Goal: Task Accomplishment & Management: Complete application form

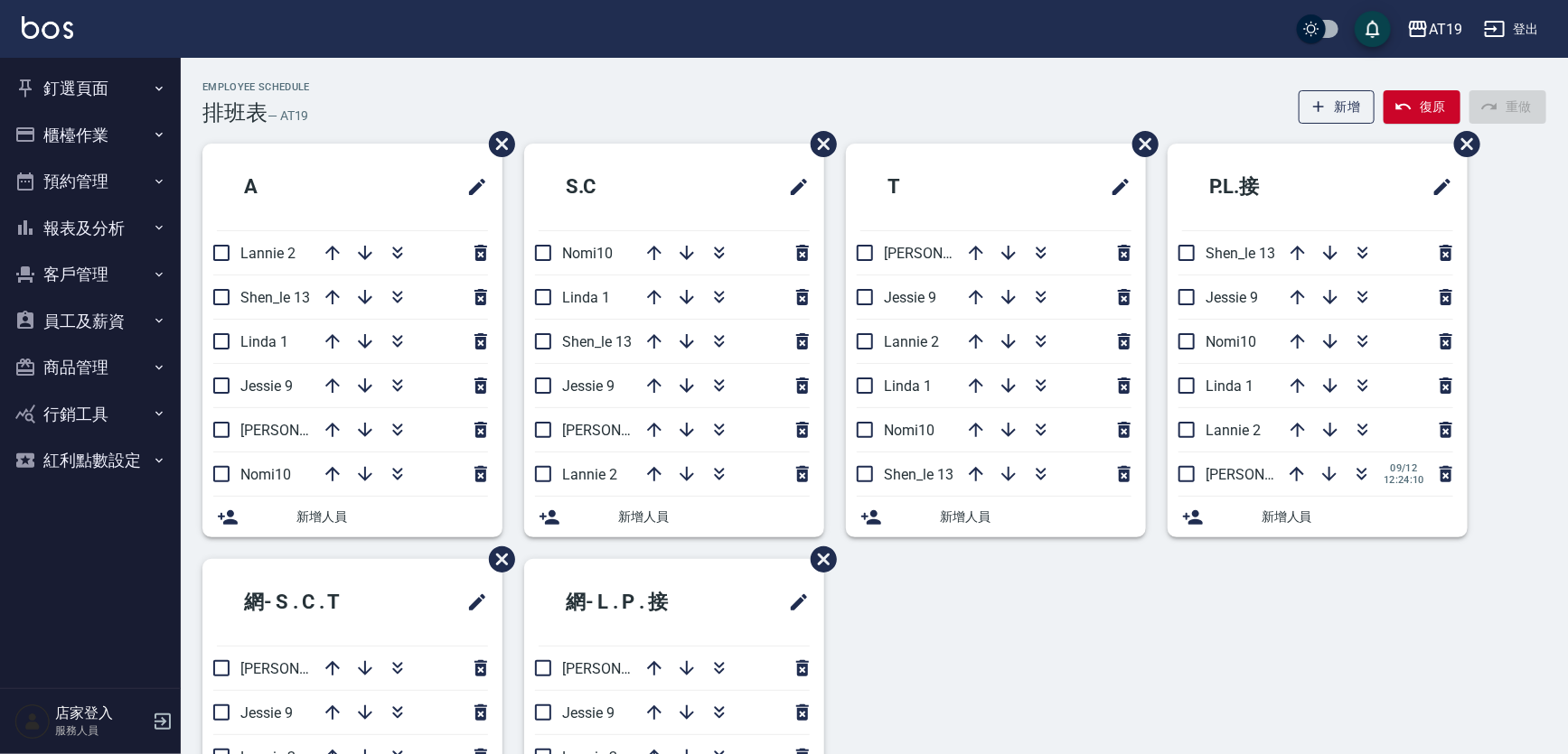
click at [469, 112] on div "Employee Schedule 排班表 — AT19 新增 復原 重做" at bounding box center [875, 103] width 1344 height 44
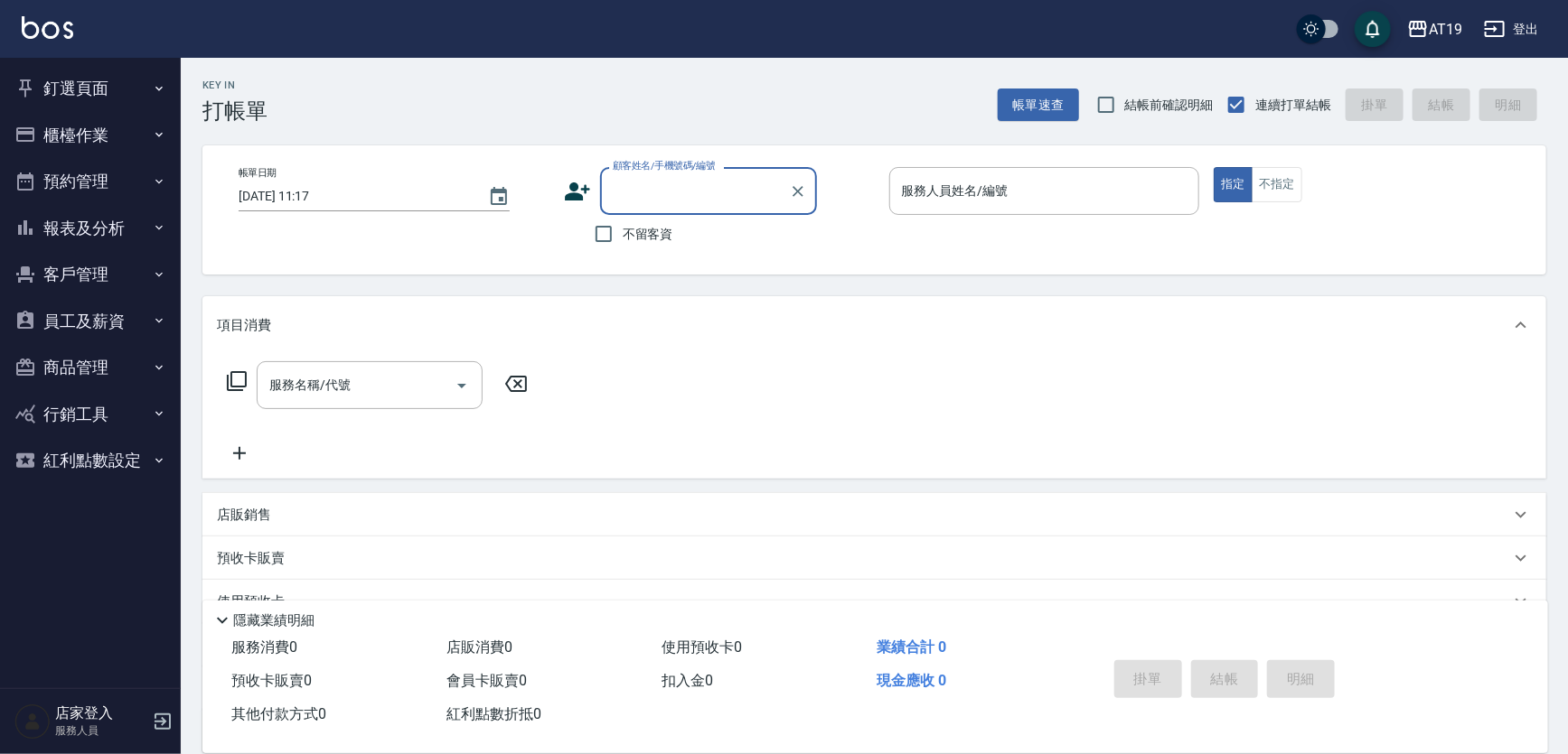
click at [659, 190] on input "顧客姓名/手機號碼/編號" at bounding box center [694, 191] width 173 height 31
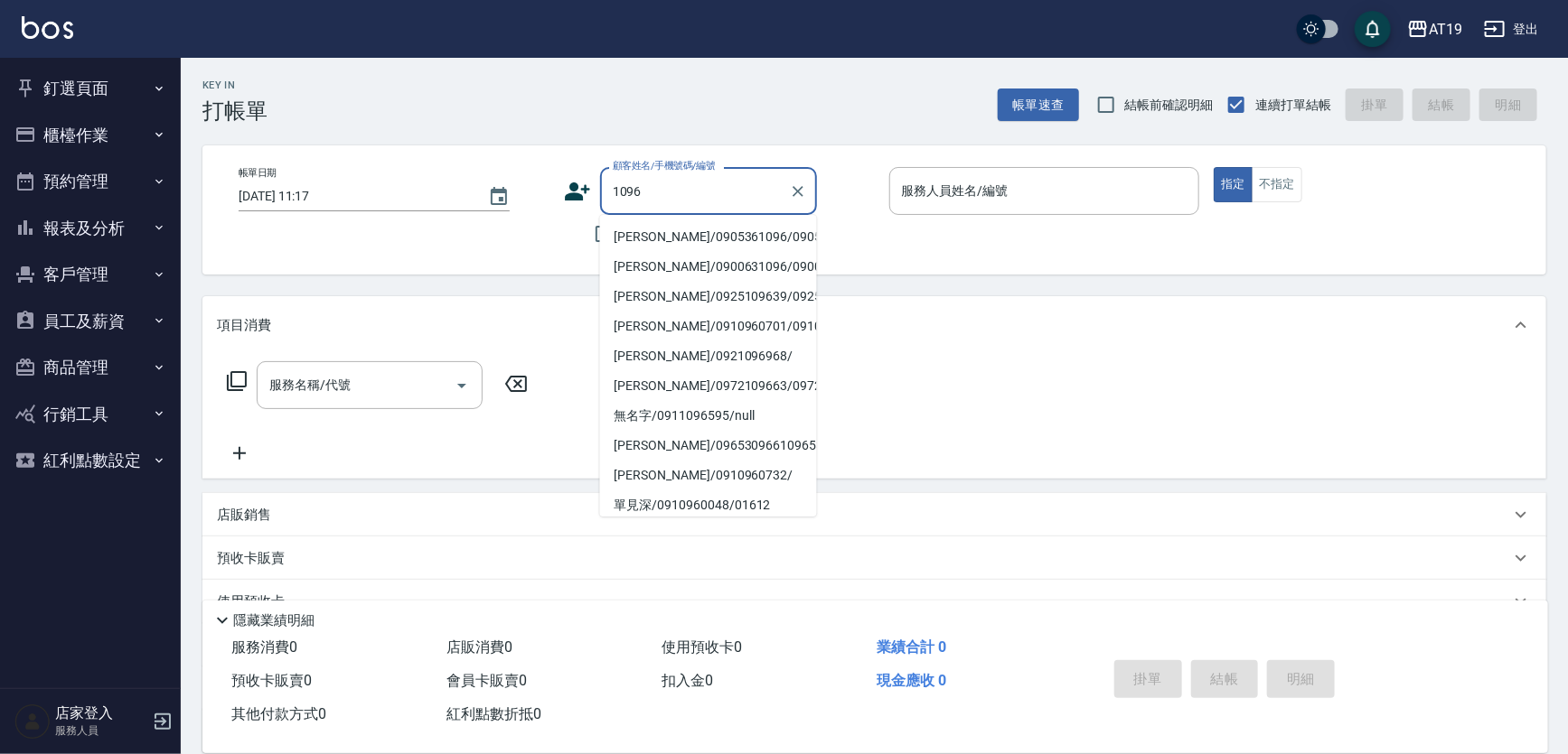
type input "[PERSON_NAME]/0905361096/0905361096"
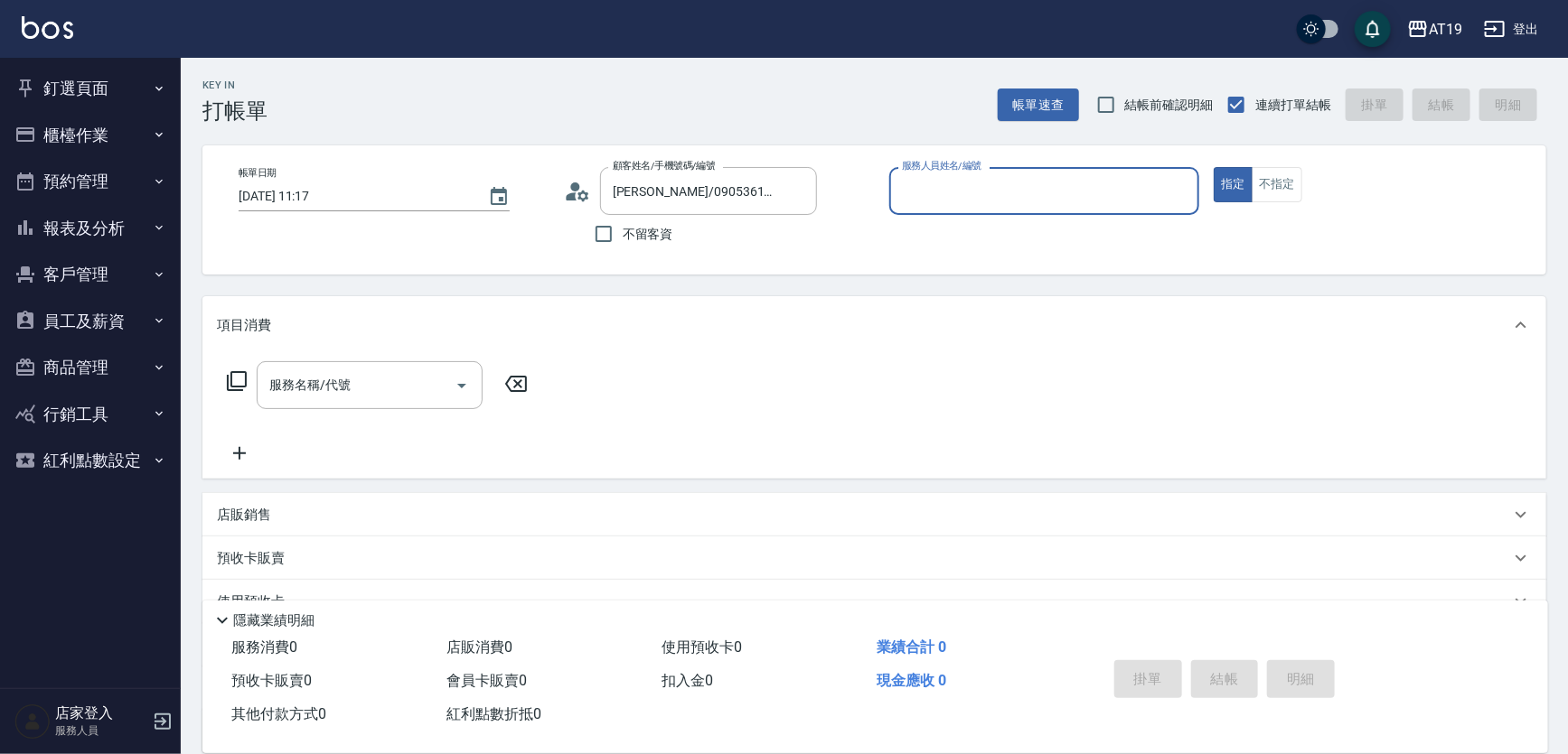
type input "Lannie- 2"
click at [1213, 167] on button "指定" at bounding box center [1233, 185] width 39 height 35
type button "true"
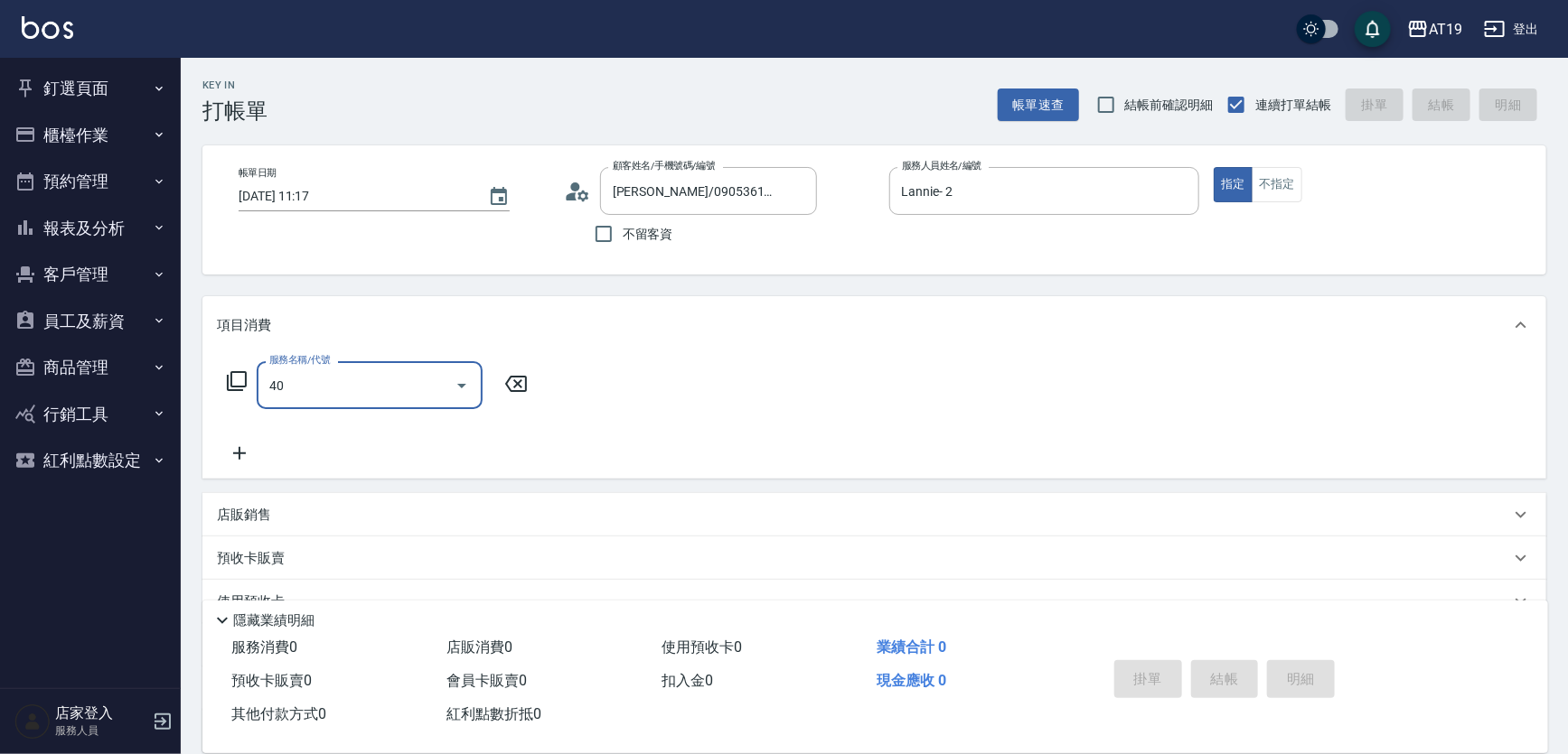
type input "401"
type input "30"
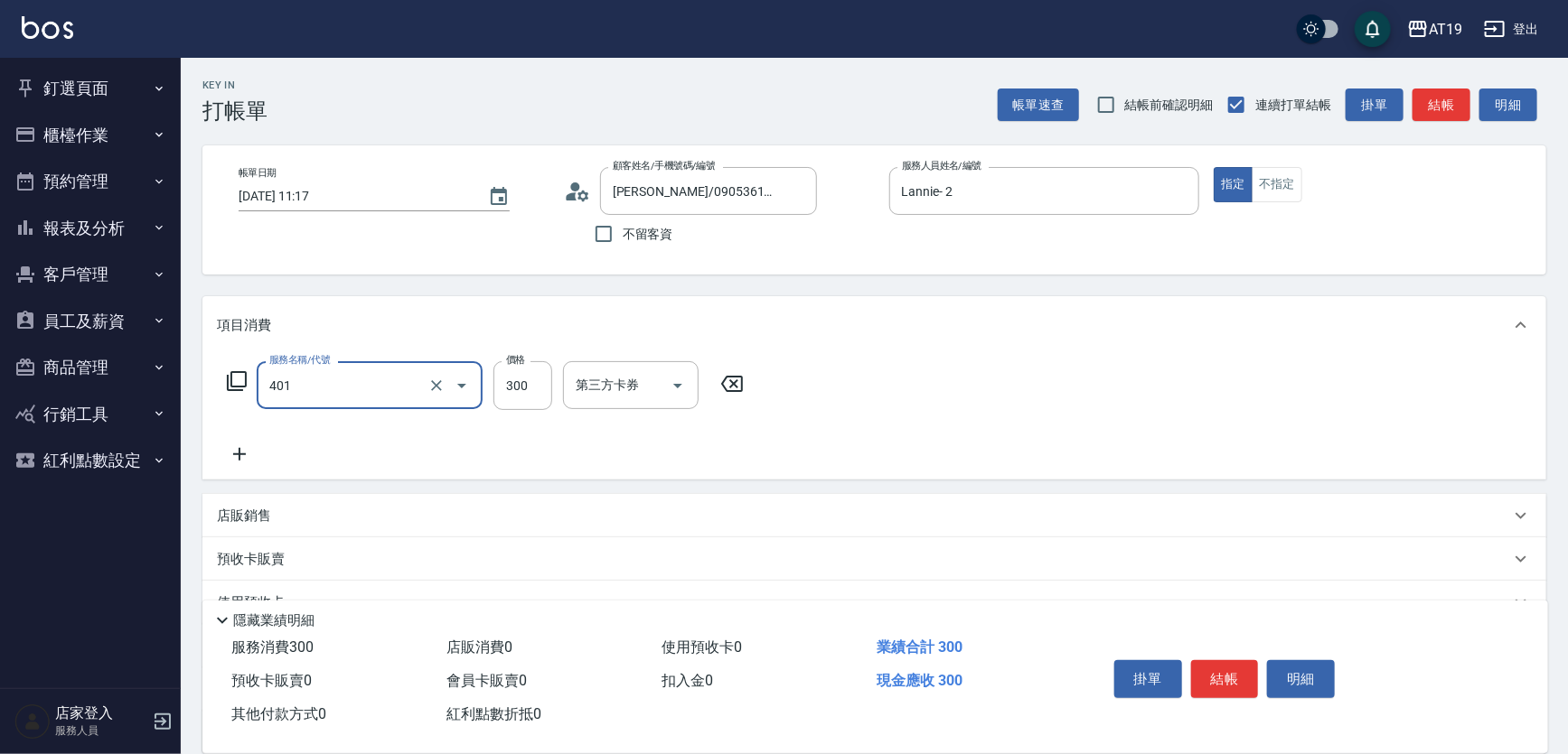
type input "剪髮(401)"
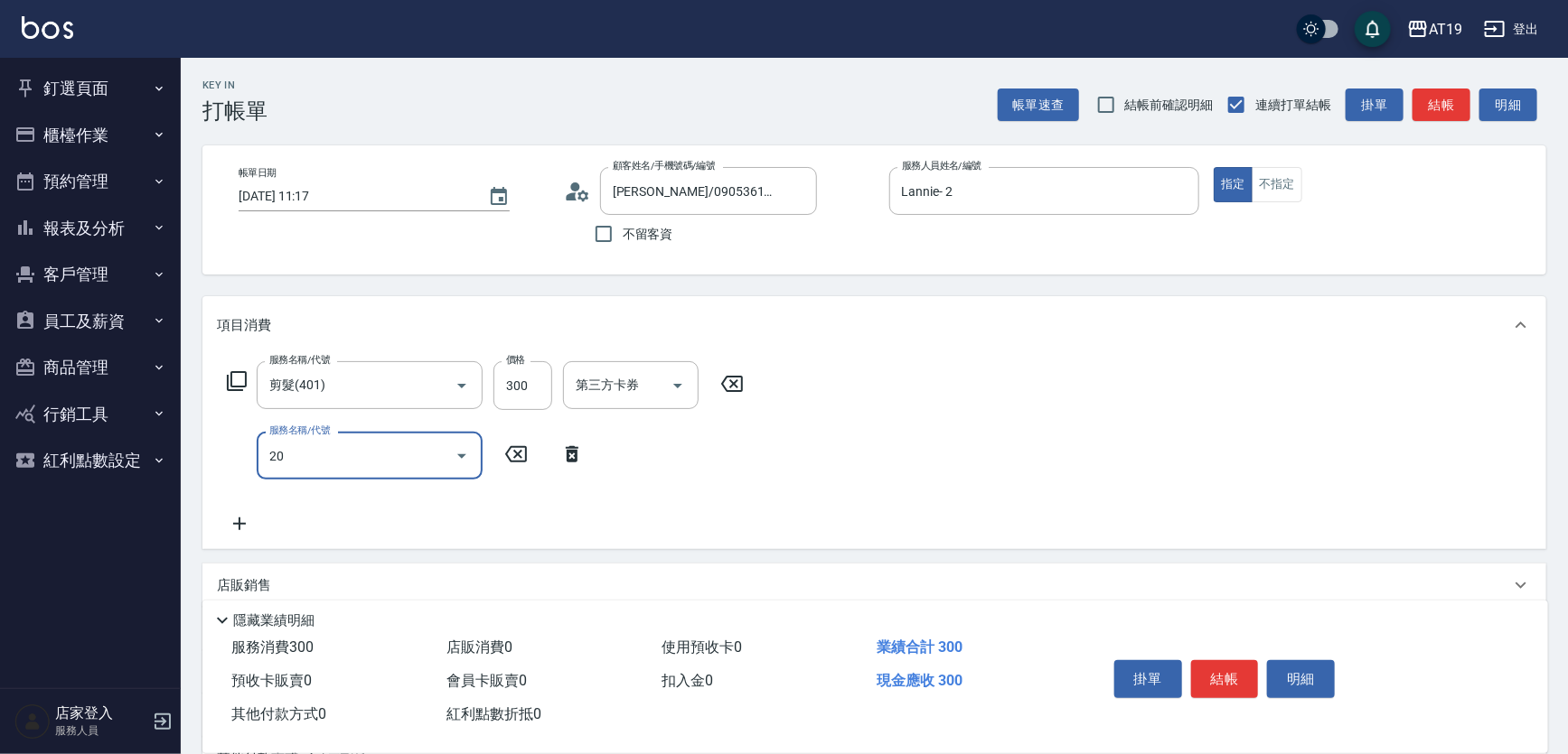
type input "201"
type input "60"
type input "洗髮(201)"
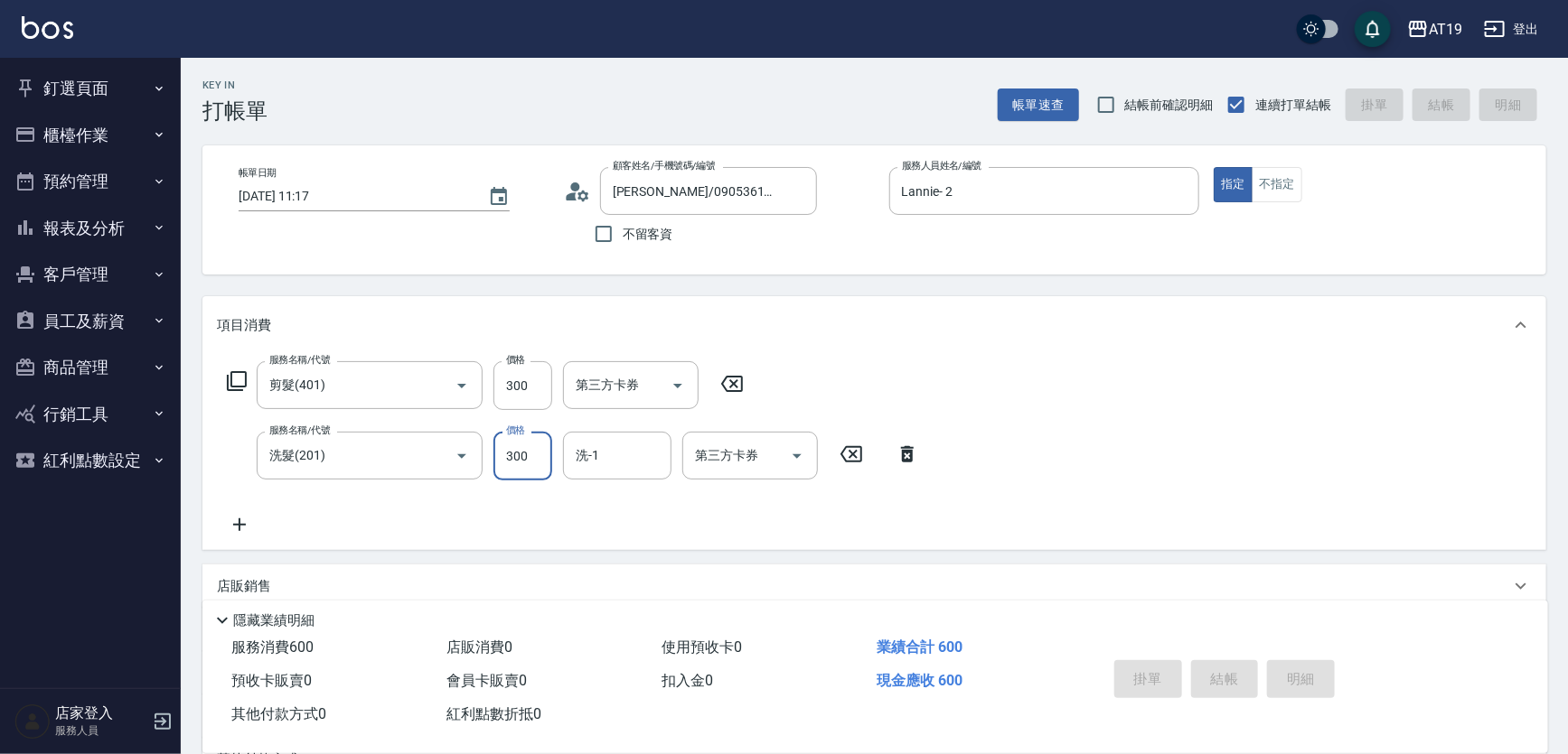
type input "[DATE] 14:55"
type input "0"
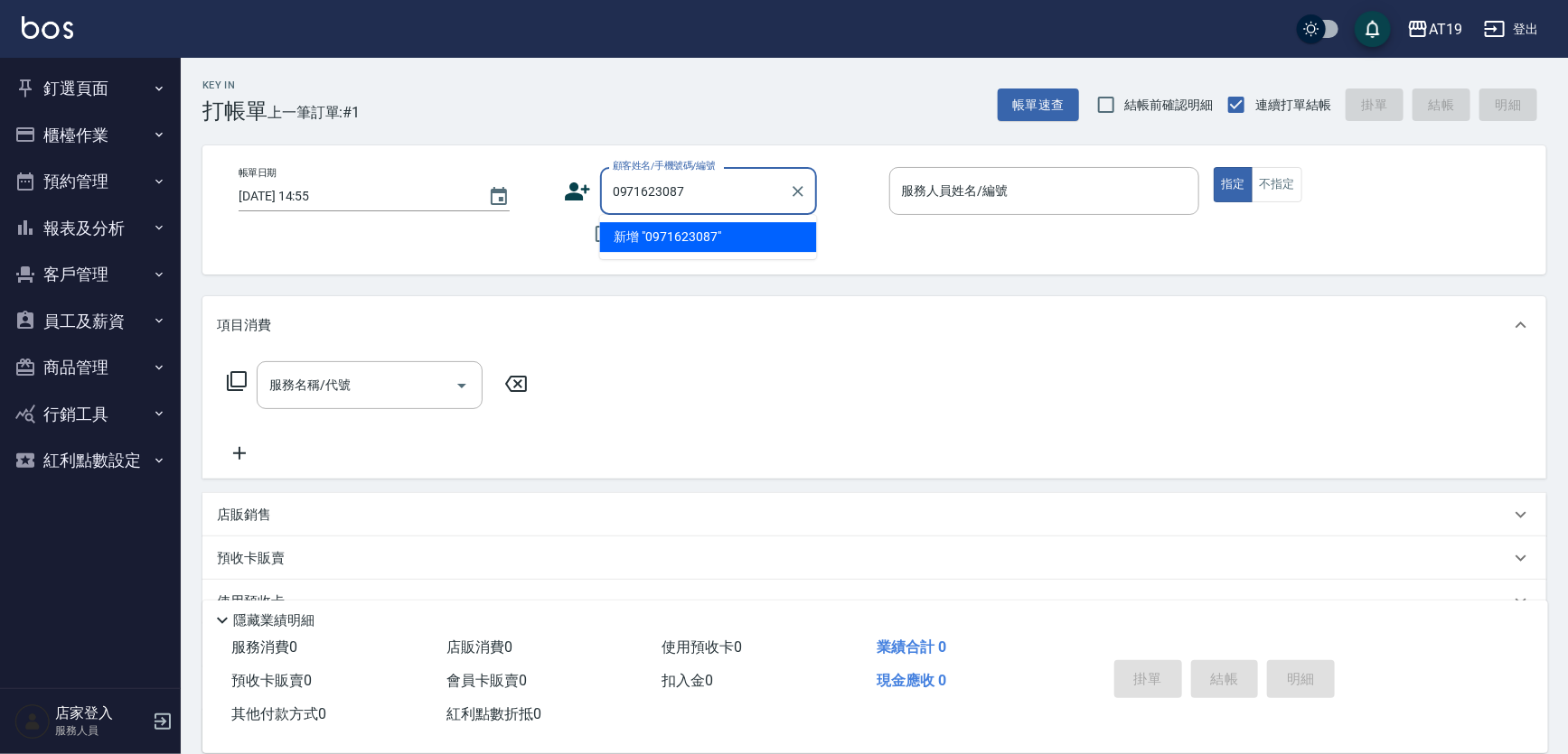
type input "0971623087"
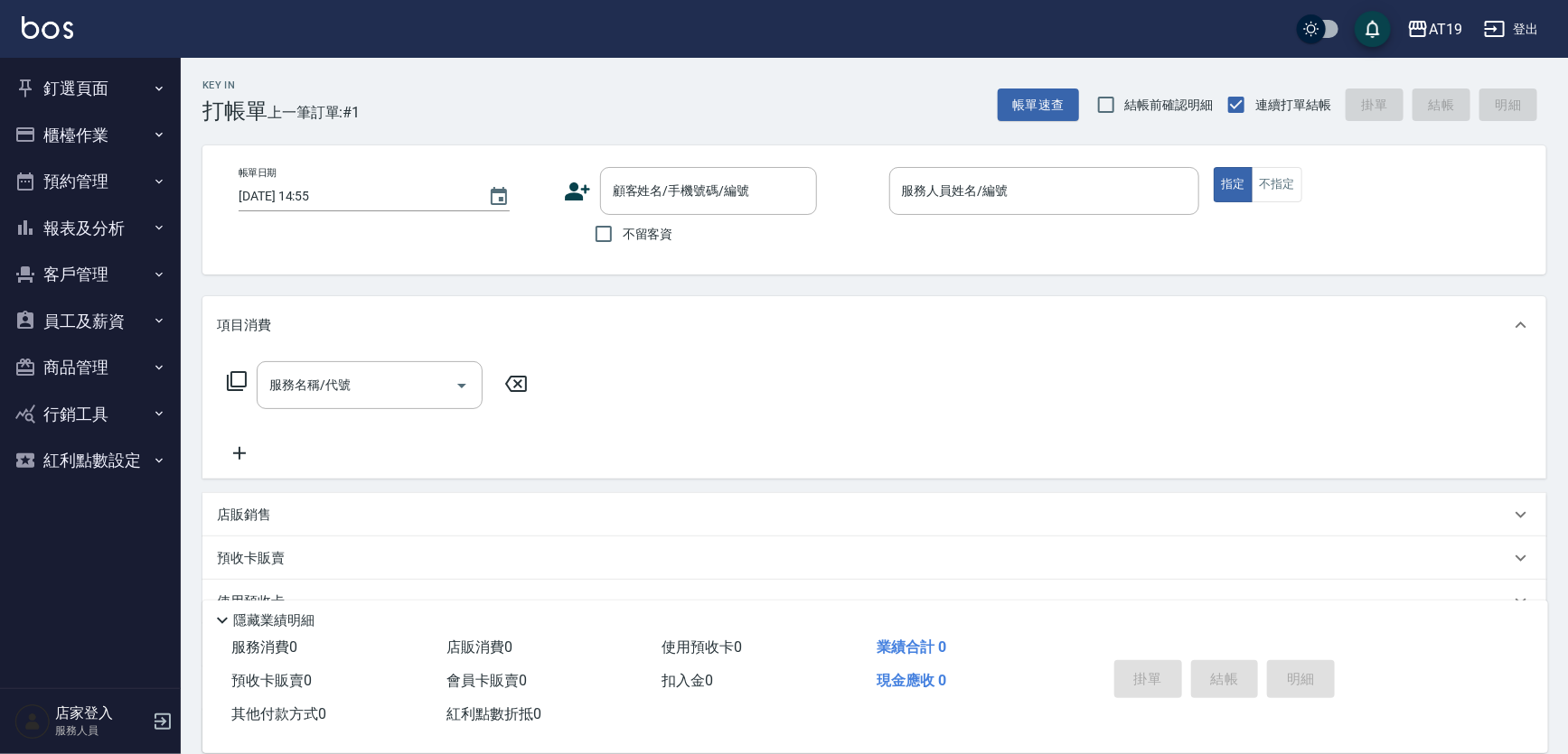
click at [575, 183] on icon at bounding box center [578, 191] width 25 height 18
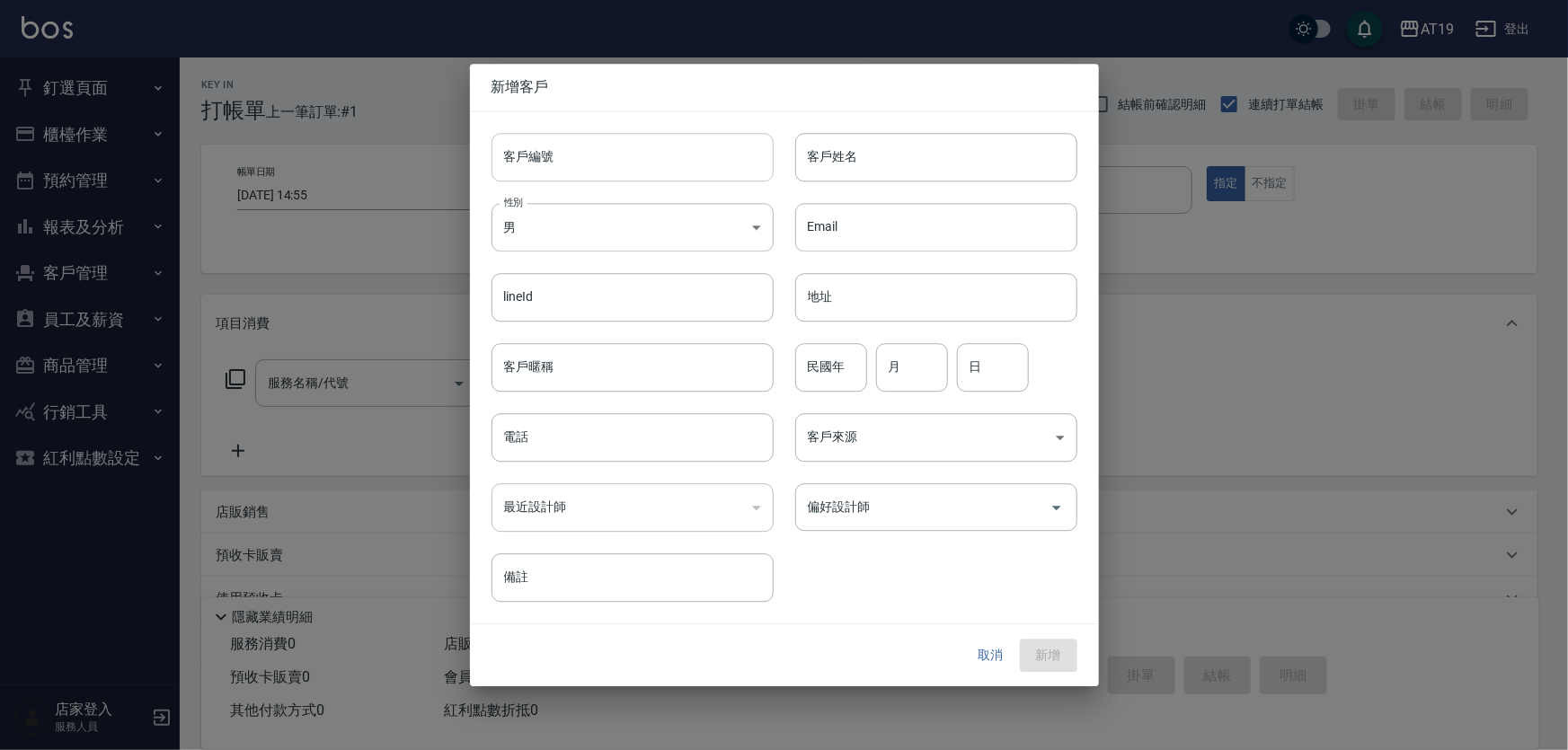
click at [590, 166] on input "客戶編號" at bounding box center [633, 158] width 282 height 49
paste input "0971623087"
type input "0971623087"
drag, startPoint x: 597, startPoint y: 439, endPoint x: 593, endPoint y: 311, distance: 128.1
click at [598, 438] on input "電話" at bounding box center [633, 437] width 282 height 49
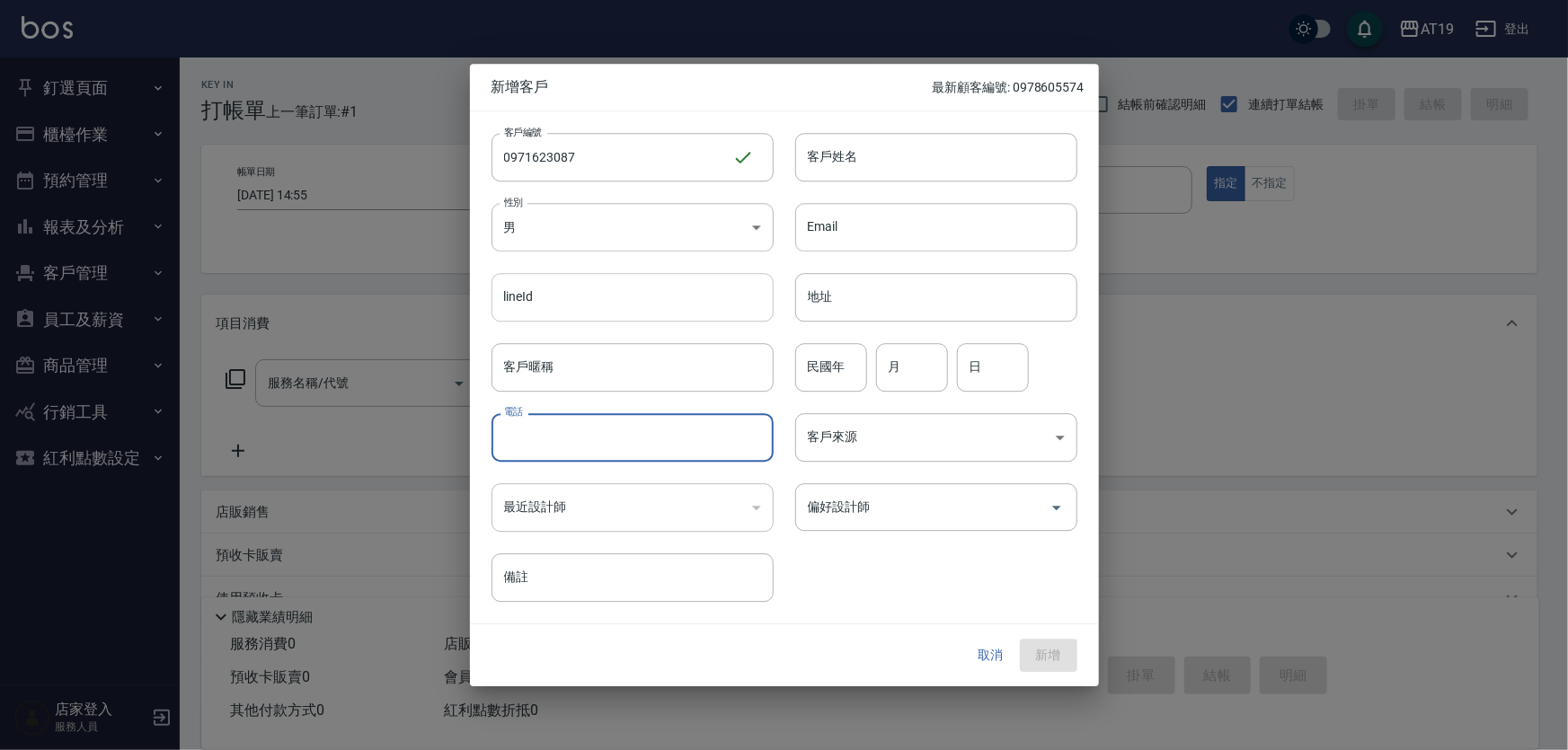
paste input "0971623087"
type input "0971623087"
click at [602, 231] on body "AT19 登出 釘選頁面 打帳單 帳單列表 排班表 現場電腦打卡 店家日報表 互助日報表 設計師日報表 櫃檯作業 打帳單 帳單列表 現金收支登錄 高階收支登錄…" at bounding box center [784, 459] width 1568 height 919
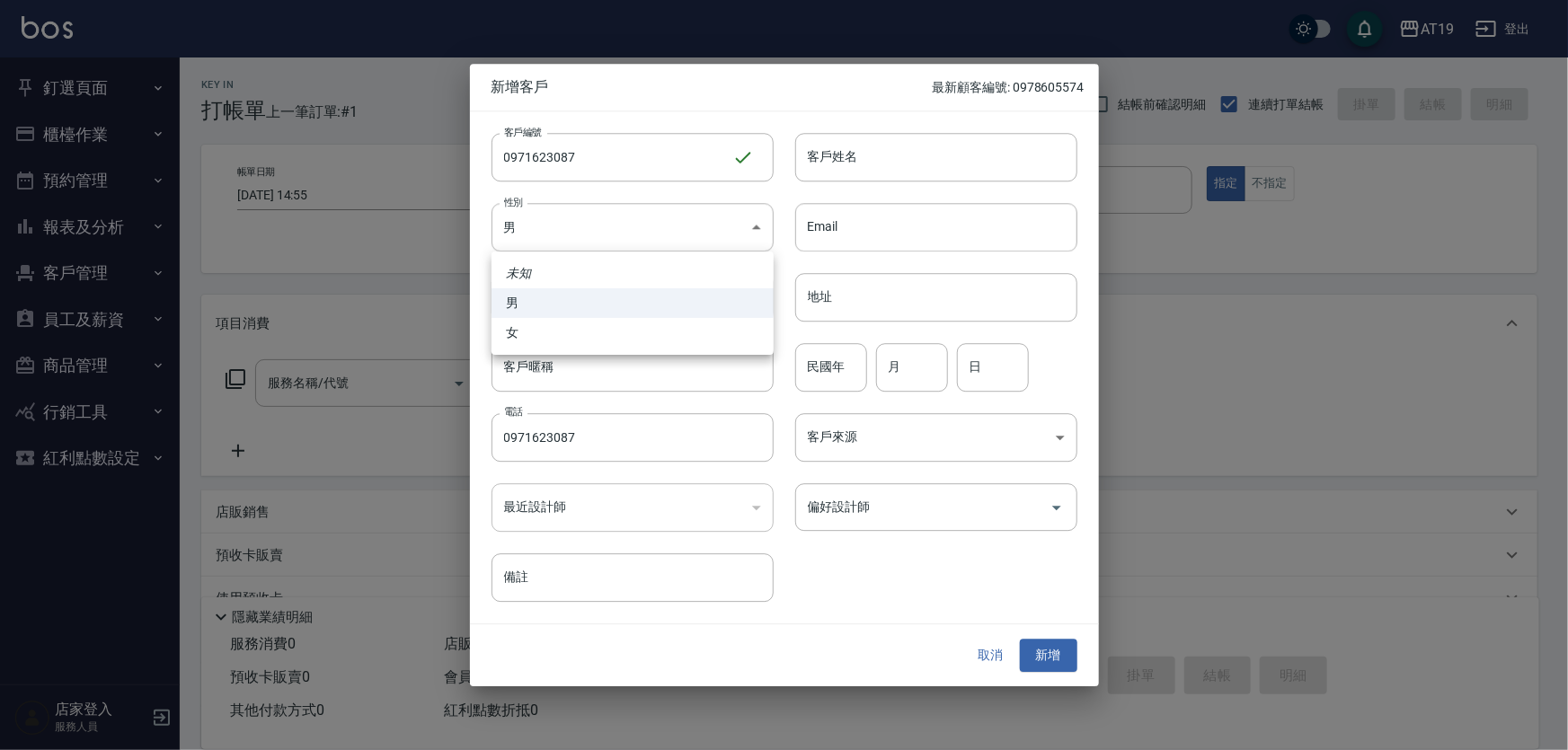
click at [592, 325] on li "女" at bounding box center [633, 333] width 282 height 29
type input "[DEMOGRAPHIC_DATA]"
click at [806, 162] on input "客戶姓名" at bounding box center [936, 158] width 282 height 49
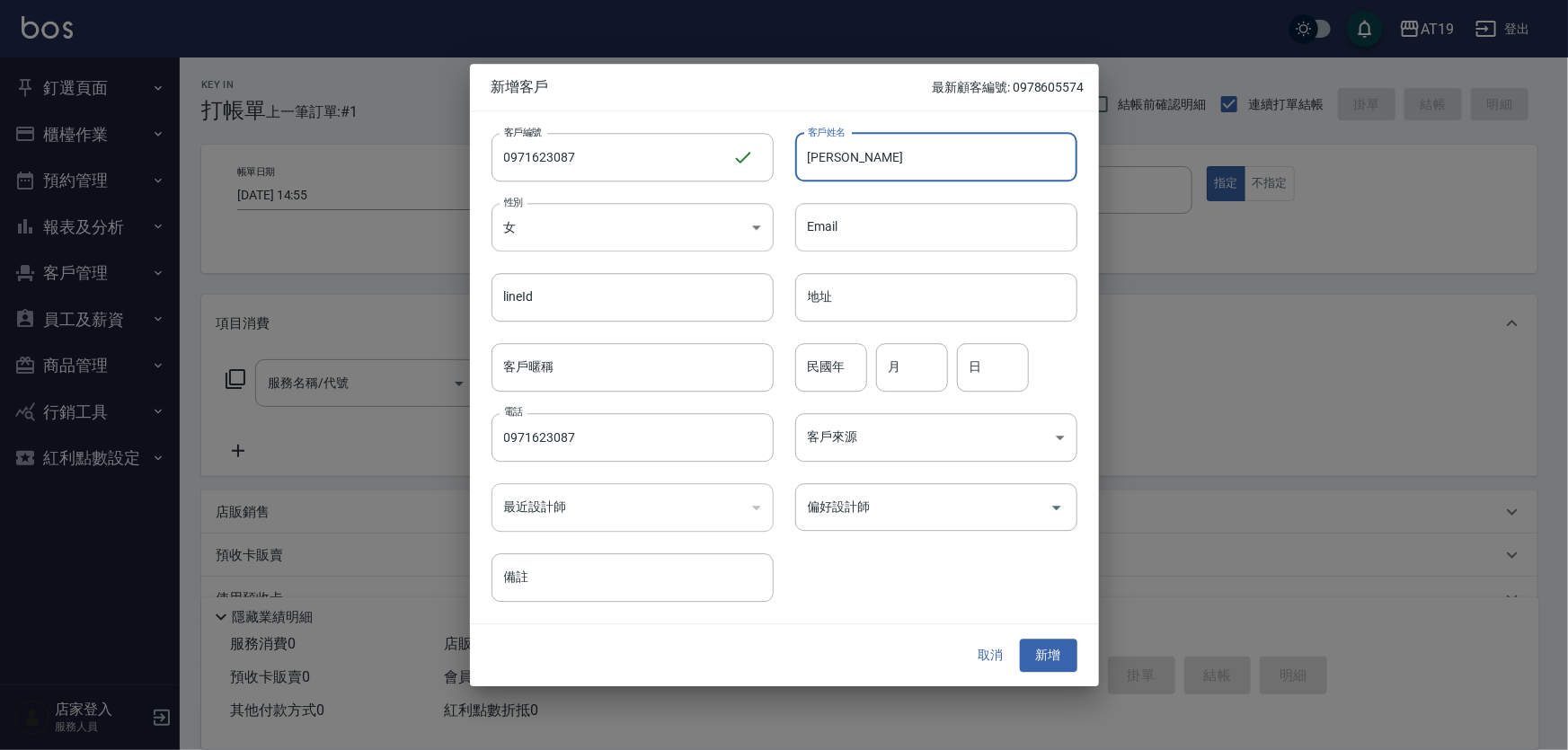
type input "[PERSON_NAME]"
type input "01"
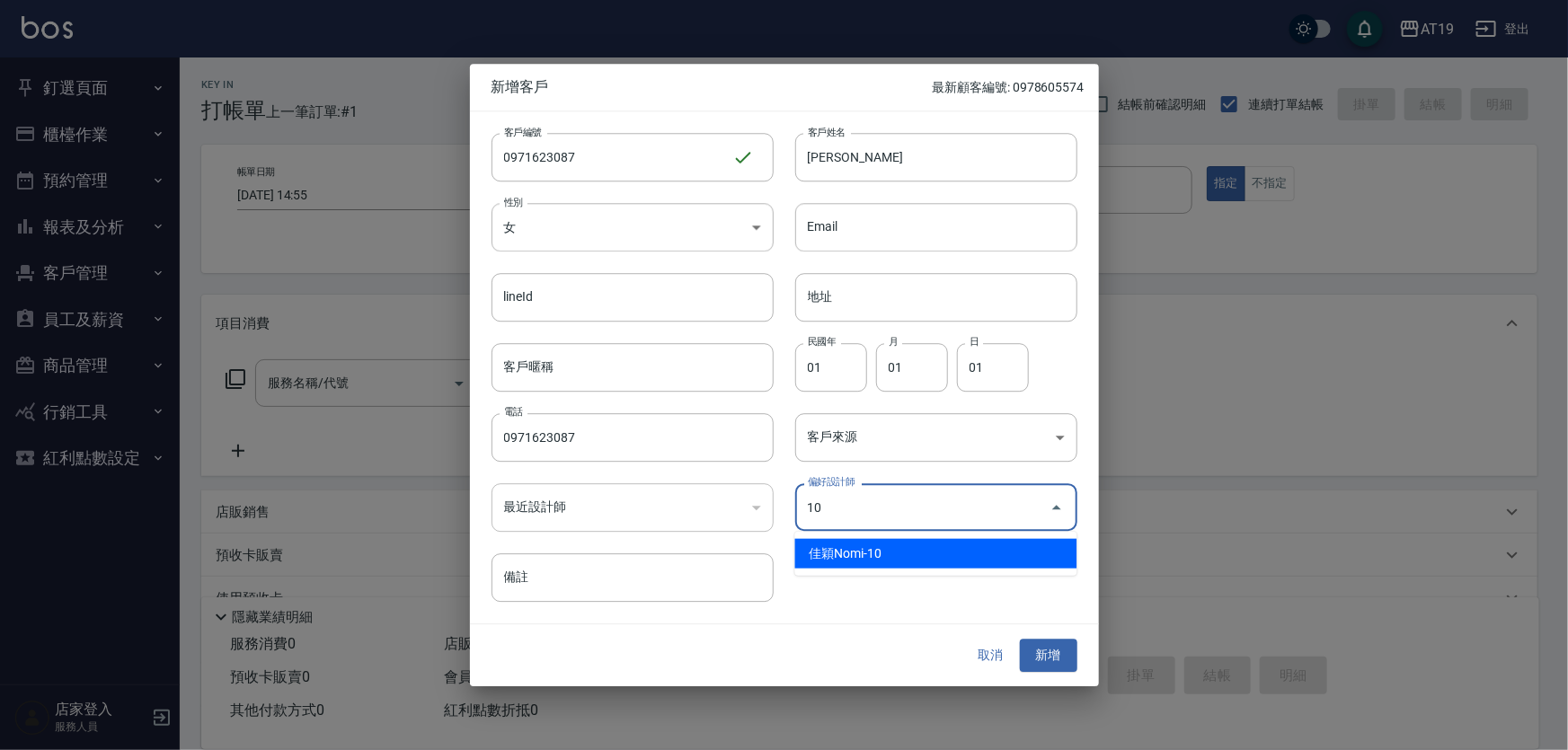
type input "佳穎[PERSON_NAME]"
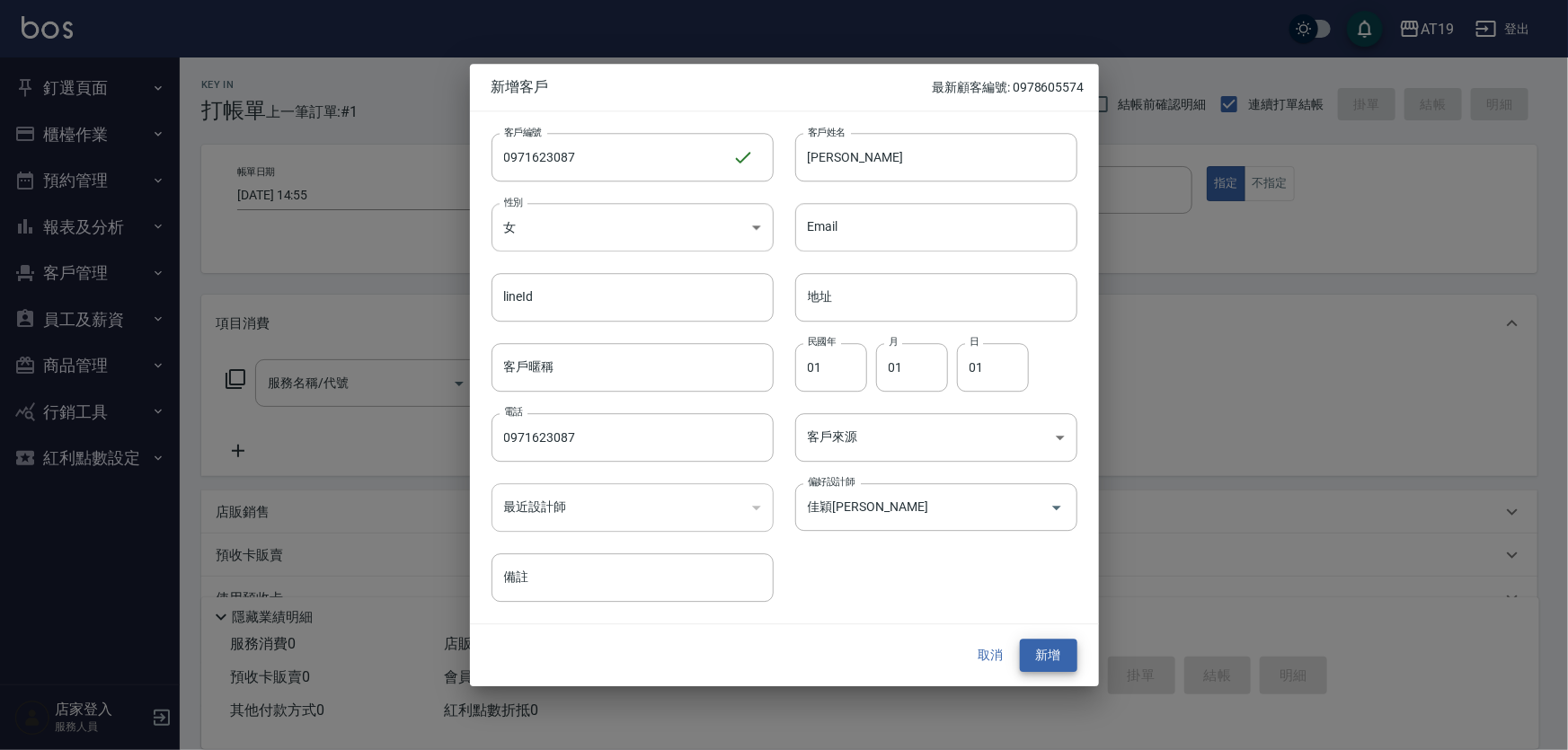
click at [1020, 640] on button "新增" at bounding box center [1048, 656] width 57 height 33
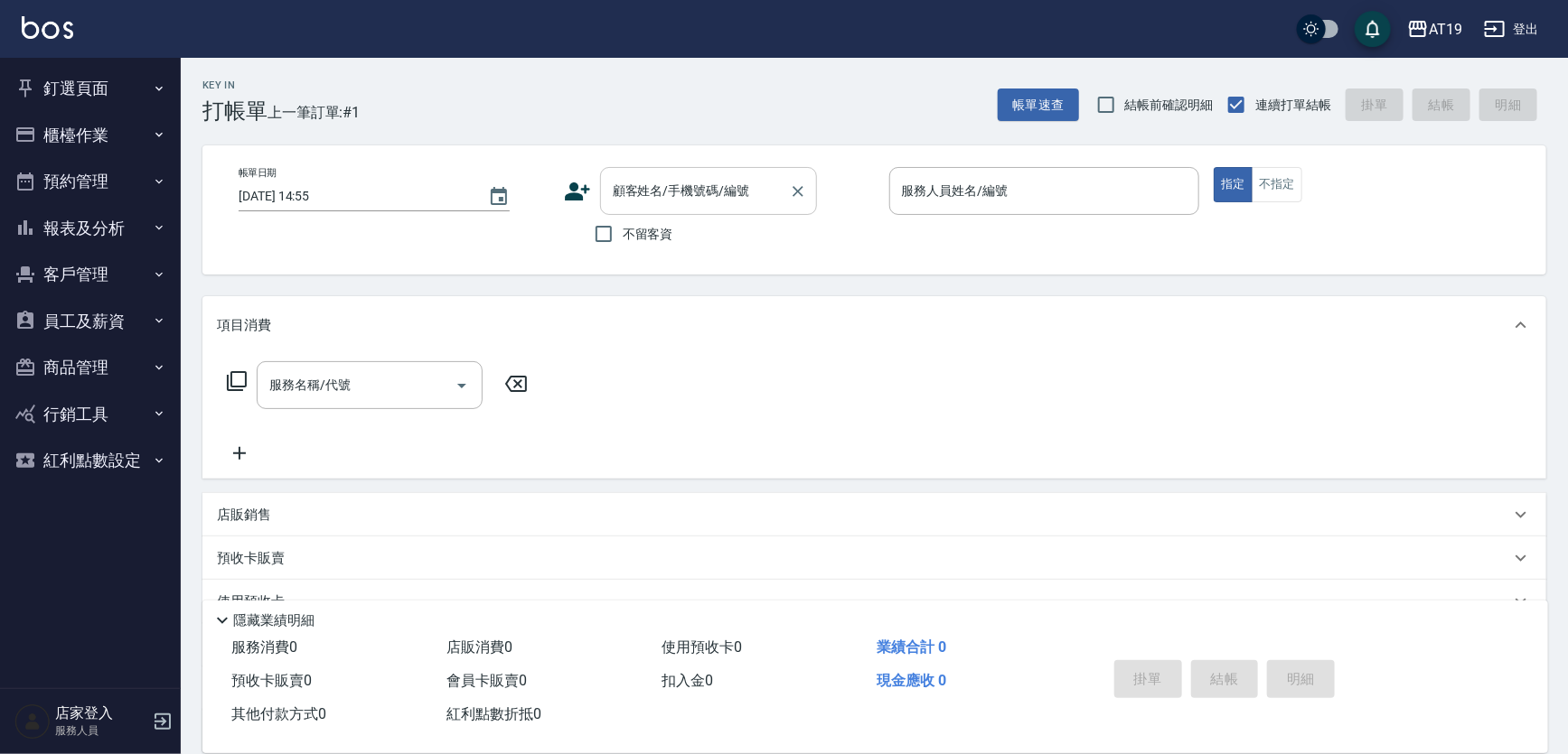
drag, startPoint x: 754, startPoint y: 185, endPoint x: 764, endPoint y: 169, distance: 18.9
click at [754, 184] on input "顧客姓名/手機號碼/編號" at bounding box center [694, 191] width 173 height 31
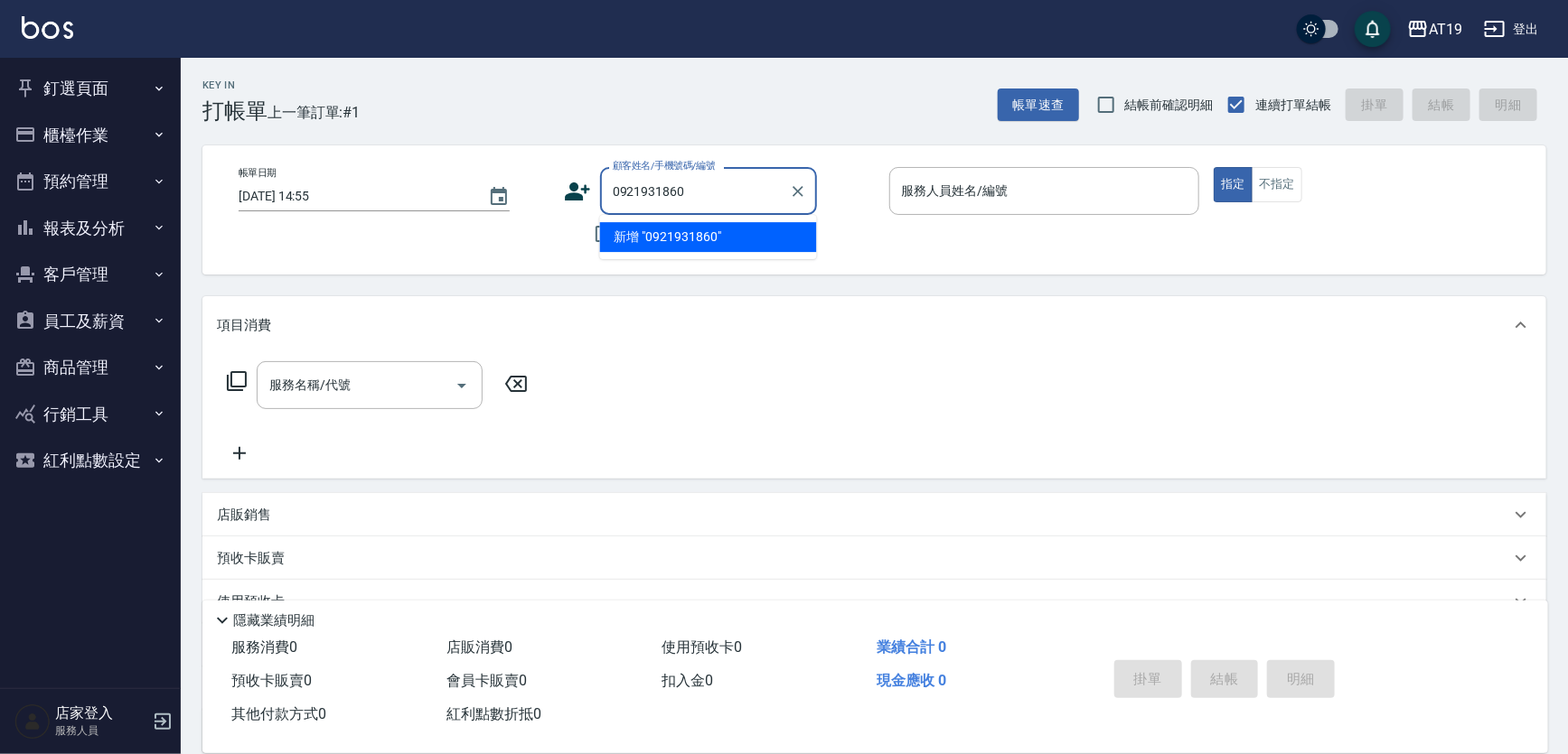
type input "0921931860"
click at [577, 196] on icon at bounding box center [578, 191] width 25 height 18
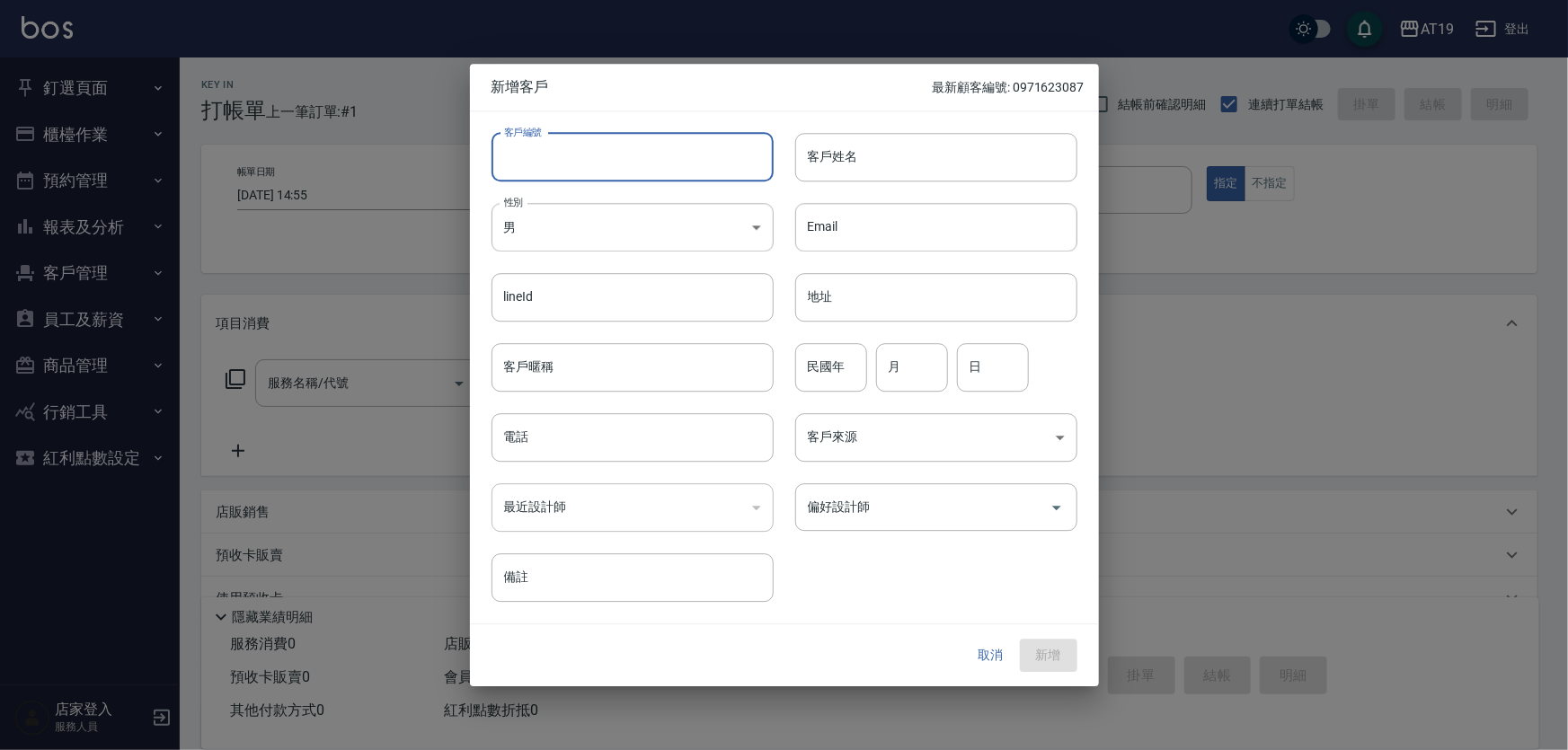
click at [618, 165] on input "客戶編號" at bounding box center [633, 158] width 282 height 49
paste input "0921931860"
type input "0921931860"
click at [592, 448] on input "電話" at bounding box center [633, 437] width 282 height 49
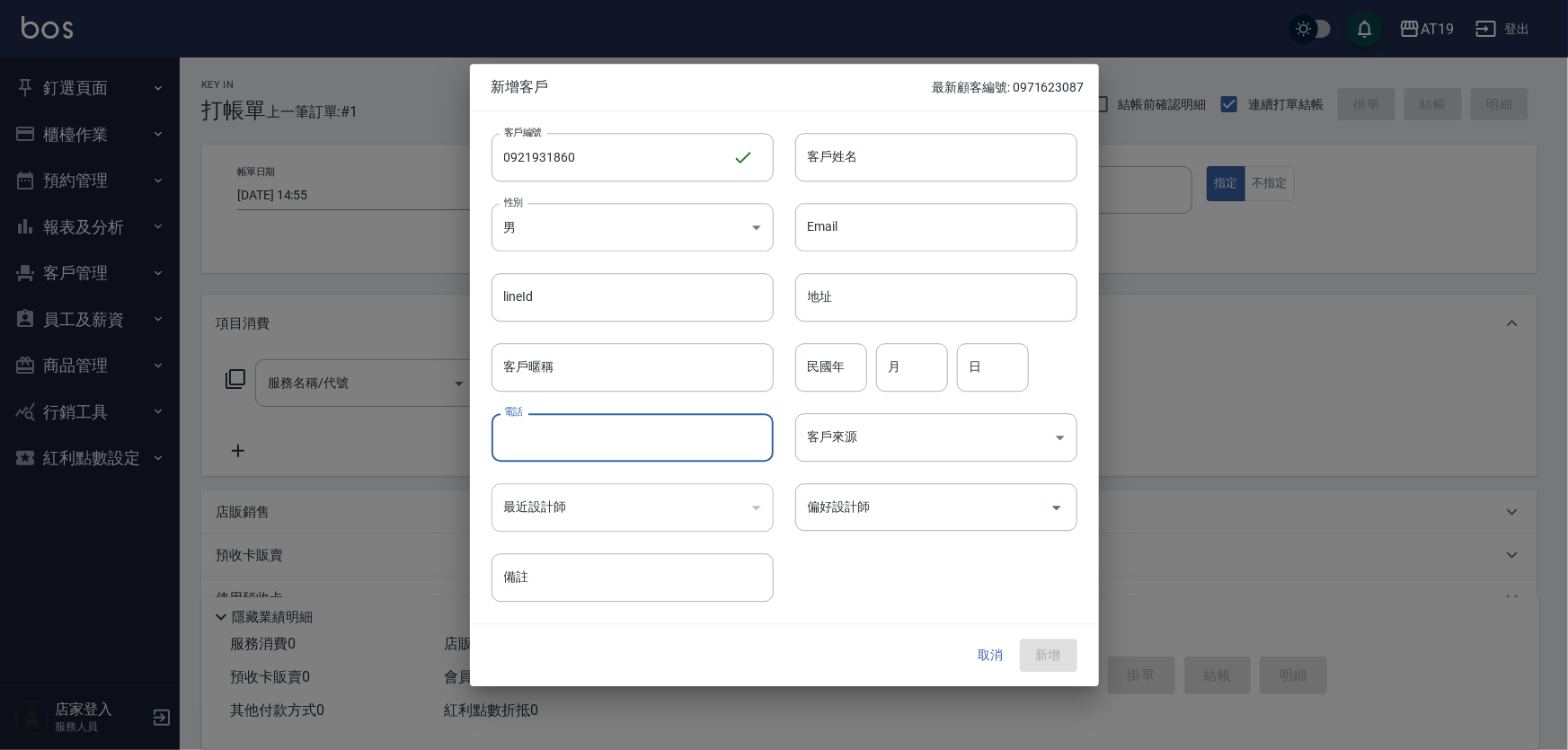
paste input "0921931860"
type input "0921931860"
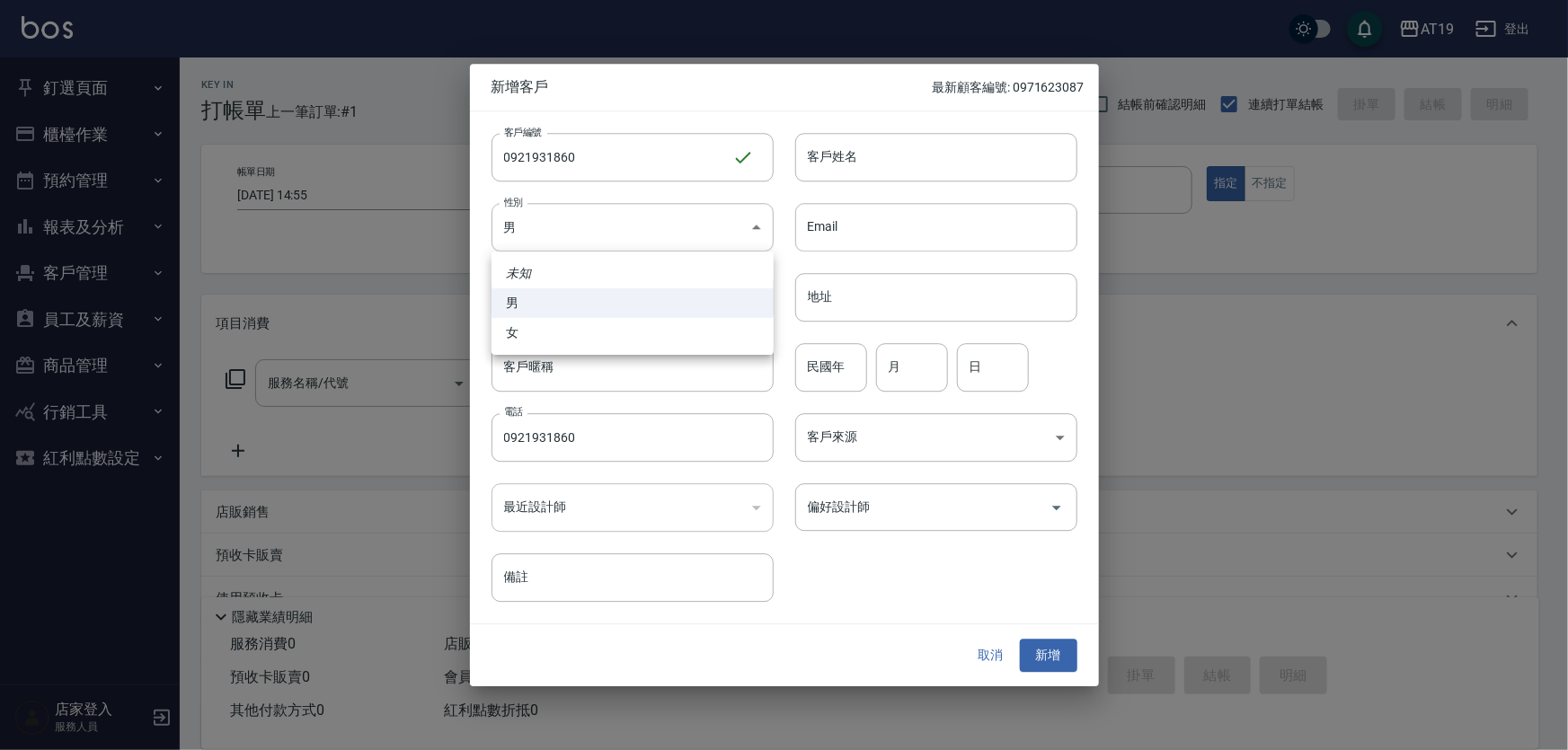
drag, startPoint x: 590, startPoint y: 243, endPoint x: 594, endPoint y: 310, distance: 67.1
click at [593, 266] on body "AT19 登出 釘選頁面 打帳單 帳單列表 排班表 現場電腦打卡 店家日報表 互助日報表 設計師日報表 櫃檯作業 打帳單 帳單列表 現金收支登錄 高階收支登錄…" at bounding box center [784, 459] width 1568 height 919
drag, startPoint x: 591, startPoint y: 338, endPoint x: 623, endPoint y: 315, distance: 39.4
click at [609, 326] on li "女" at bounding box center [633, 333] width 282 height 29
type input "[DEMOGRAPHIC_DATA]"
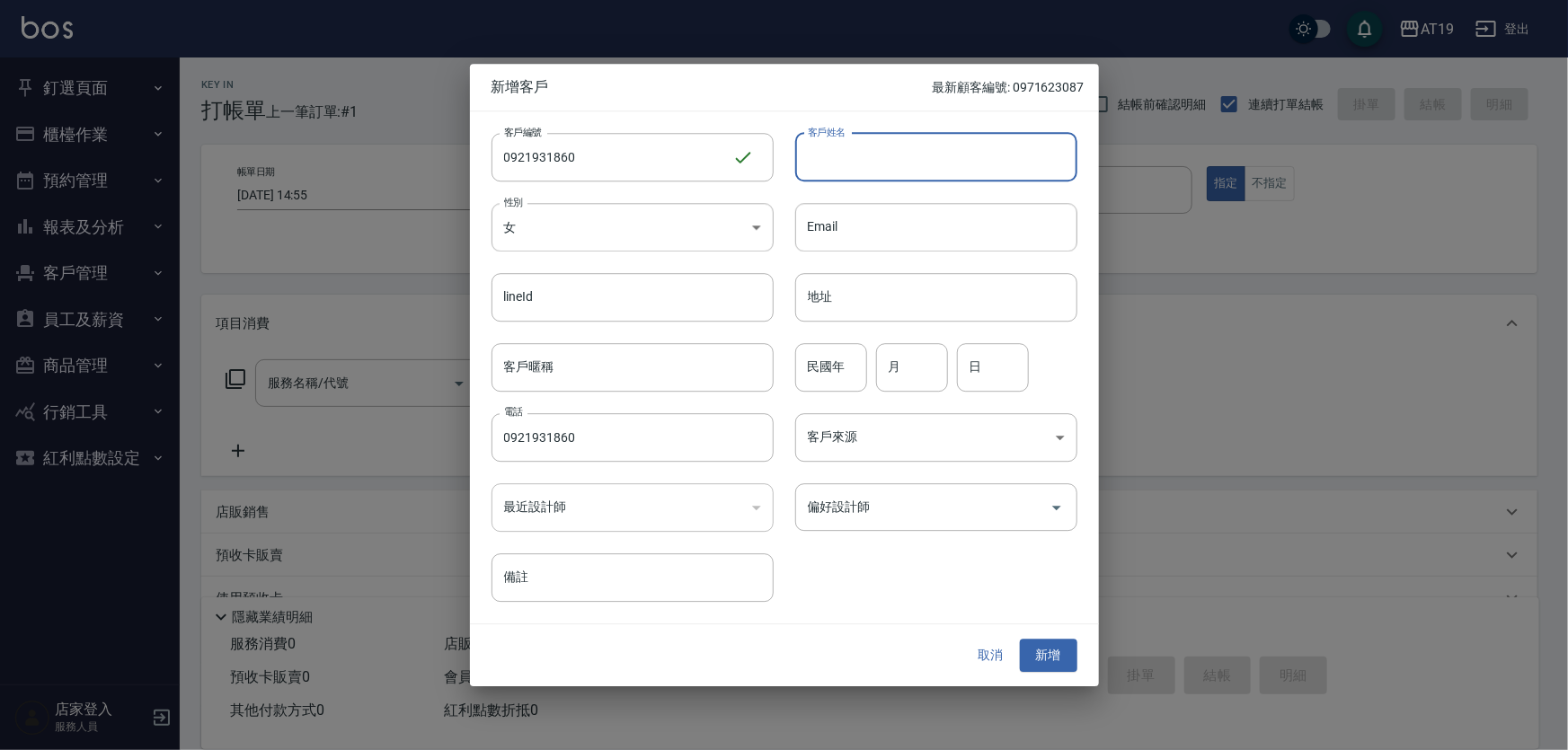
drag, startPoint x: 814, startPoint y: 171, endPoint x: 800, endPoint y: 62, distance: 109.9
click at [814, 166] on input "客戶姓名" at bounding box center [936, 158] width 282 height 49
type input "[PERSON_NAME]"
type input "76"
type input "09"
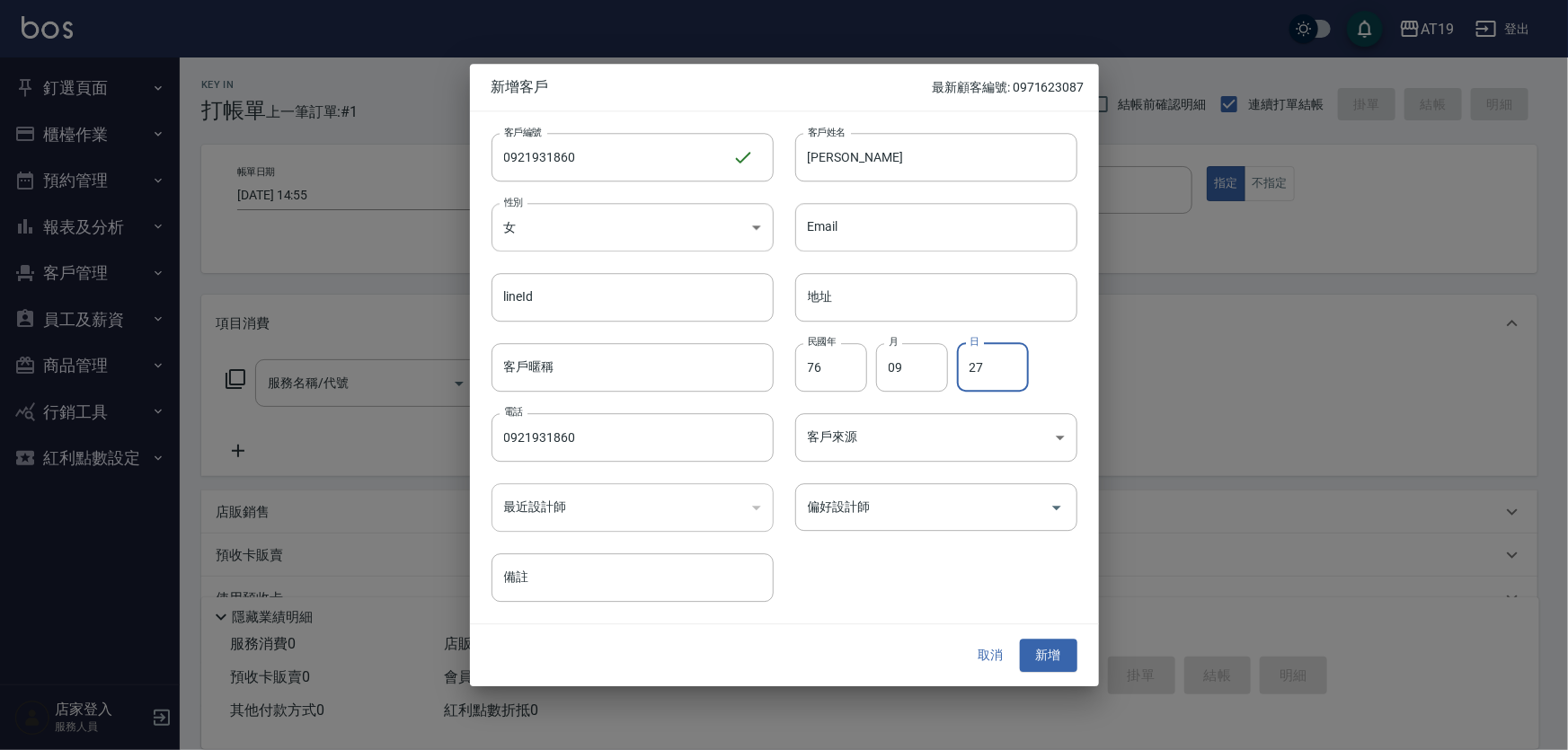
type input "27"
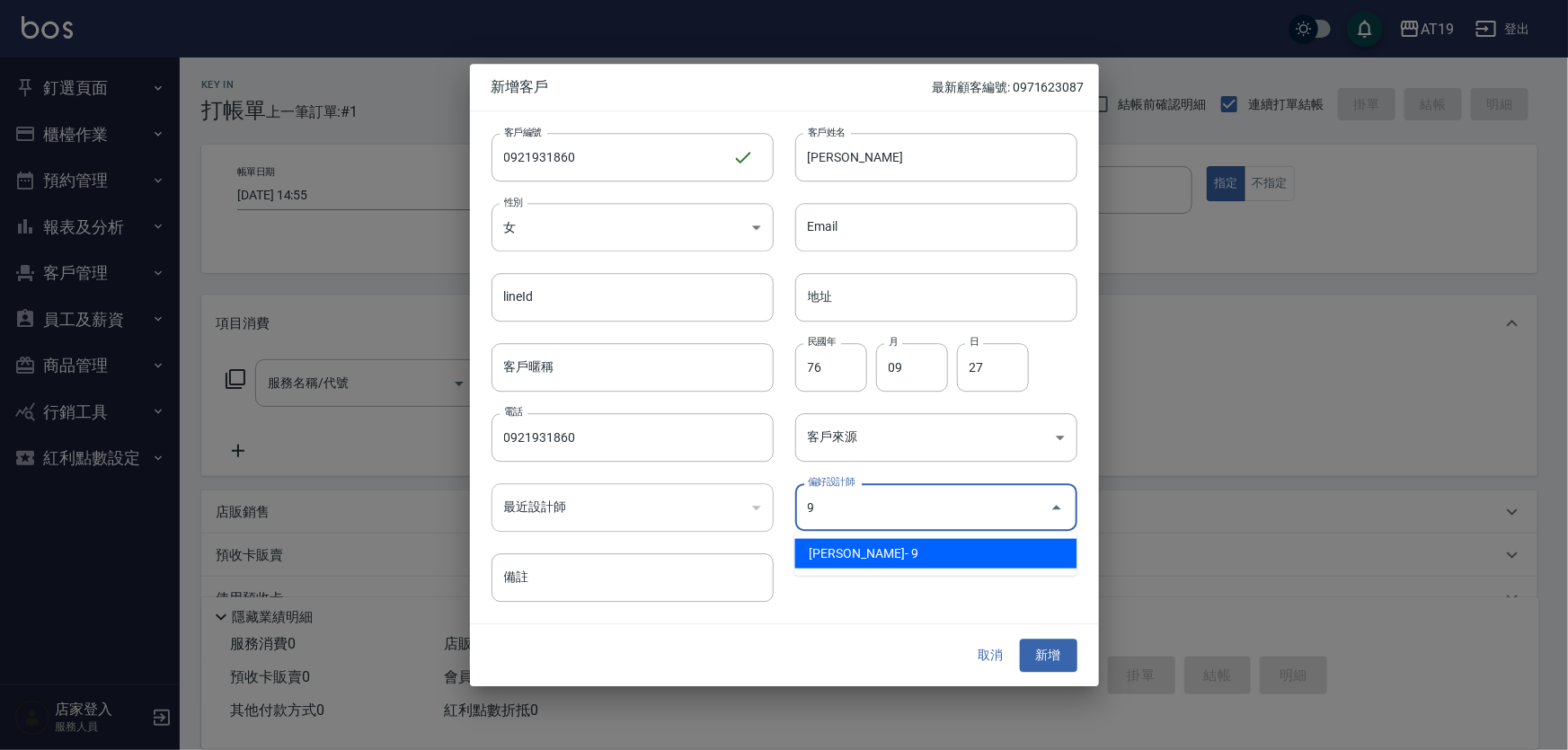
type input "[PERSON_NAME][PERSON_NAME]"
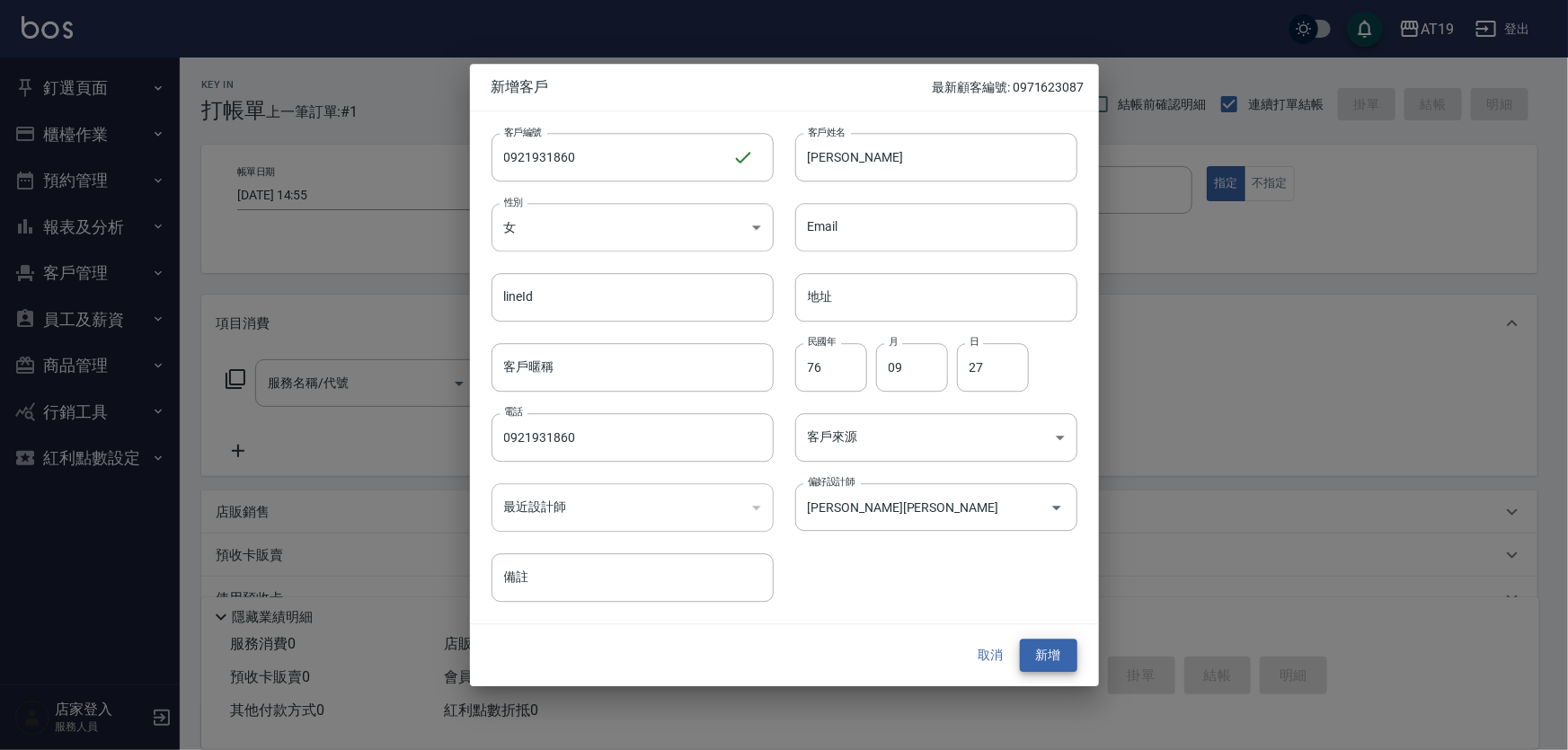
click at [1020, 640] on button "新增" at bounding box center [1048, 656] width 57 height 33
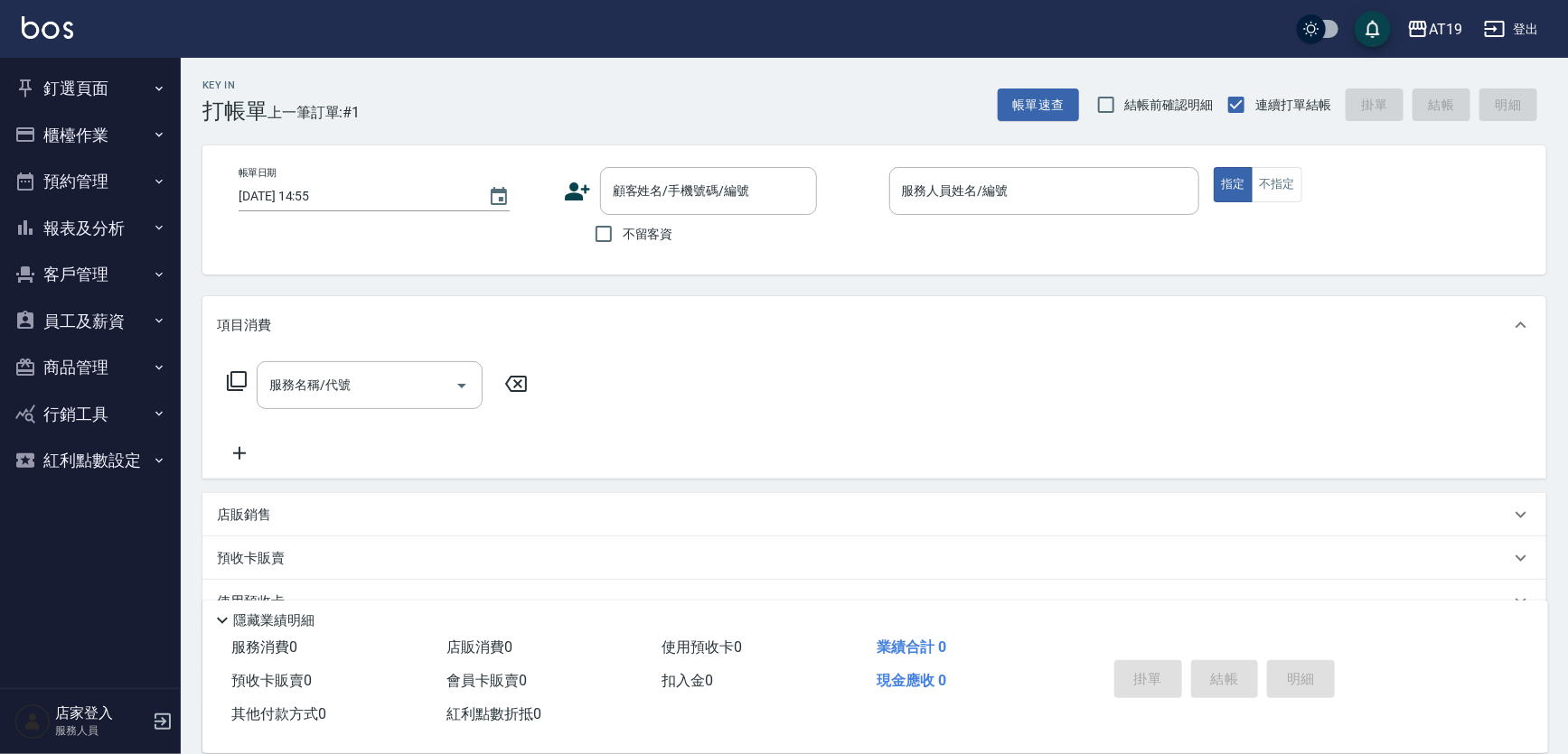
drag, startPoint x: 708, startPoint y: 204, endPoint x: 716, endPoint y: 153, distance: 51.6
click at [708, 204] on input "顧客姓名/手機號碼/編號" at bounding box center [694, 191] width 173 height 31
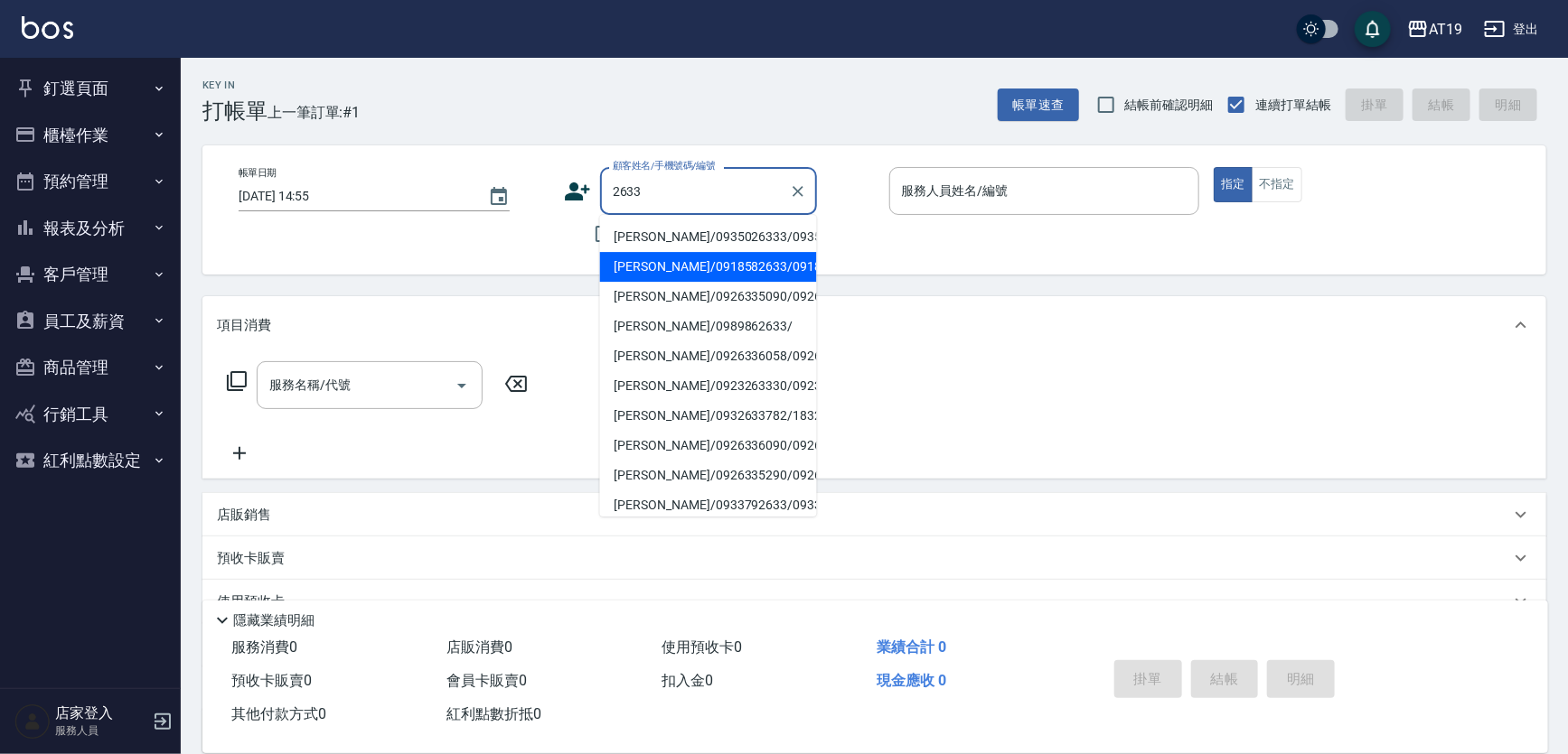
type input "[PERSON_NAME]/0918582633/0918582633"
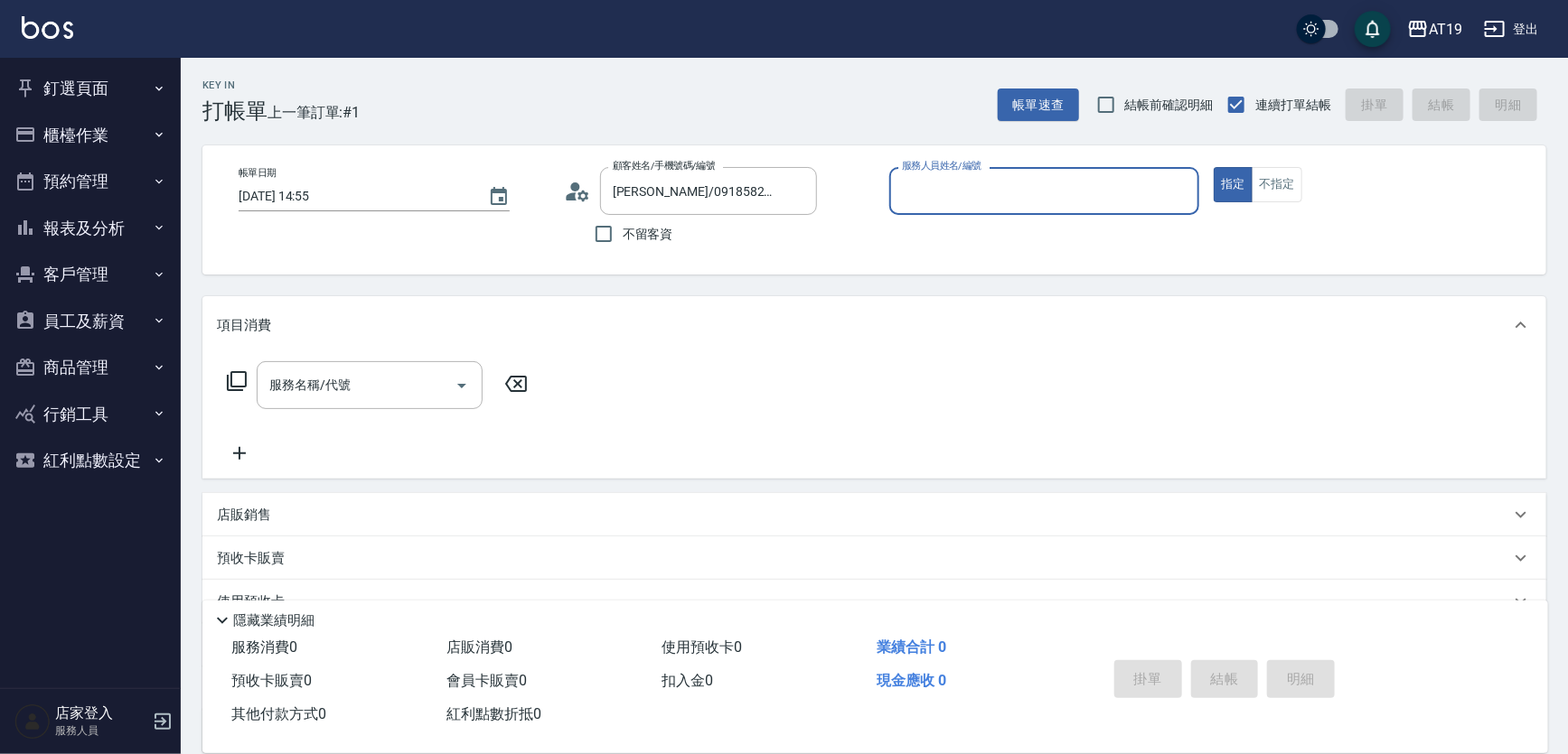
type input "Shen_le- 13"
click at [1213, 167] on button "指定" at bounding box center [1233, 185] width 39 height 35
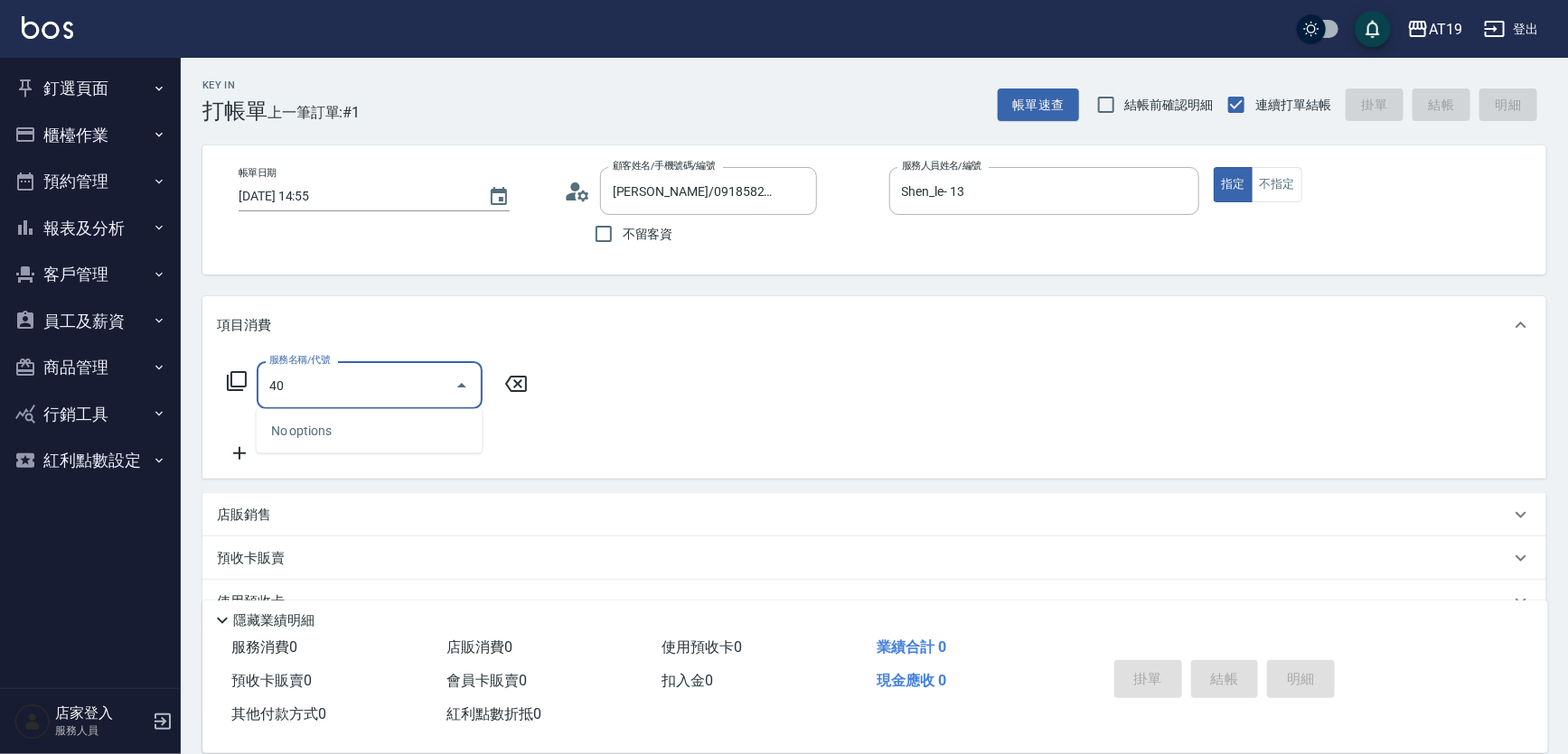
type input "401"
type input "30"
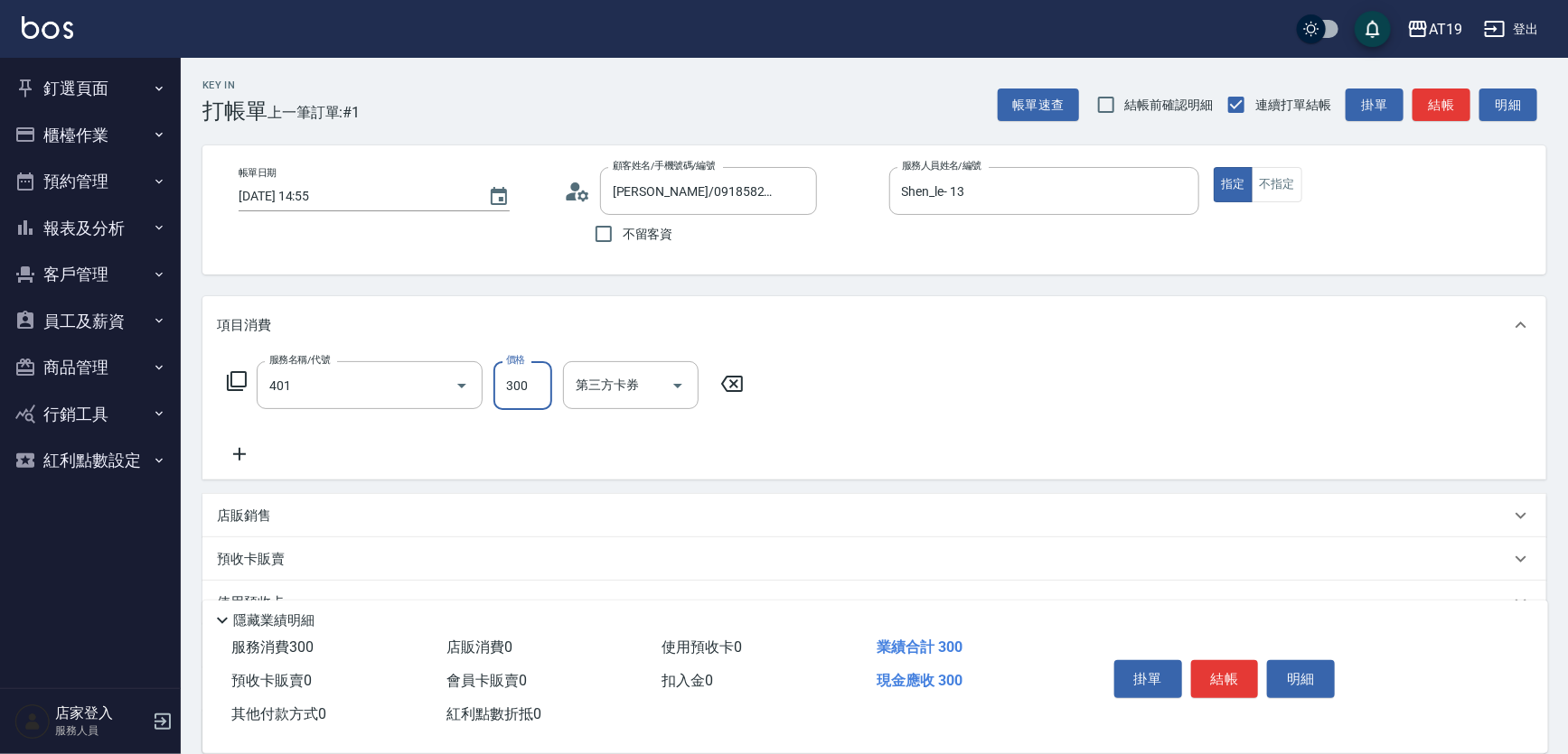
type input "剪髮(401)"
type input "0"
type input "40"
type input "400"
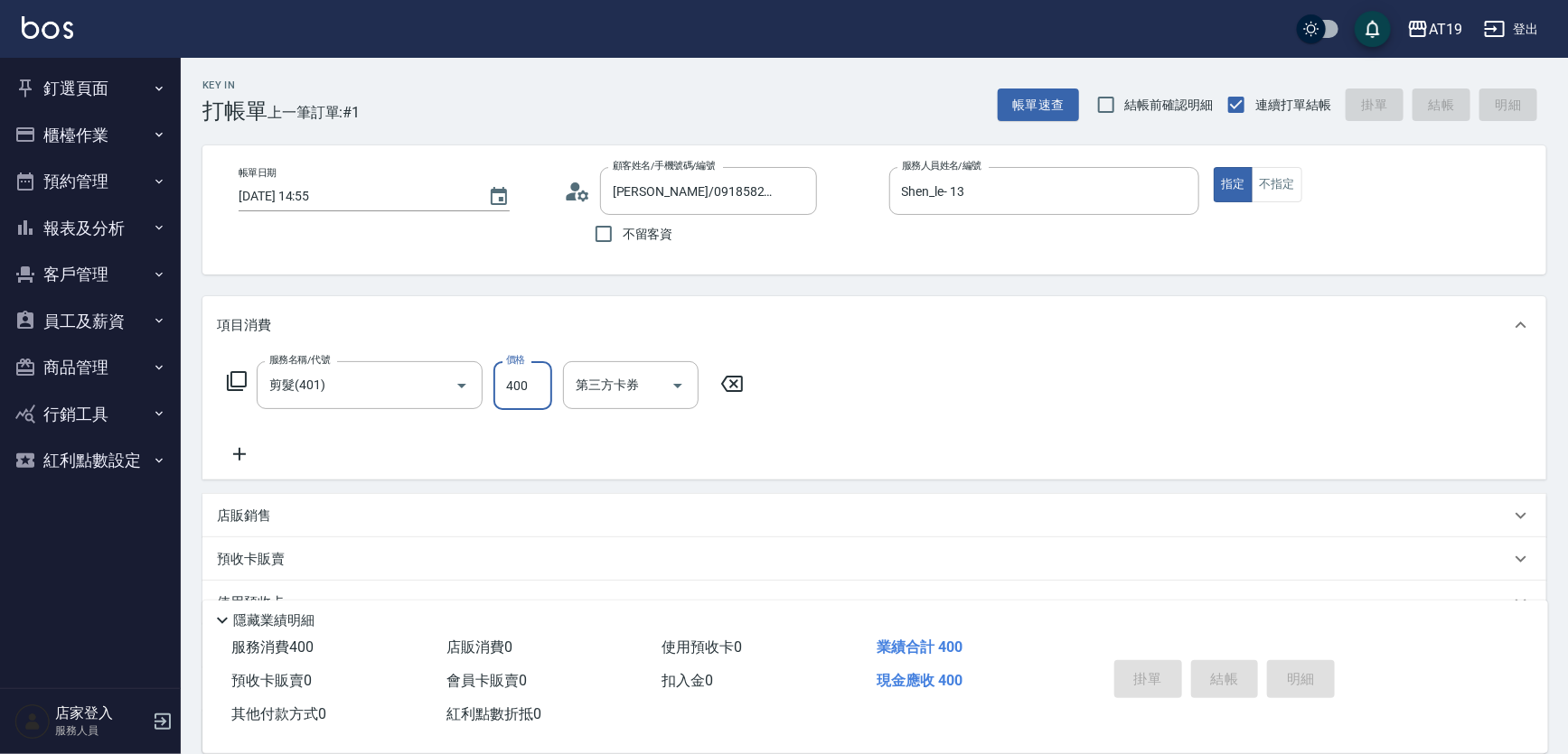
type input "[DATE] 14:57"
type input "0"
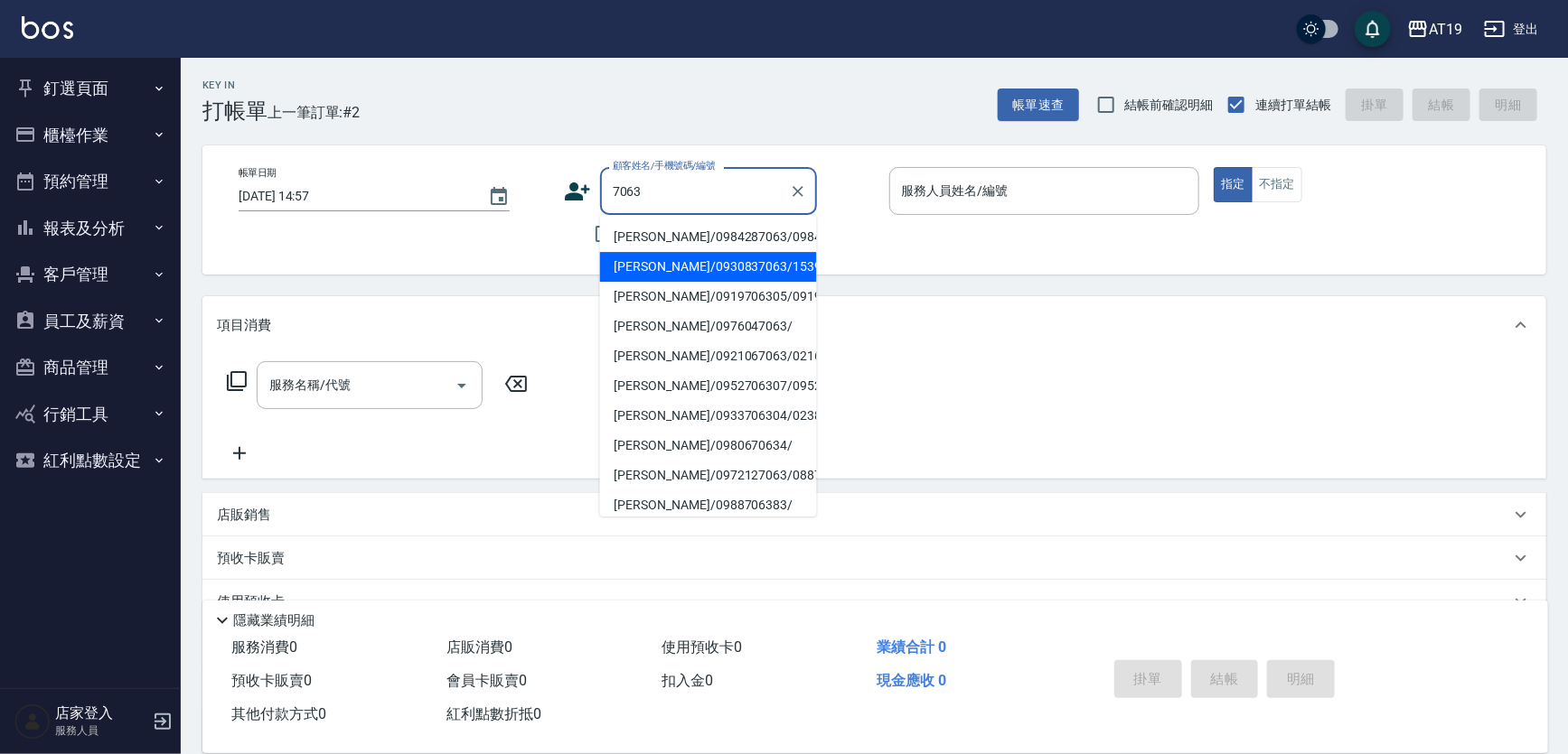
type input "[PERSON_NAME]/0930837063/15398"
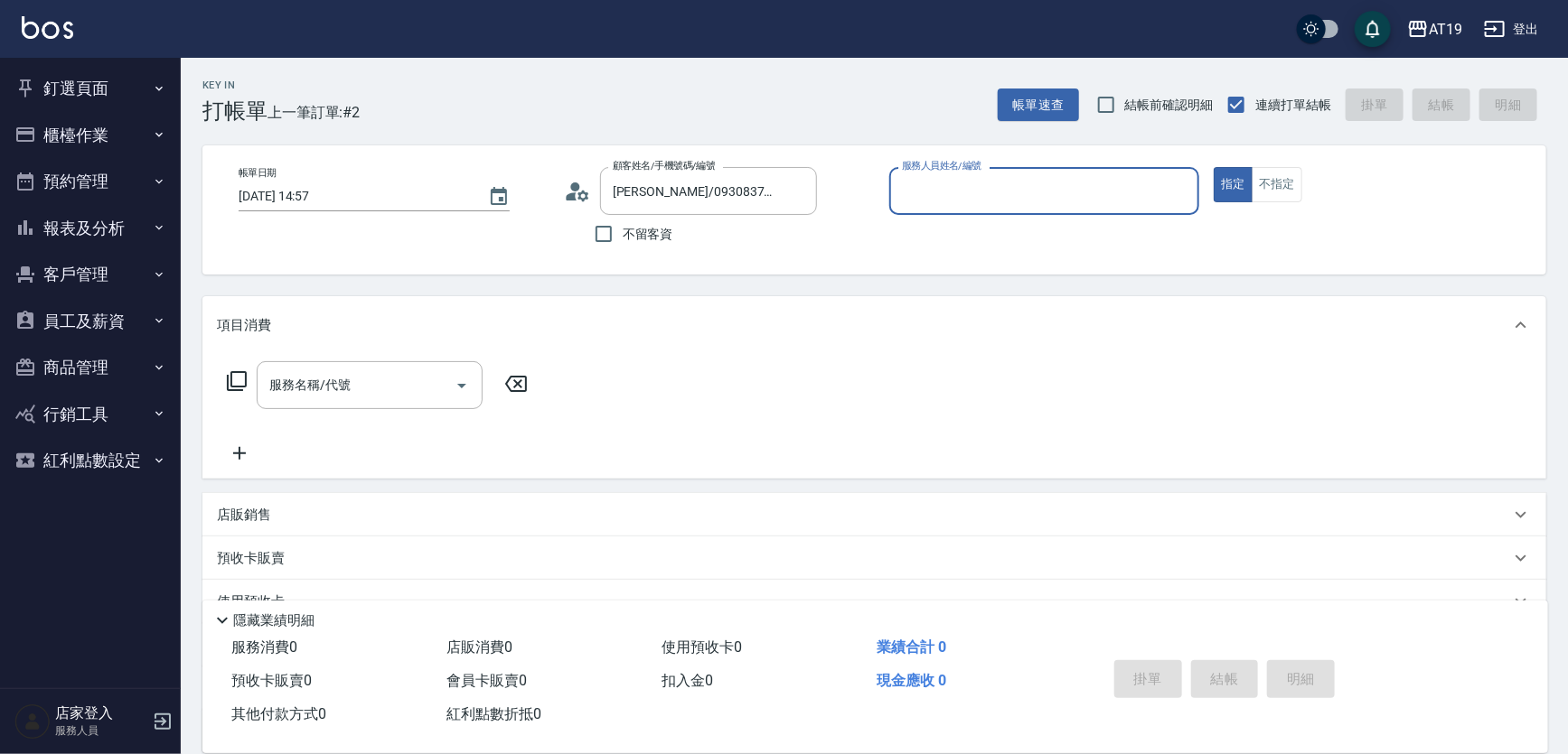
type input "Linda- 1"
click at [1213, 167] on button "指定" at bounding box center [1233, 185] width 39 height 35
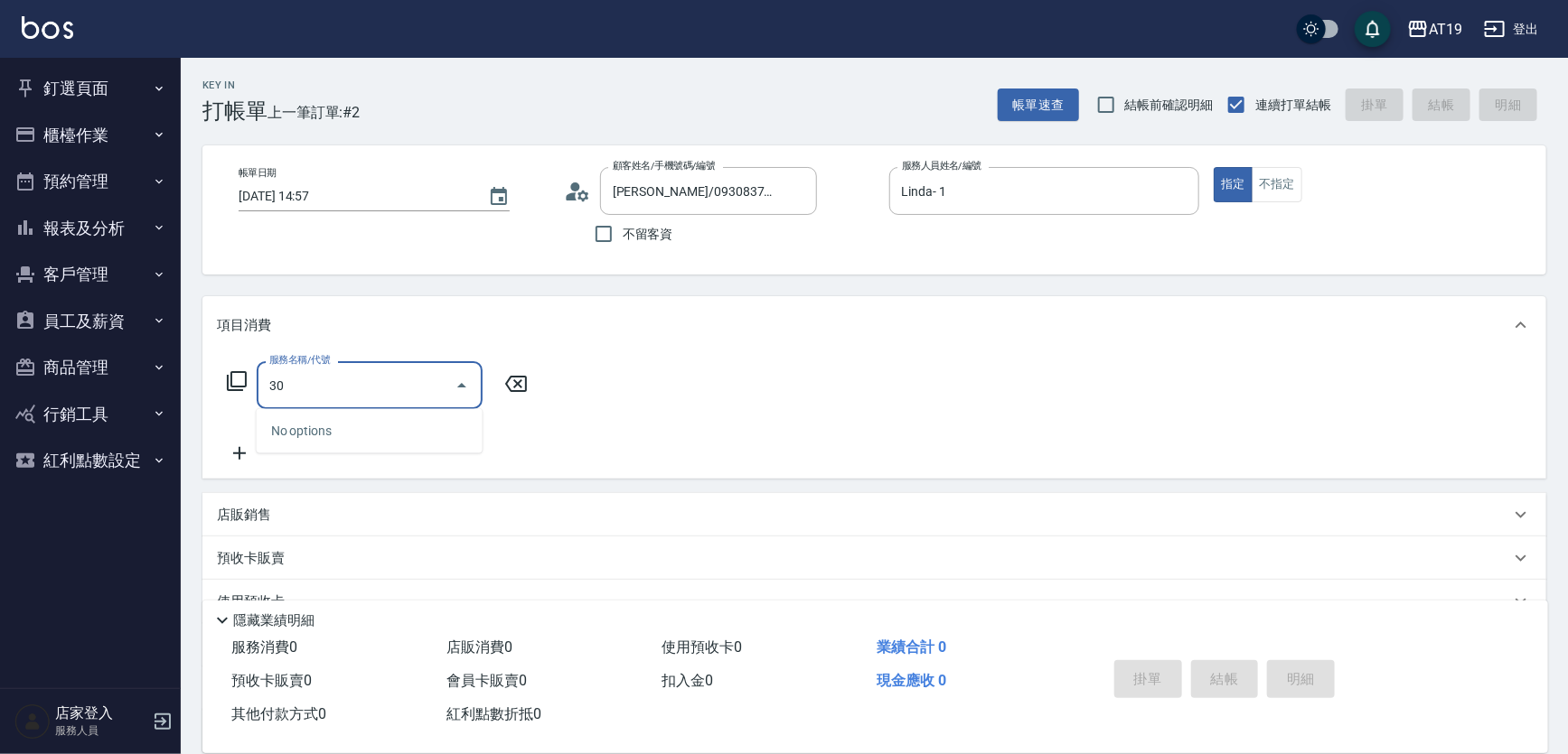
type input "301"
type input "150"
type input "燙髮(301)"
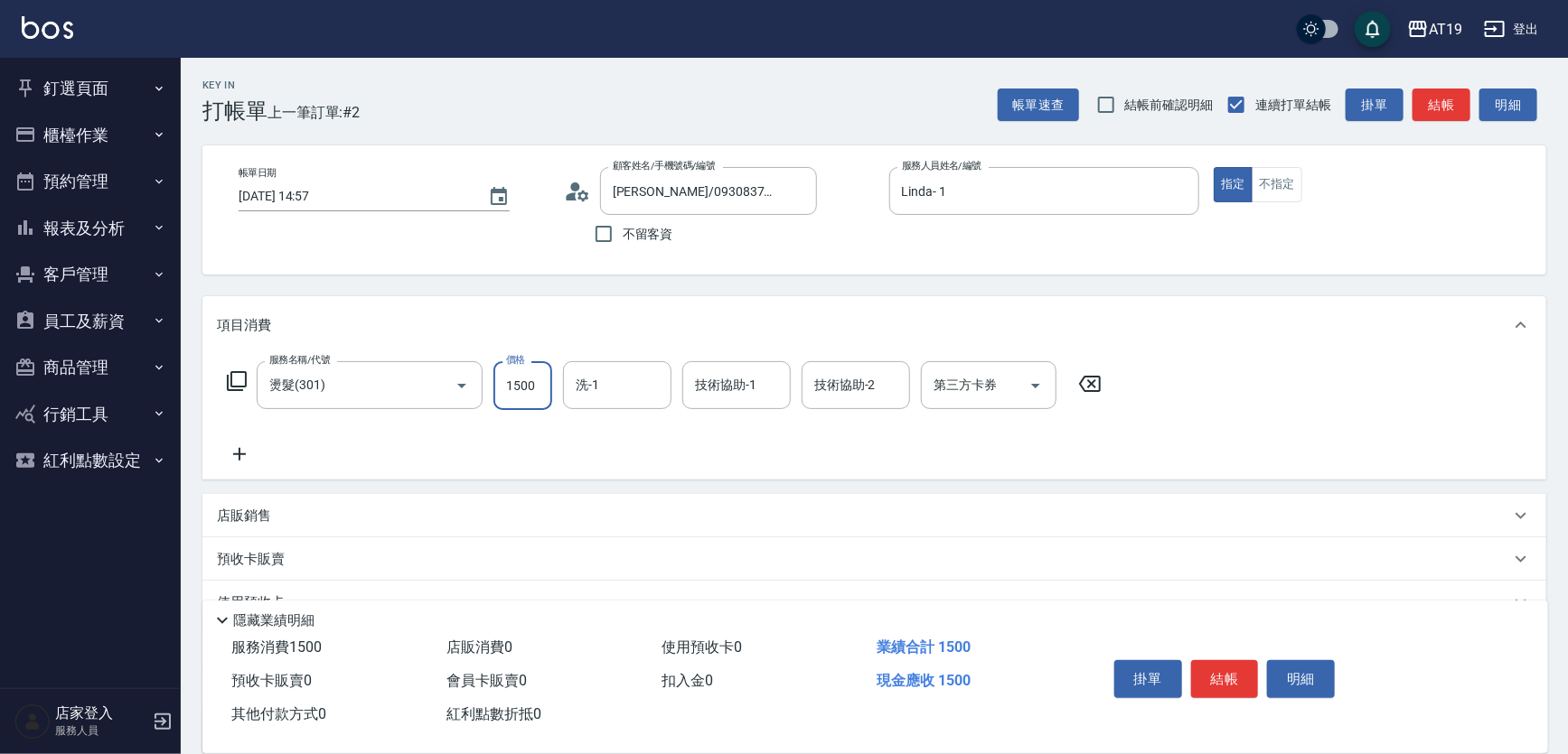
type input "0"
type input "150"
type input "1500"
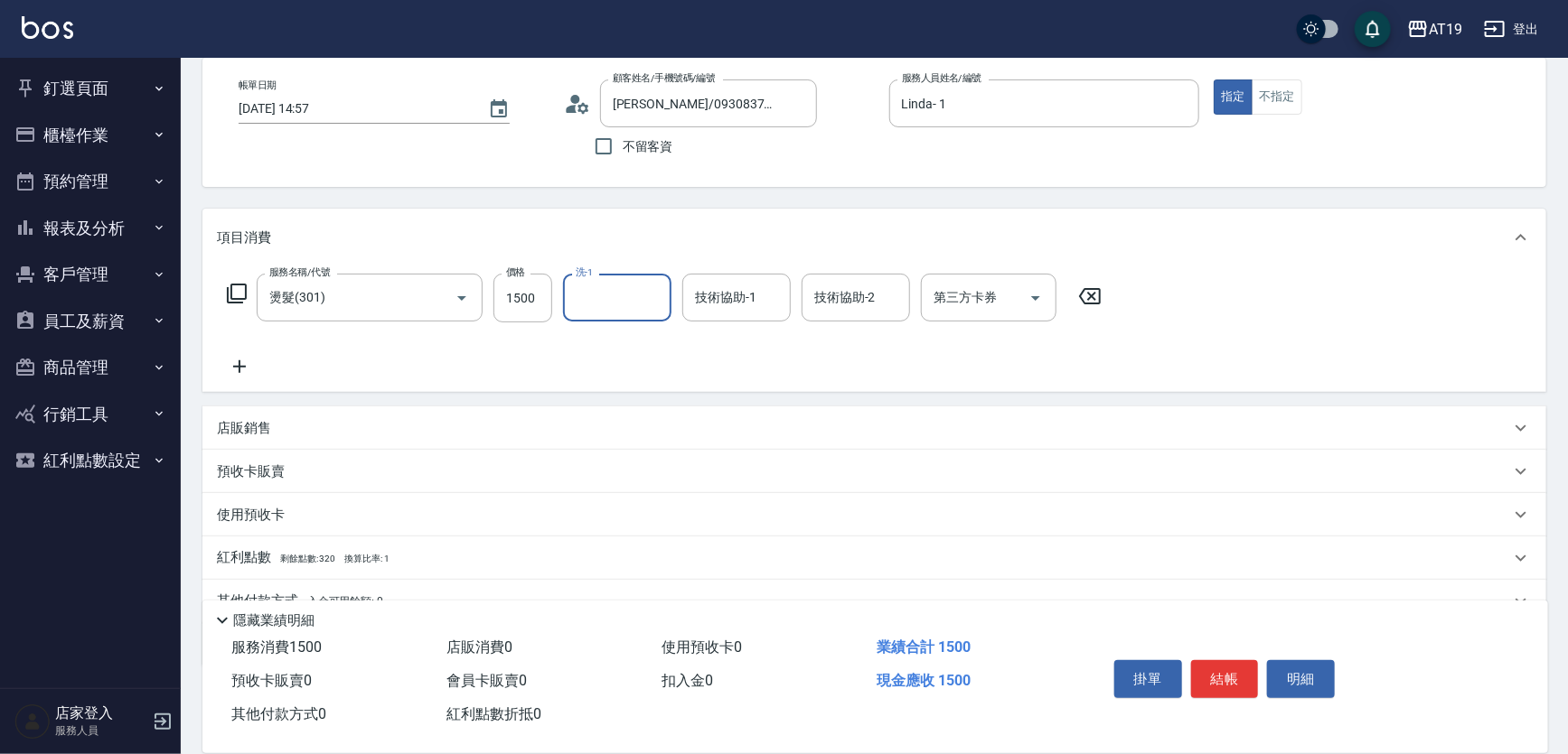
scroll to position [169, 0]
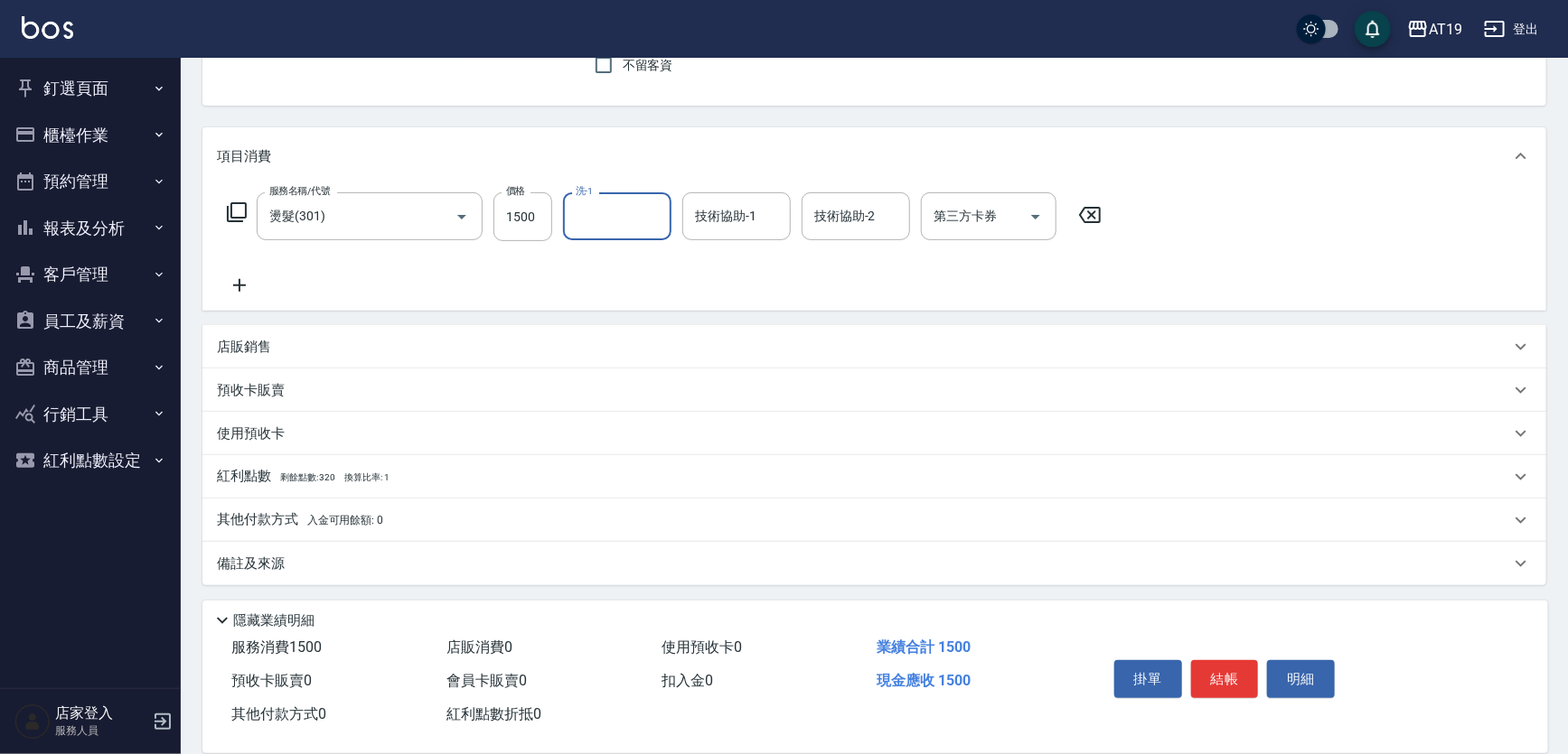
click at [275, 349] on div "店販銷售" at bounding box center [863, 347] width 1293 height 19
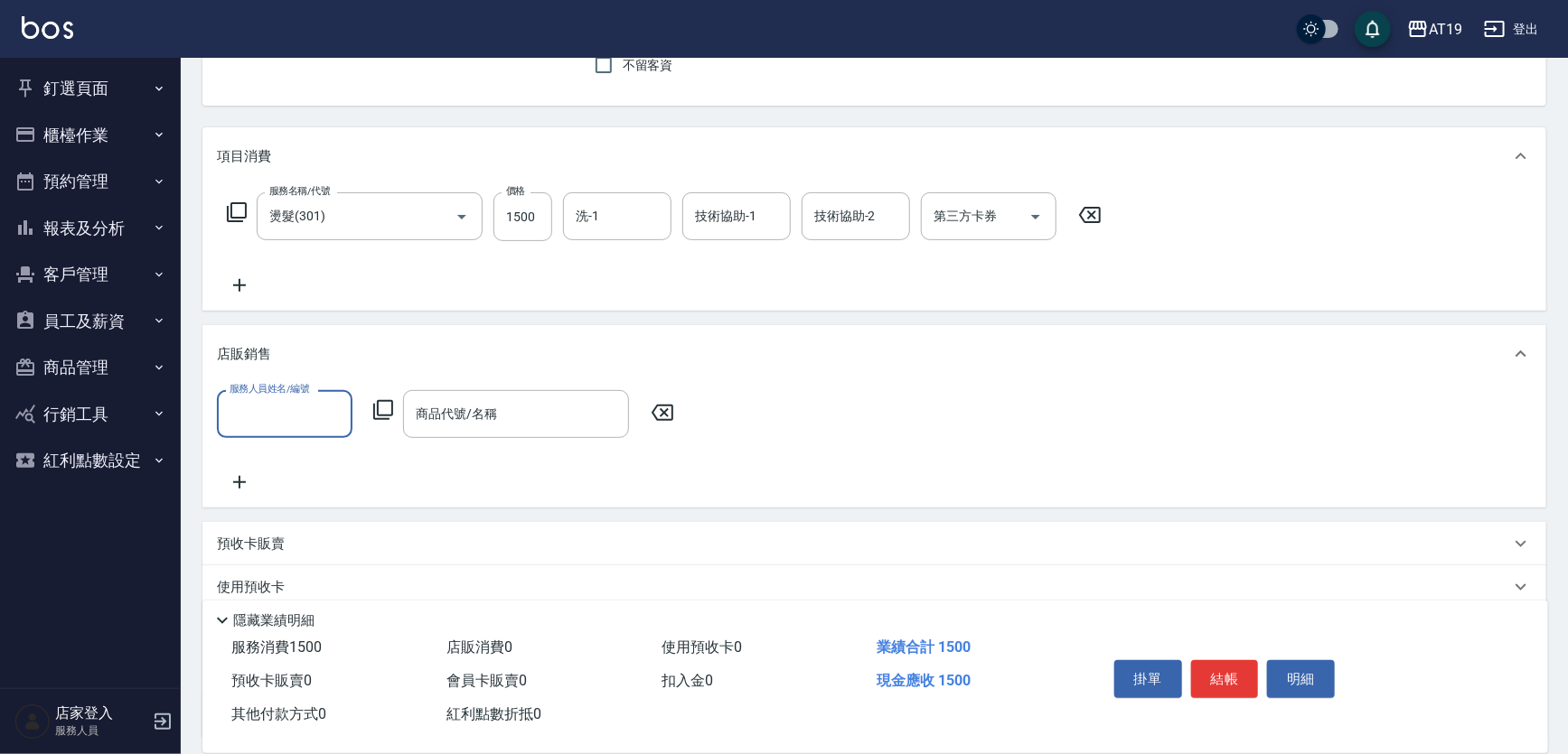
scroll to position [0, 0]
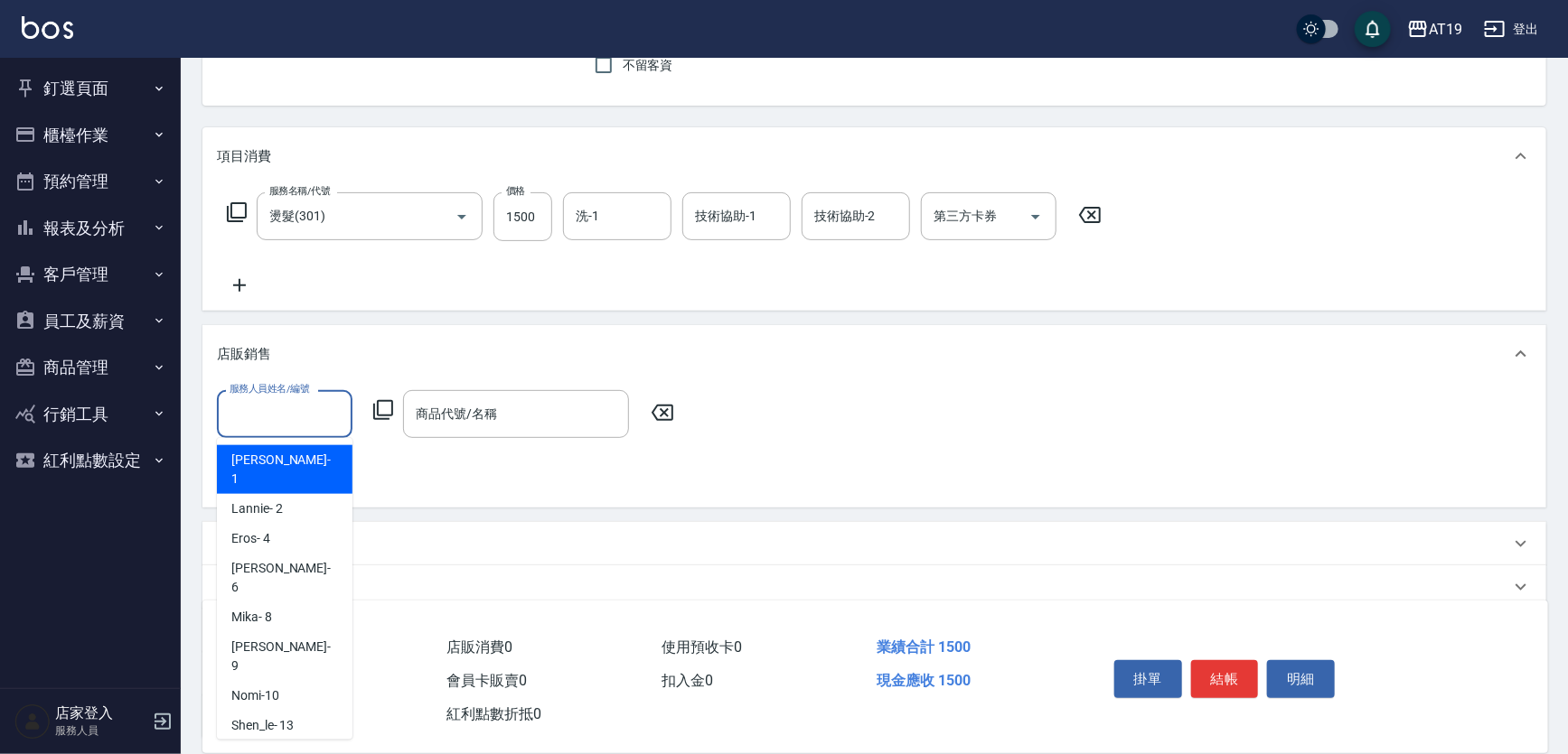
click at [278, 426] on input "服務人員姓名/編號" at bounding box center [285, 414] width 119 height 31
drag, startPoint x: 284, startPoint y: 465, endPoint x: 335, endPoint y: 439, distance: 57.2
click at [286, 463] on div "Linda - 1" at bounding box center [284, 470] width 135 height 49
type input "Linda- 1"
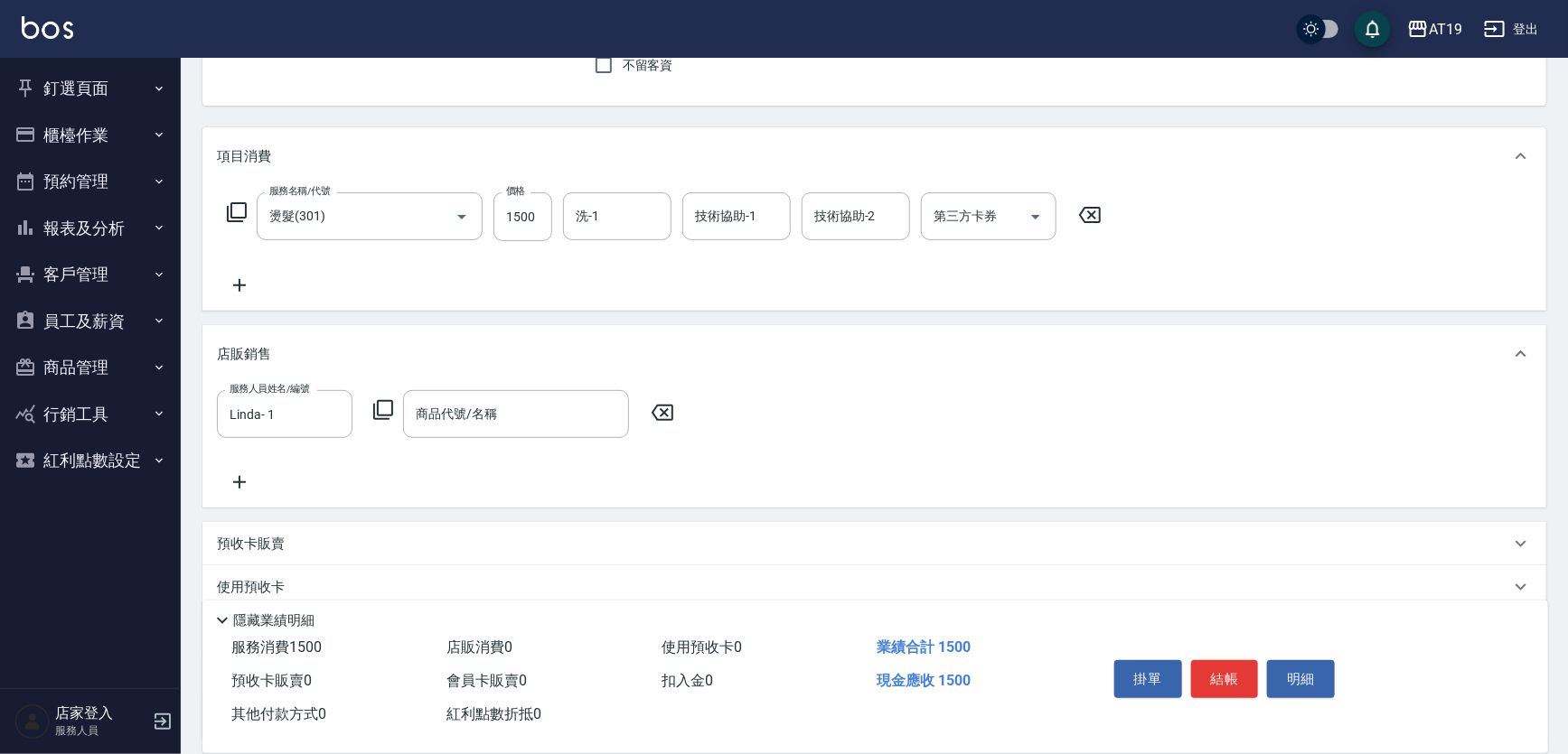
click at [391, 410] on icon at bounding box center [383, 410] width 20 height 20
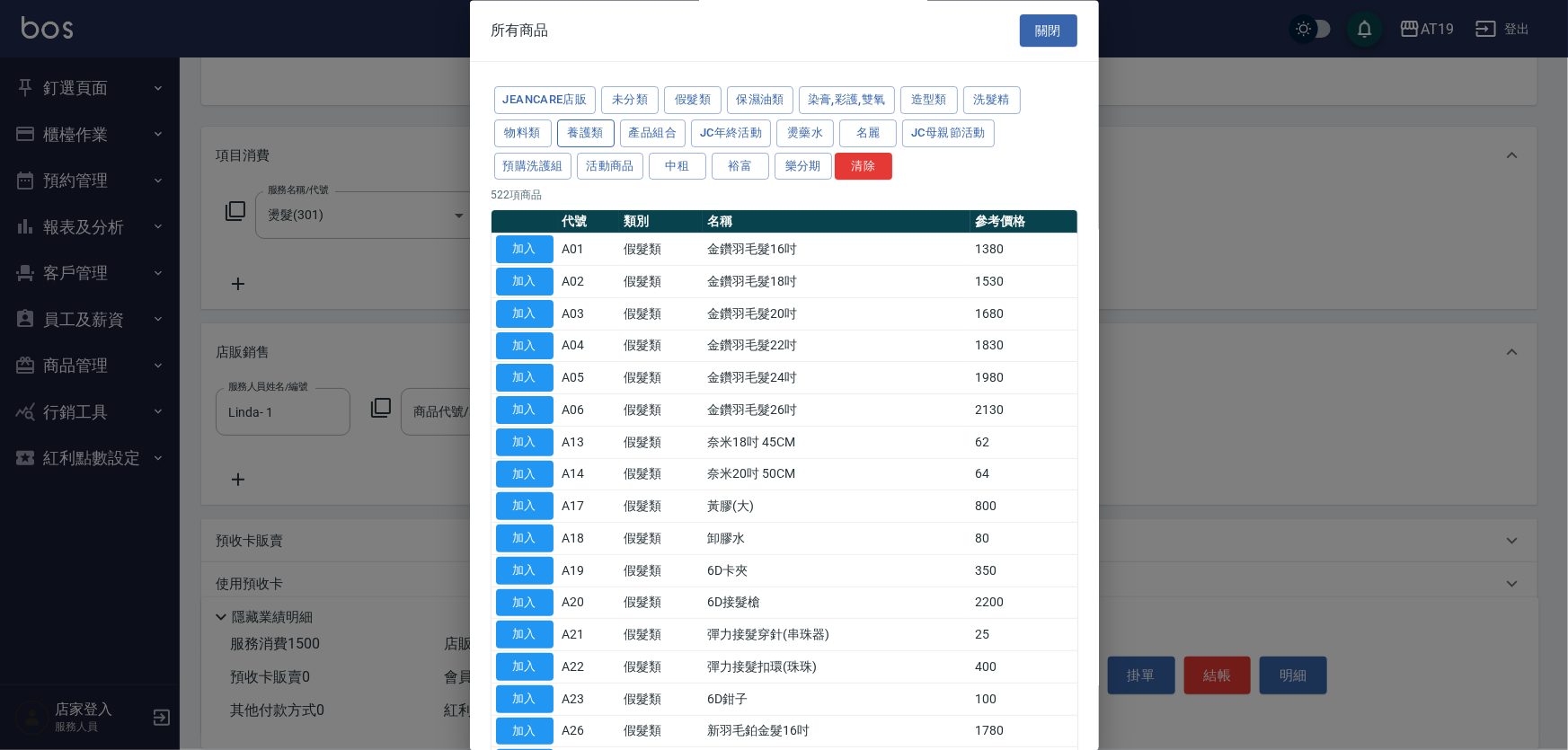
click at [585, 133] on button "養護類" at bounding box center [585, 133] width 57 height 28
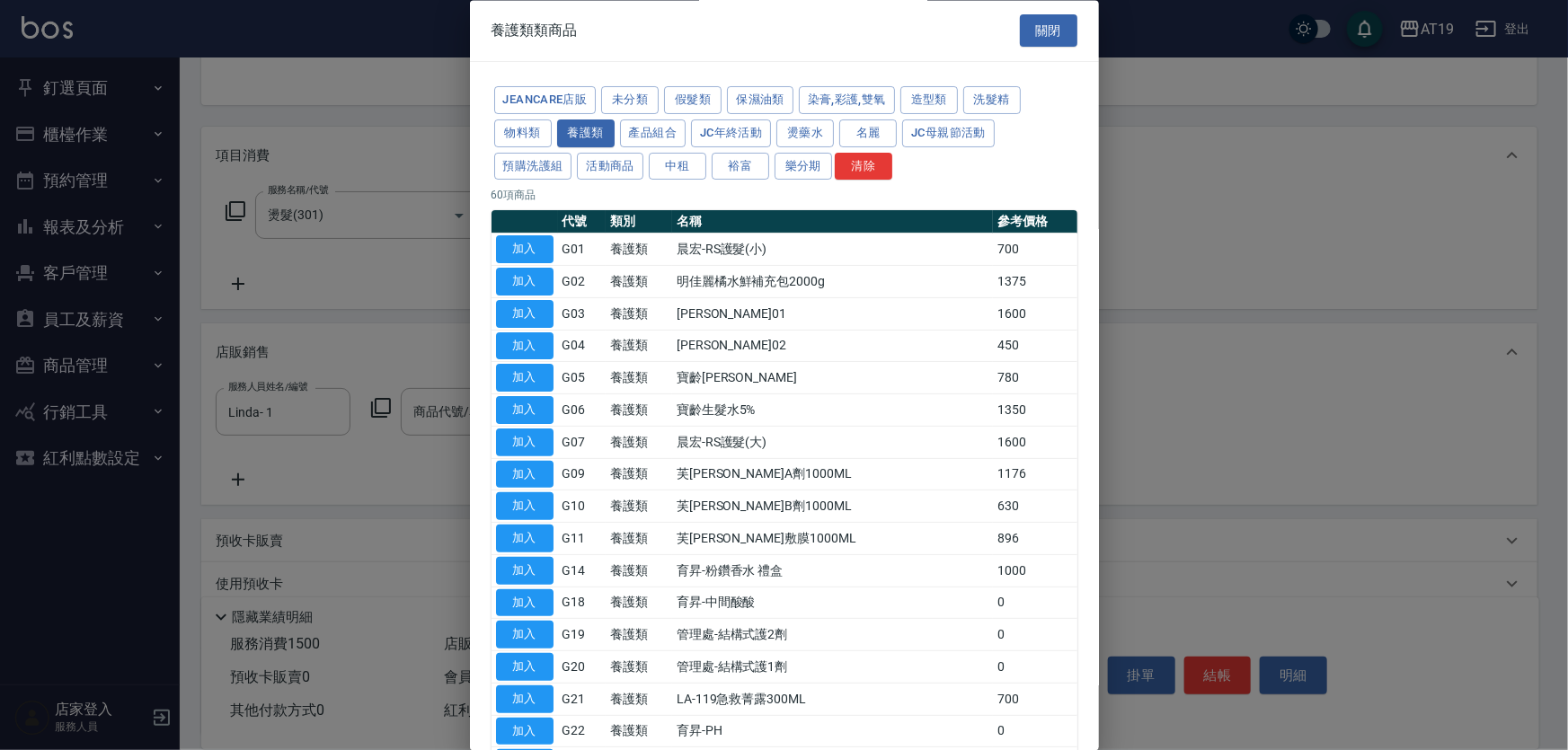
click at [493, 696] on td "加入" at bounding box center [525, 699] width 66 height 32
click at [529, 697] on button "加入" at bounding box center [524, 699] width 57 height 28
type input "LA-119急救菁露300ML"
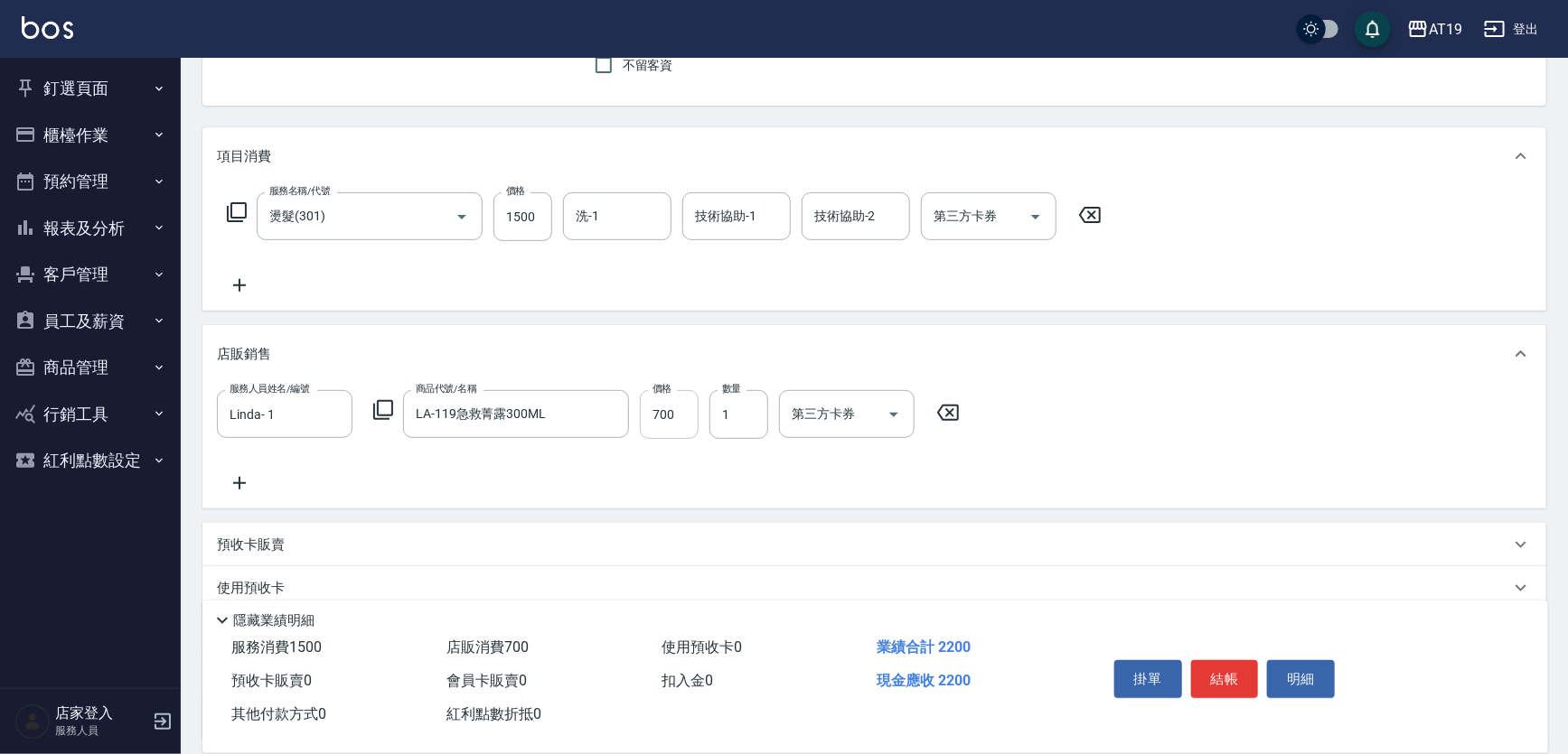
click at [656, 423] on input "700" at bounding box center [669, 415] width 59 height 49
type input "150"
type input "50"
type input "200"
type input "500"
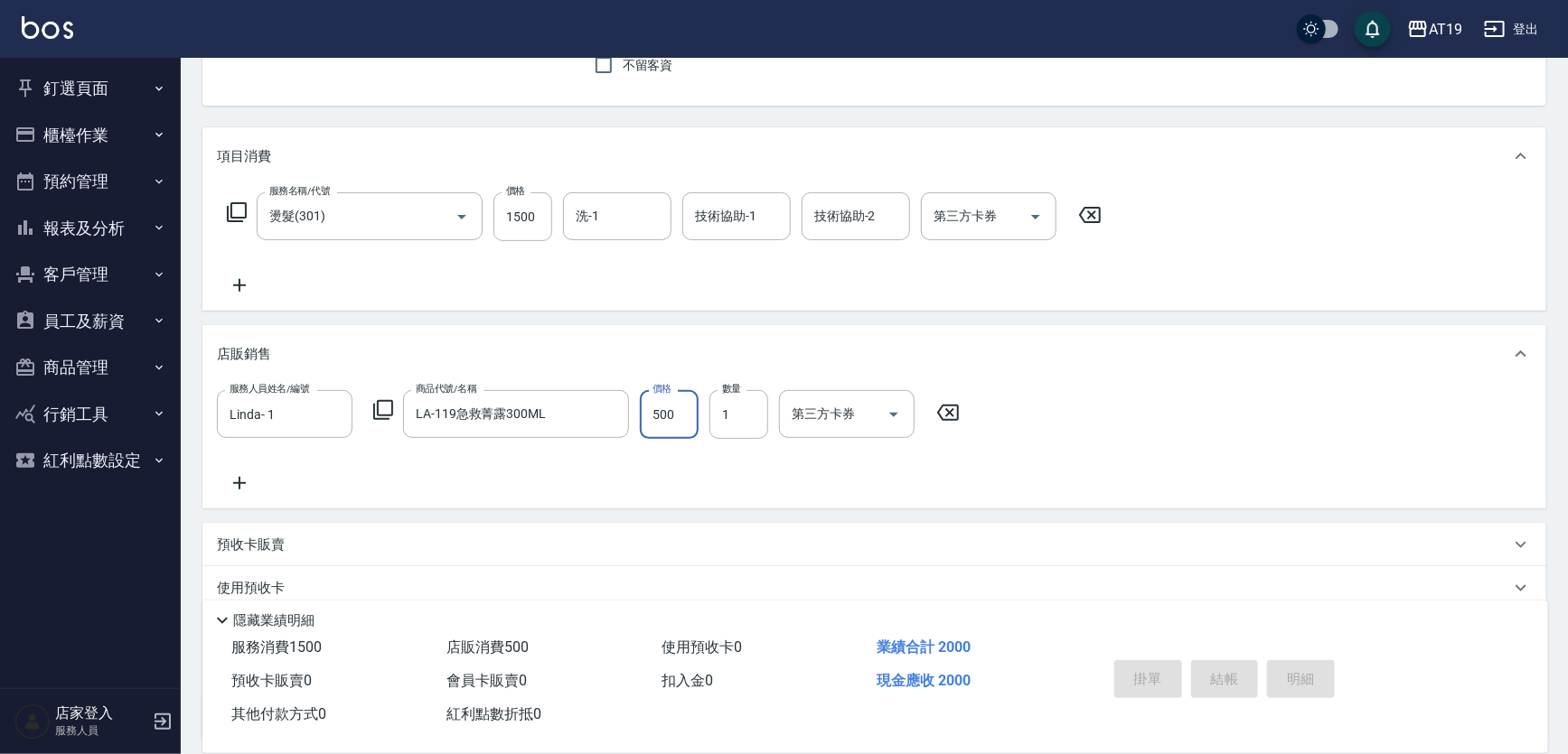
type input "0"
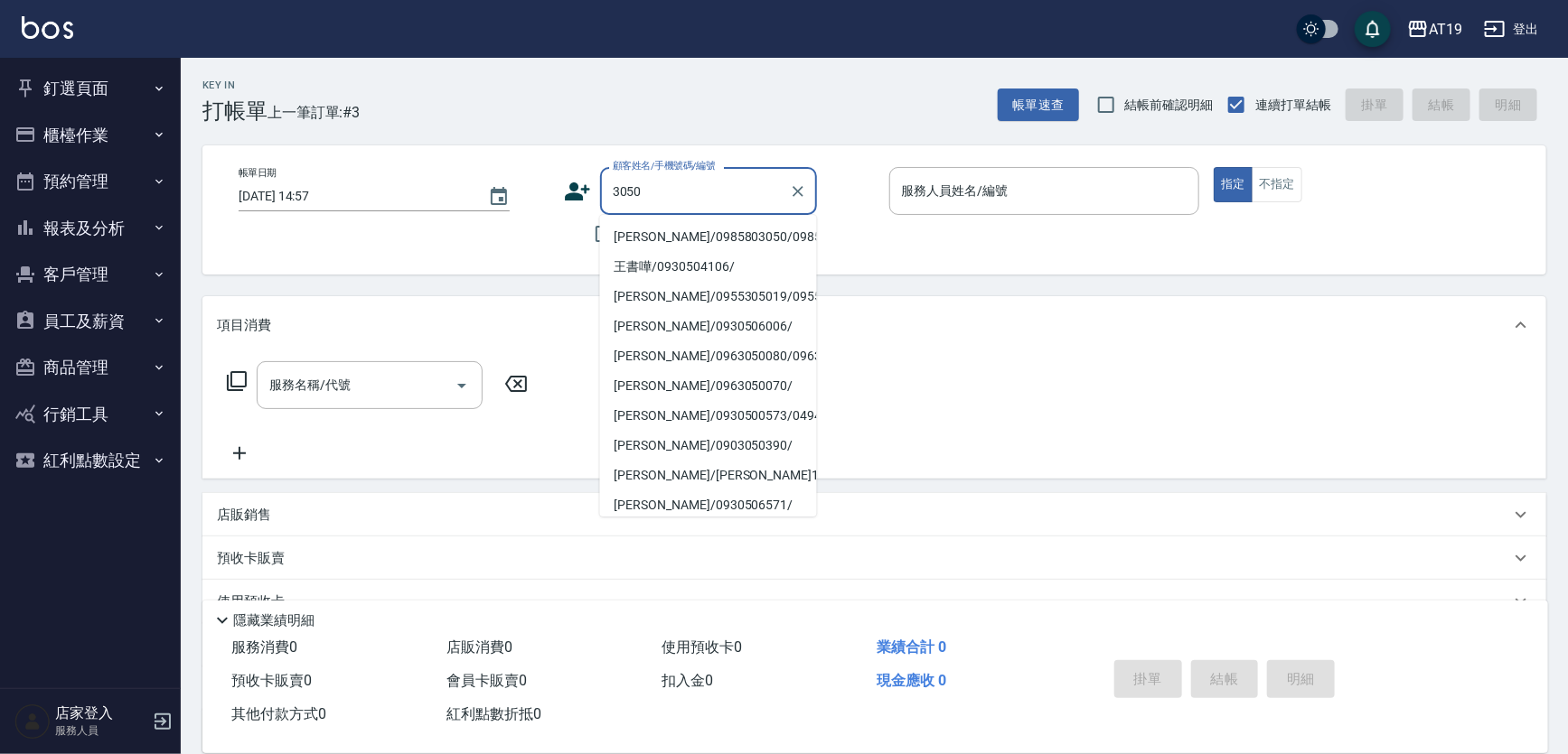
type input "[PERSON_NAME]/0985803050/0985803050"
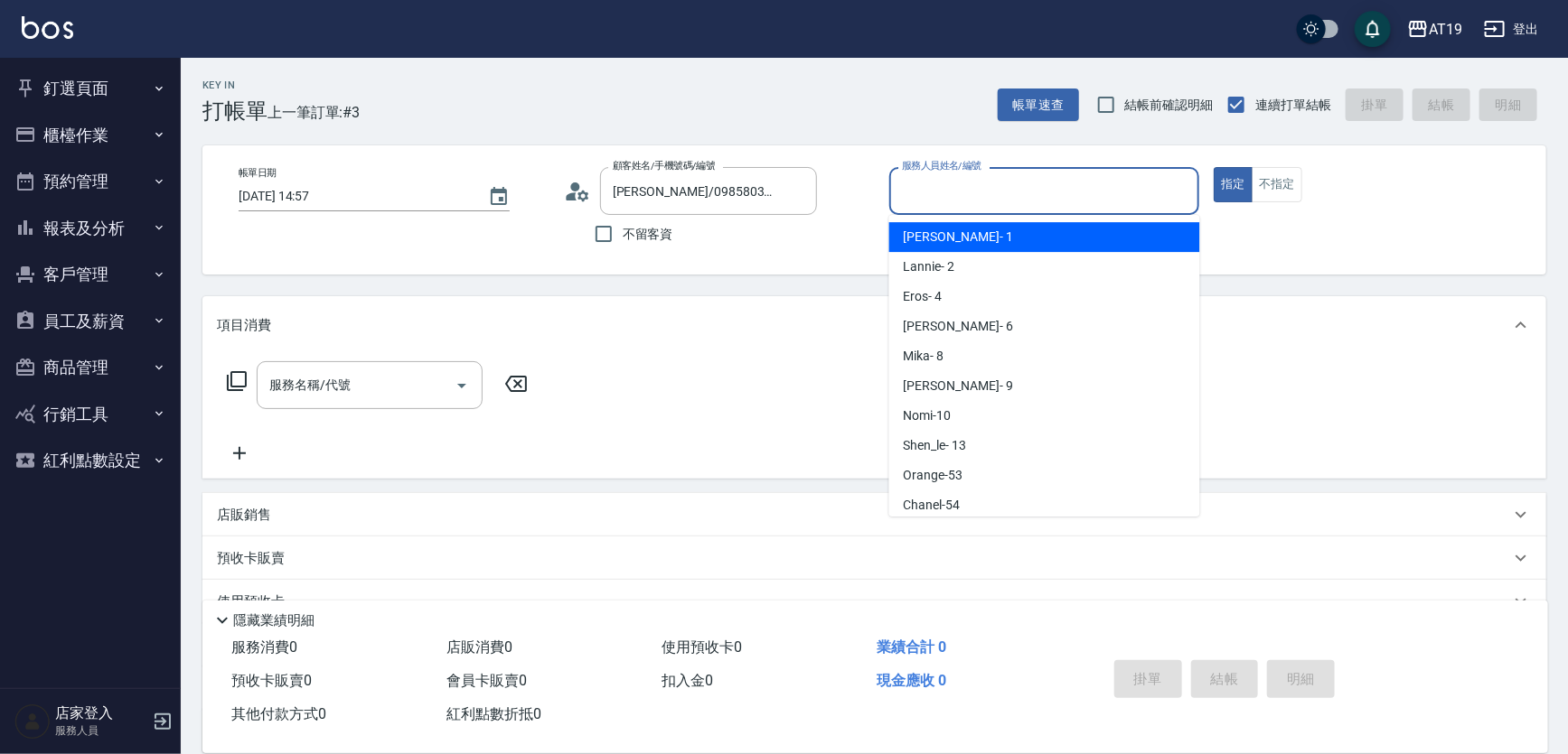
scroll to position [3, 0]
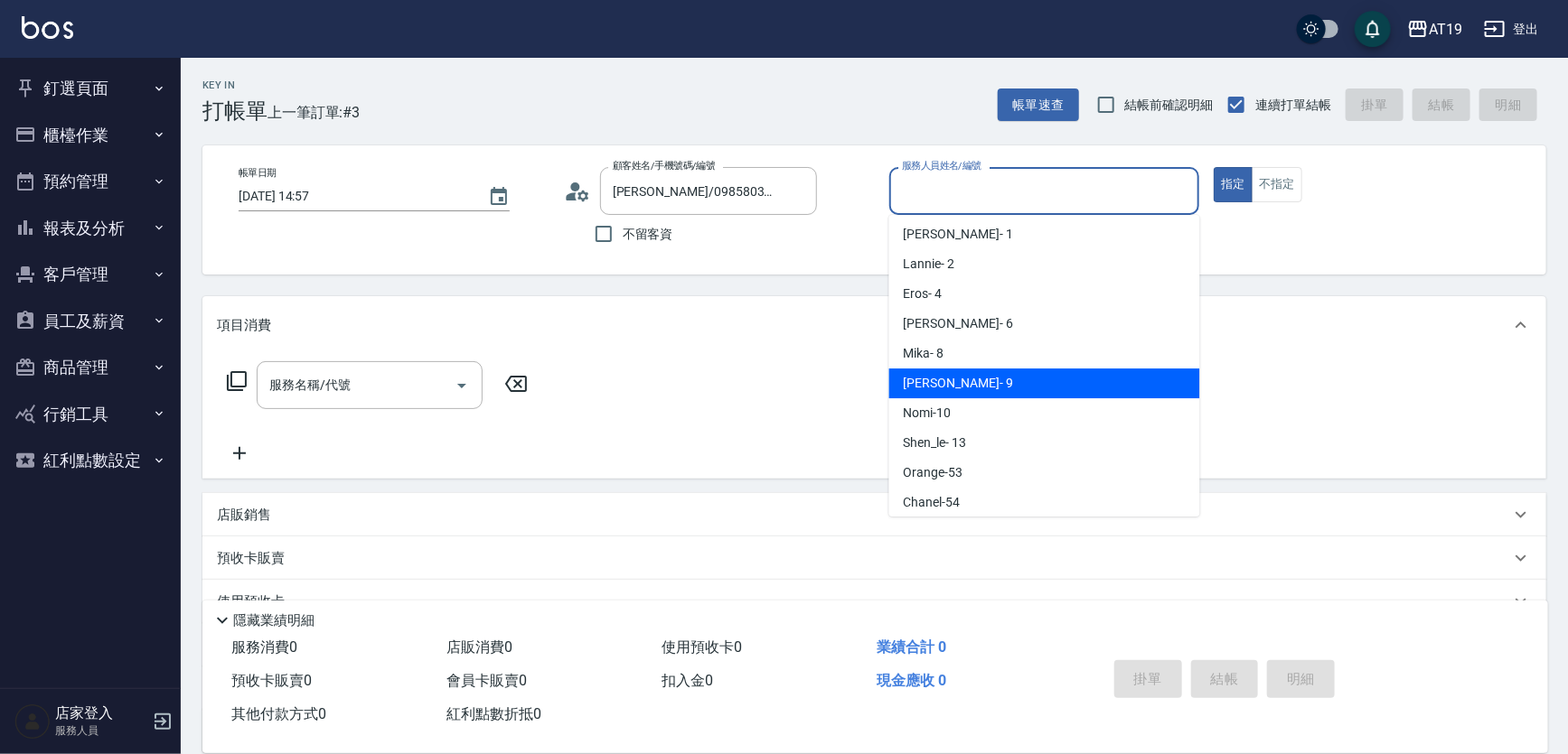
type input "[PERSON_NAME]- 9"
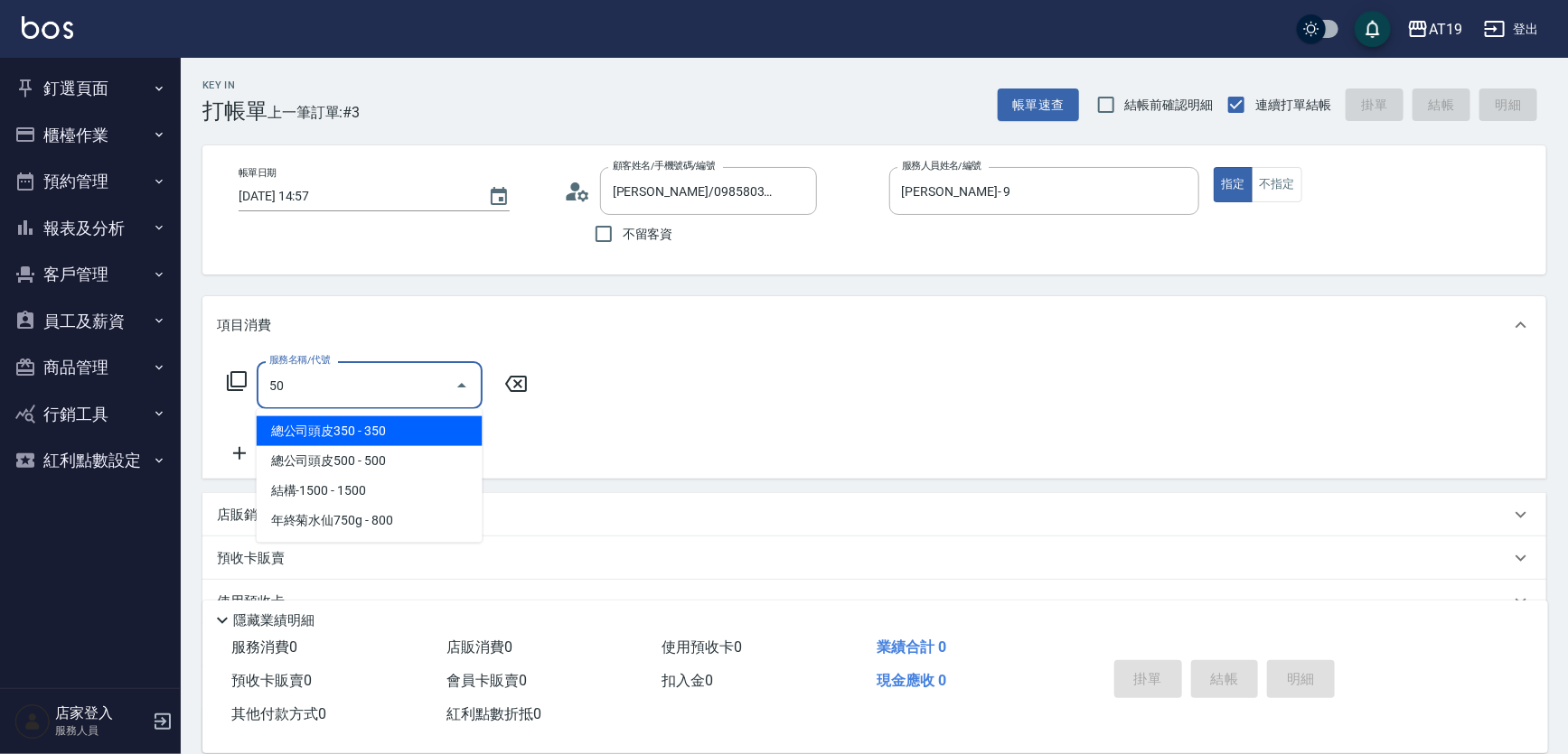
type input "5"
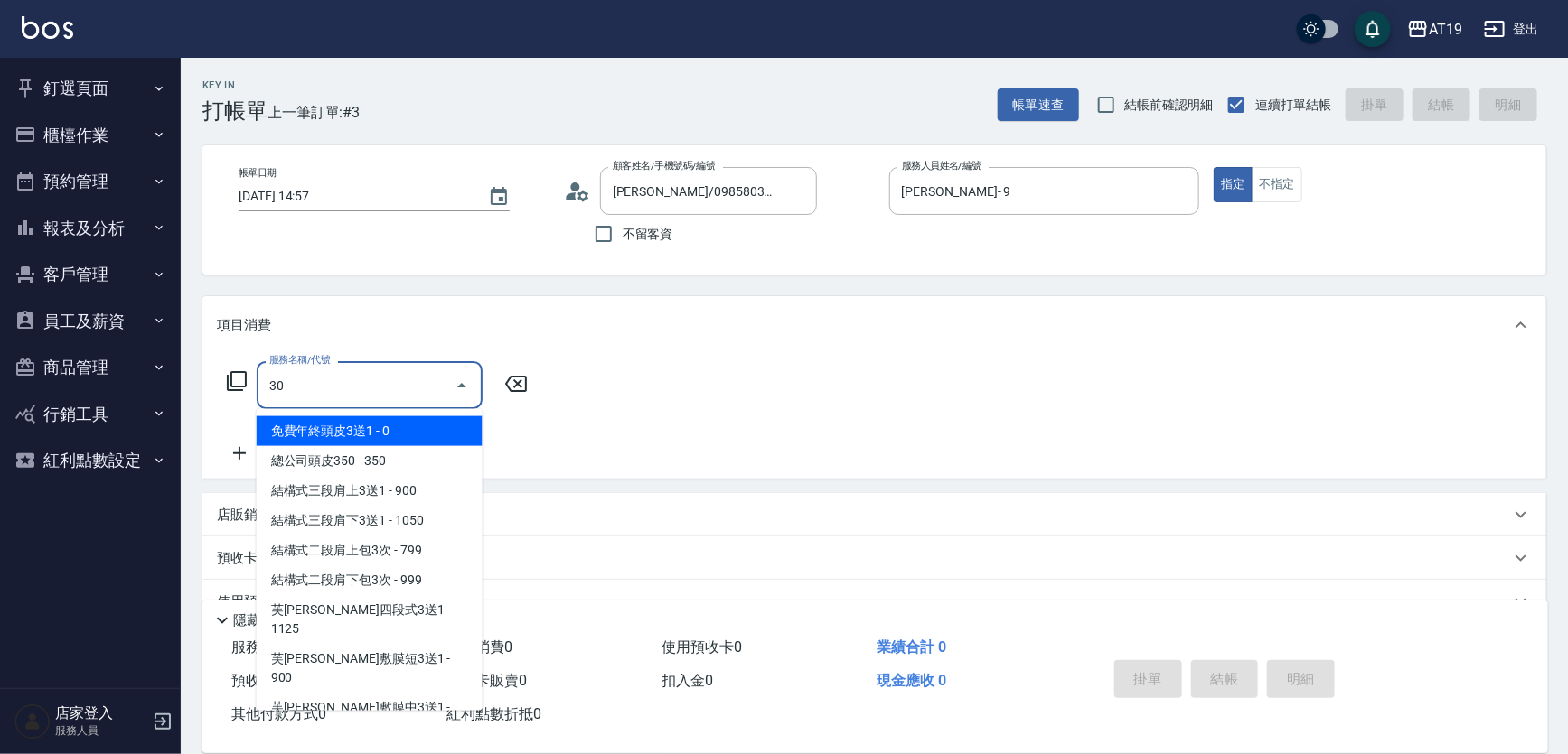
type input "301"
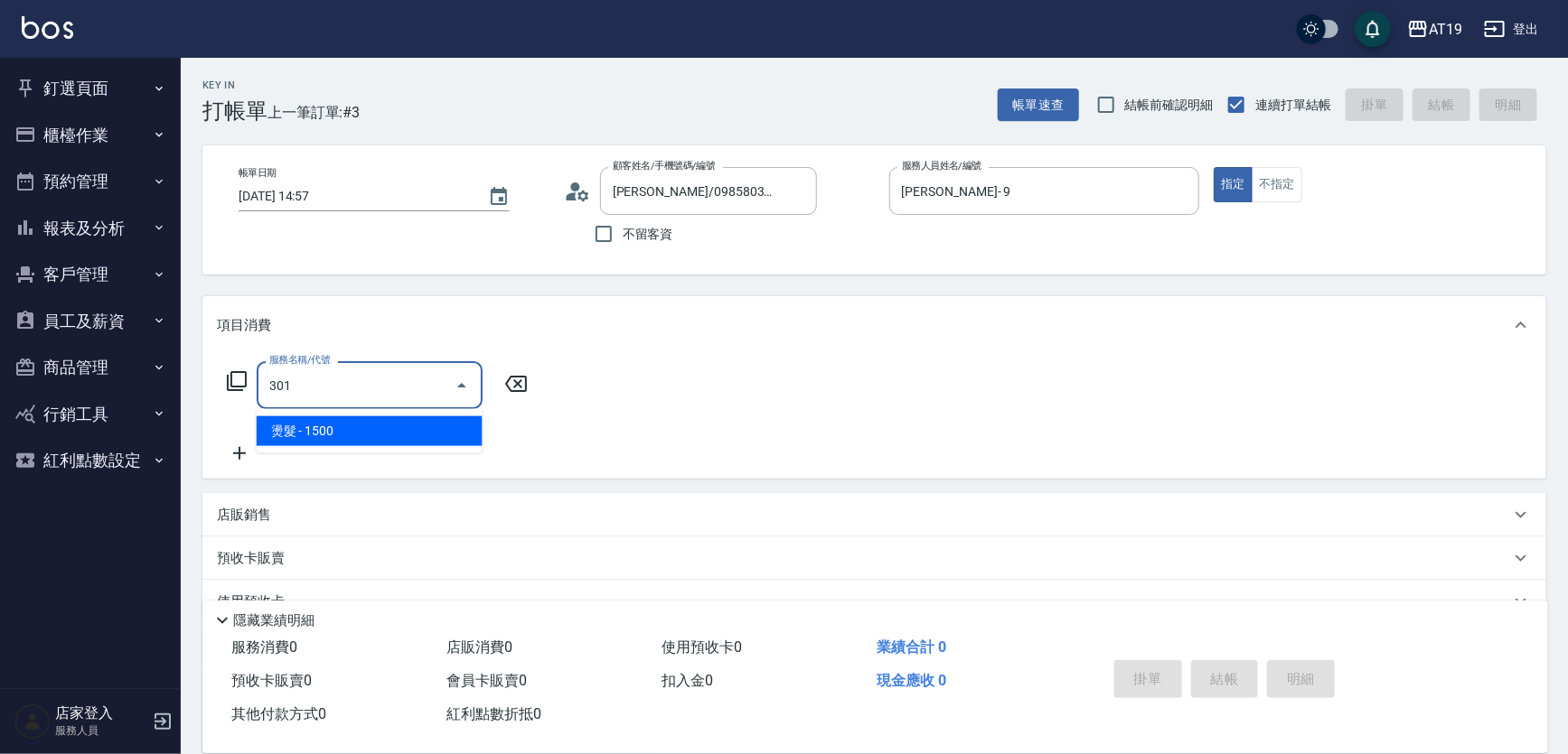
type input "150"
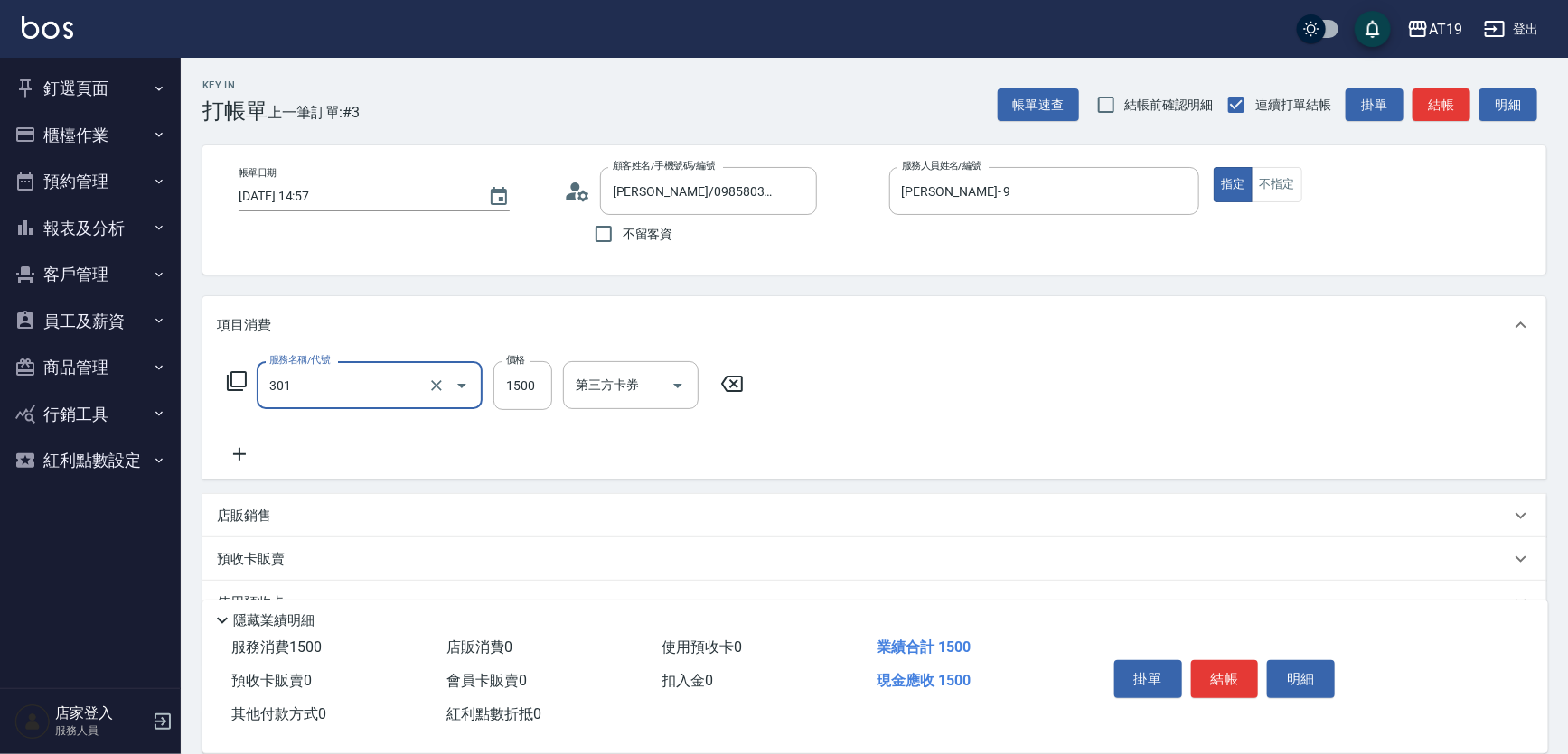
type input "燙髮(301)"
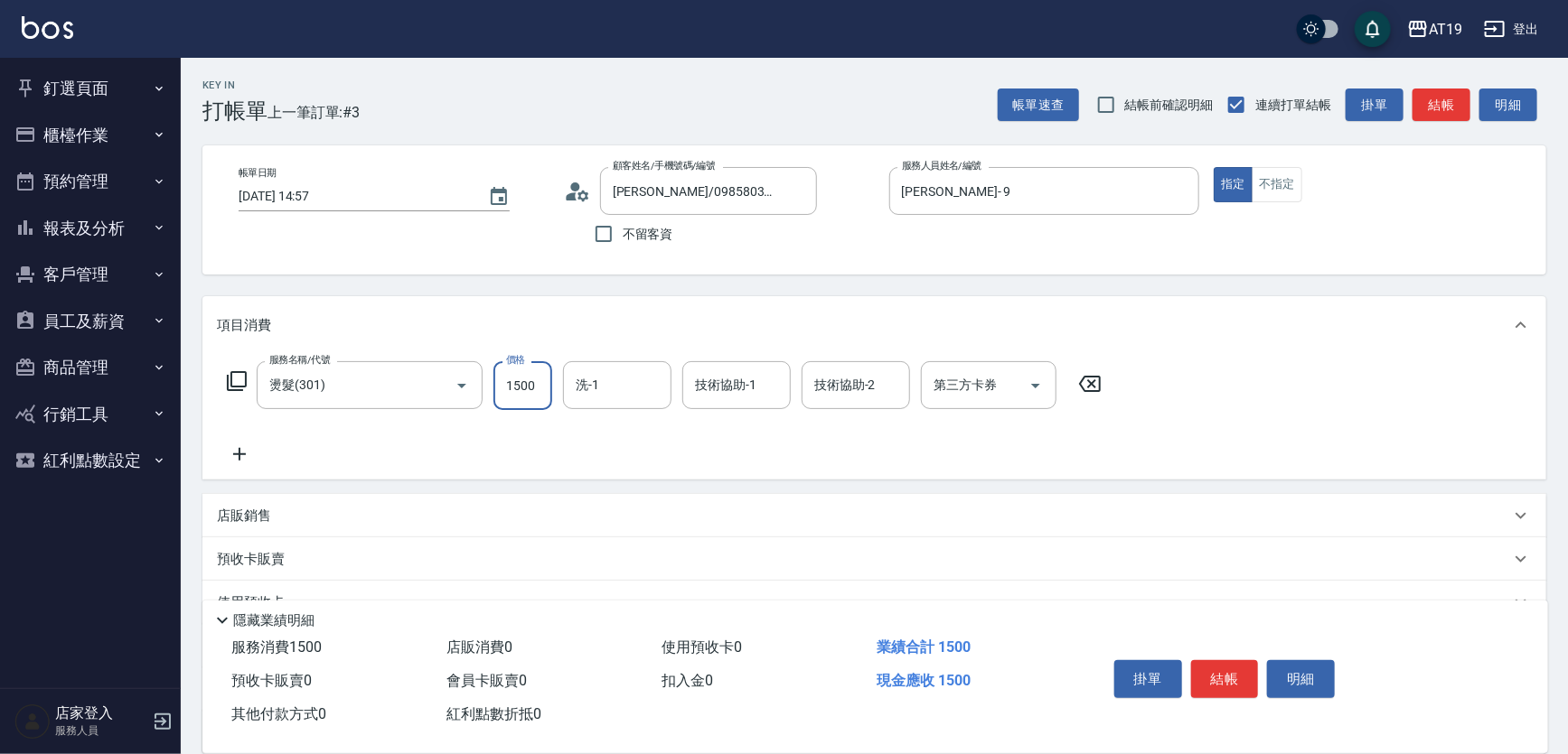
type input "85"
type input "0"
type input "850"
type input "8500"
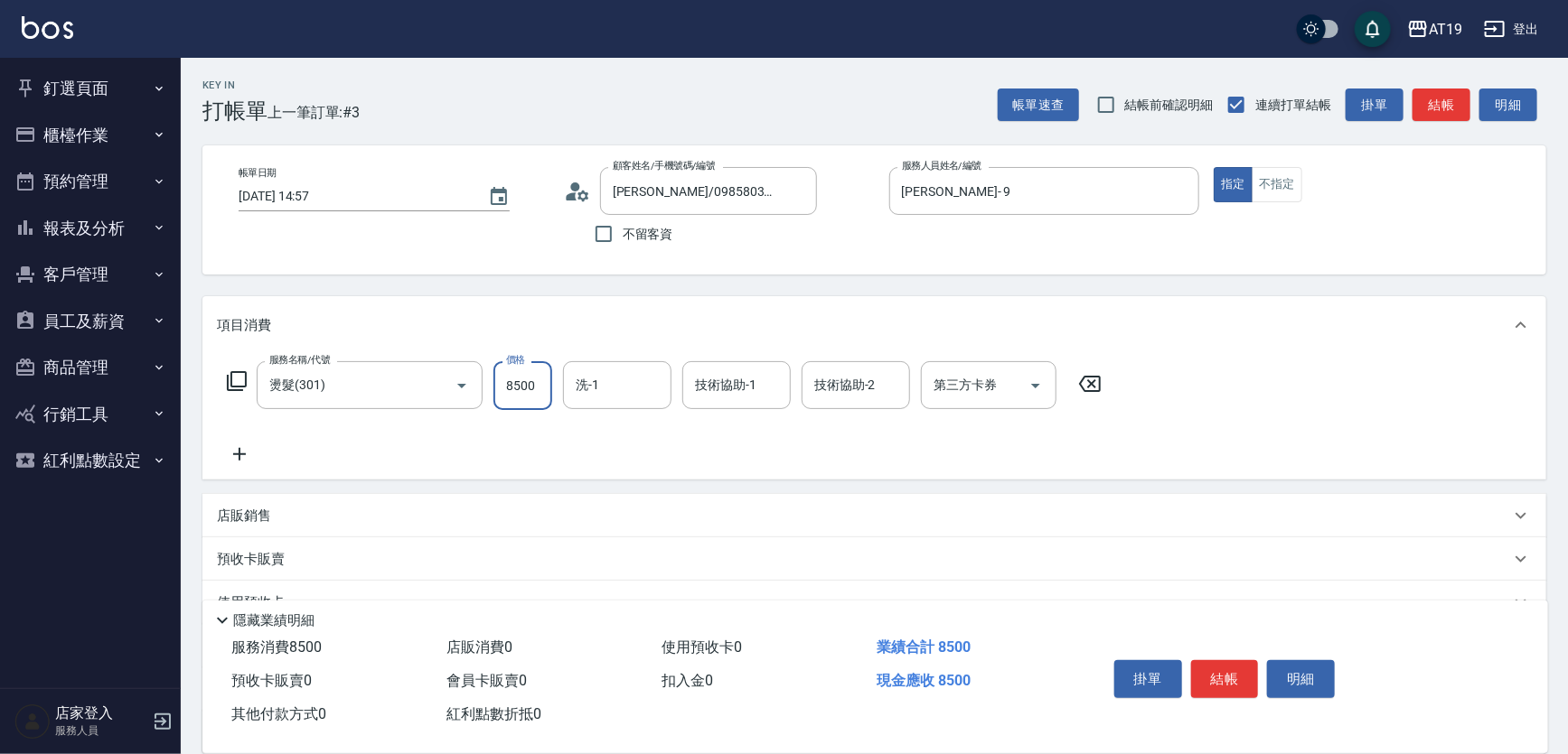
type input "80"
type input "850"
type input "0"
type input "80"
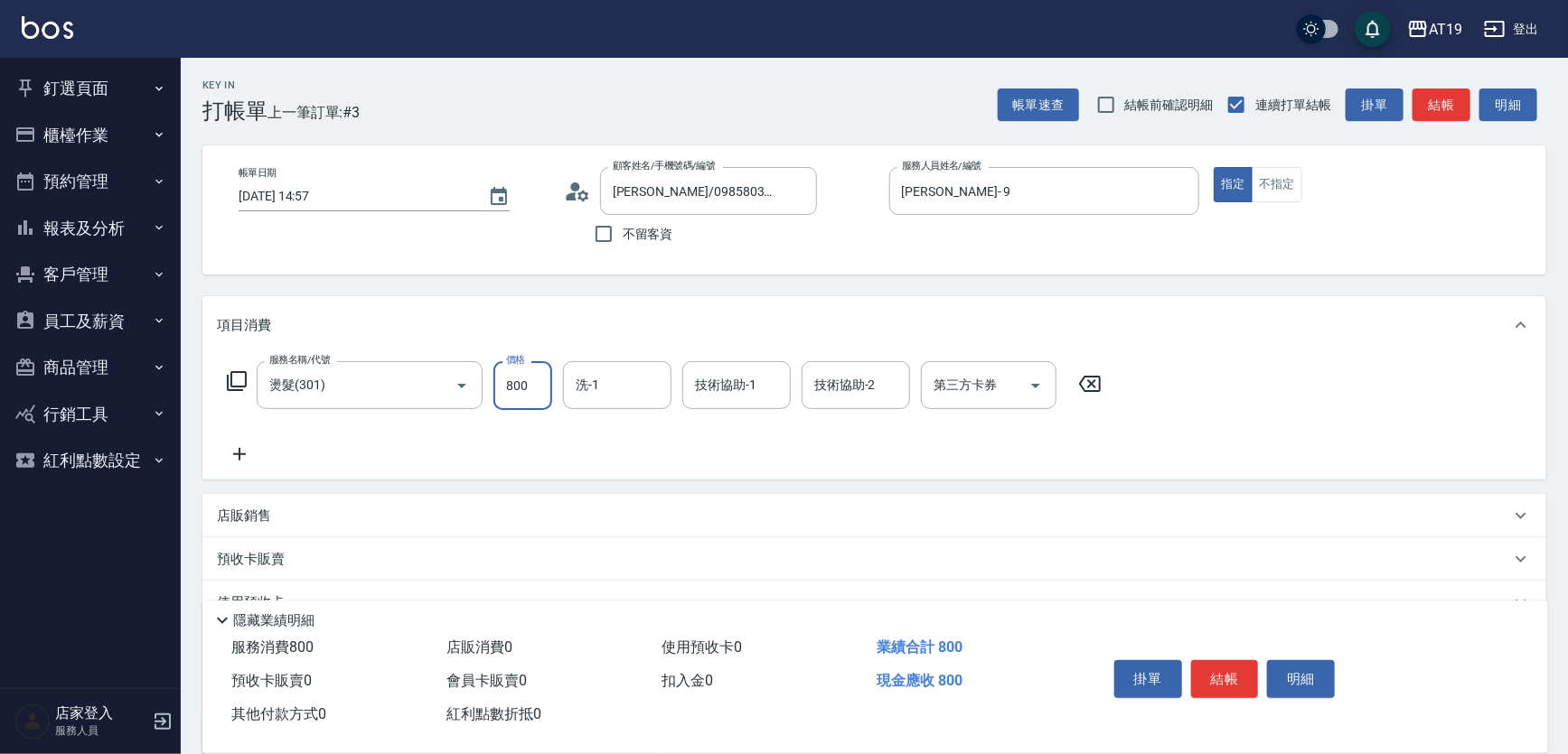
type input "800"
type input "Orange-53"
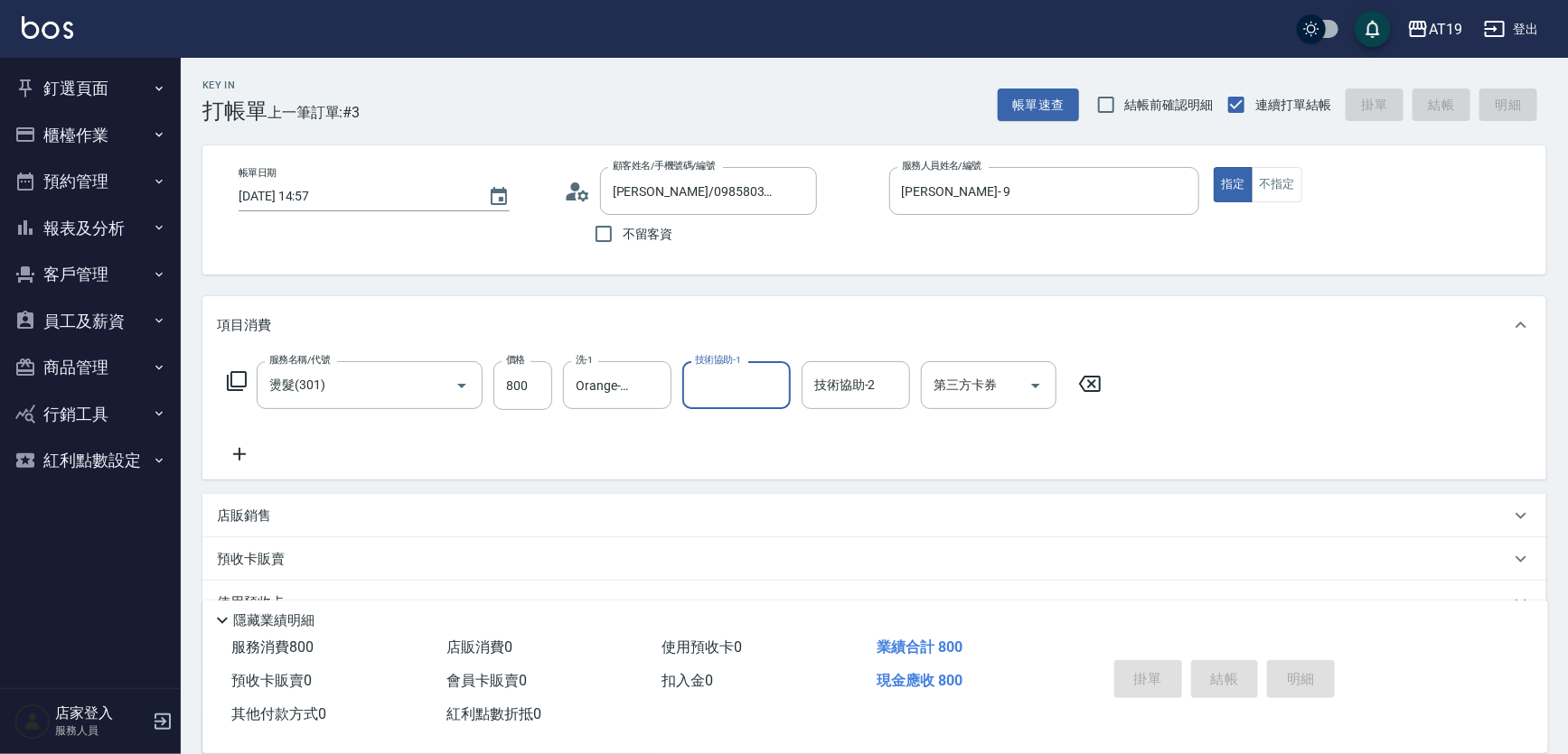
type input "[DATE] 14:58"
type input "0"
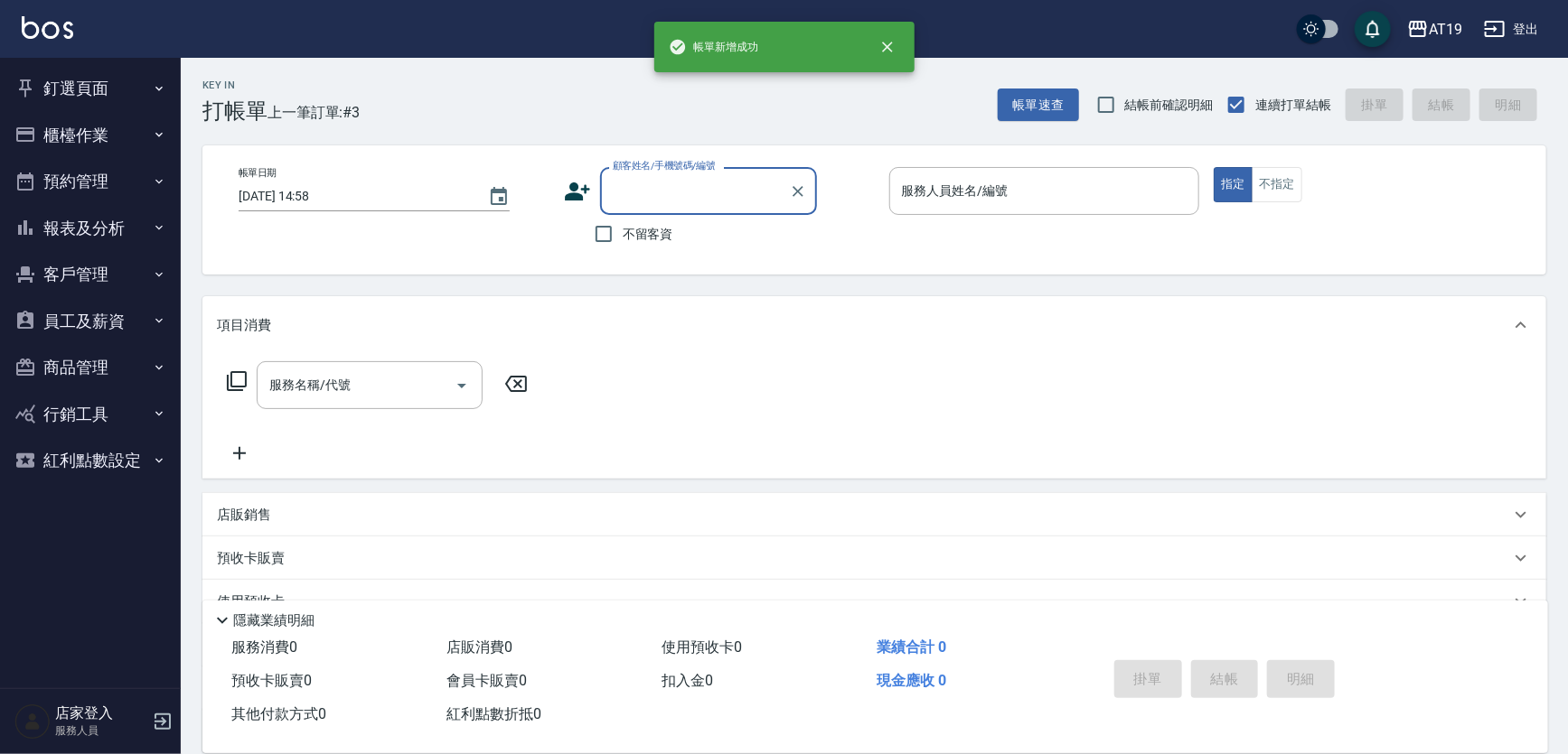
scroll to position [0, 0]
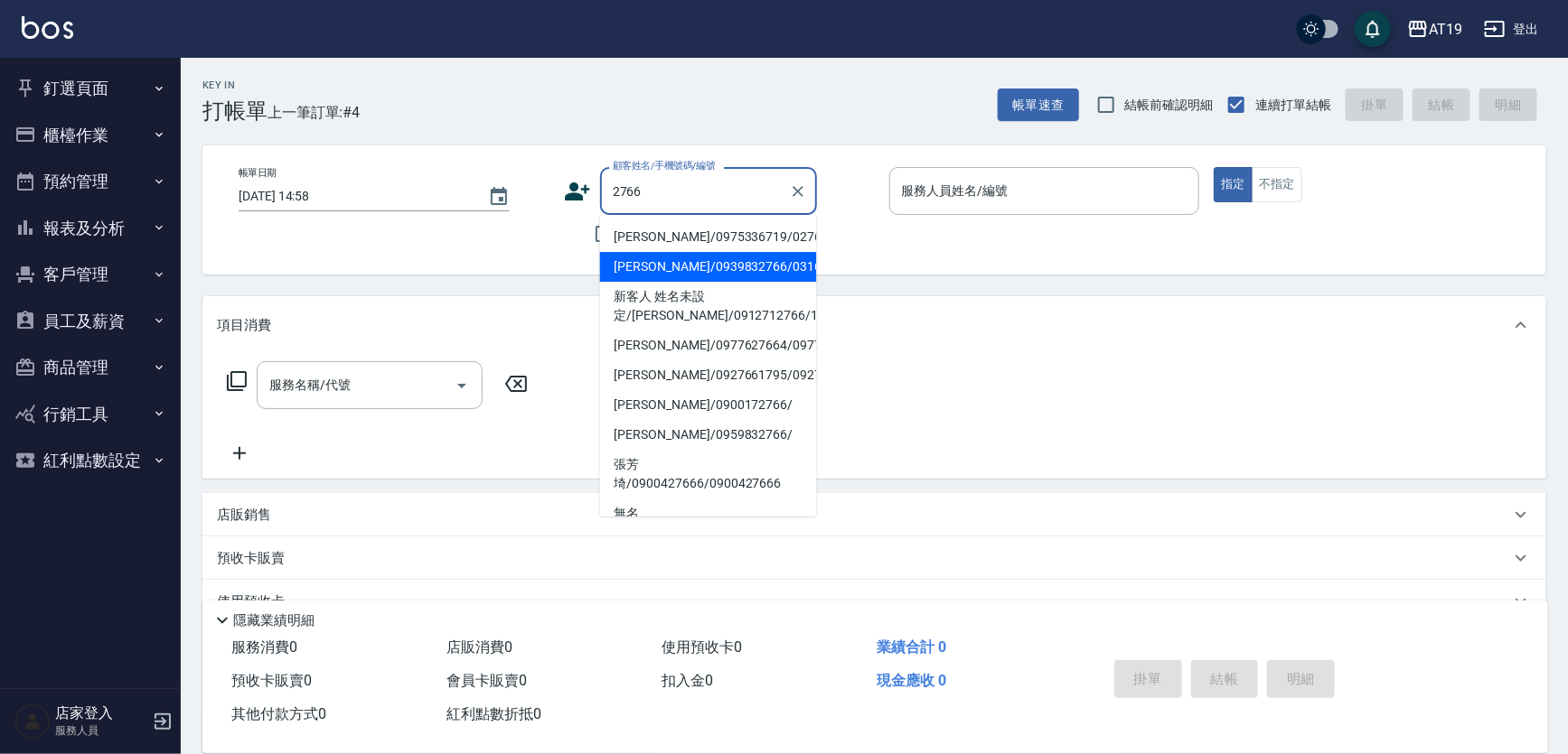
type input "[PERSON_NAME]/0939832766/03162"
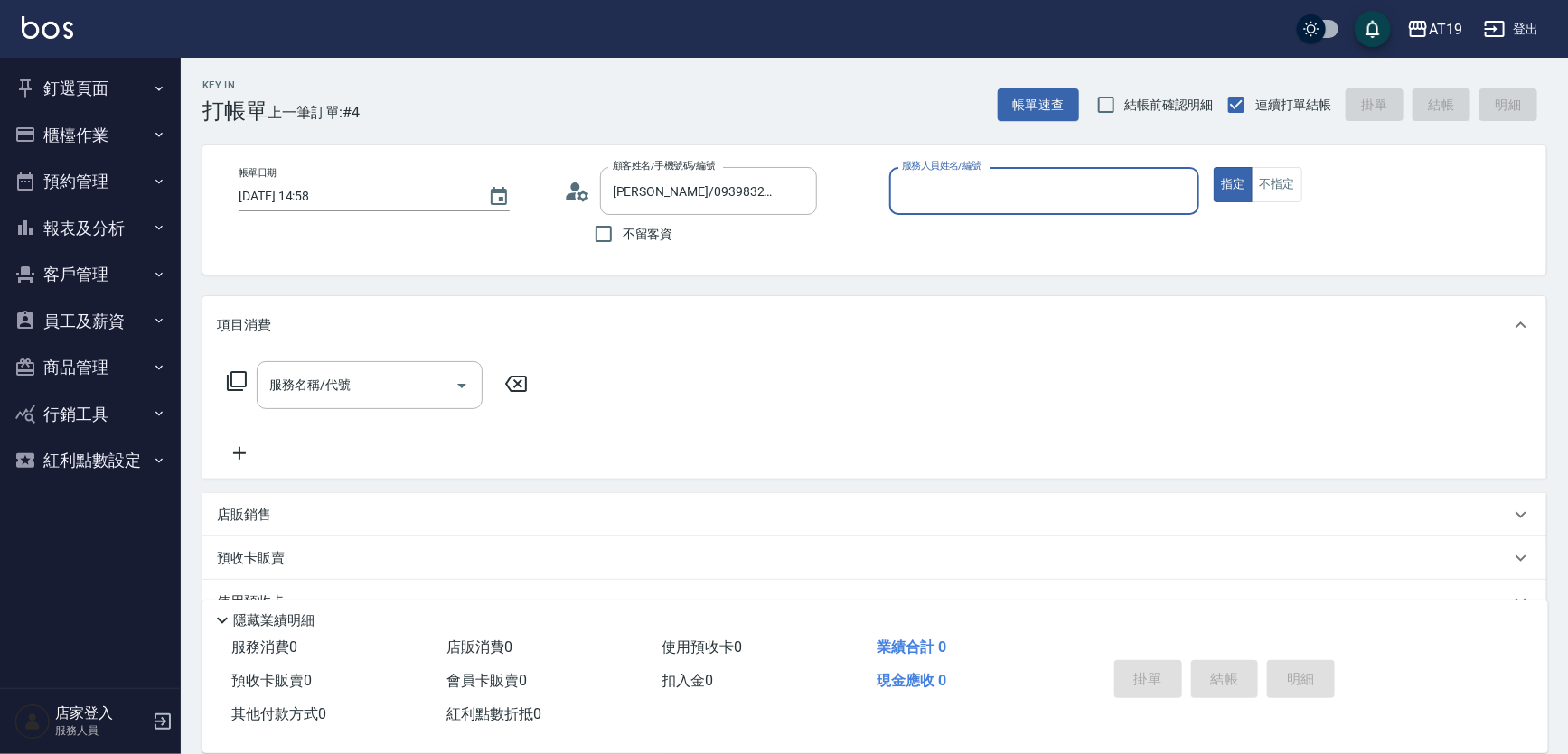
type input "[PERSON_NAME]- 6"
click at [1213, 167] on button "指定" at bounding box center [1233, 185] width 39 height 35
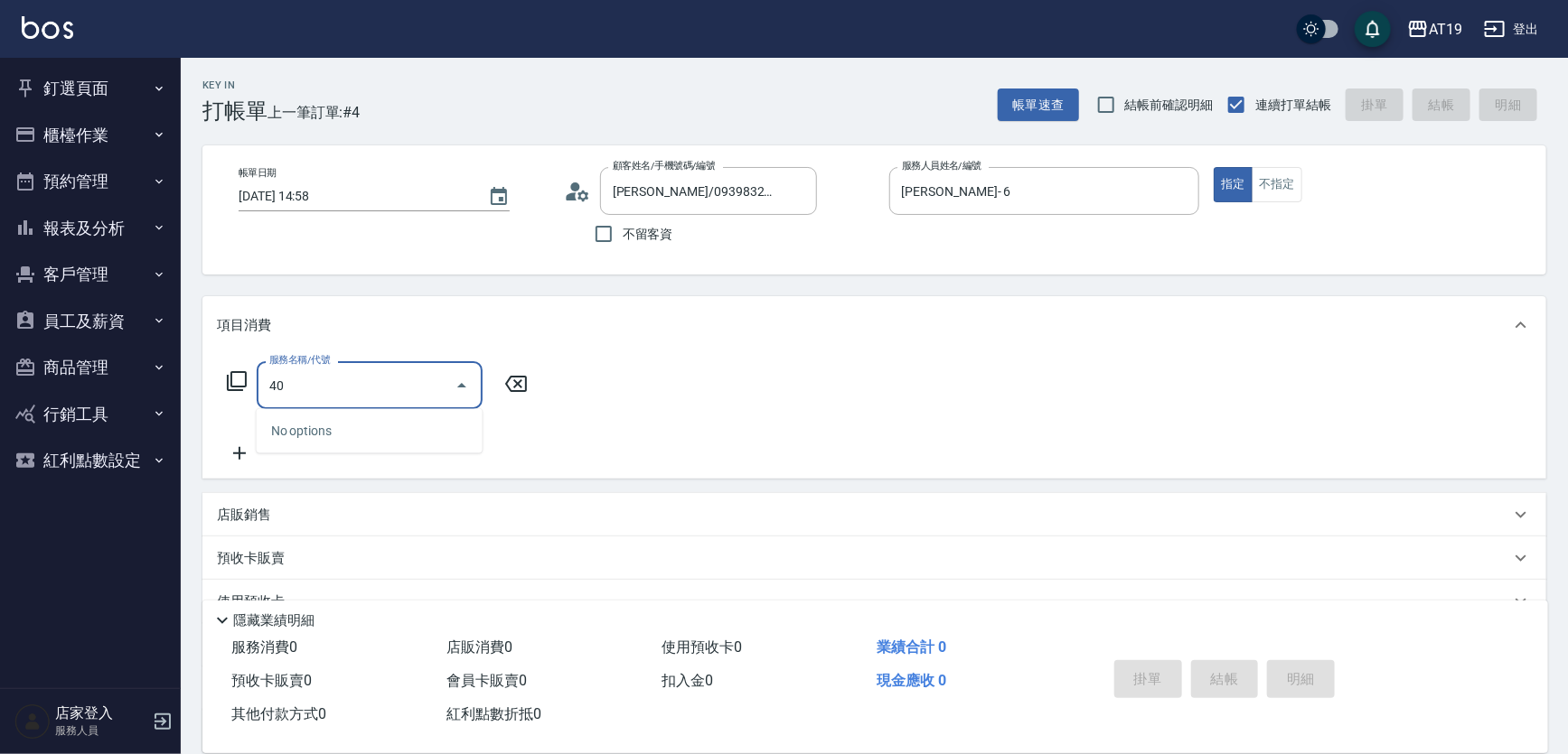
type input "401"
type input "30"
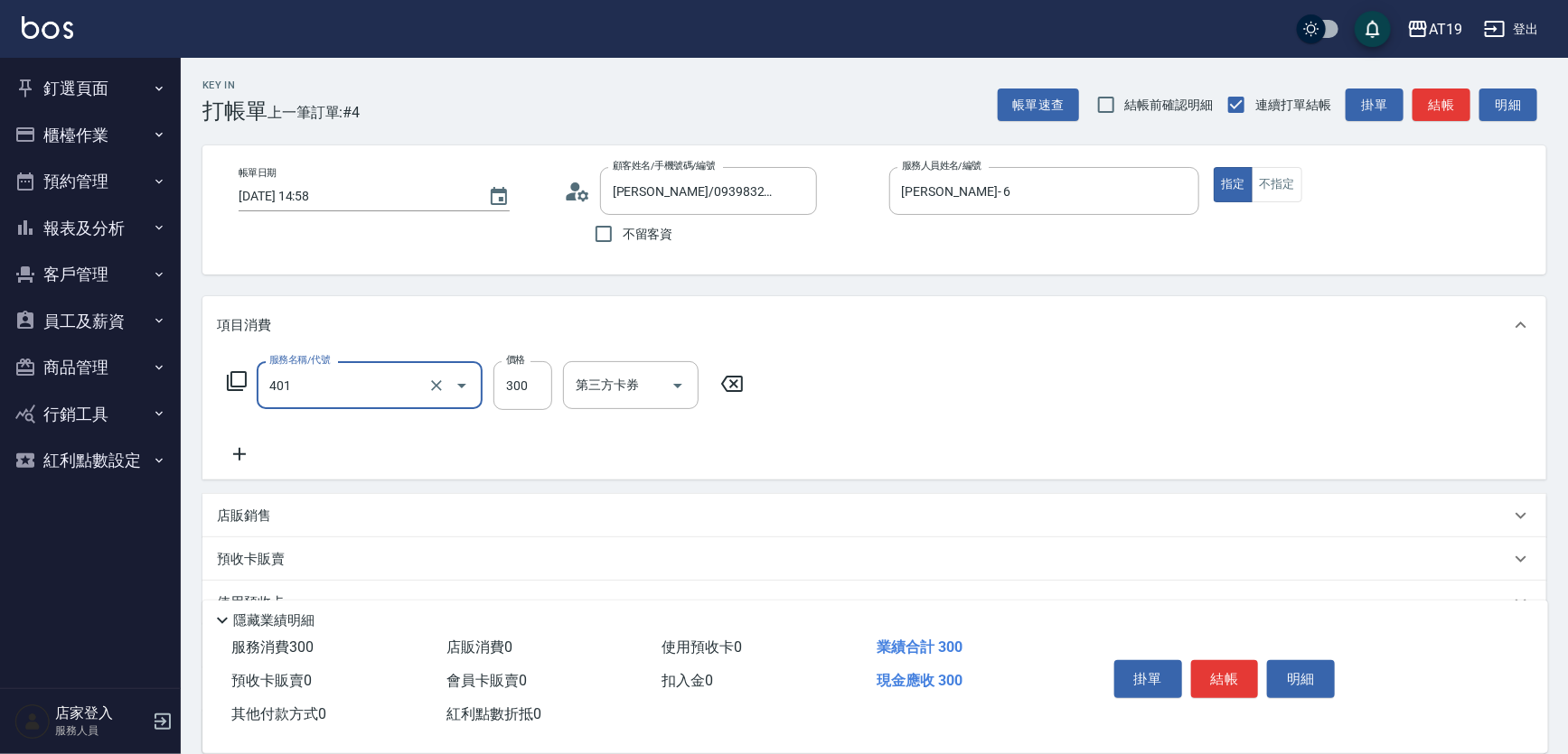
type input "剪髮(401)"
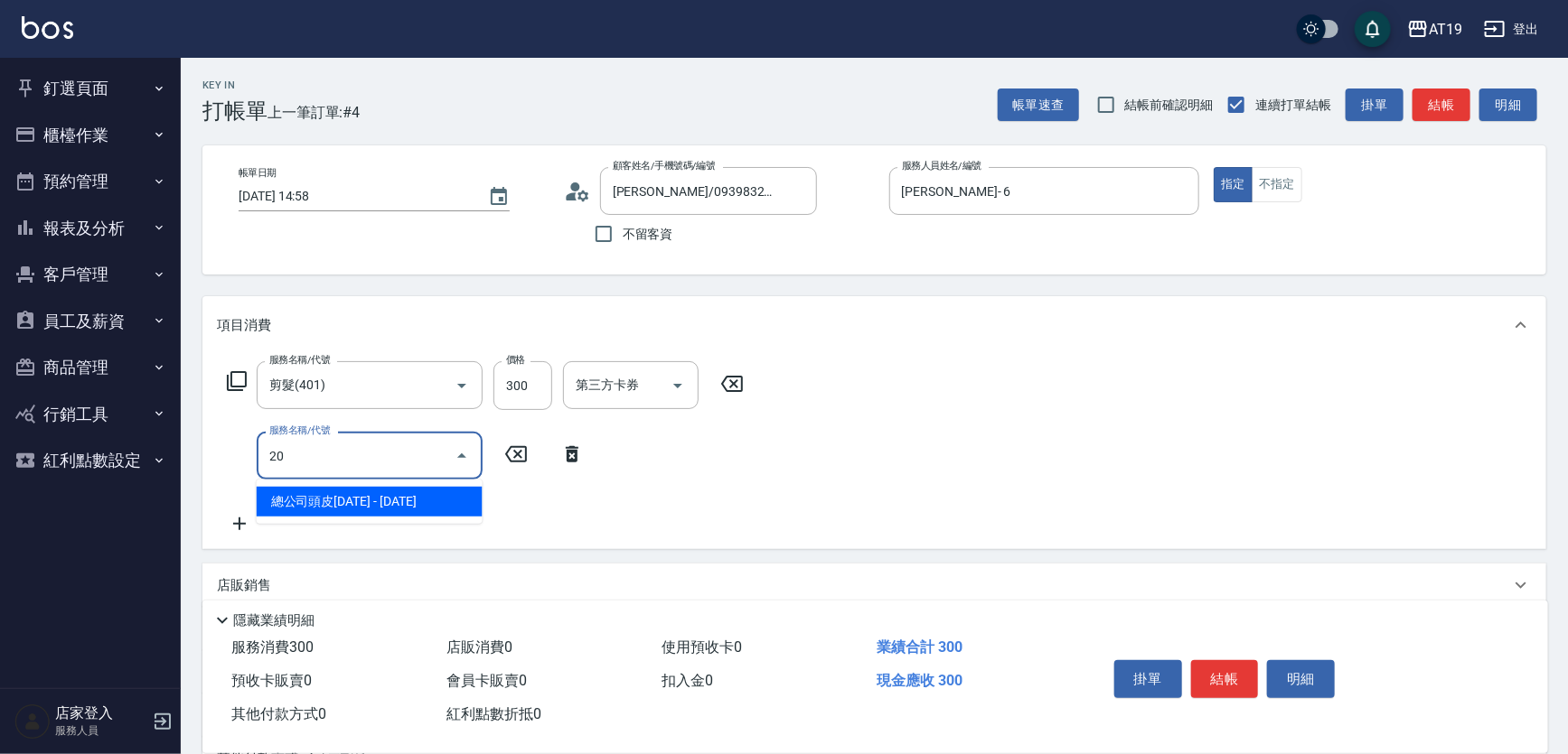
type input "201"
type input "60"
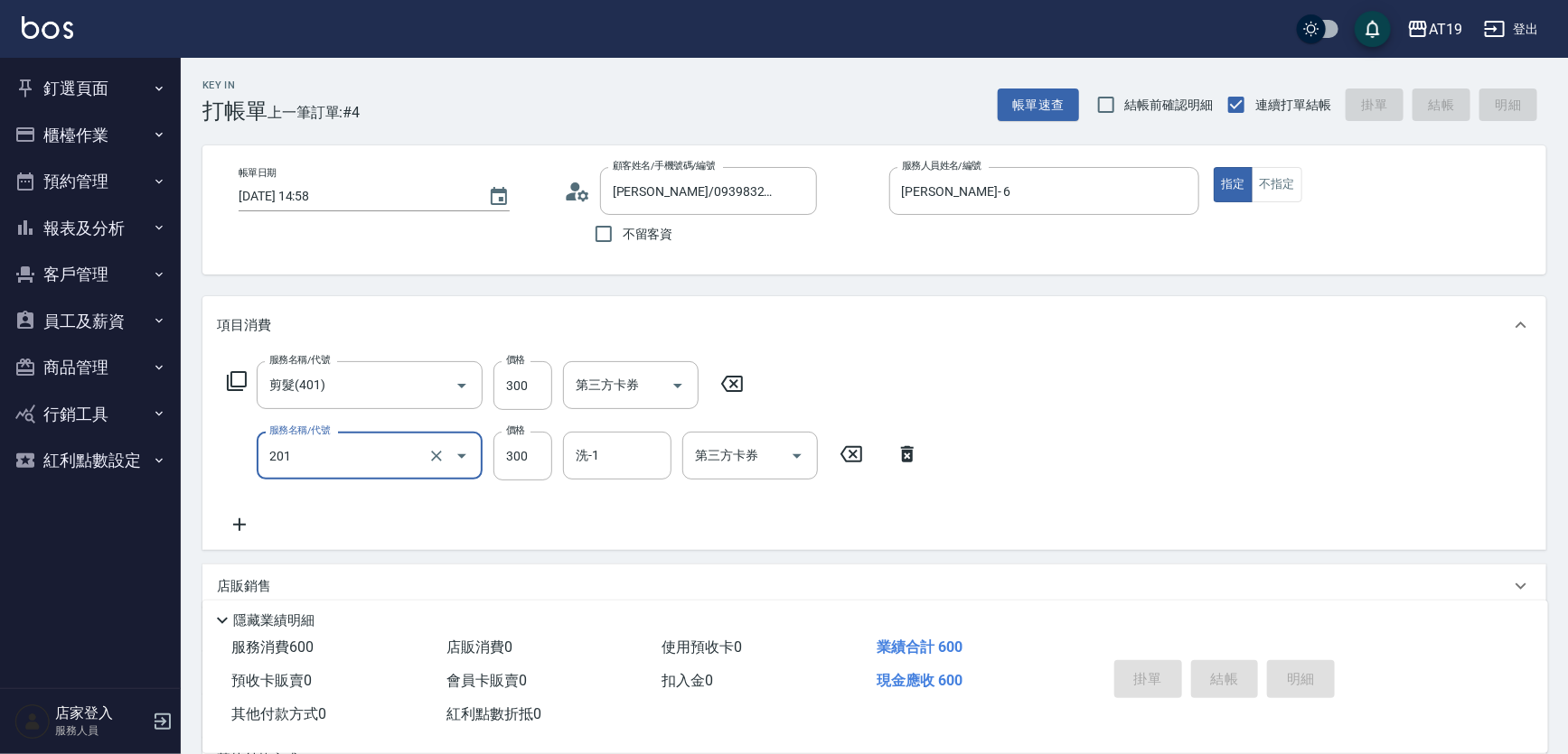
type input "0"
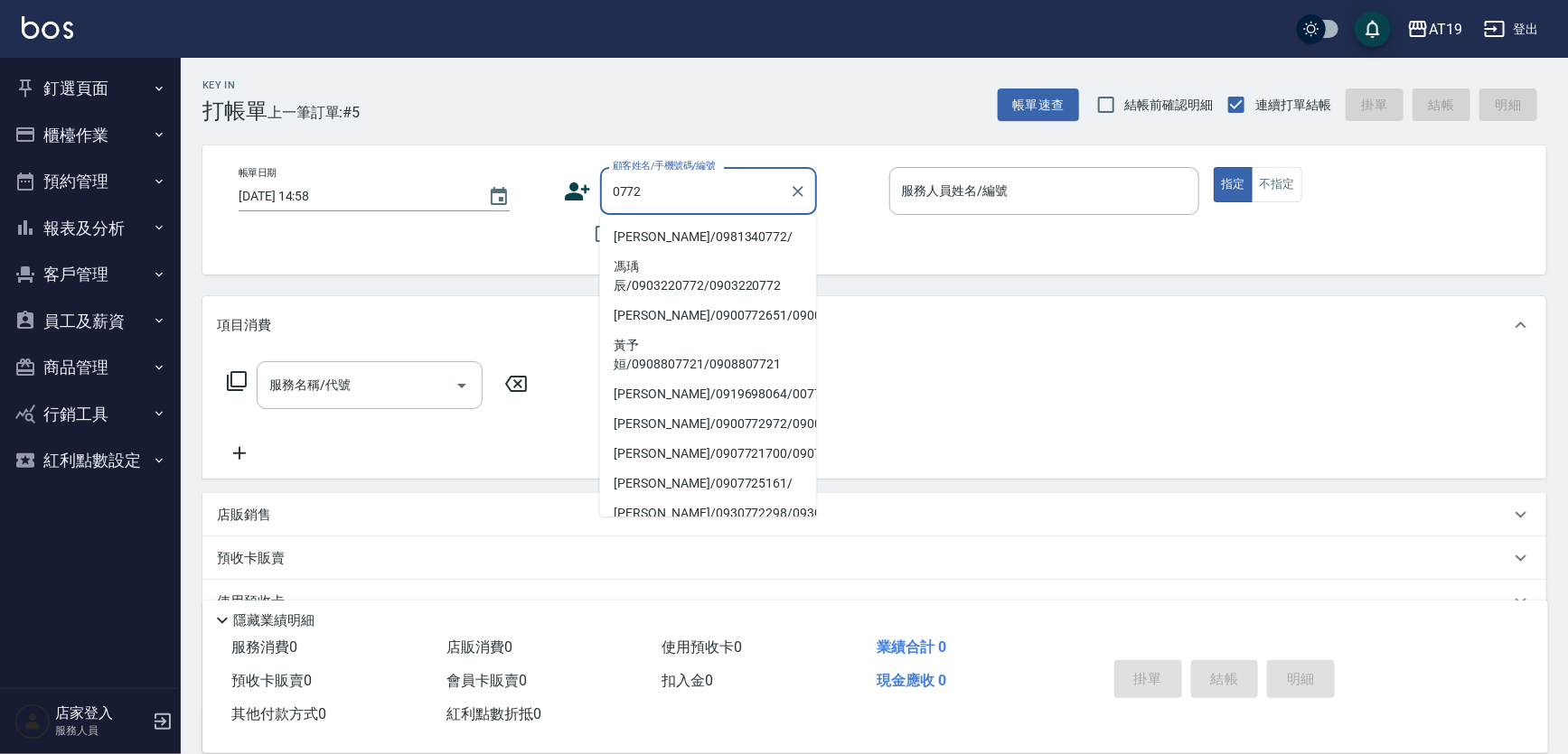
type input "[PERSON_NAME]/0981340772/"
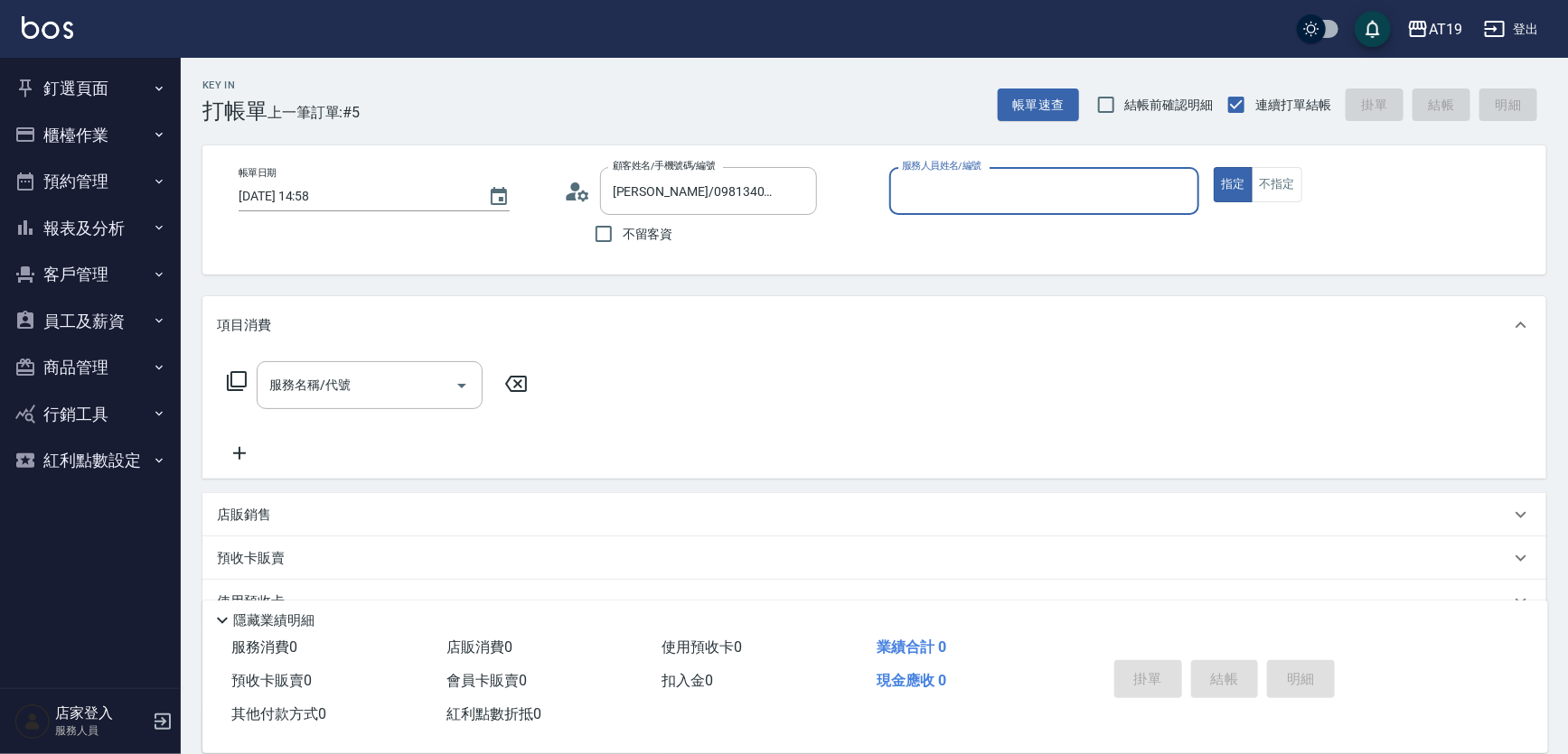
type input "Lannie- 2"
click at [1213, 167] on button "指定" at bounding box center [1233, 185] width 39 height 35
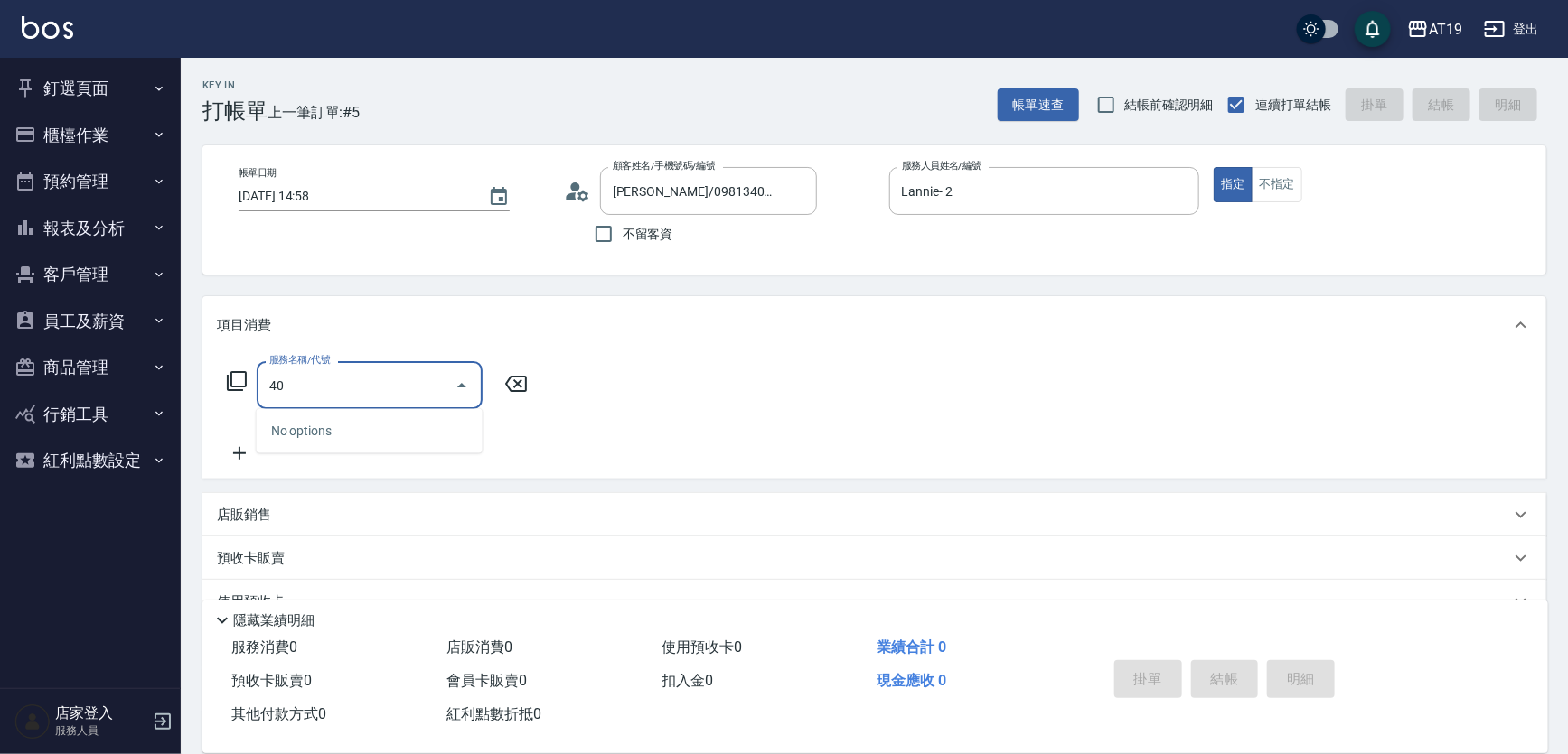
type input "401"
type input "30"
type input "剪髮(401)"
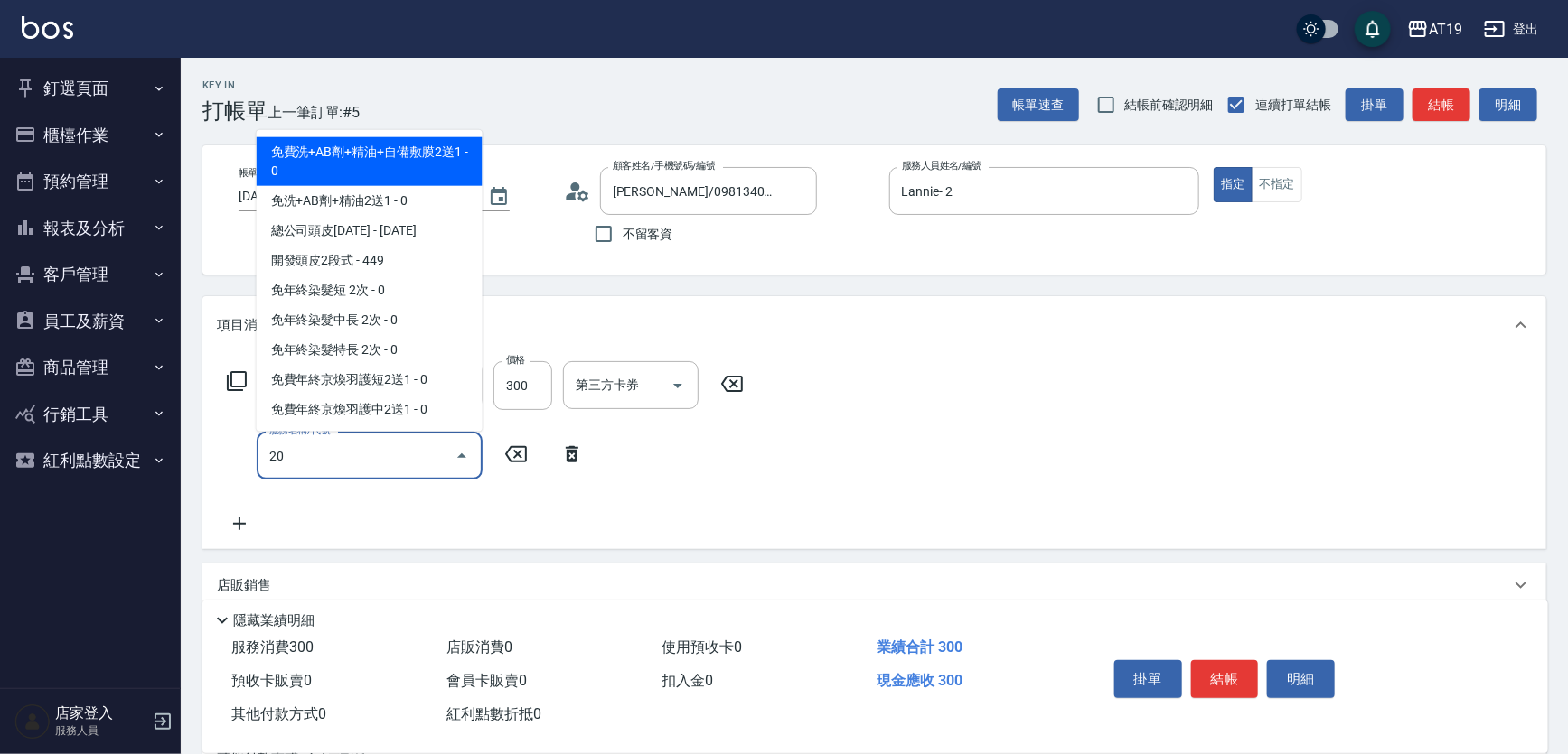
type input "201"
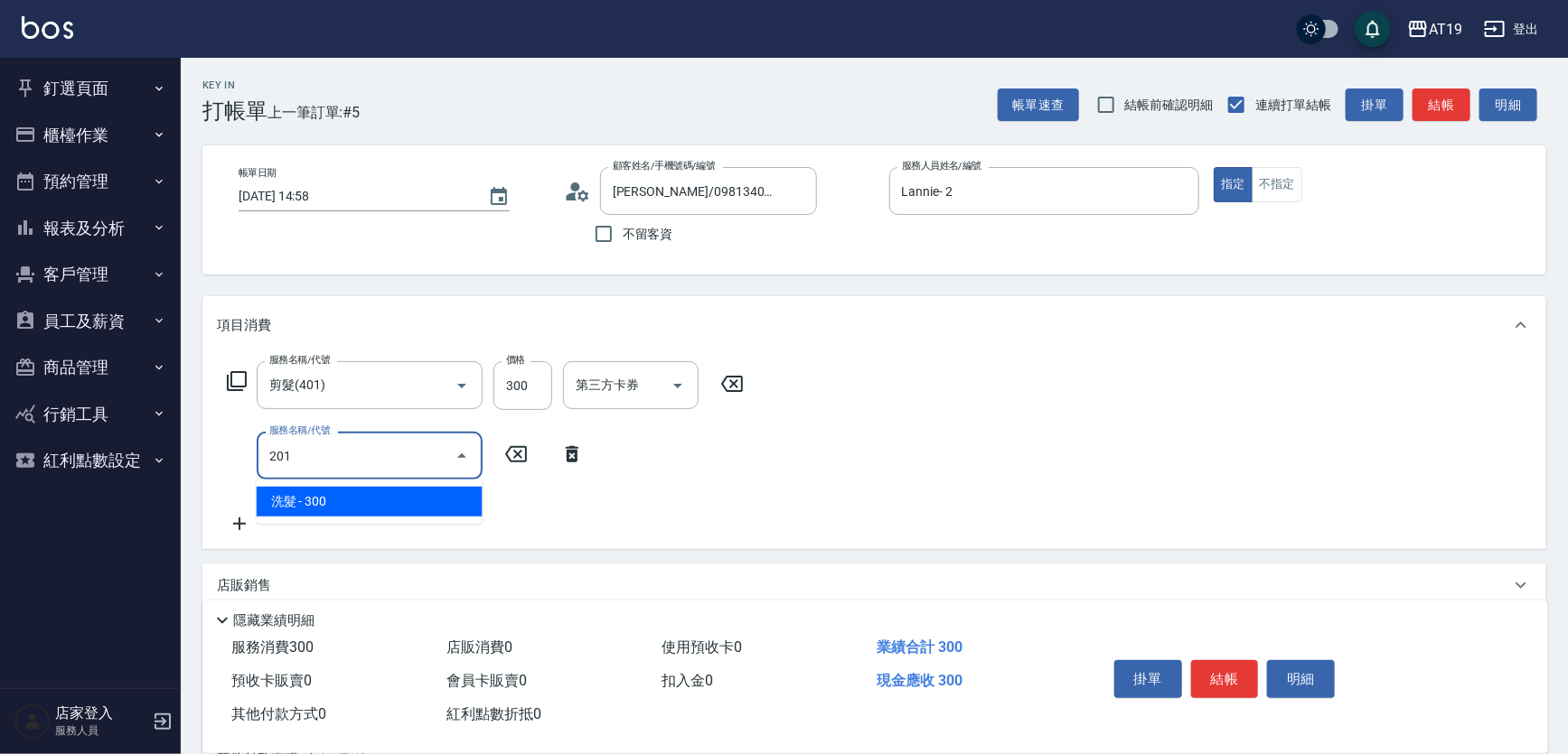
type input "60"
type input "洗髮(201)"
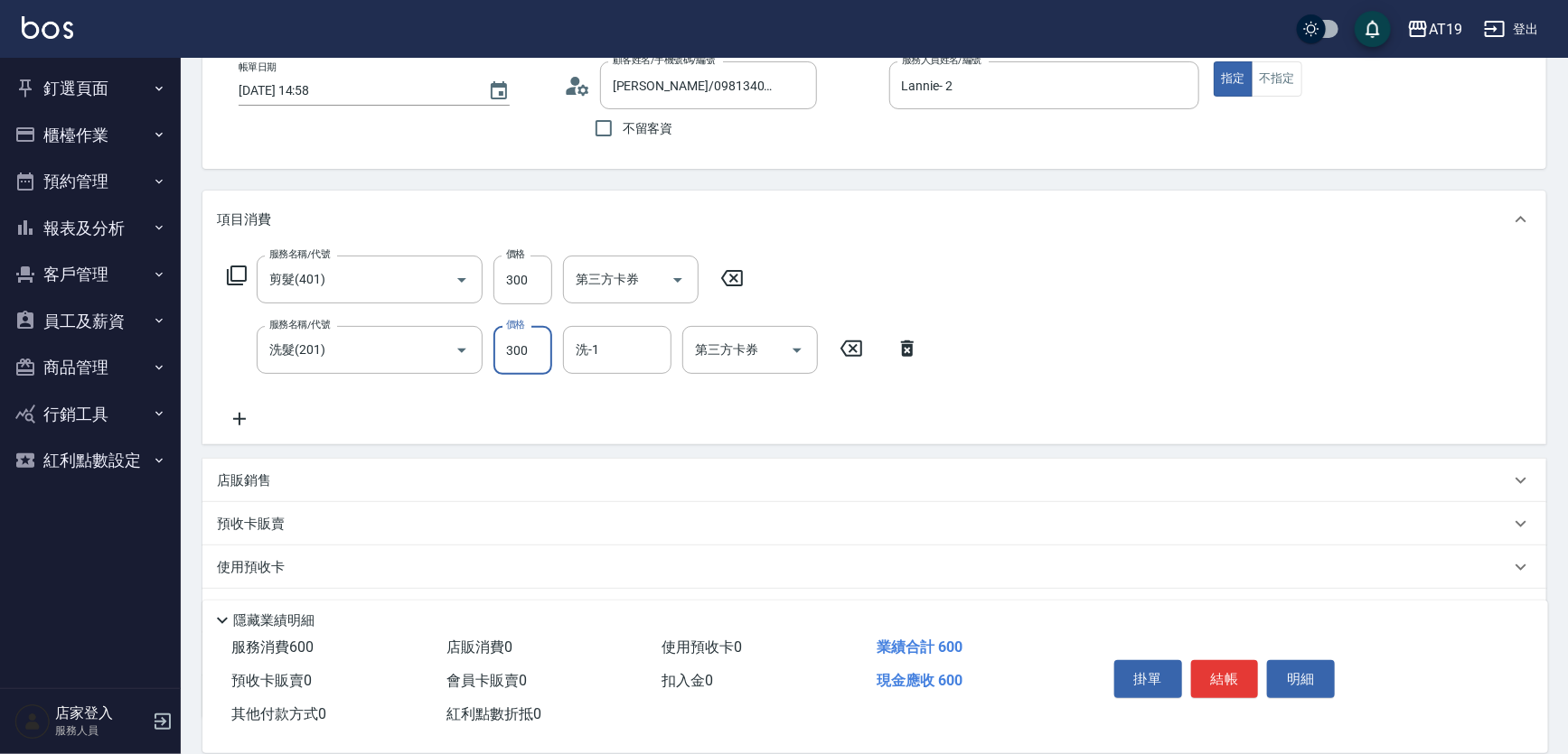
scroll to position [239, 0]
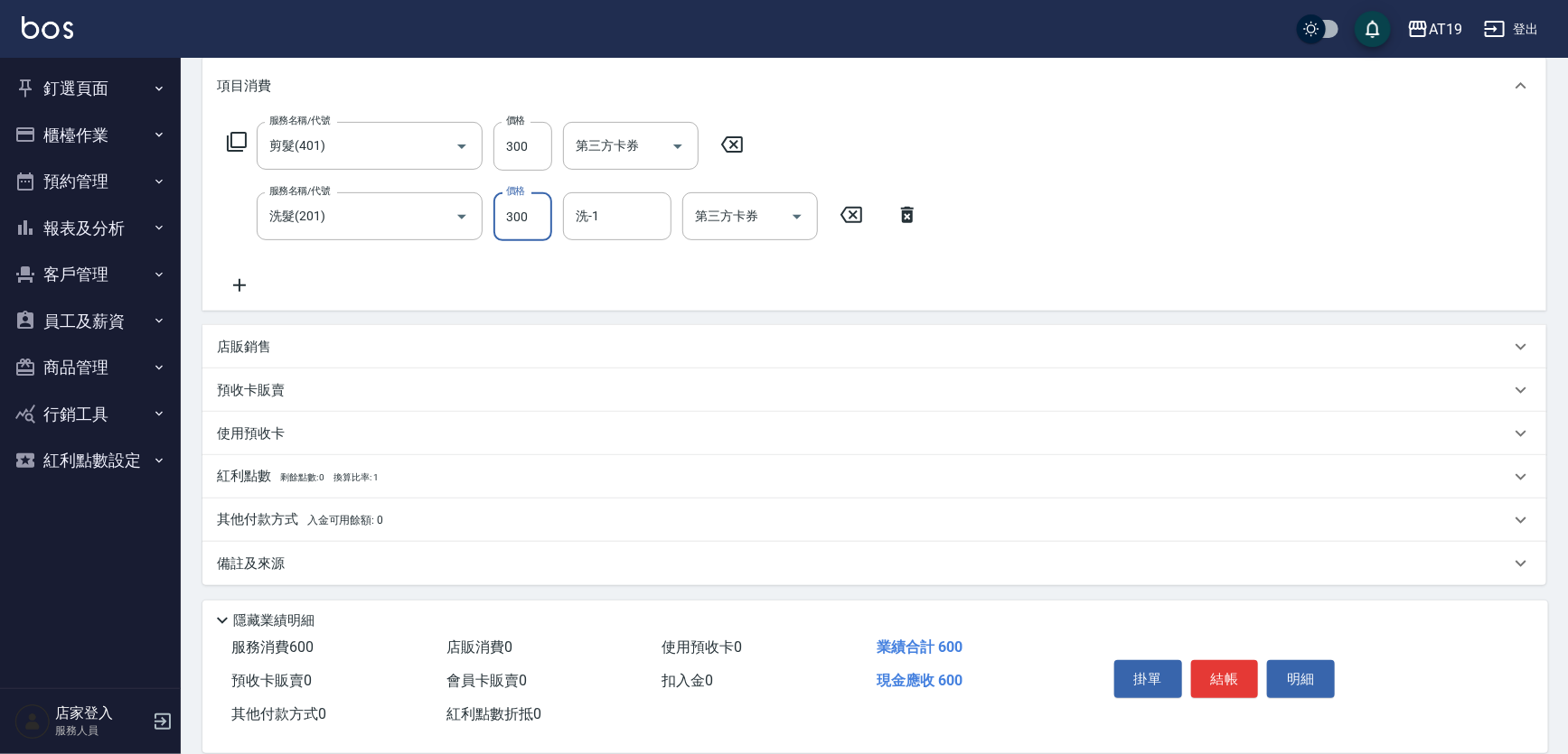
click at [263, 514] on p "其他付款方式 入金可用餘額: 0" at bounding box center [300, 520] width 166 height 20
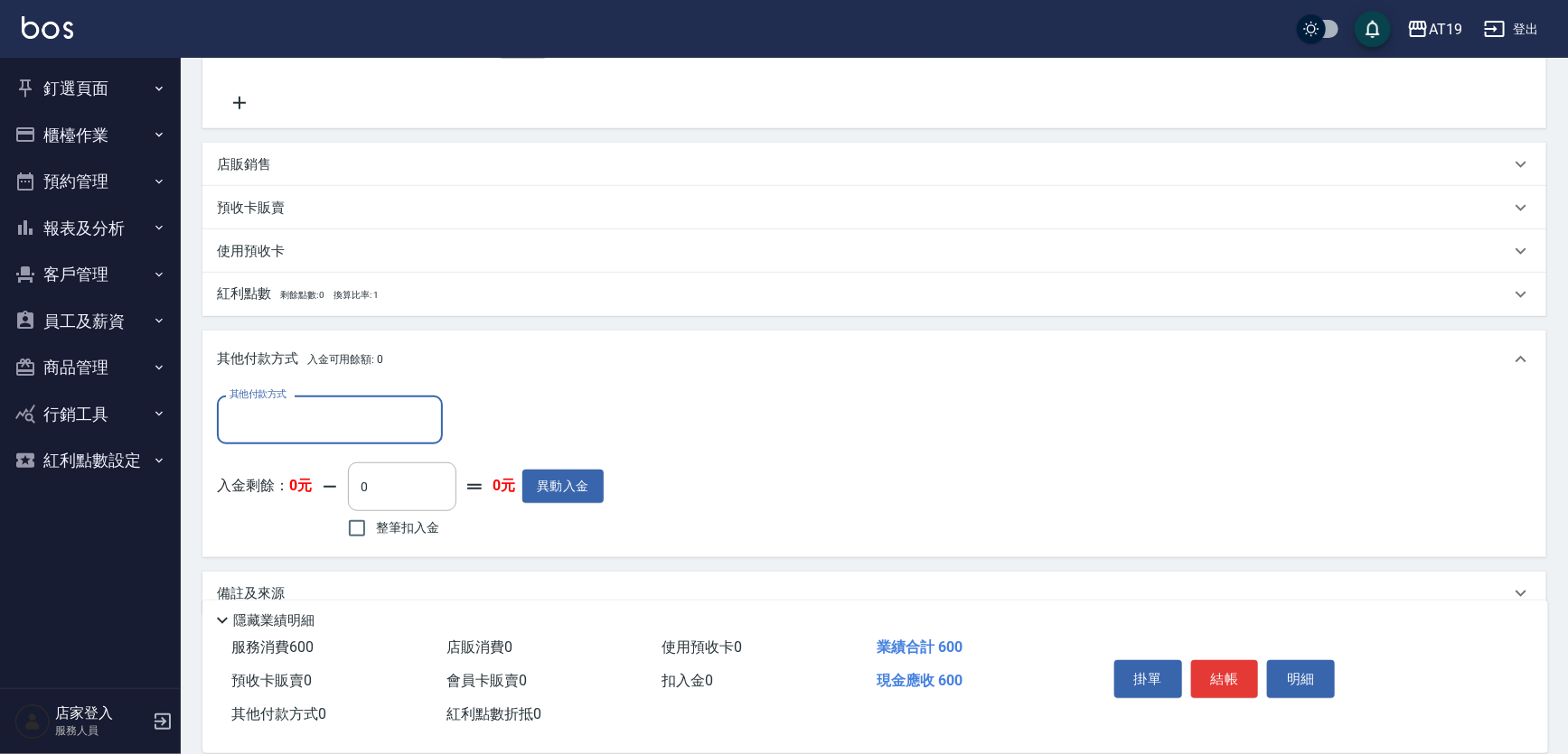
scroll to position [451, 0]
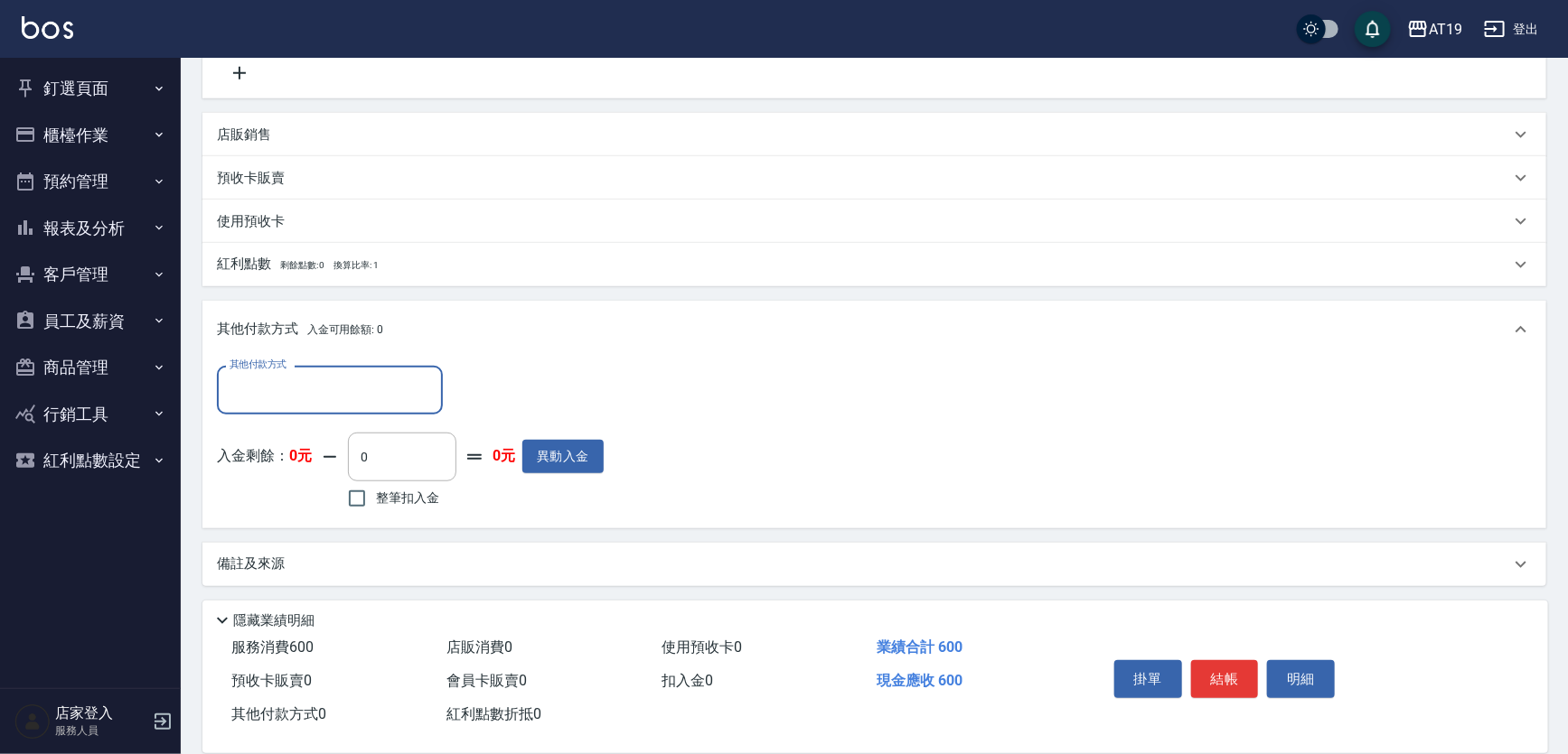
click at [258, 364] on label "其他付款方式" at bounding box center [258, 364] width 57 height 14
click at [258, 374] on input "其他付款方式" at bounding box center [330, 390] width 210 height 31
click at [261, 381] on input "其他付款方式" at bounding box center [330, 390] width 210 height 31
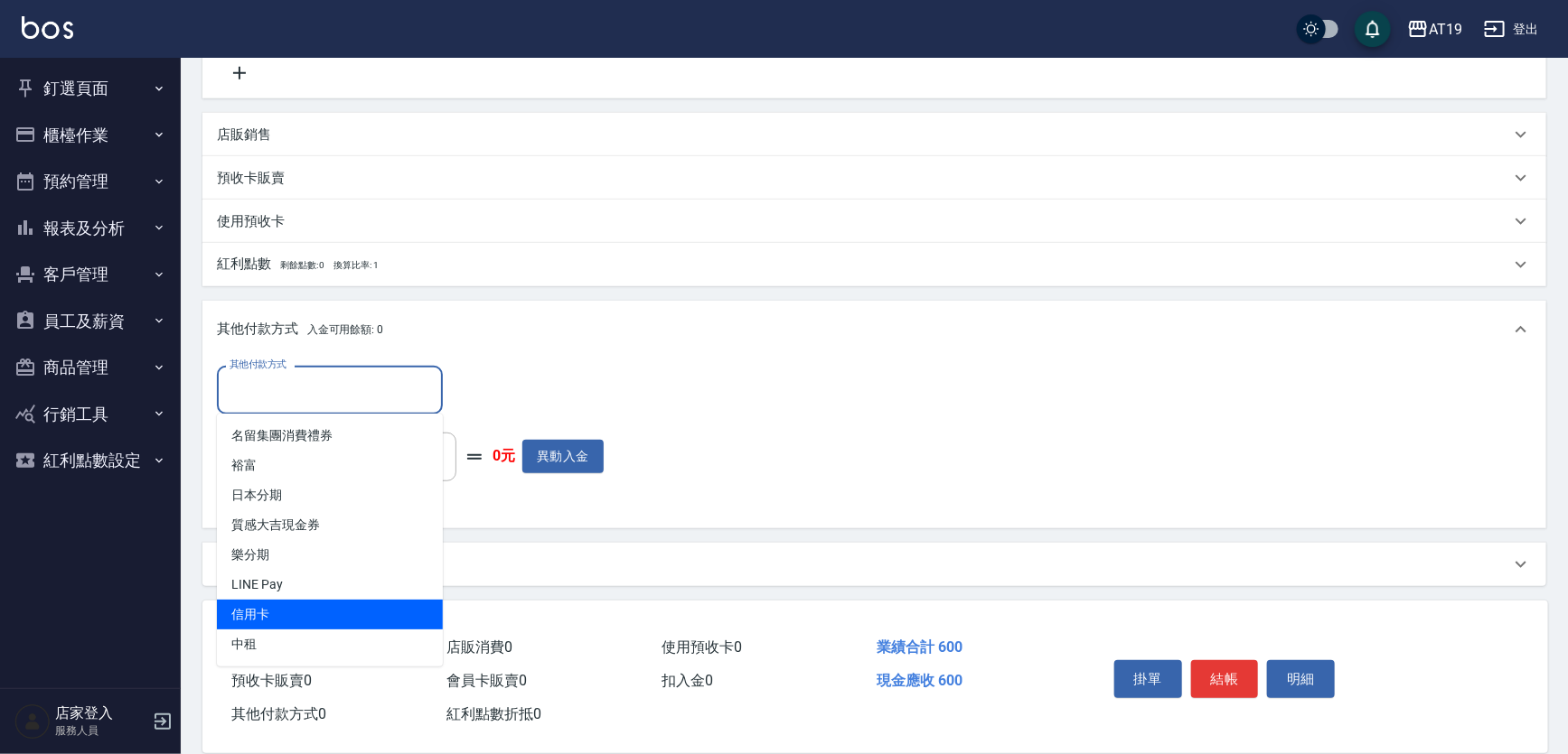
click at [271, 605] on span "信用卡" at bounding box center [329, 615] width 226 height 29
type input "信用卡"
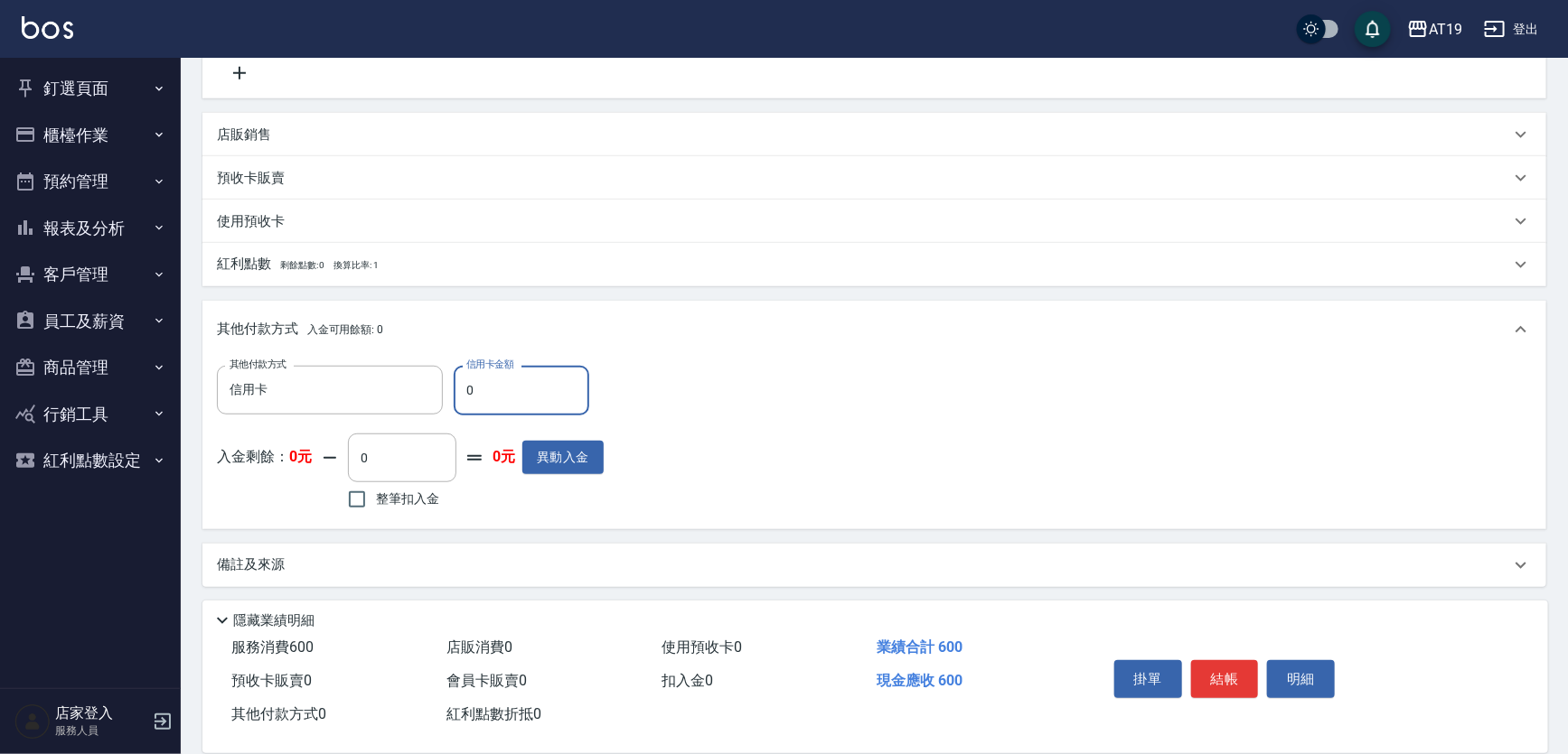
drag, startPoint x: 491, startPoint y: 398, endPoint x: 505, endPoint y: 296, distance: 103.0
click at [454, 401] on input "0" at bounding box center [521, 391] width 135 height 49
type input "6"
type input "50"
type input "600"
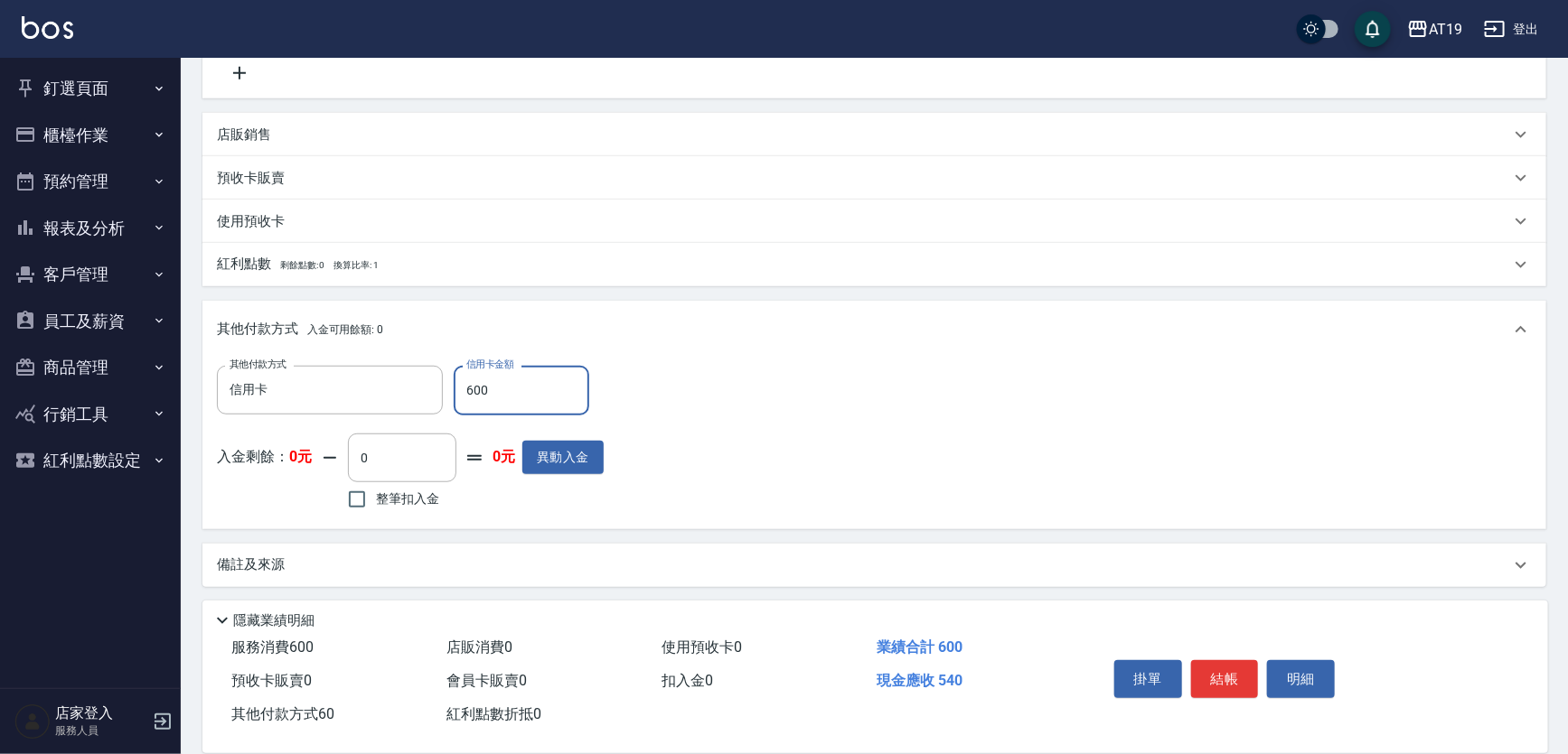
type input "0"
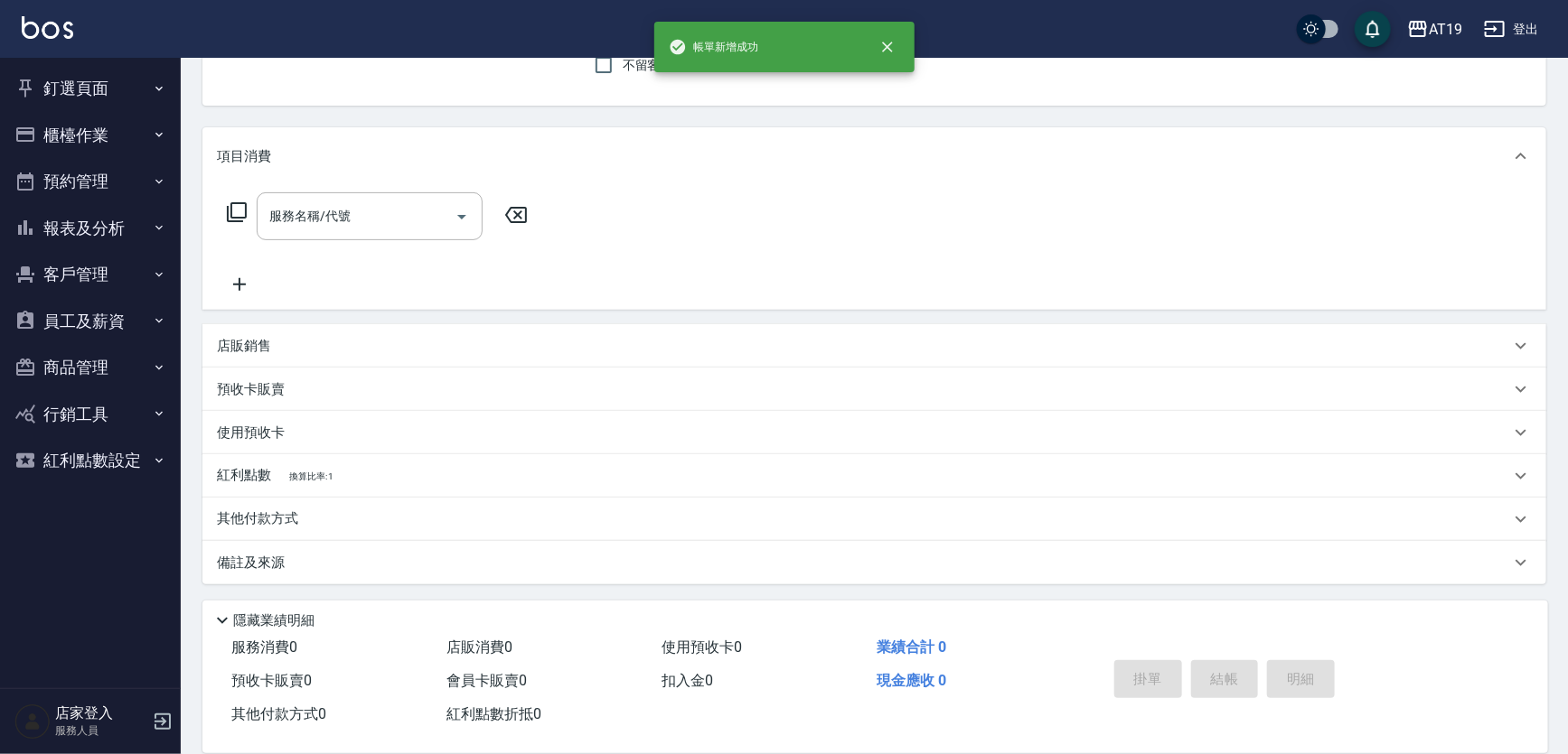
scroll to position [0, 0]
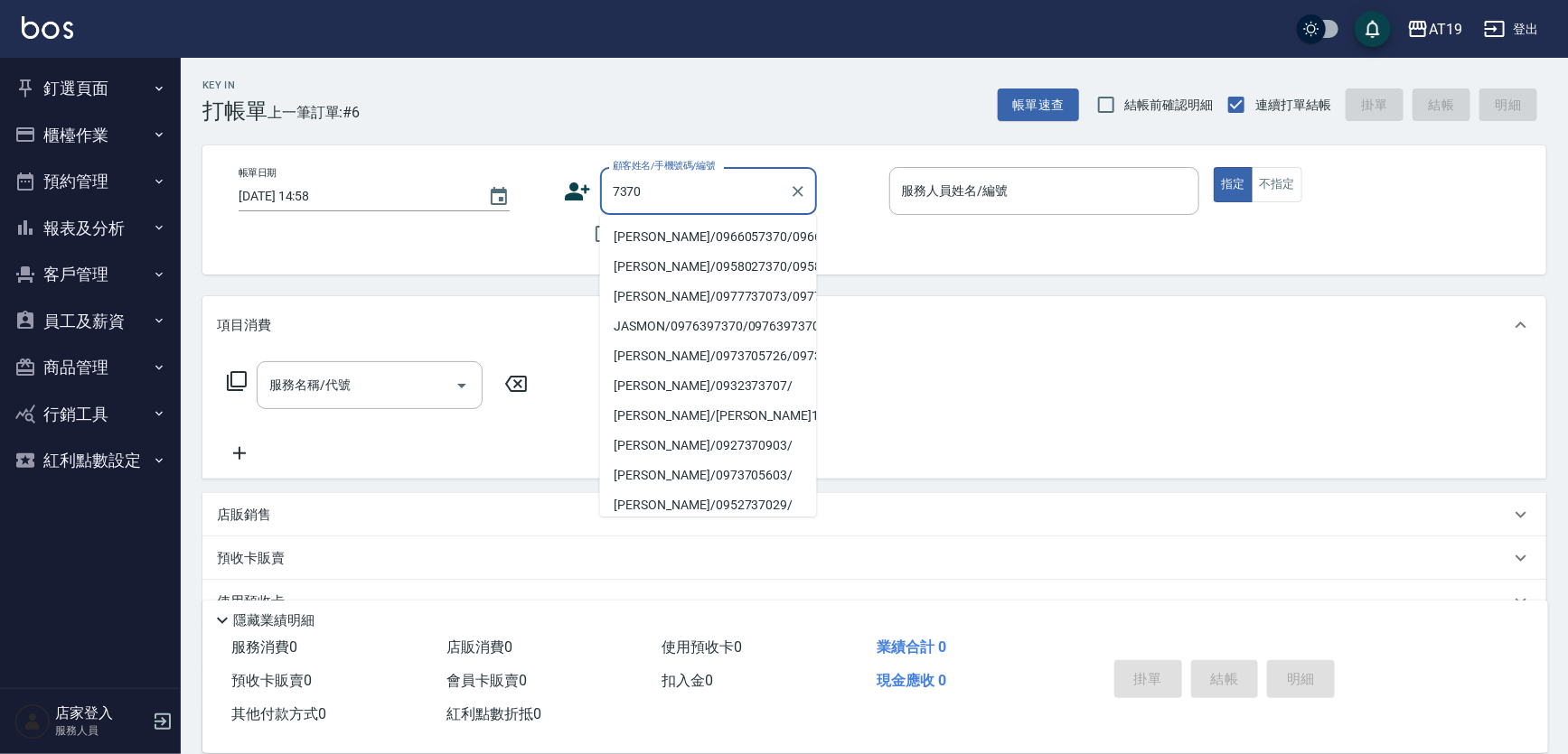
type input "[PERSON_NAME]/0966057370/09660573700966057370"
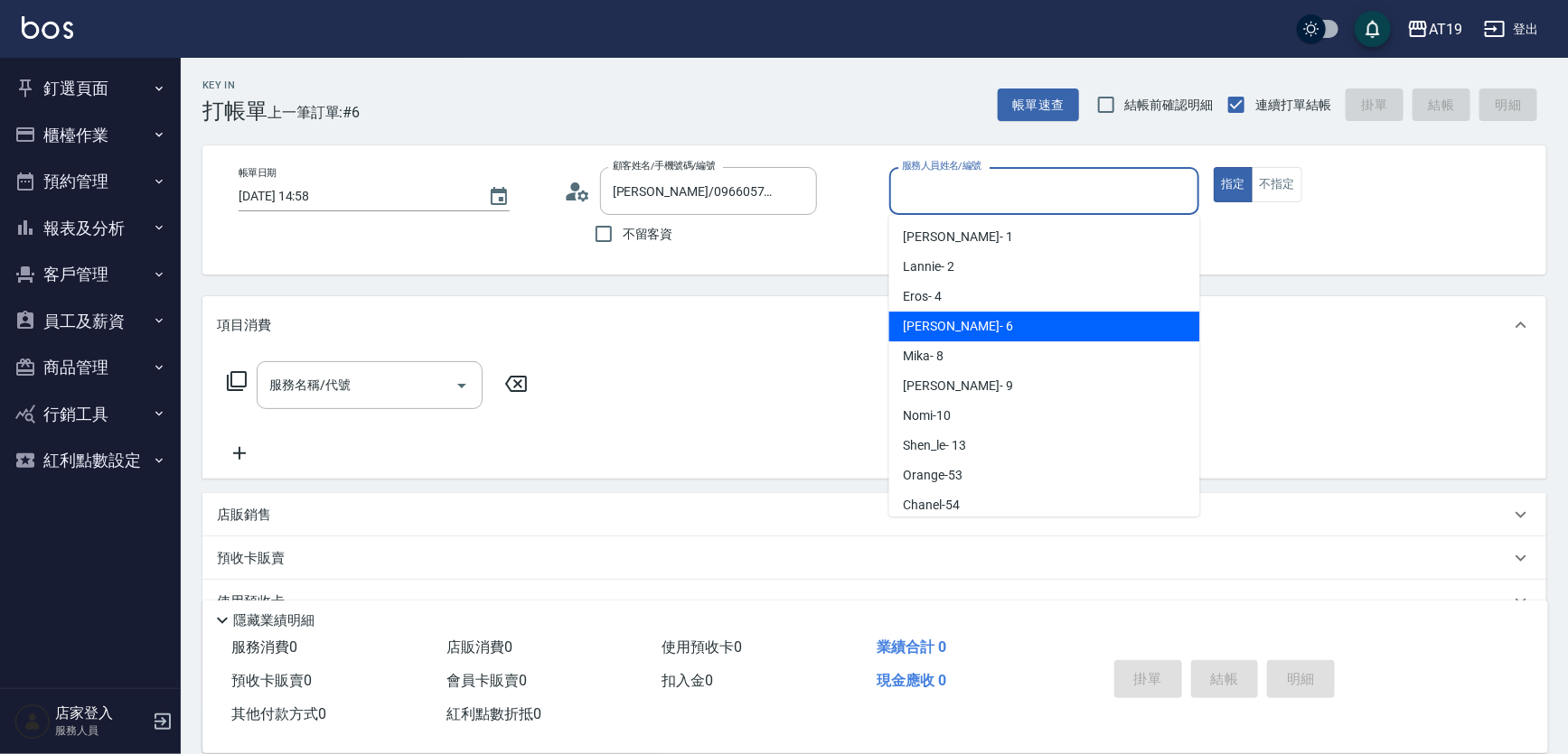
type input "[PERSON_NAME]- 6"
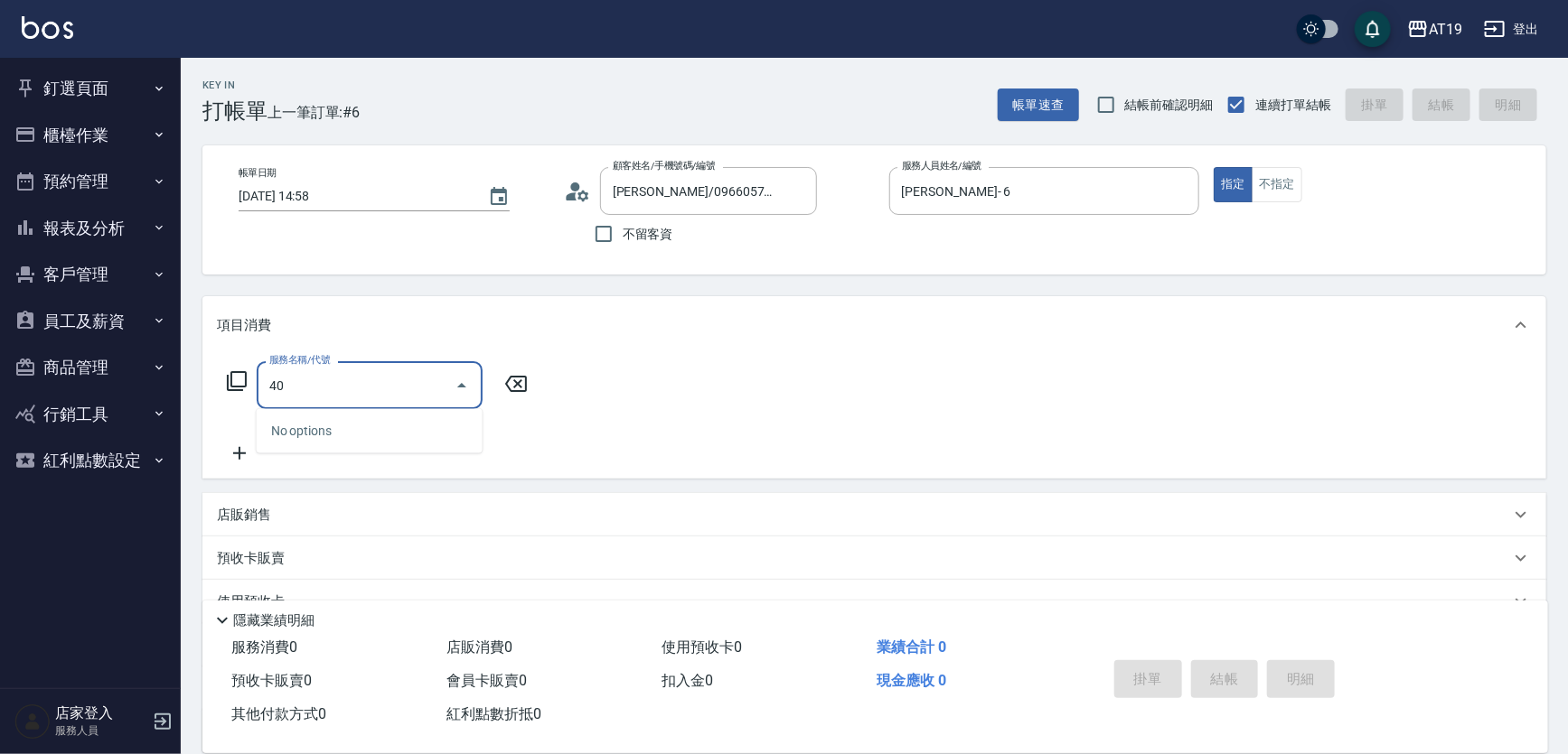
type input "401"
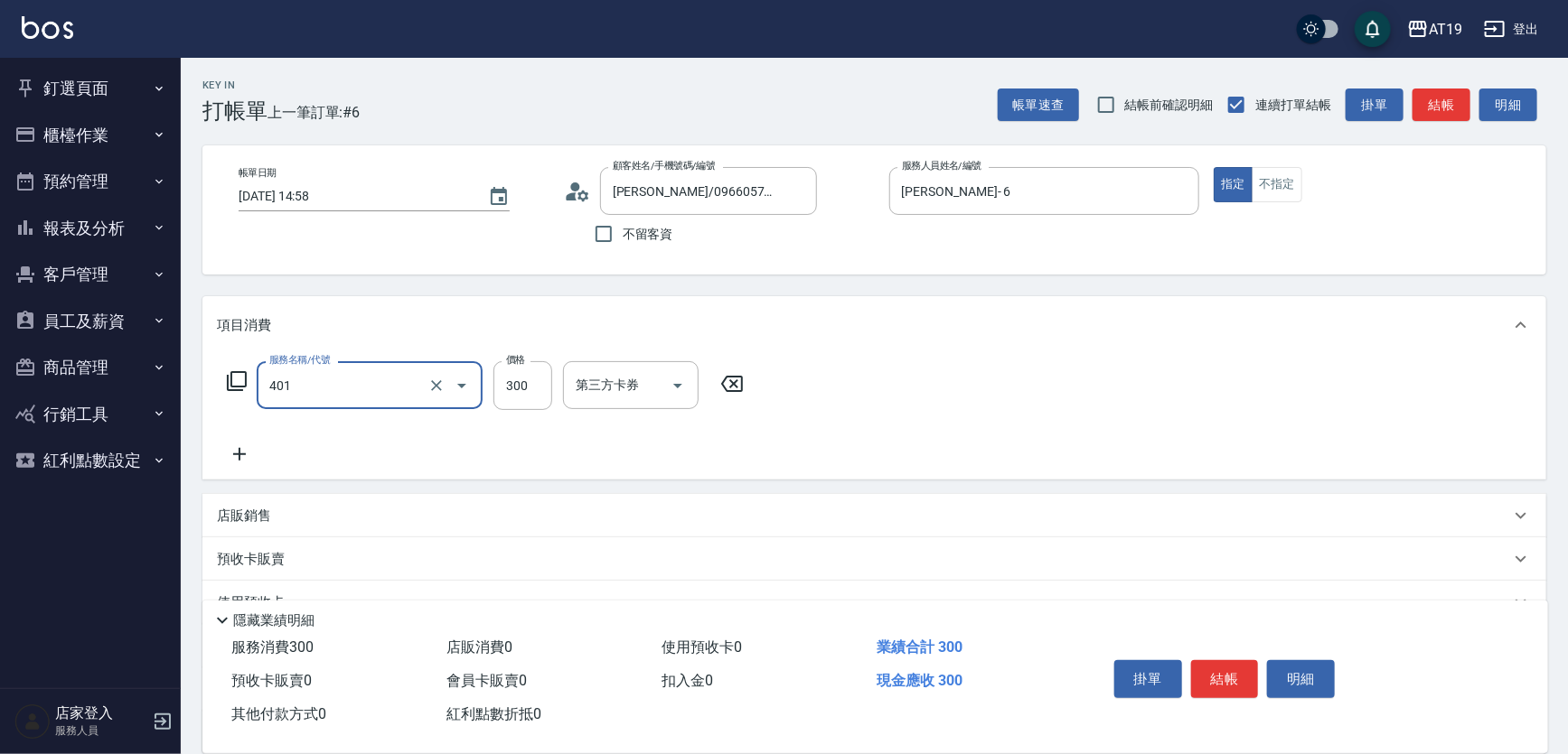
type input "30"
type input "剪髮(401)"
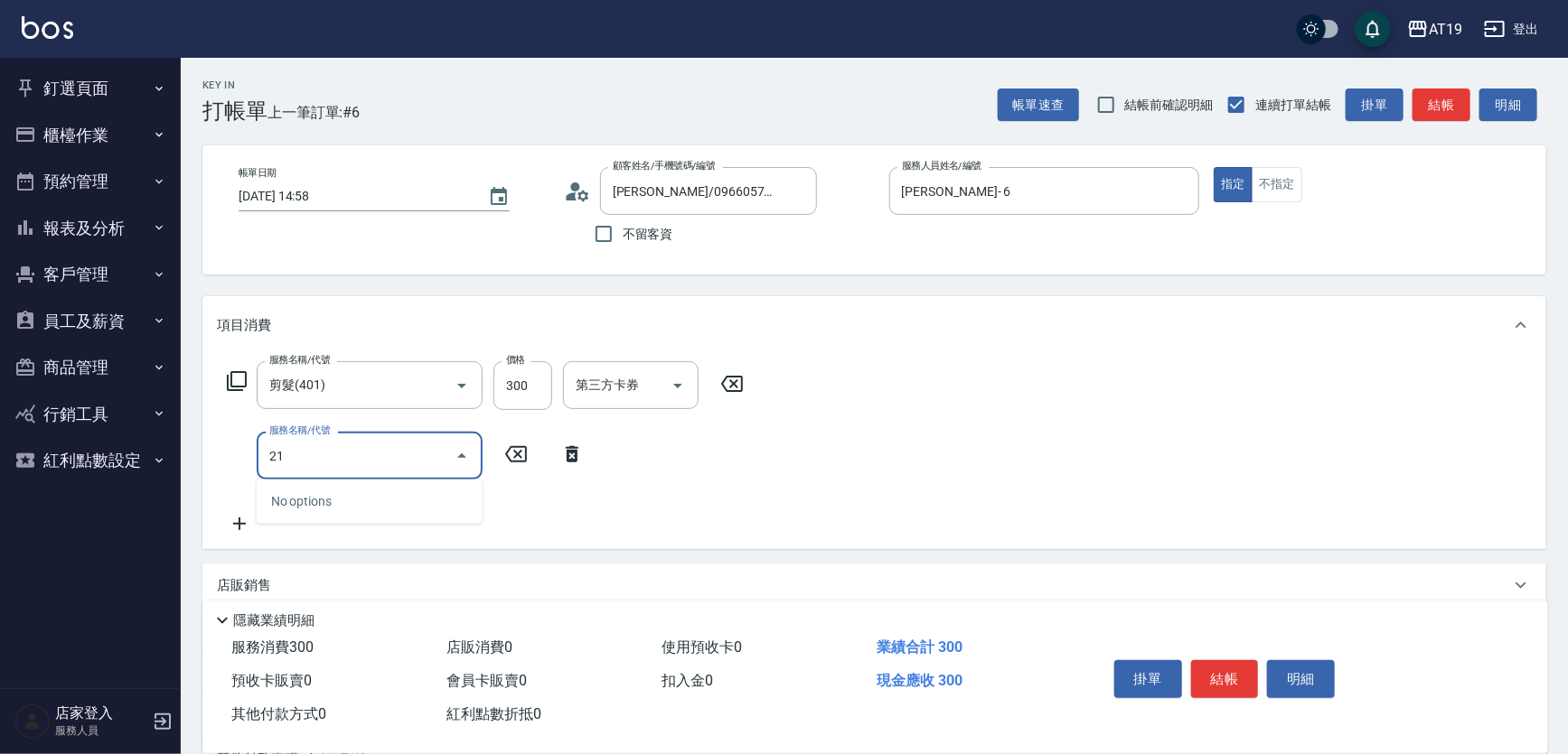
type input "2"
type input "201"
type input "60"
type input "洗髮(201)"
type input "30"
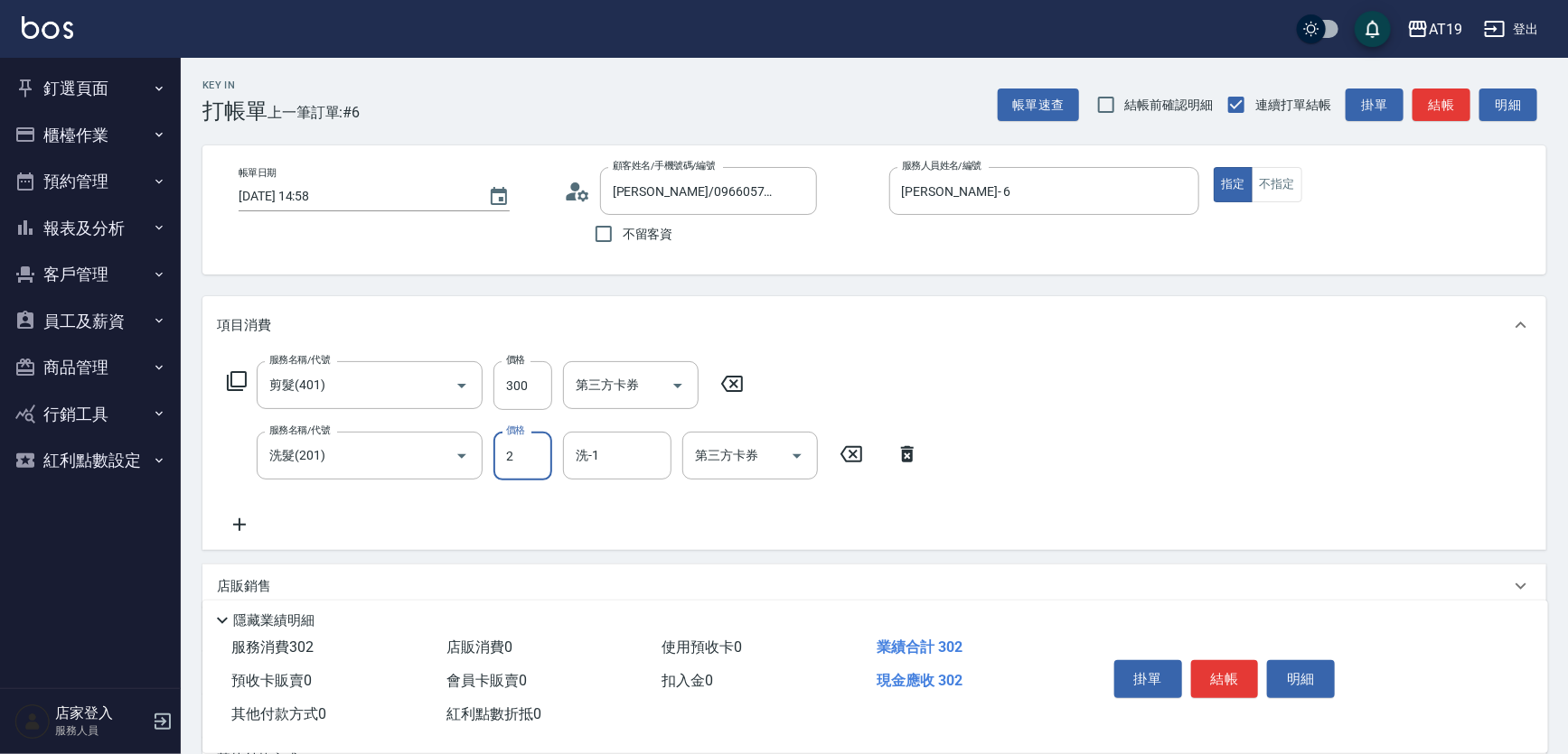
type input "20"
type input "50"
type input "200"
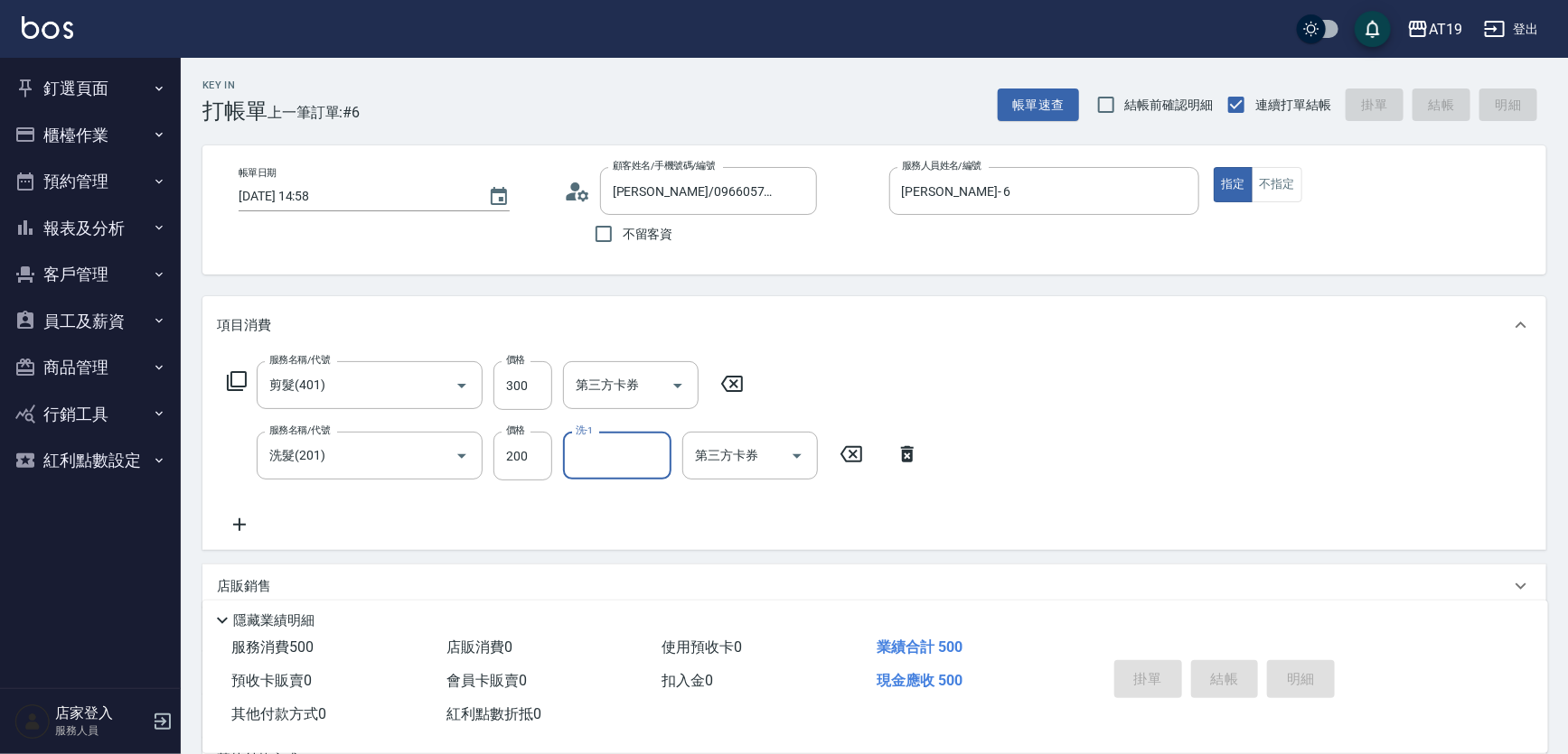
type input "[DATE] 15:02"
type input "0"
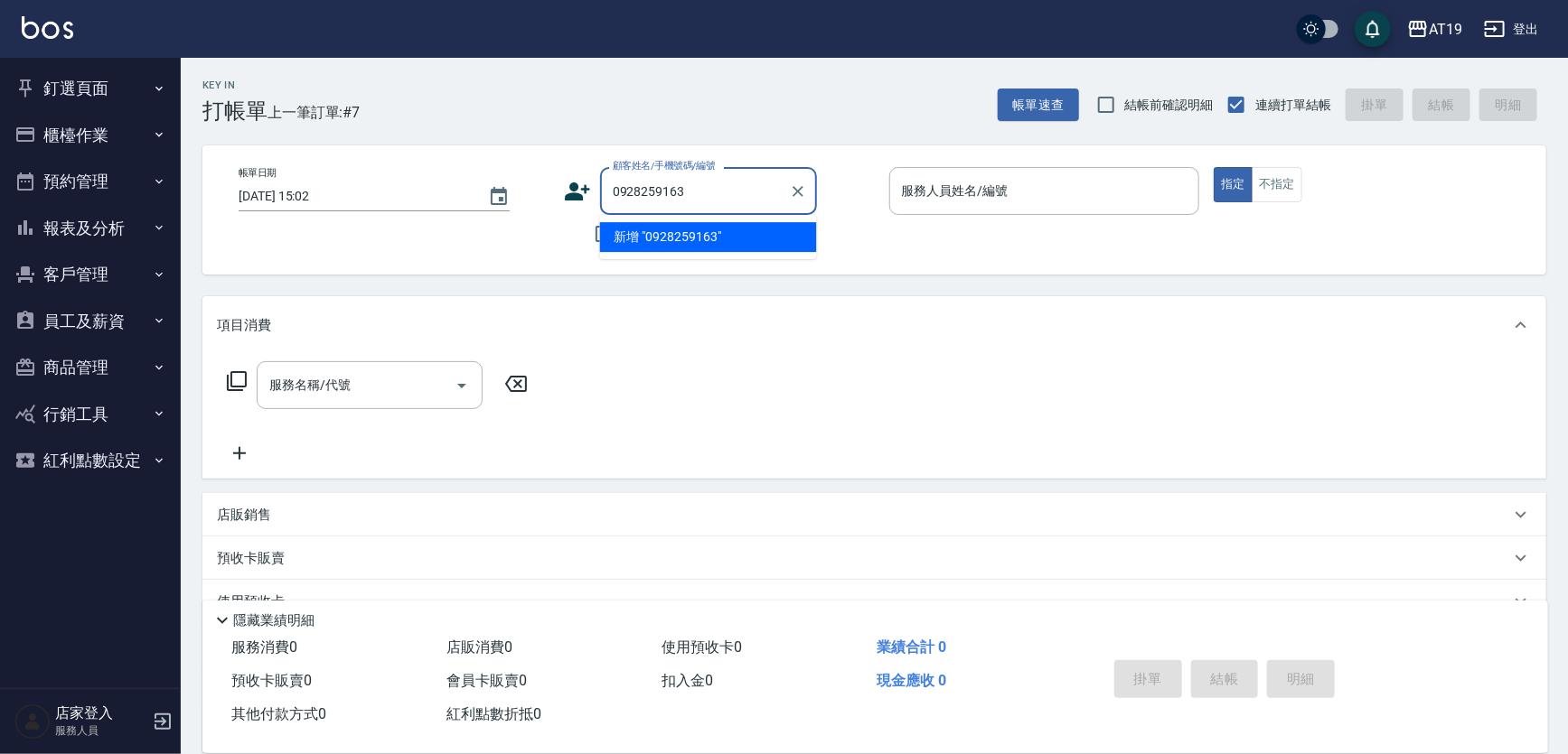
type input "0928259163"
click at [582, 190] on icon at bounding box center [578, 192] width 27 height 27
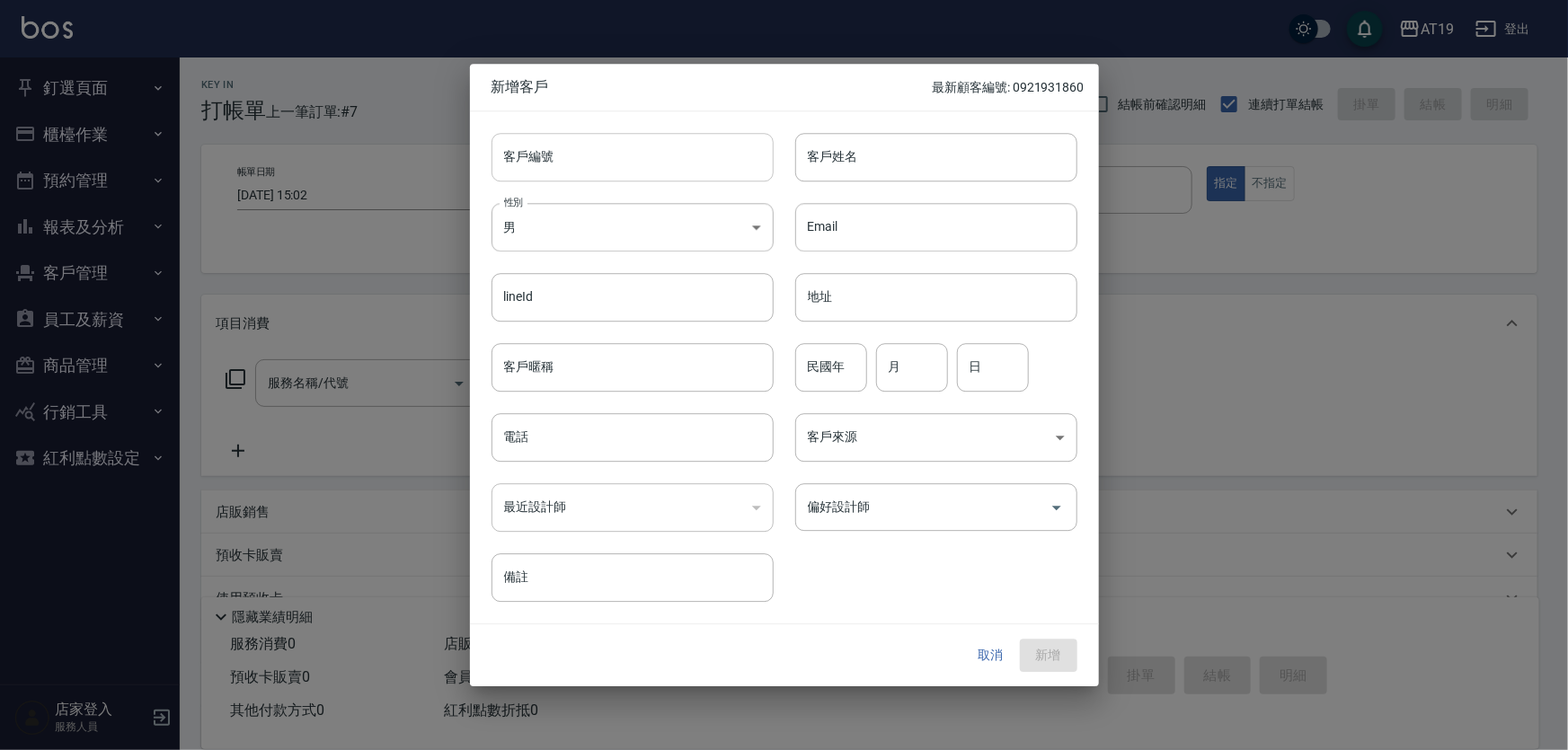
click at [588, 180] on input "客戶編號" at bounding box center [633, 158] width 282 height 49
paste input "0928259163"
type input "0928259163"
click at [593, 447] on input "電話" at bounding box center [633, 437] width 282 height 49
paste input "0928259163"
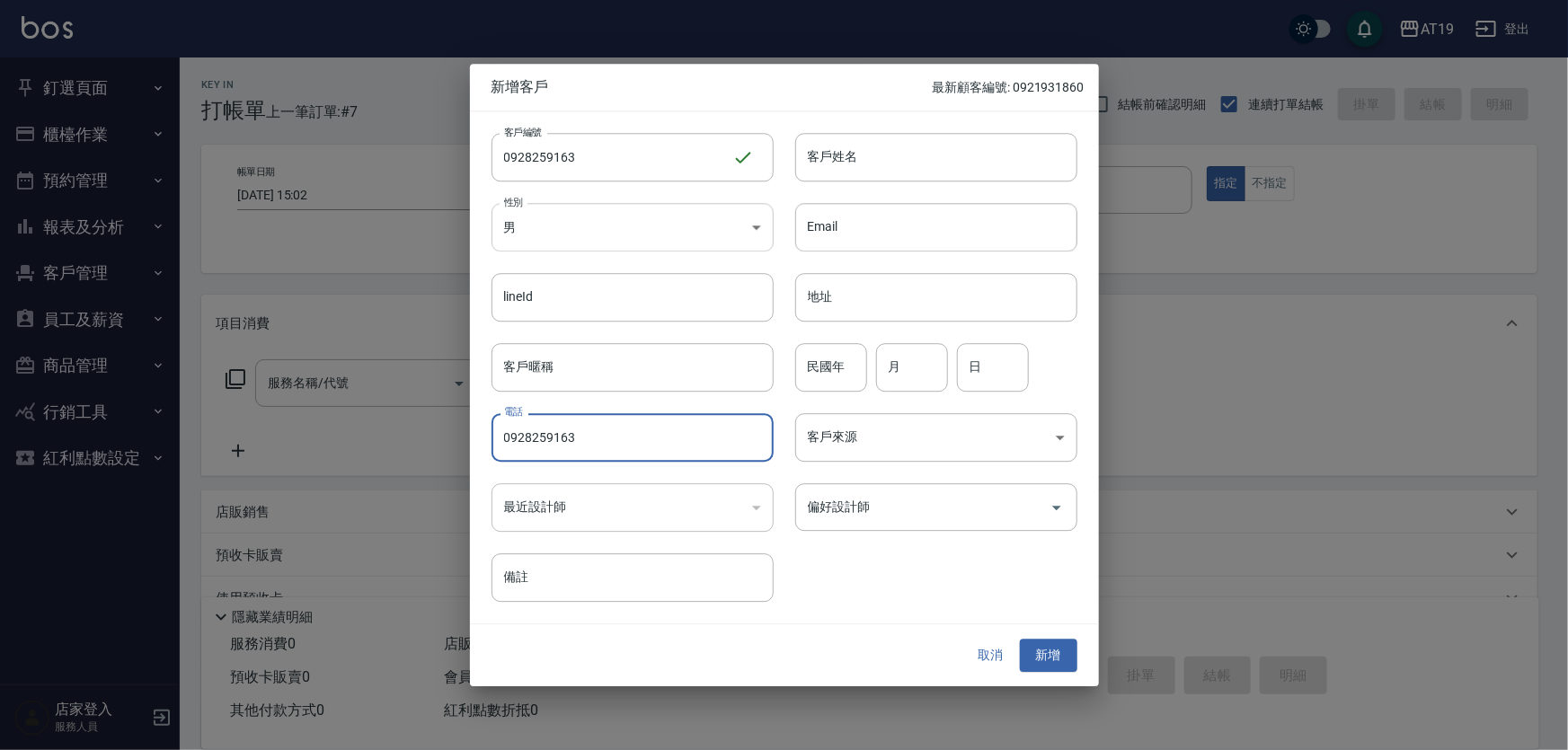
type input "0928259163"
click at [595, 236] on body "AT19 登出 釘選頁面 打帳單 帳單列表 排班表 現場電腦打卡 店家日報表 互助日報表 設計師日報表 櫃檯作業 打帳單 帳單列表 現金收支登錄 高階收支登錄…" at bounding box center [784, 459] width 1568 height 919
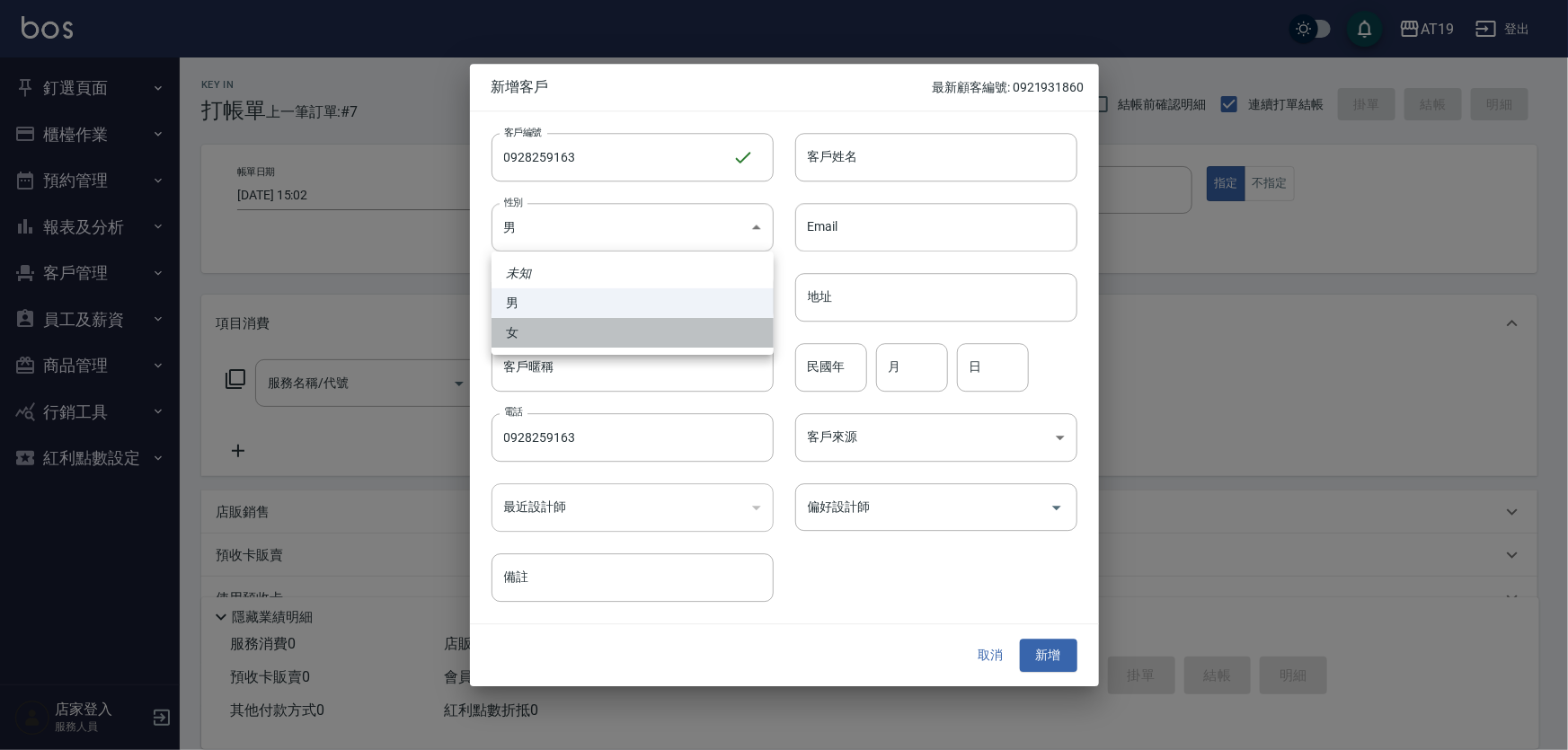
drag, startPoint x: 606, startPoint y: 332, endPoint x: 674, endPoint y: 276, distance: 88.1
click at [607, 332] on li "女" at bounding box center [633, 333] width 282 height 29
type input "[DEMOGRAPHIC_DATA]"
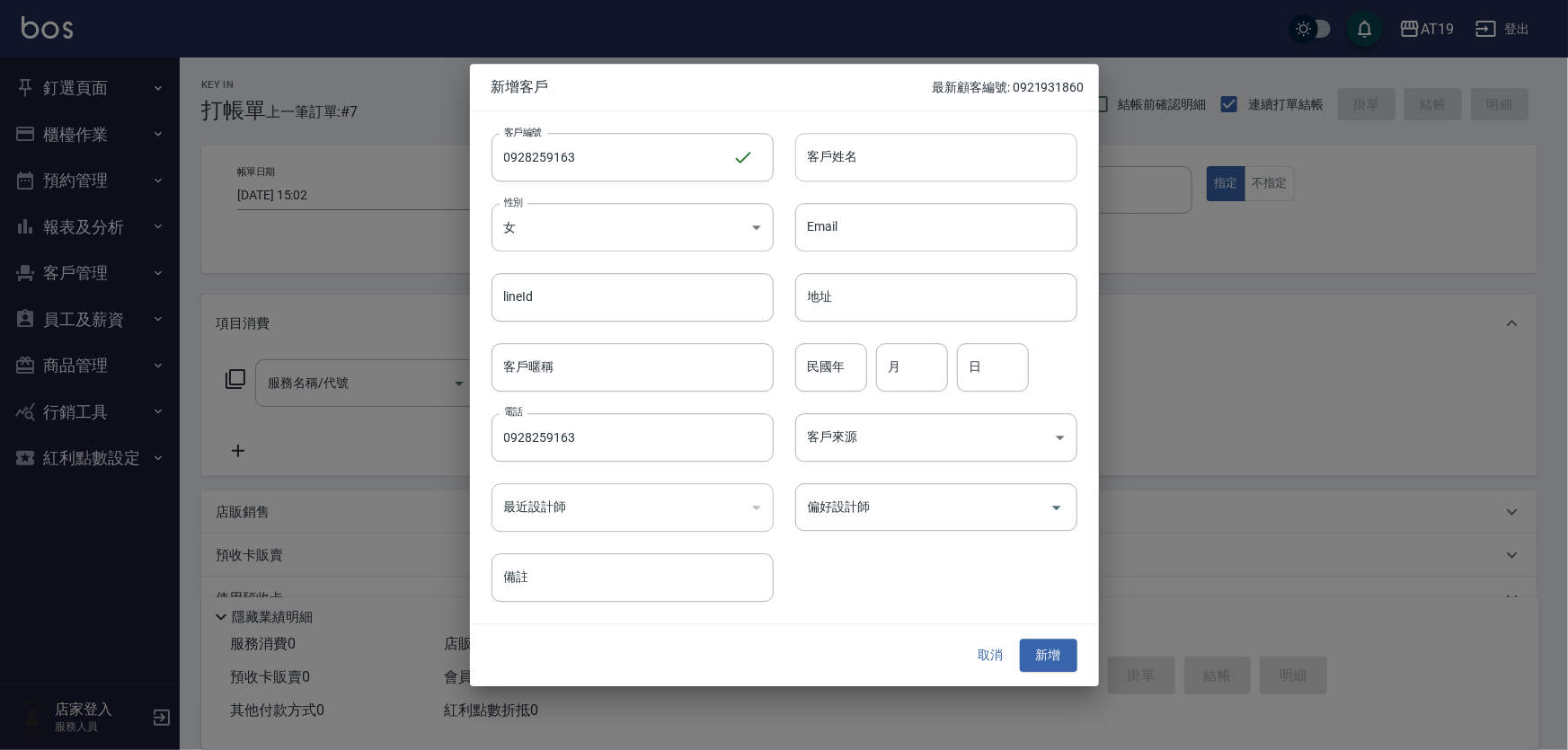
drag, startPoint x: 823, startPoint y: 169, endPoint x: 826, endPoint y: 153, distance: 16.3
click at [825, 159] on input "客戶姓名" at bounding box center [936, 158] width 282 height 49
type input "陳伽旻"
type input "01"
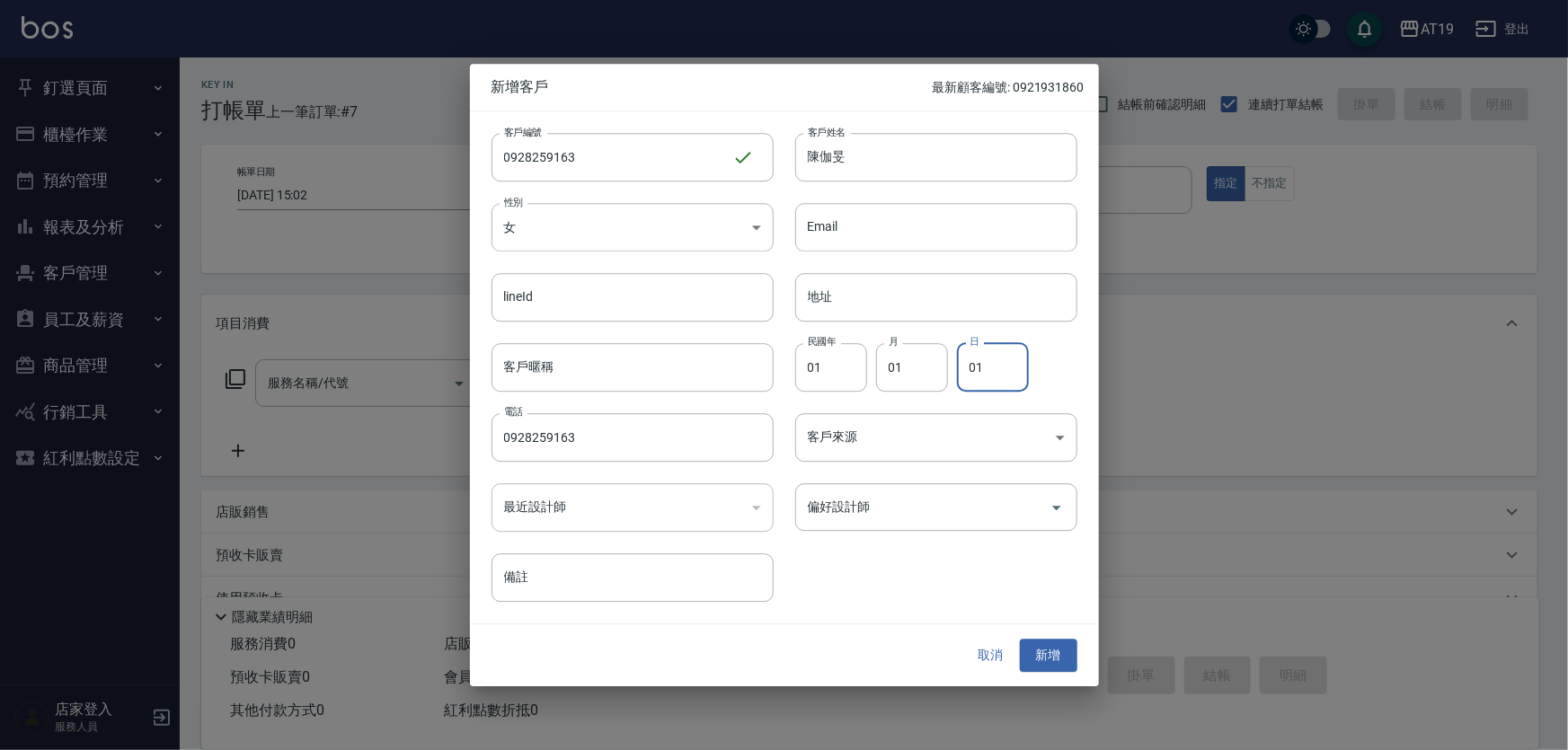
type input "01"
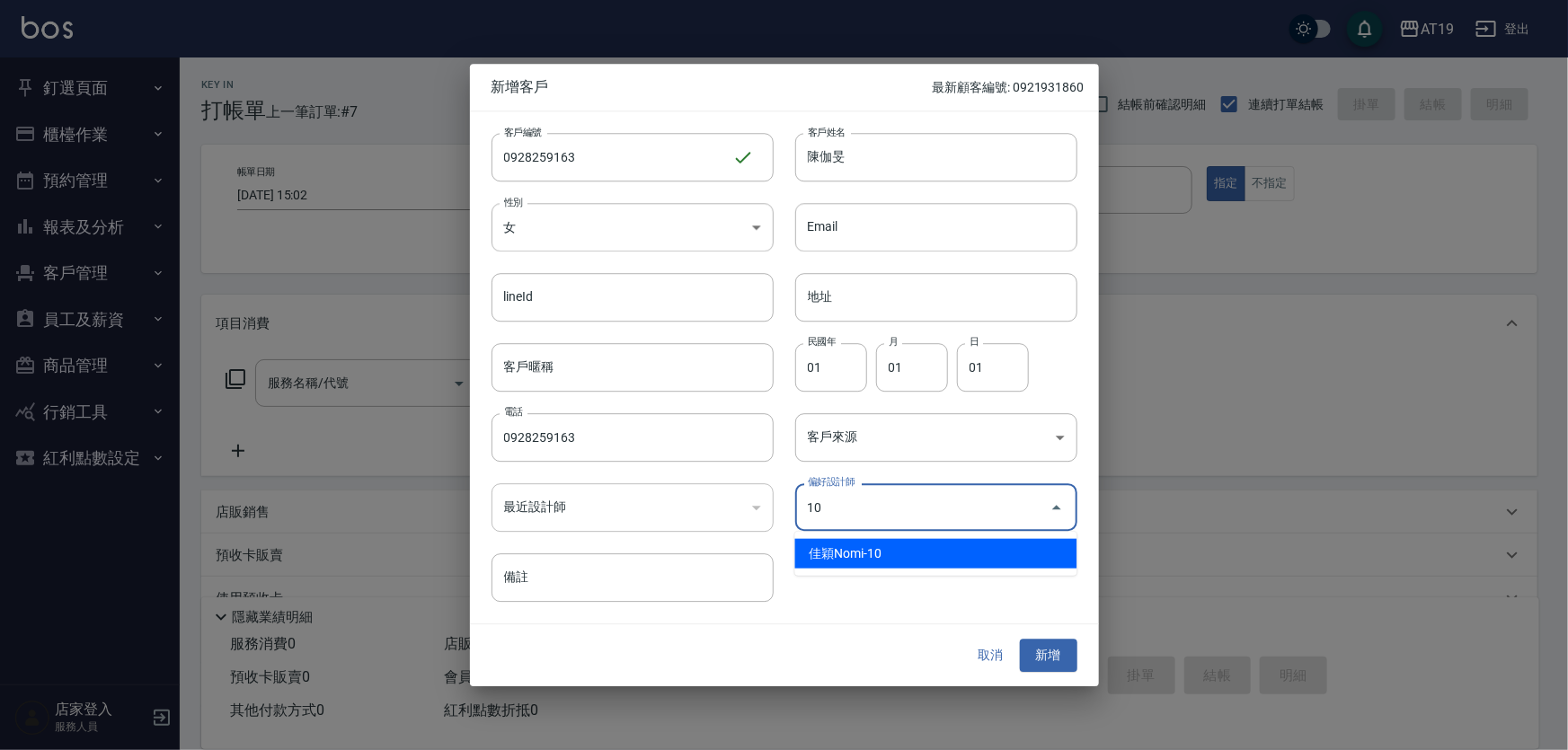
type input "佳穎[PERSON_NAME]"
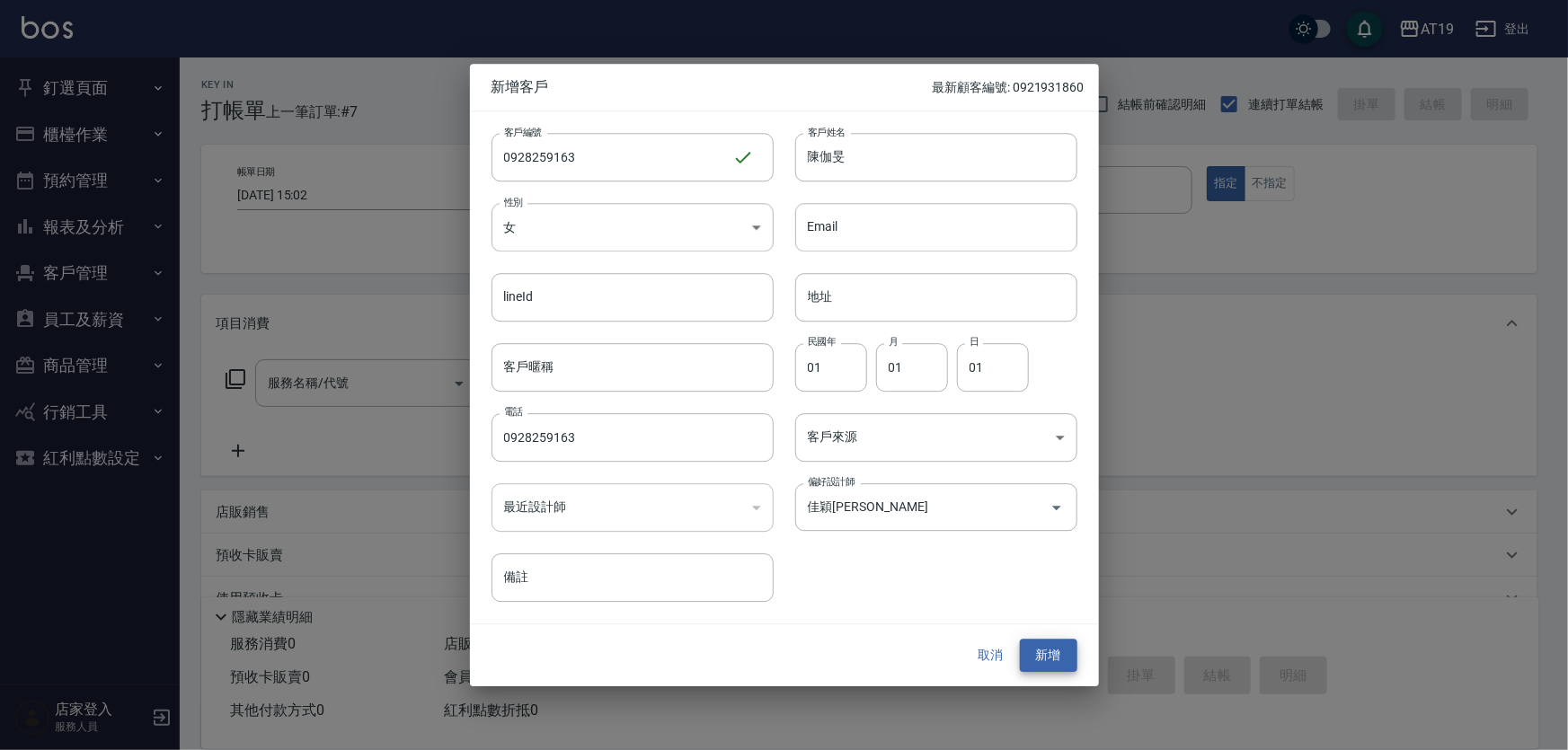
click at [1020, 640] on button "新增" at bounding box center [1048, 656] width 57 height 33
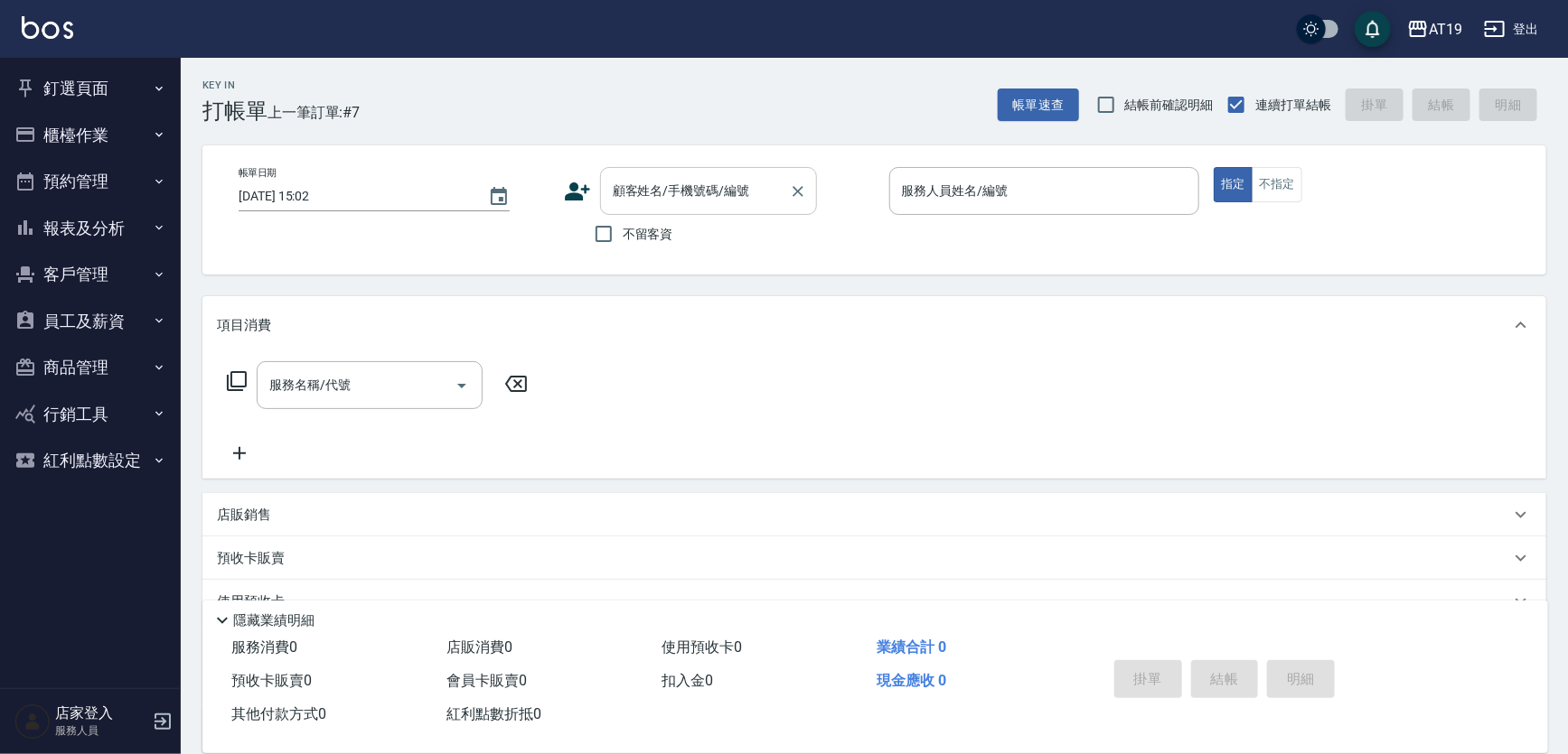
click at [709, 206] on input "顧客姓名/手機號碼/編號" at bounding box center [694, 191] width 173 height 31
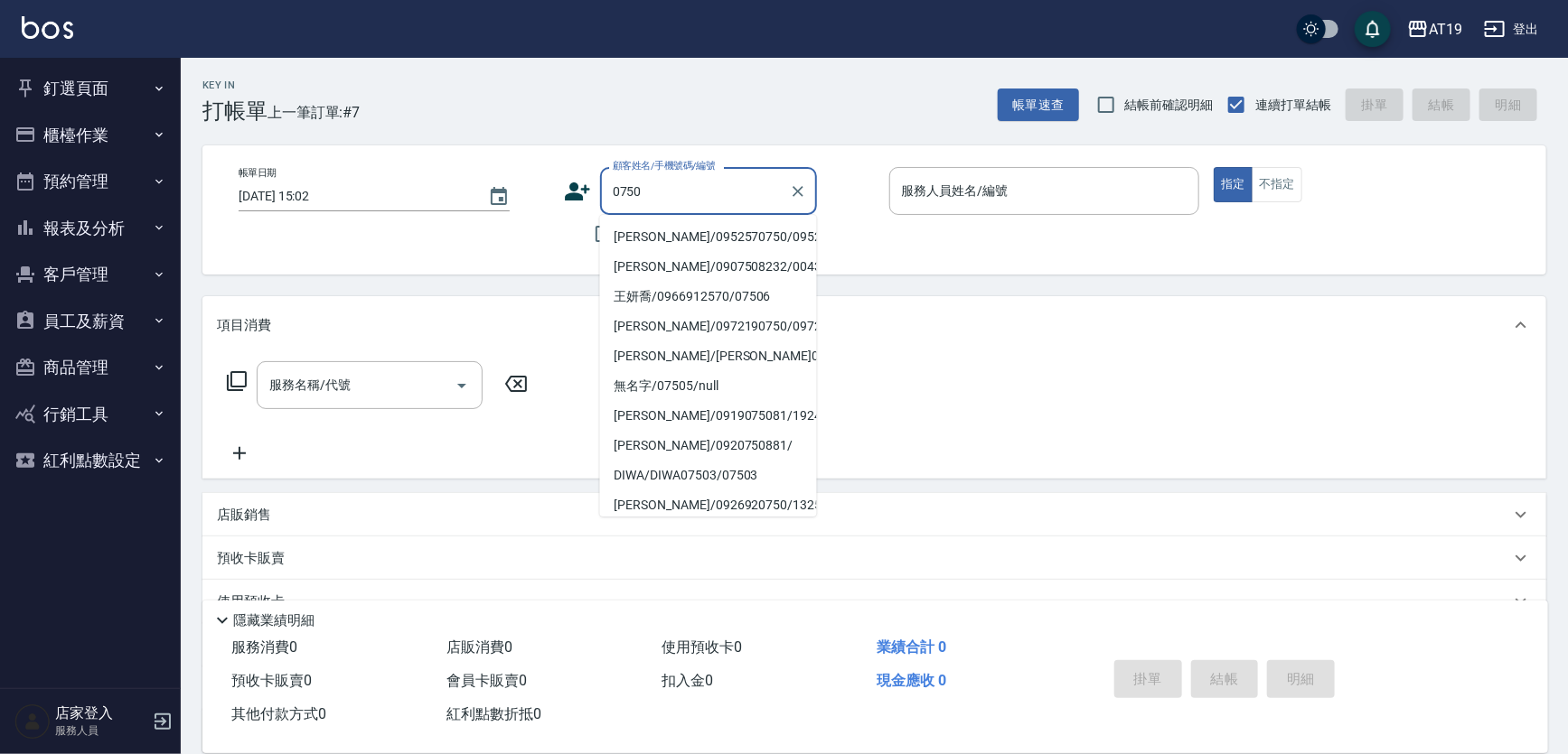
type input "[PERSON_NAME]/0952570750/0952570750"
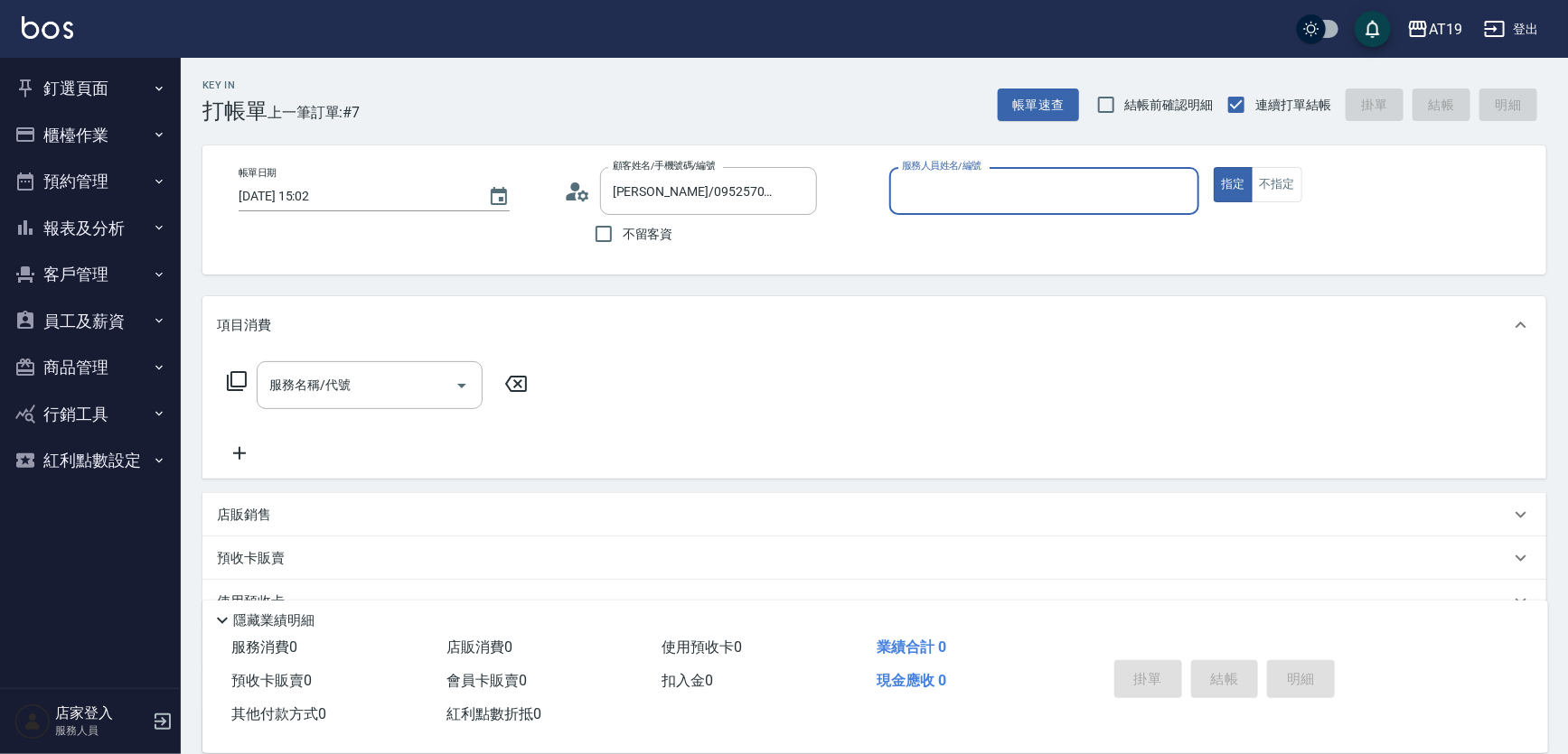
type input "[PERSON_NAME]- 8"
click at [1213, 167] on button "指定" at bounding box center [1233, 185] width 39 height 35
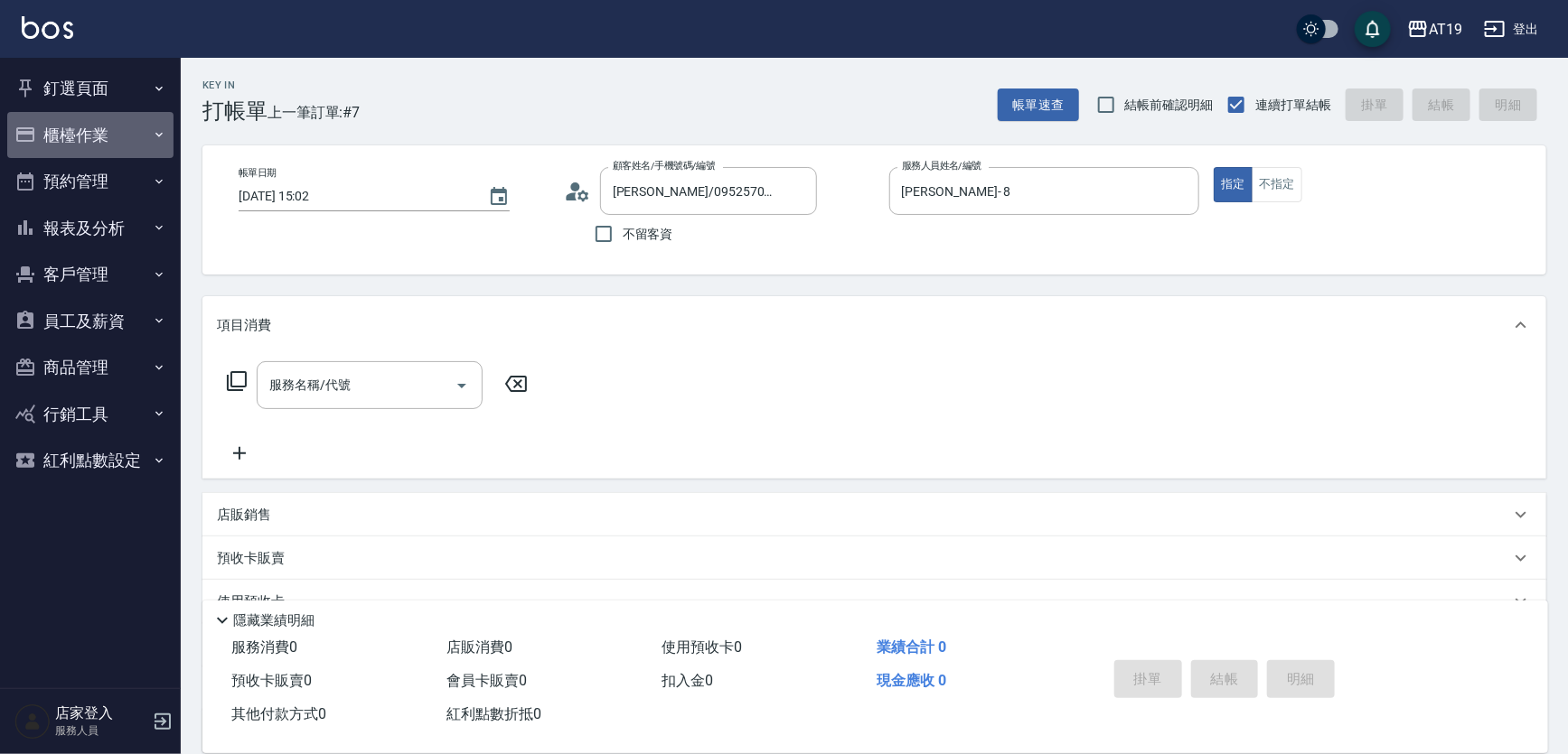
click at [104, 137] on button "櫃檯作業" at bounding box center [90, 135] width 166 height 47
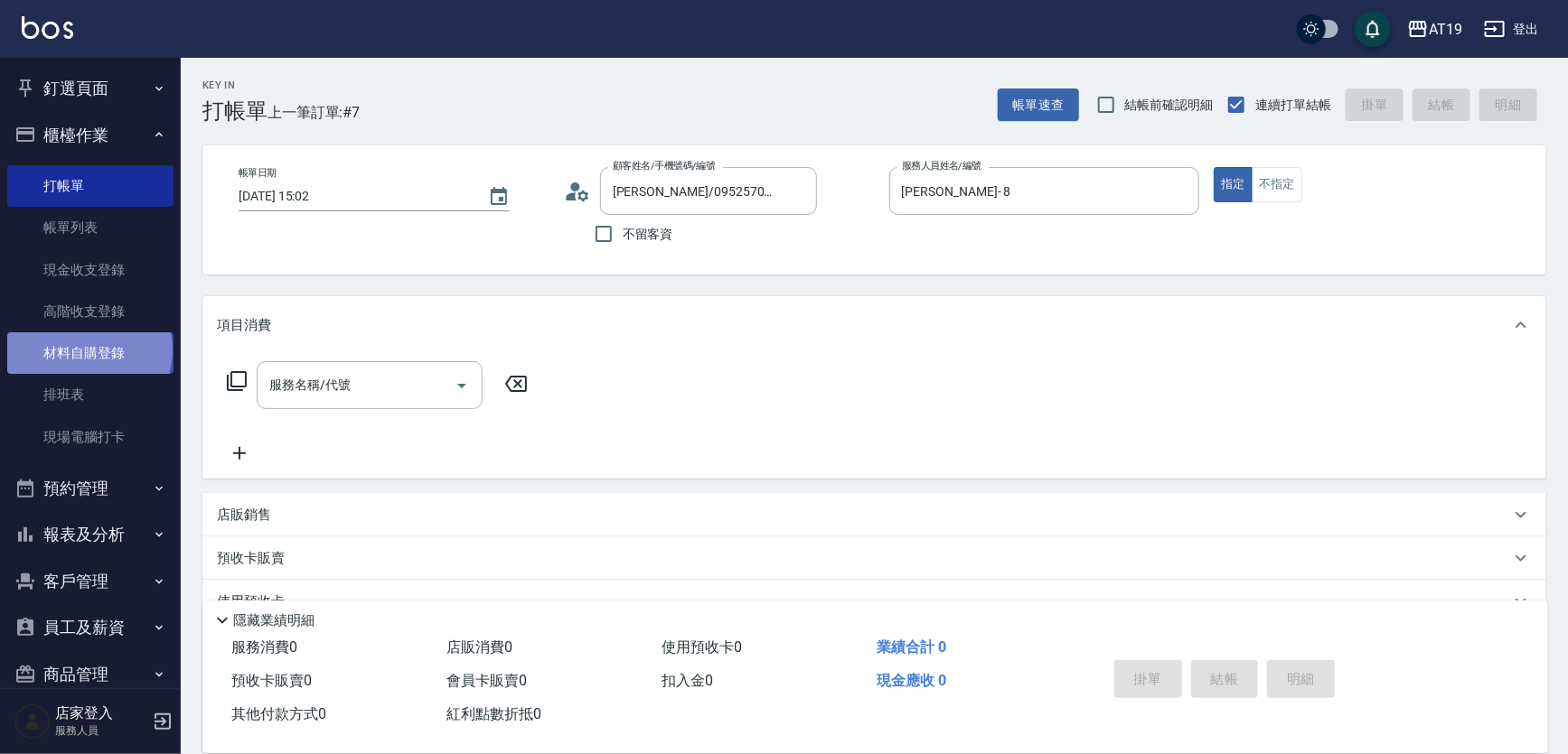
click at [87, 350] on link "材料自購登錄" at bounding box center [90, 353] width 166 height 41
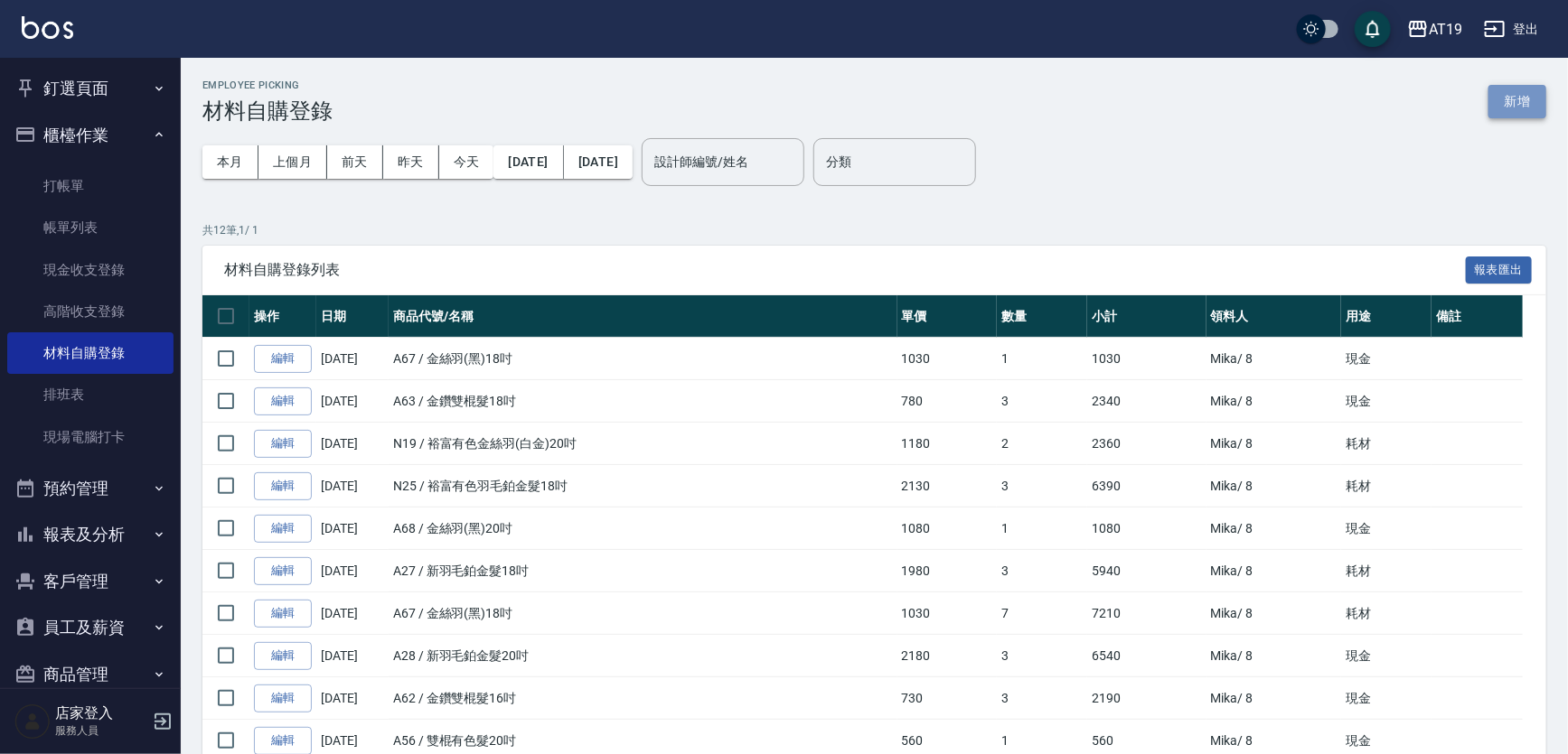
click at [1512, 95] on button "新增" at bounding box center [1516, 102] width 58 height 33
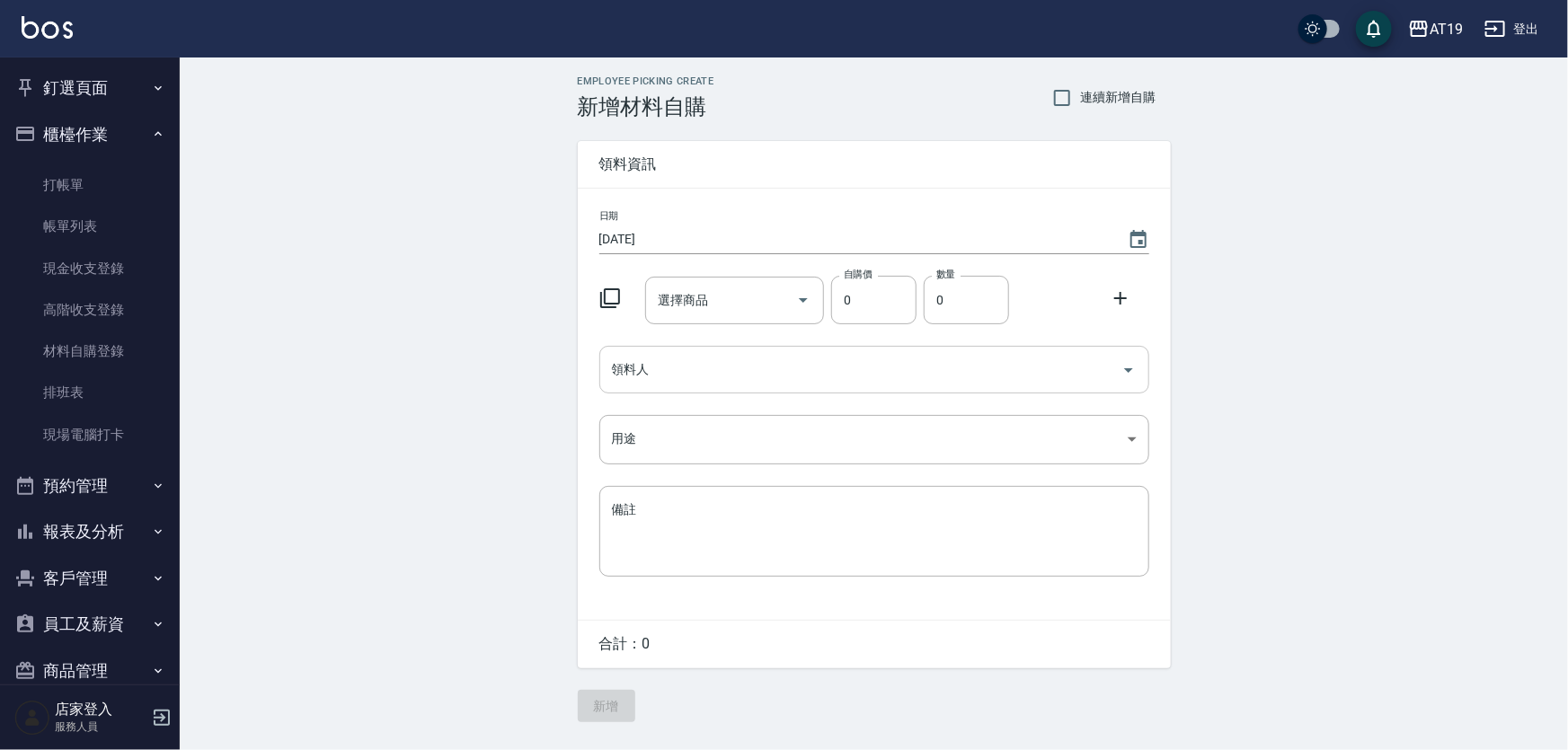
click at [655, 375] on input "領料人" at bounding box center [861, 369] width 506 height 31
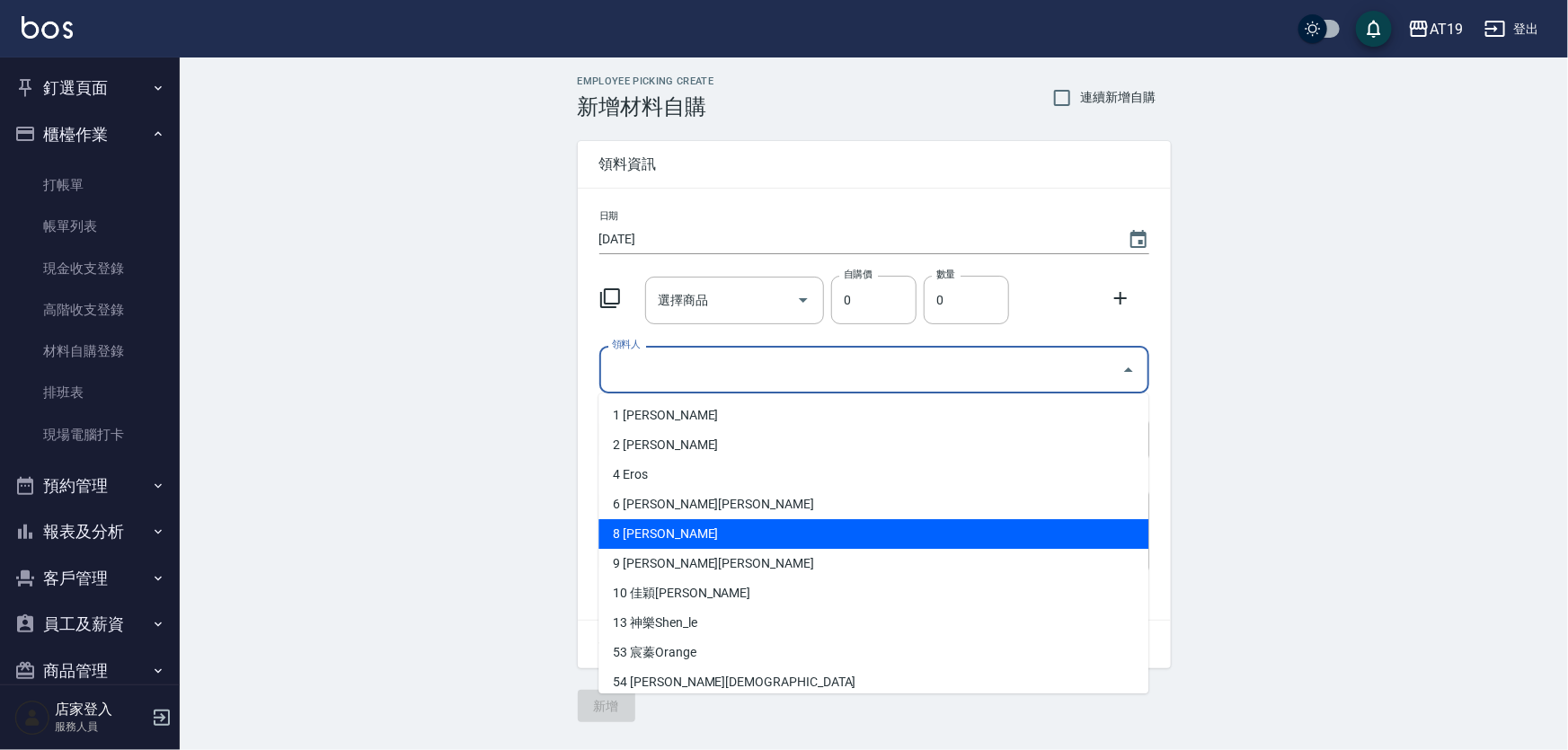
click at [653, 538] on li "8 [PERSON_NAME]" at bounding box center [873, 534] width 550 height 29
type input "Mika"
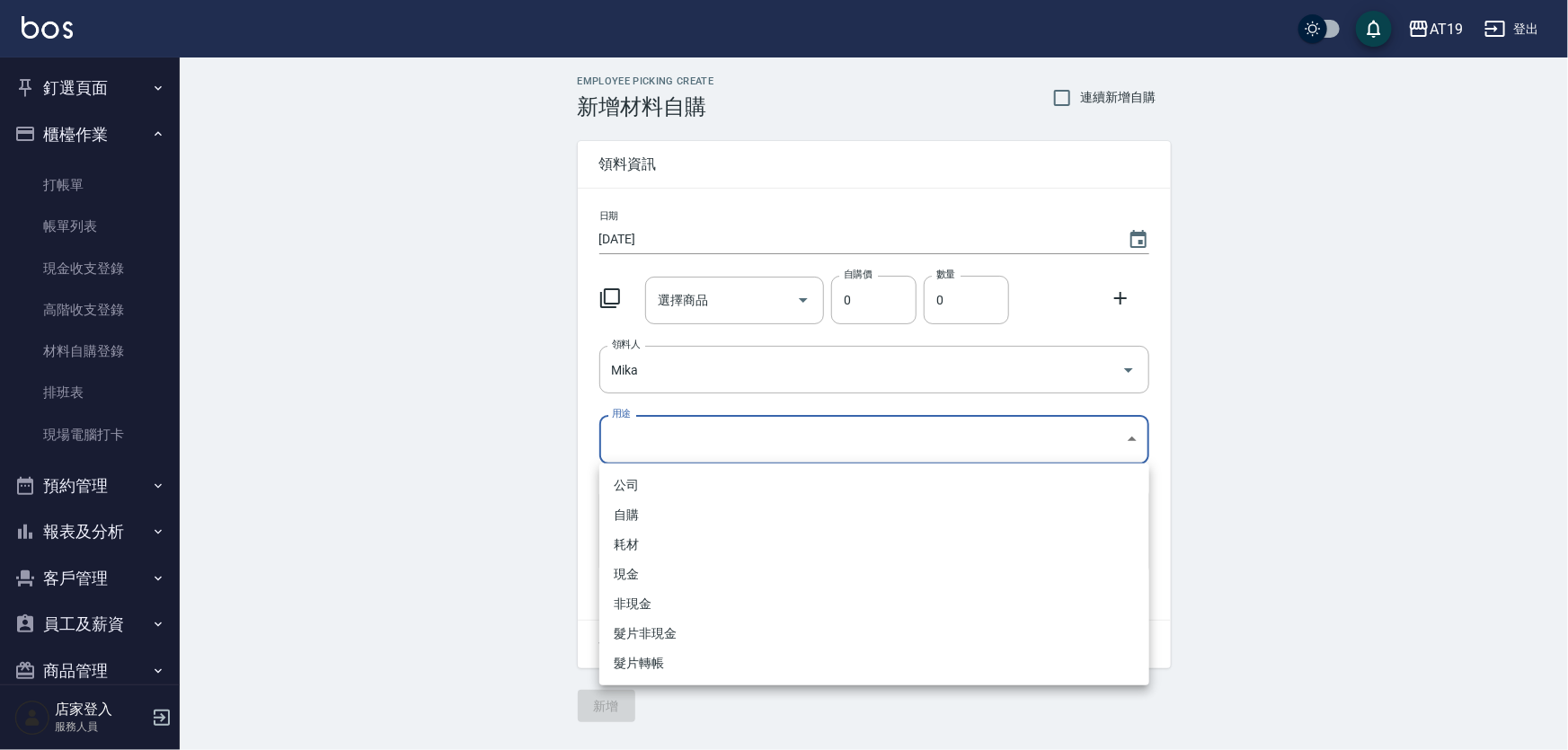
click at [667, 439] on body "AT19 登出 釘選頁面 打帳單 帳單列表 排班表 現場電腦打卡 店家日報表 互助日報表 設計師日報表 櫃檯作業 打帳單 帳單列表 現金收支登錄 高階收支登錄…" at bounding box center [784, 375] width 1568 height 750
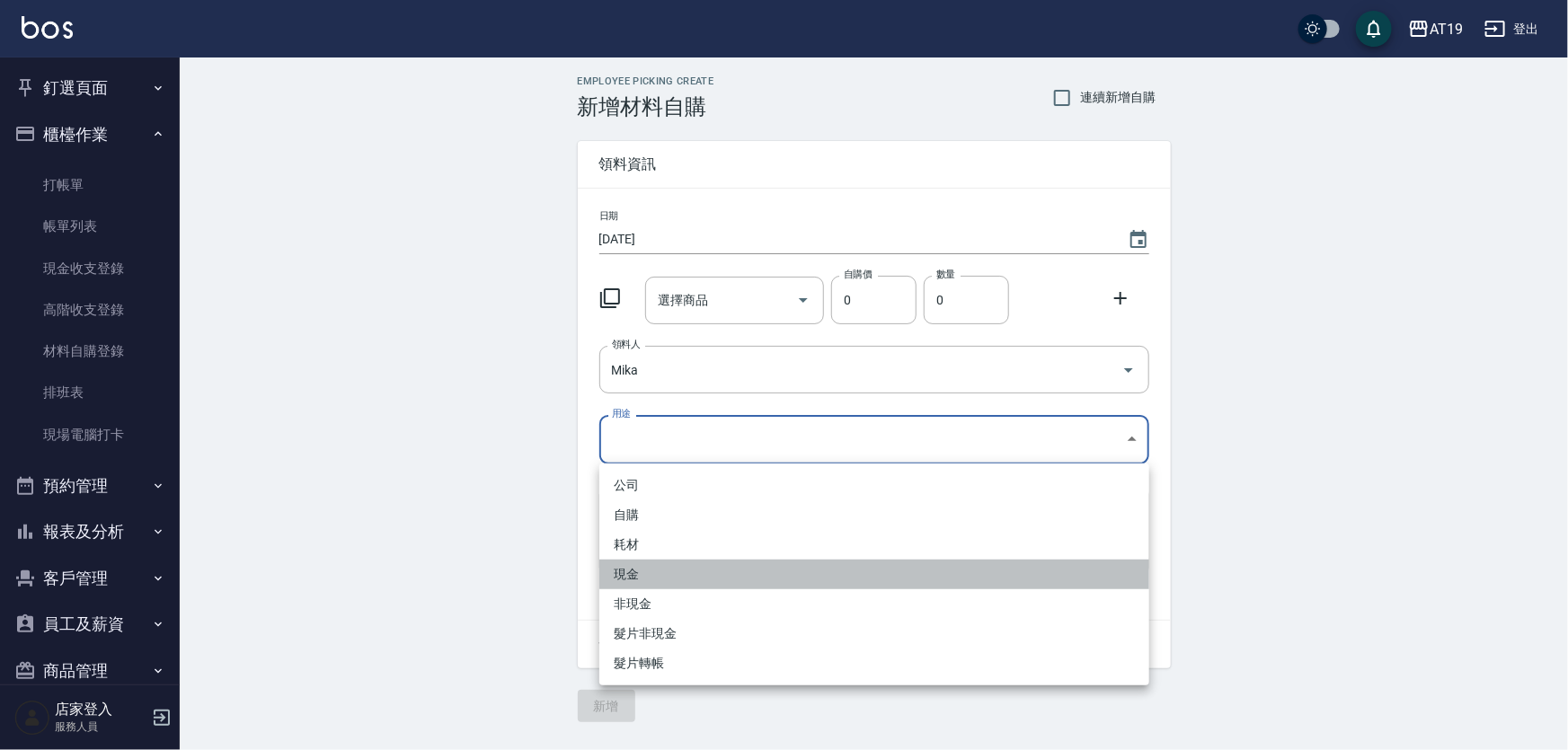
click at [648, 582] on li "現金" at bounding box center [874, 575] width 550 height 29
type input "現金"
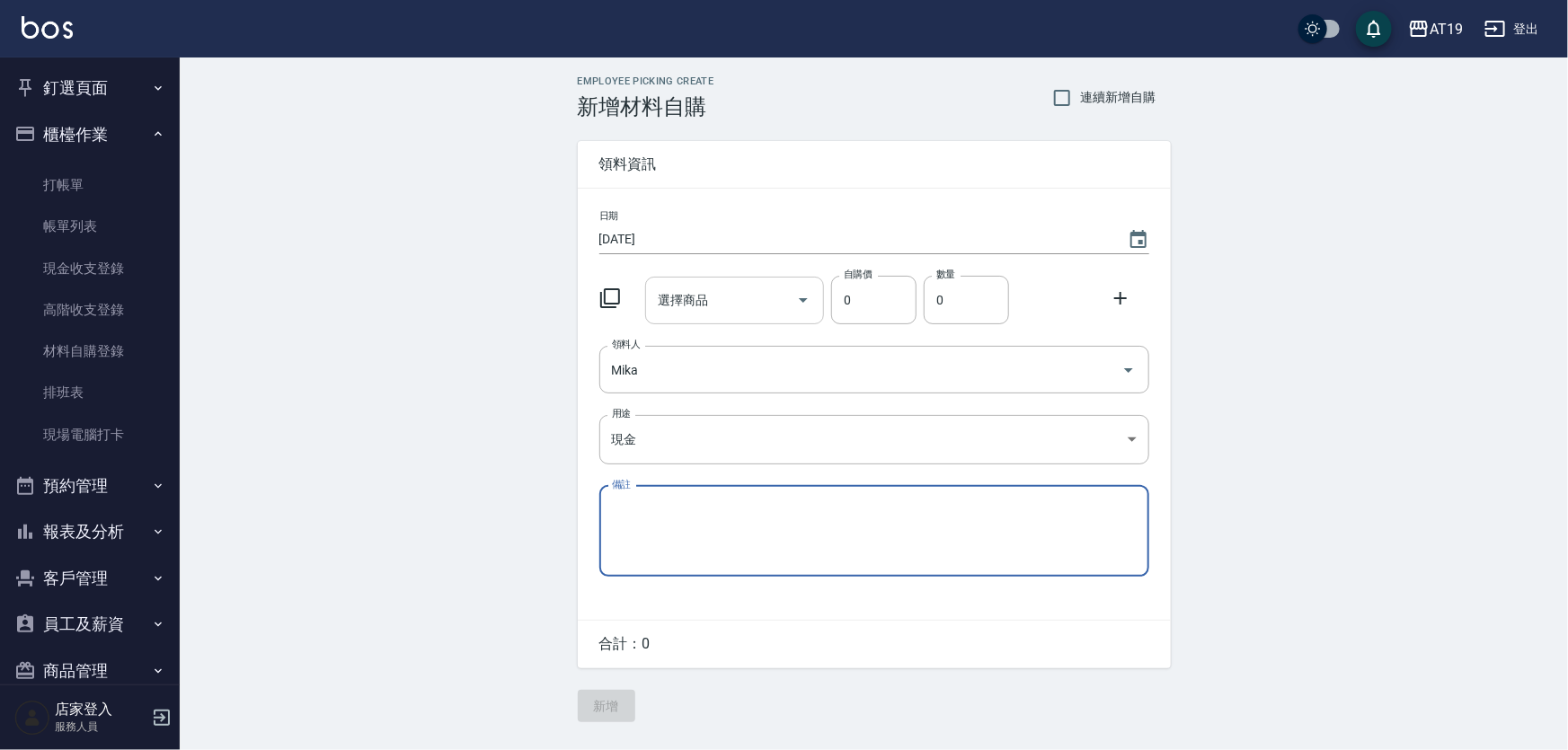
click at [686, 306] on input "選擇商品" at bounding box center [721, 300] width 135 height 31
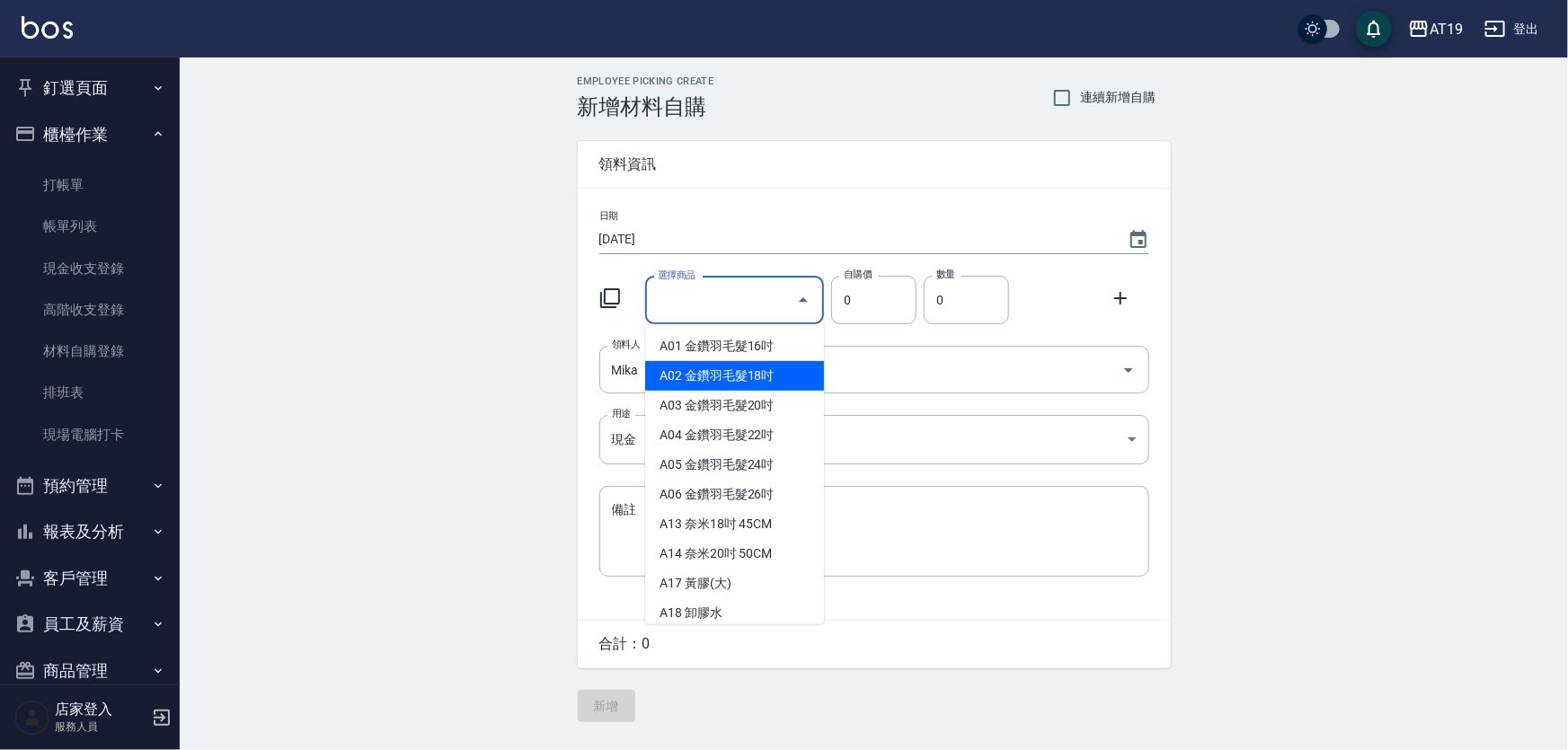
click at [687, 377] on li "A02 金鑽羽毛髮18吋" at bounding box center [734, 376] width 179 height 29
type input "金鑽羽毛髮18吋"
type input "1530"
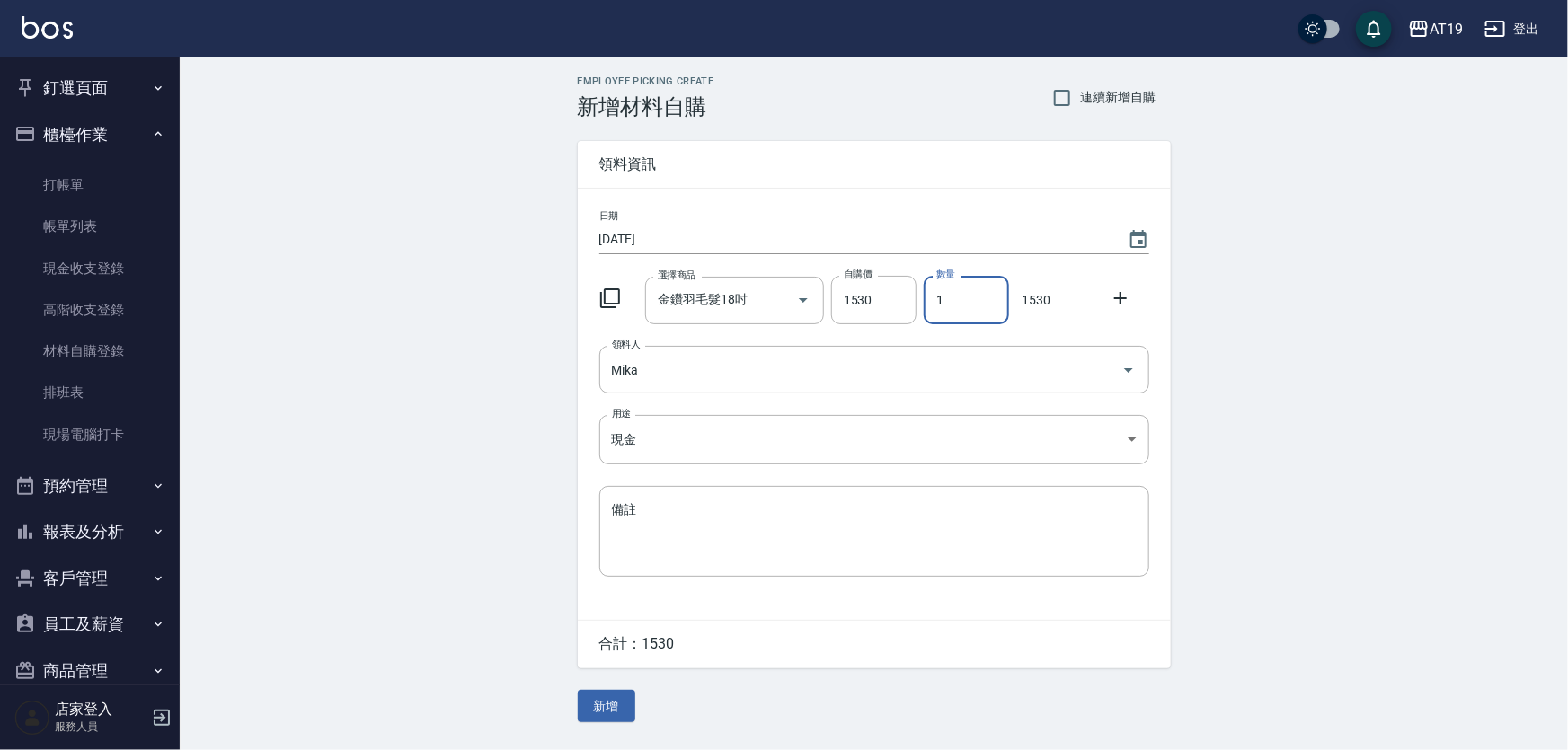
drag, startPoint x: 963, startPoint y: 295, endPoint x: 930, endPoint y: 305, distance: 34.5
click at [930, 305] on input "1" at bounding box center [966, 300] width 86 height 49
type input "3"
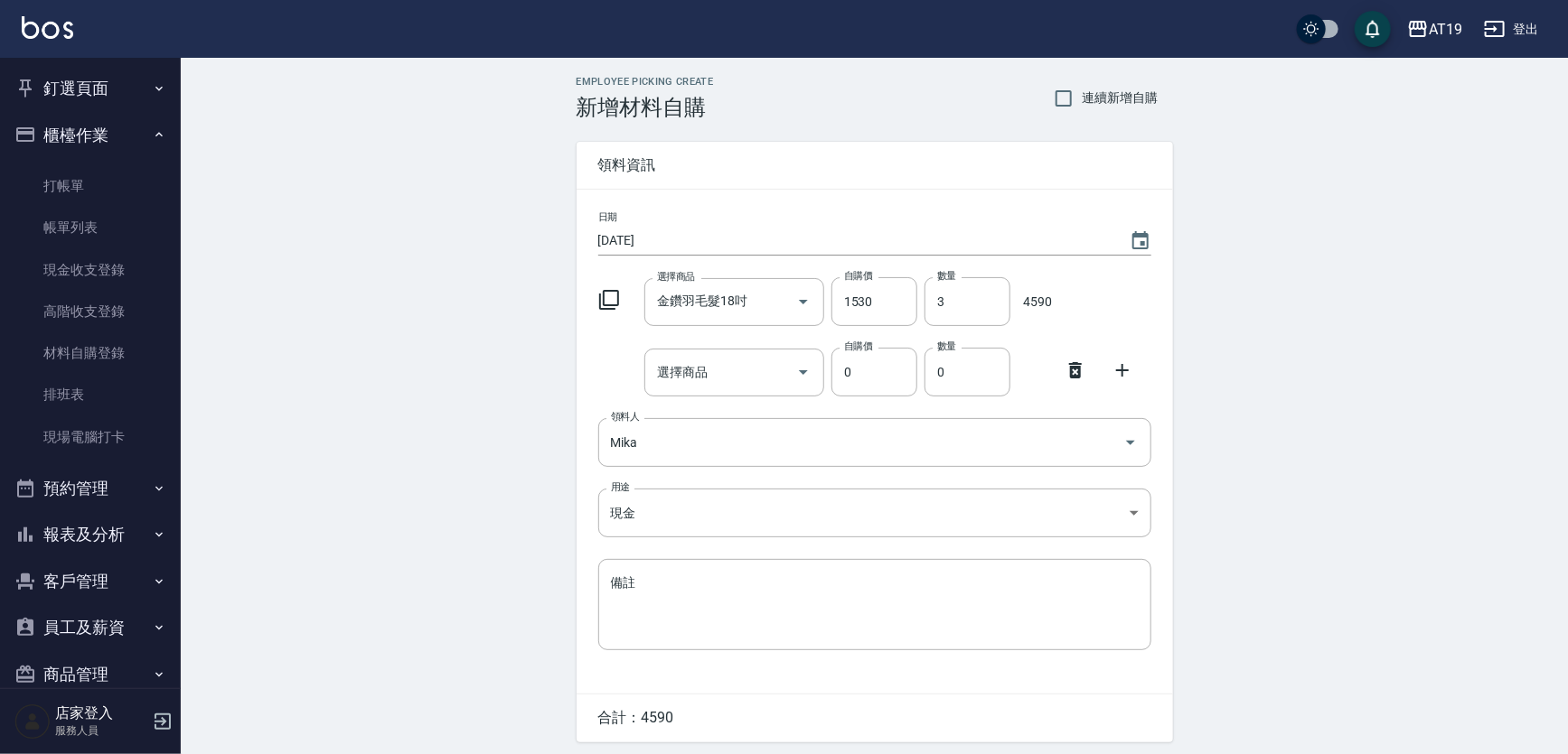
click at [1069, 370] on icon at bounding box center [1074, 370] width 13 height 17
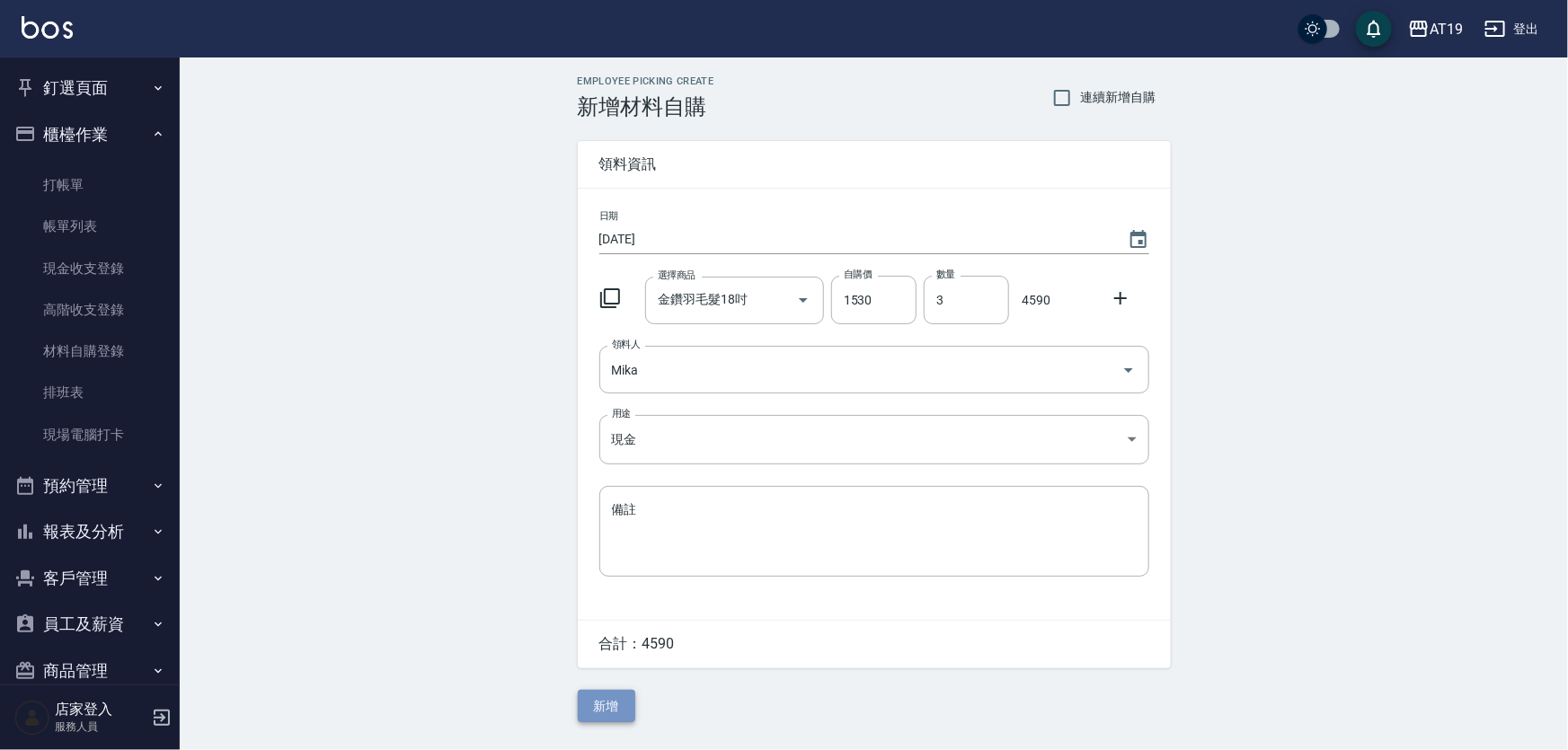
click at [610, 710] on button "新增" at bounding box center [606, 707] width 57 height 33
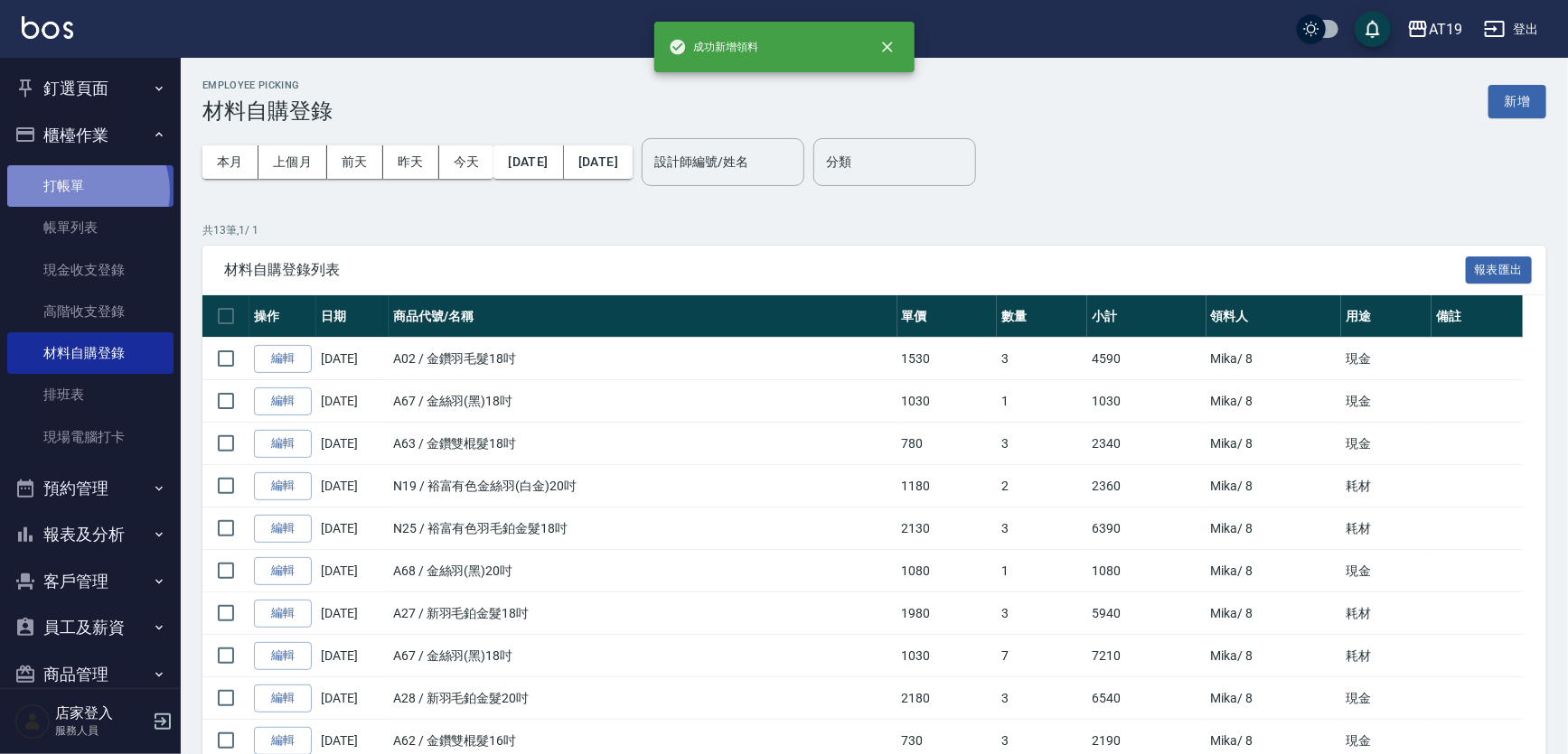
click at [81, 192] on link "打帳單" at bounding box center [90, 186] width 166 height 41
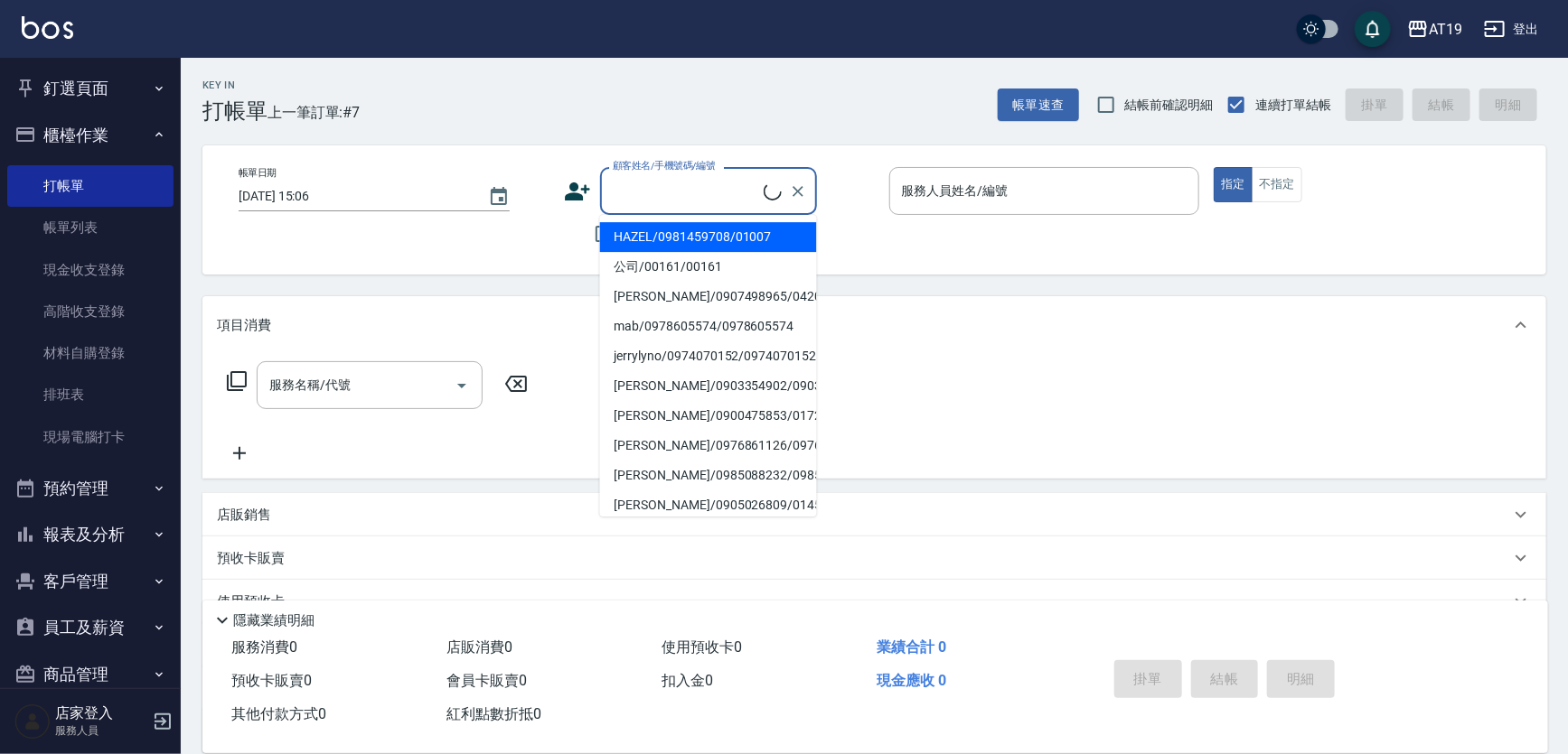
click at [723, 195] on input "顧客姓名/手機號碼/編號" at bounding box center [686, 191] width 156 height 31
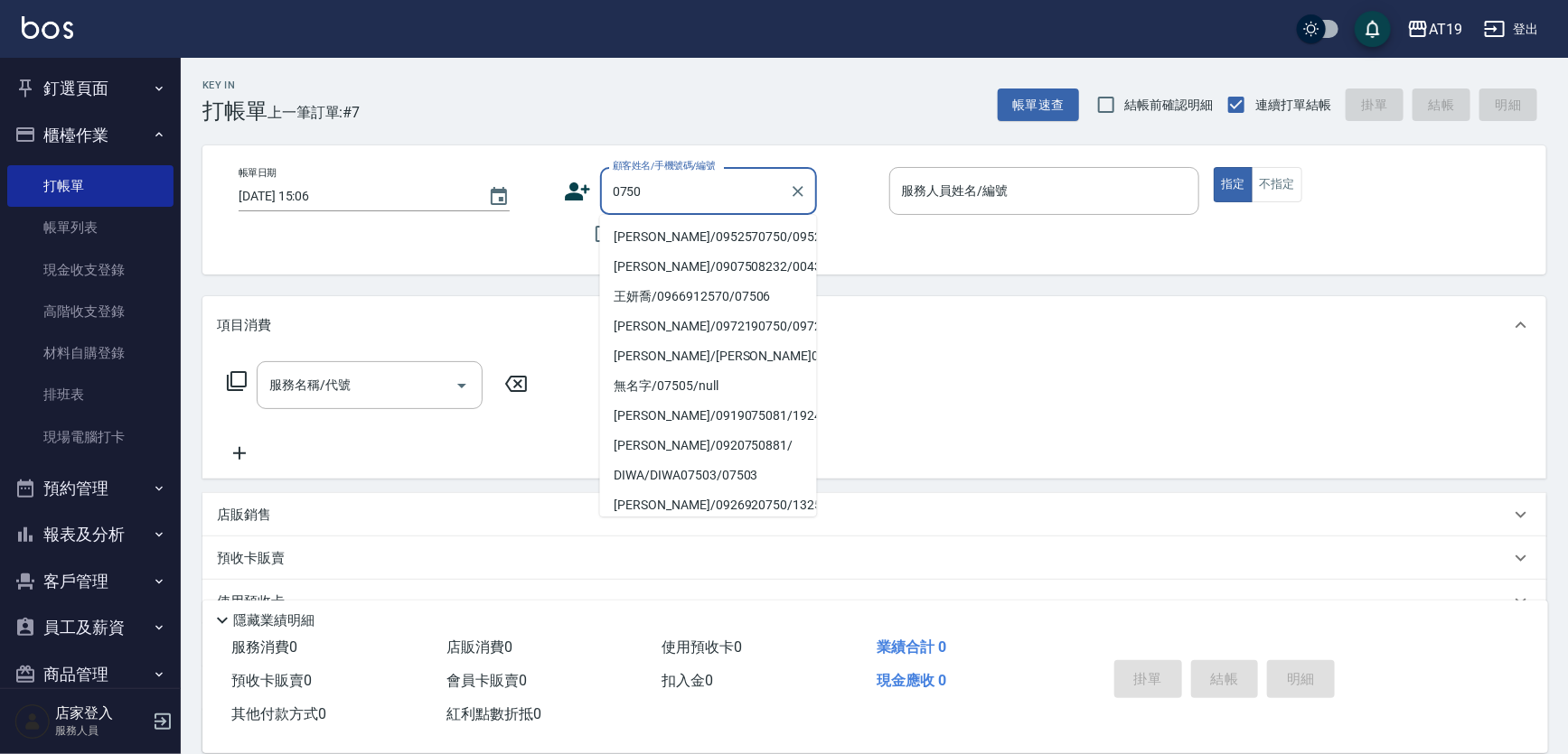
type input "[PERSON_NAME]/0952570750/0952570750"
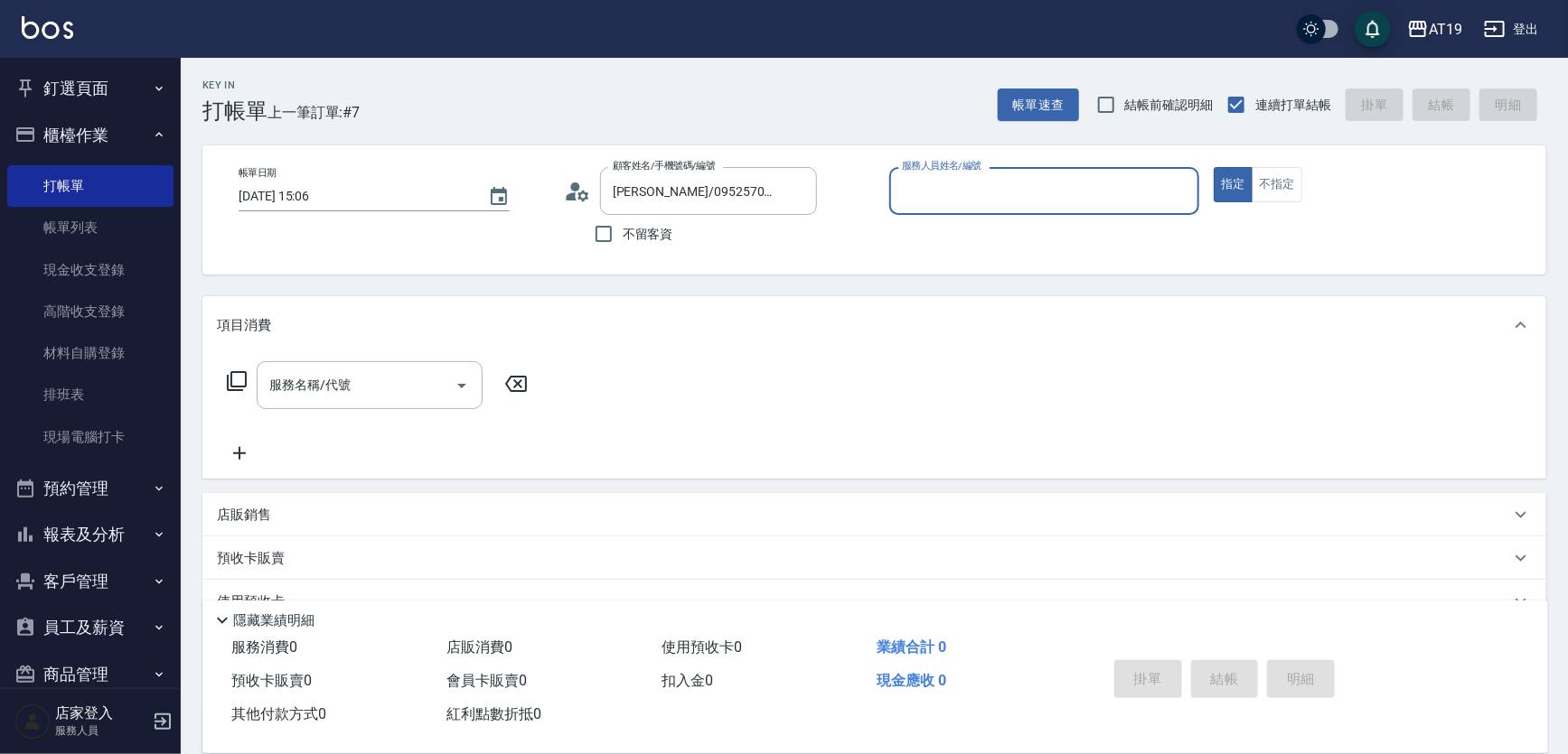
click at [1213, 167] on button "指定" at bounding box center [1233, 185] width 39 height 35
type input "[PERSON_NAME]- 8"
type button "true"
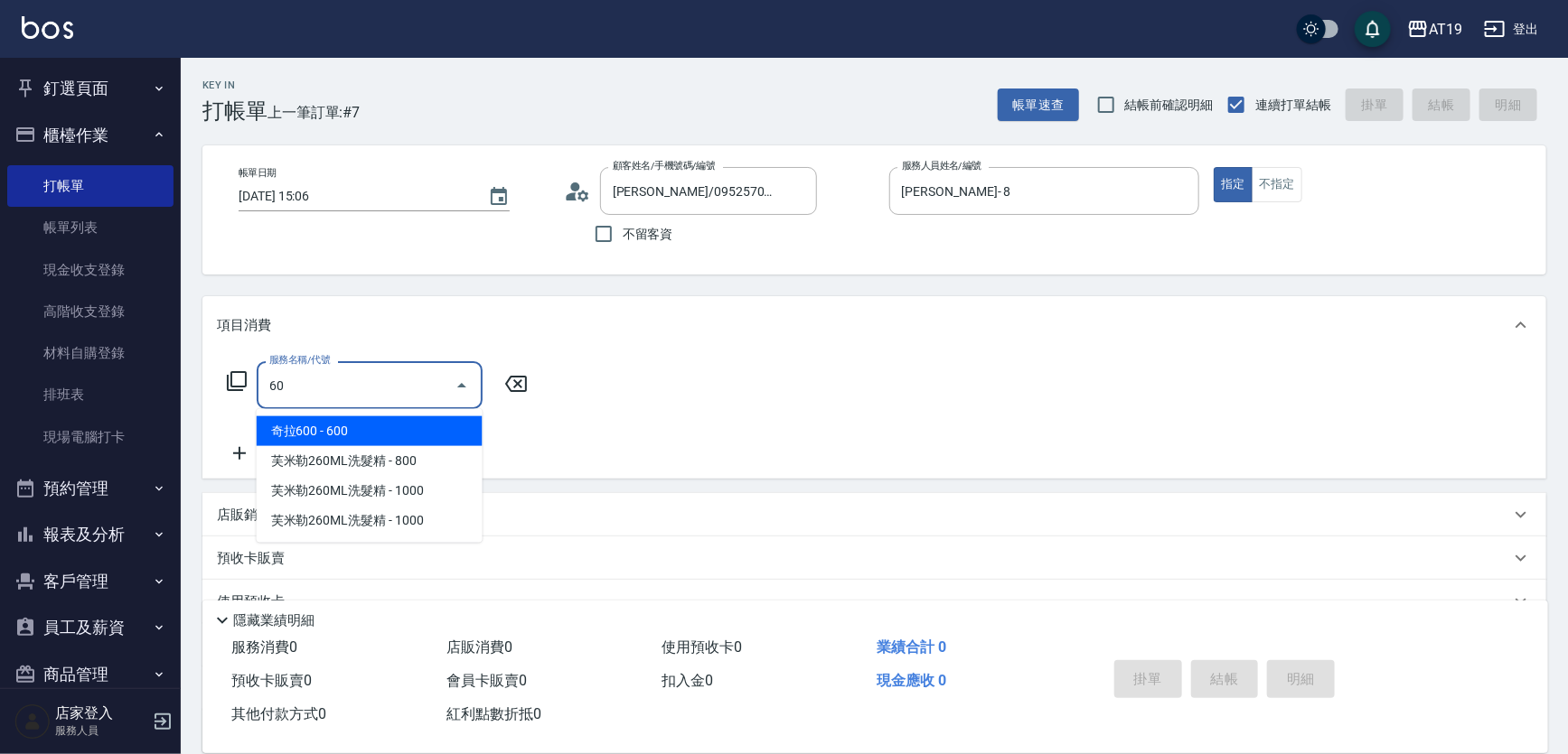
type input "601"
type input "30"
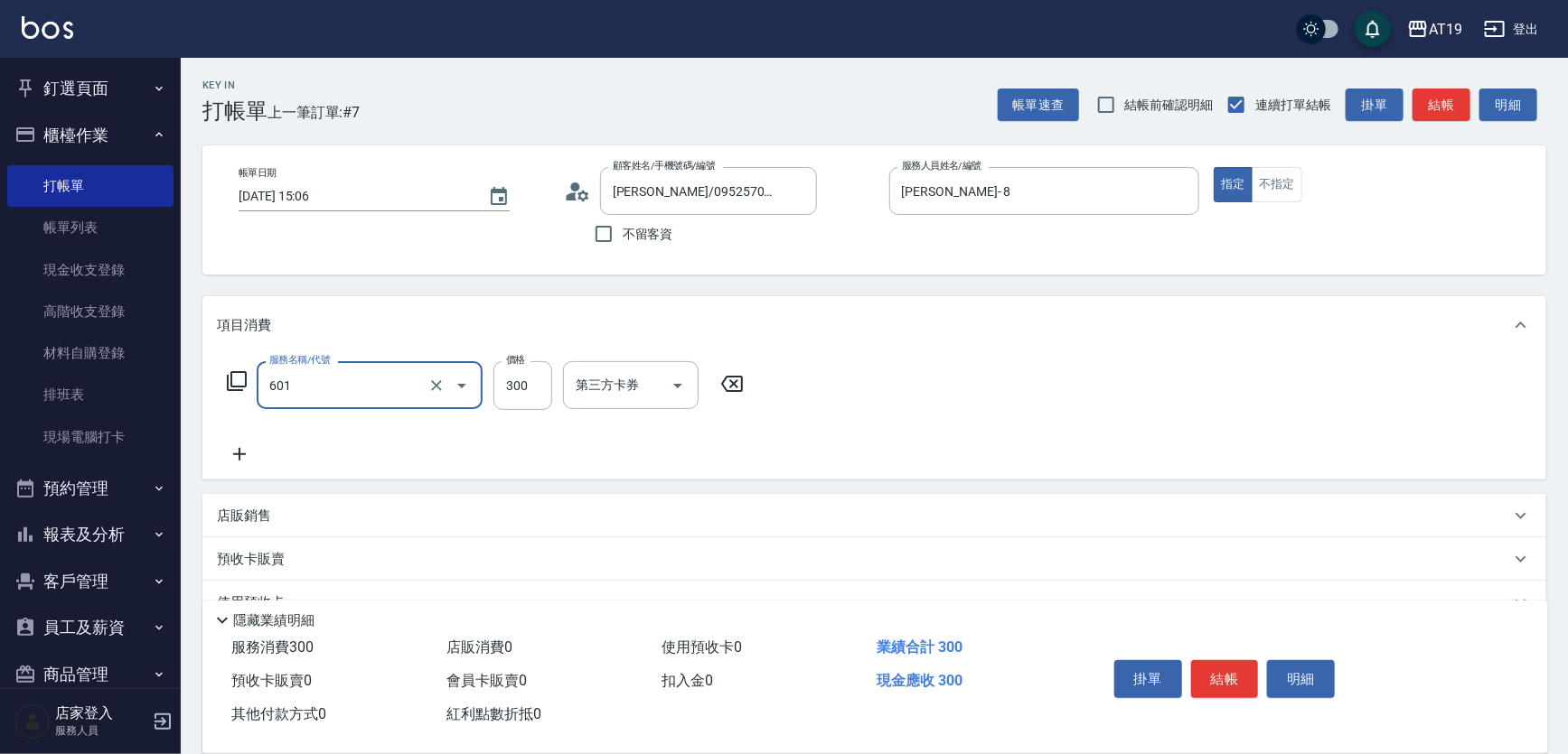
type input "自備護髮(601)"
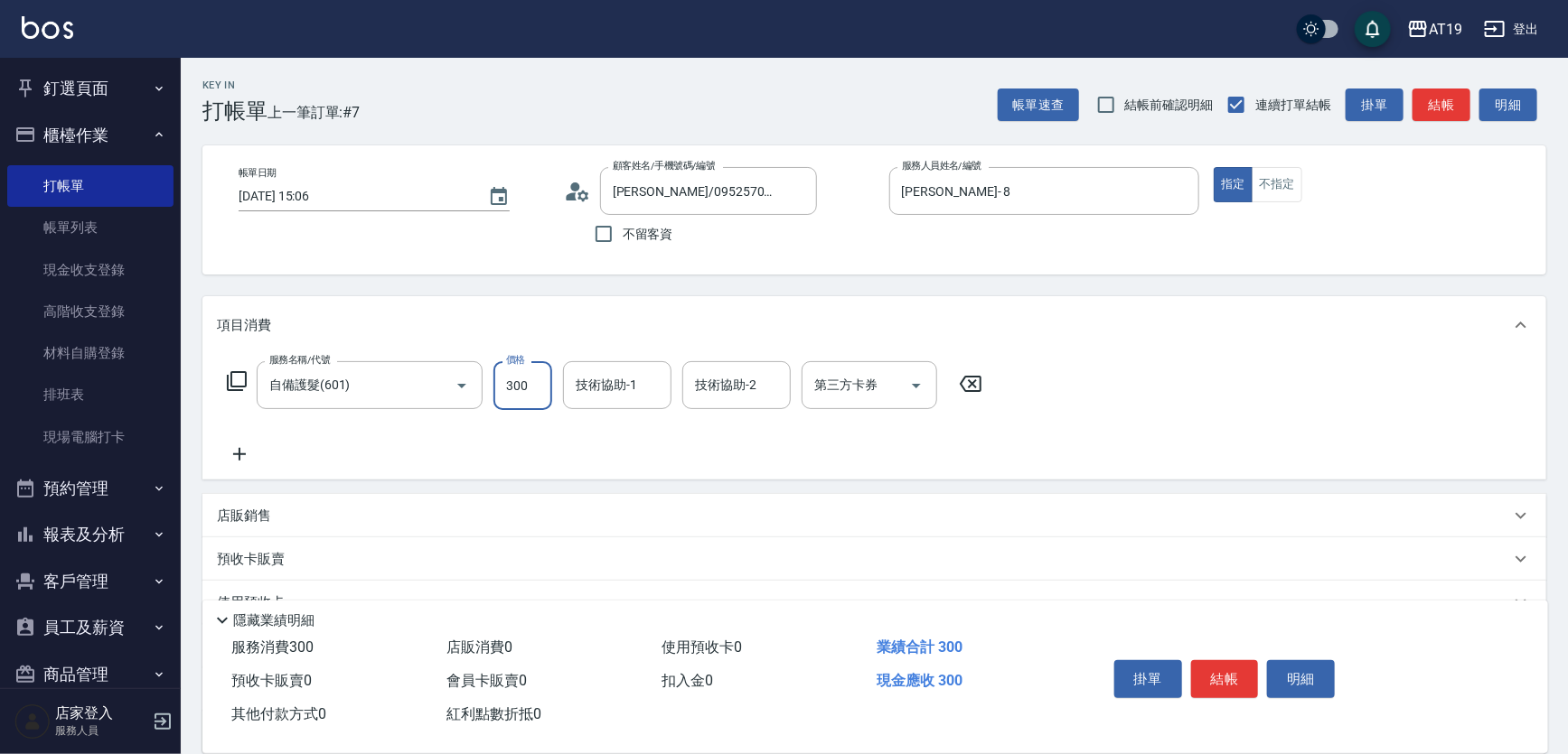
type input "0"
type input "180"
type input "1800"
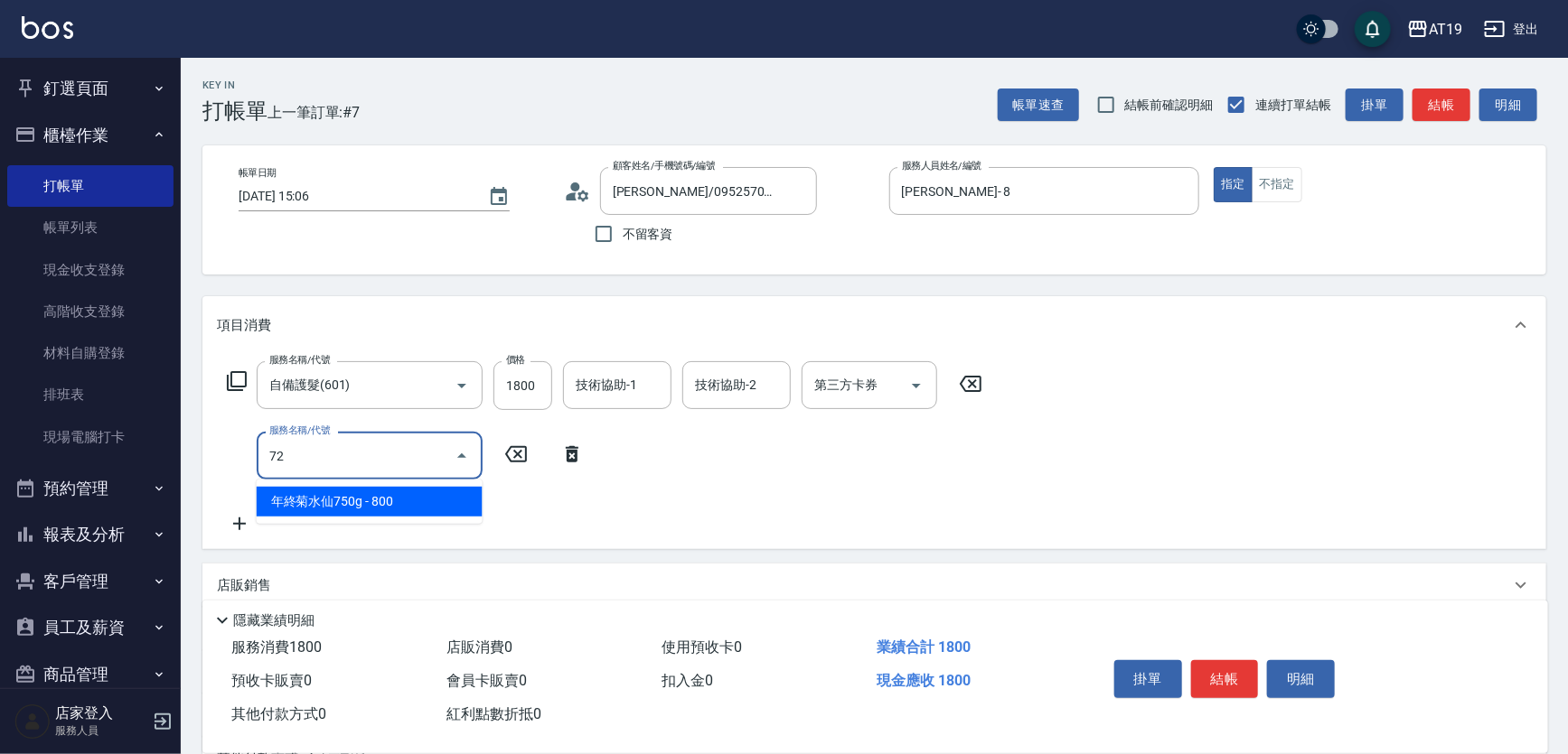
type input "720"
type input "510"
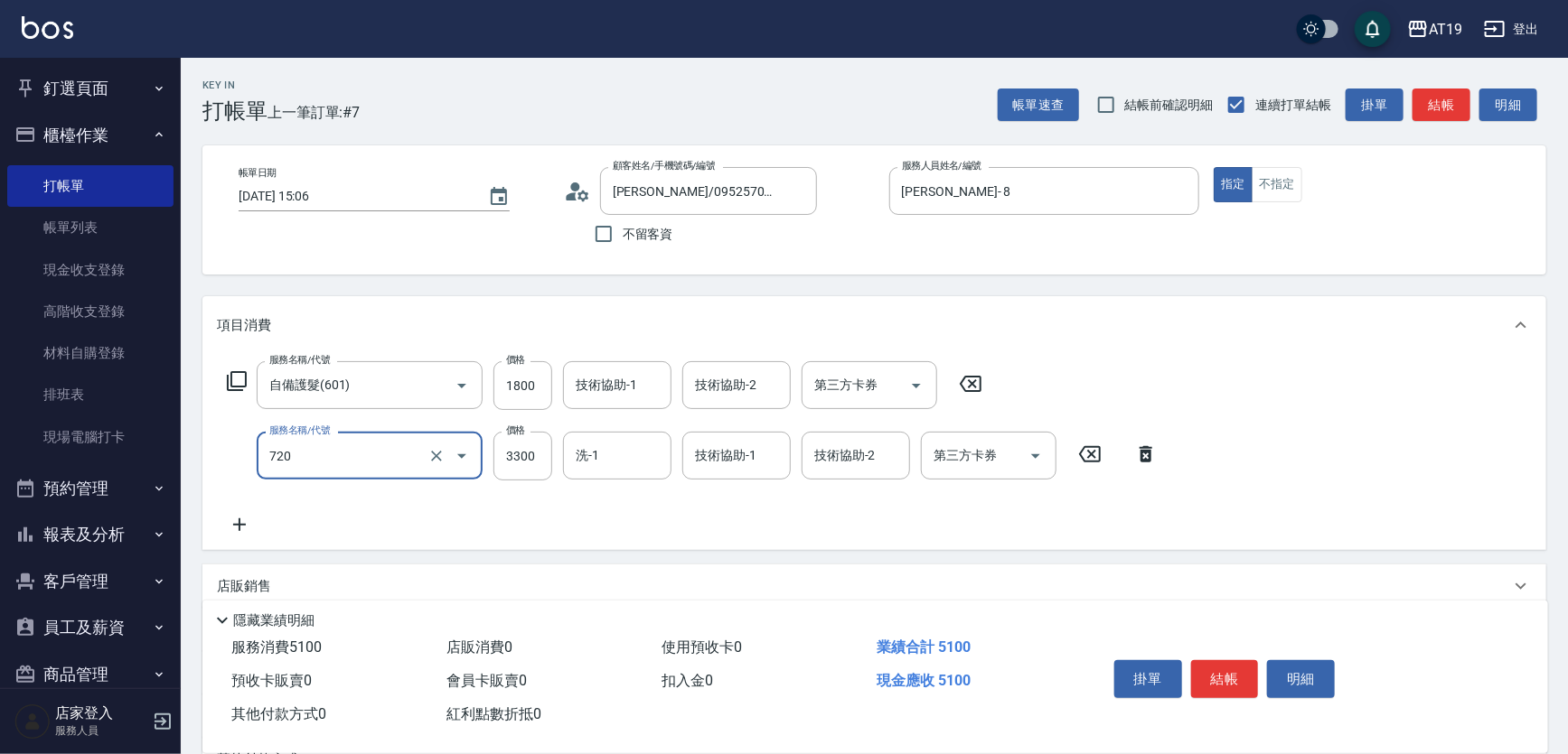
type input "金鑽羽毛髮(720)"
type input "7"
type input "180"
type input "74"
type input "250"
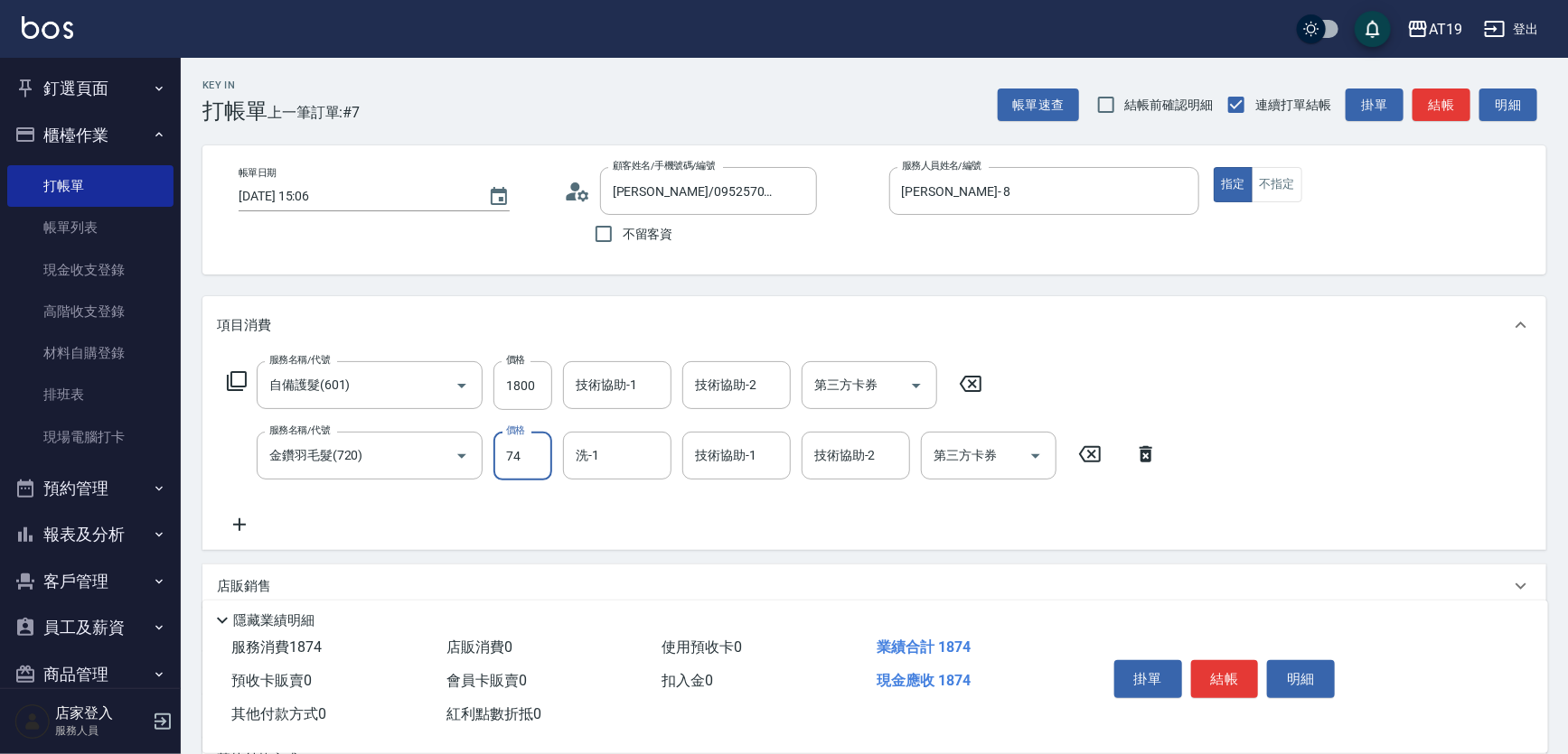
type input "747"
type input "920"
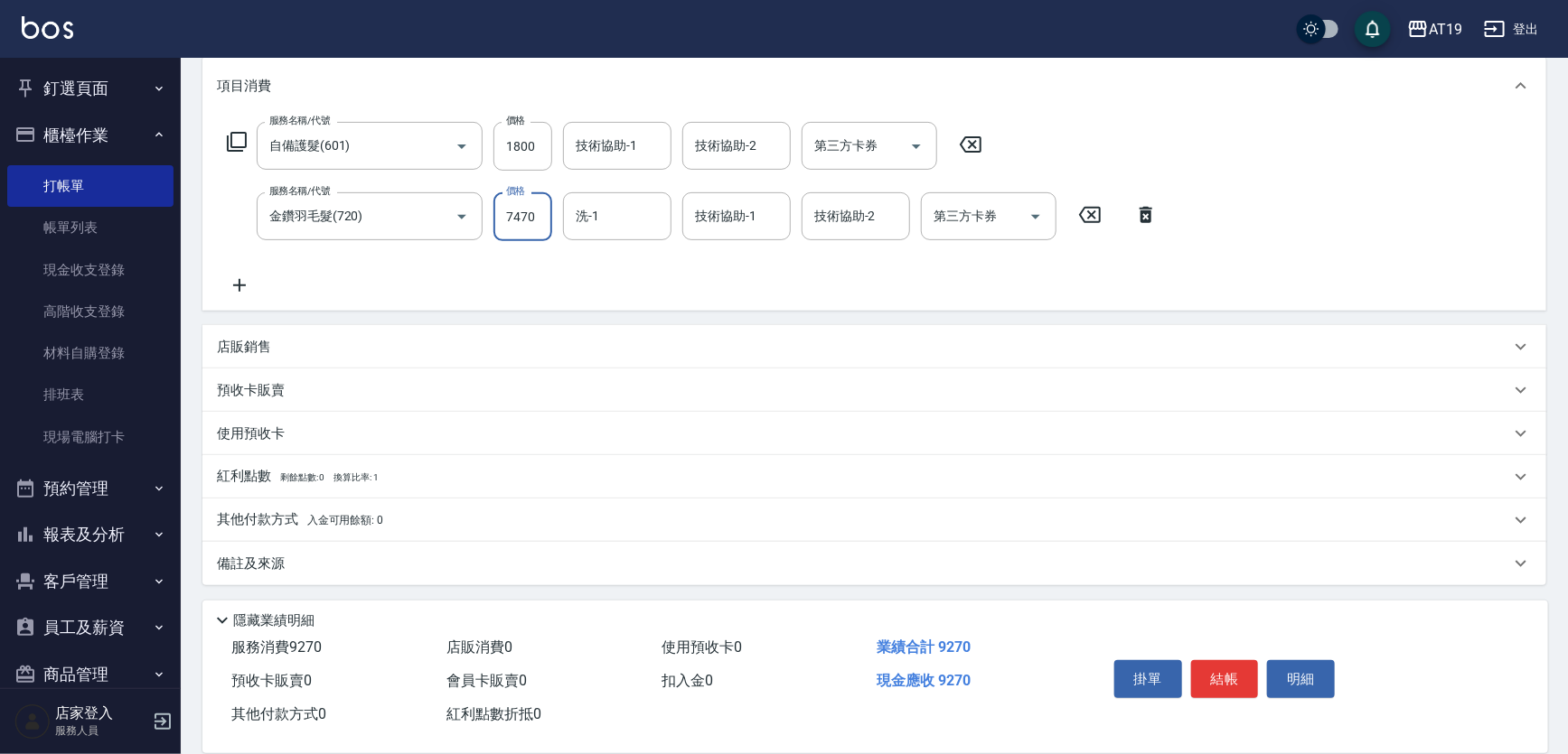
type input "7470"
click at [259, 349] on p "店販銷售" at bounding box center [243, 347] width 54 height 19
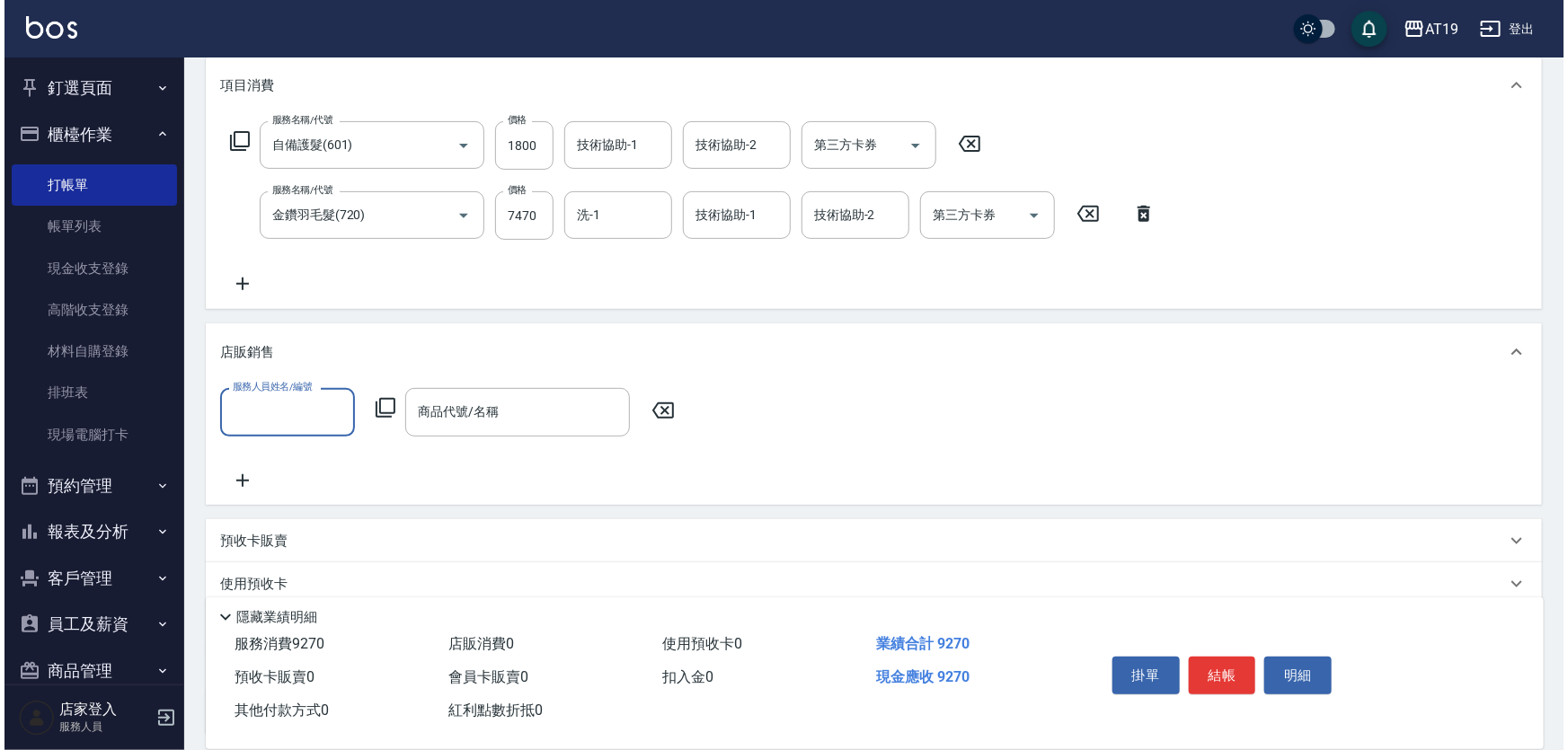
scroll to position [0, 0]
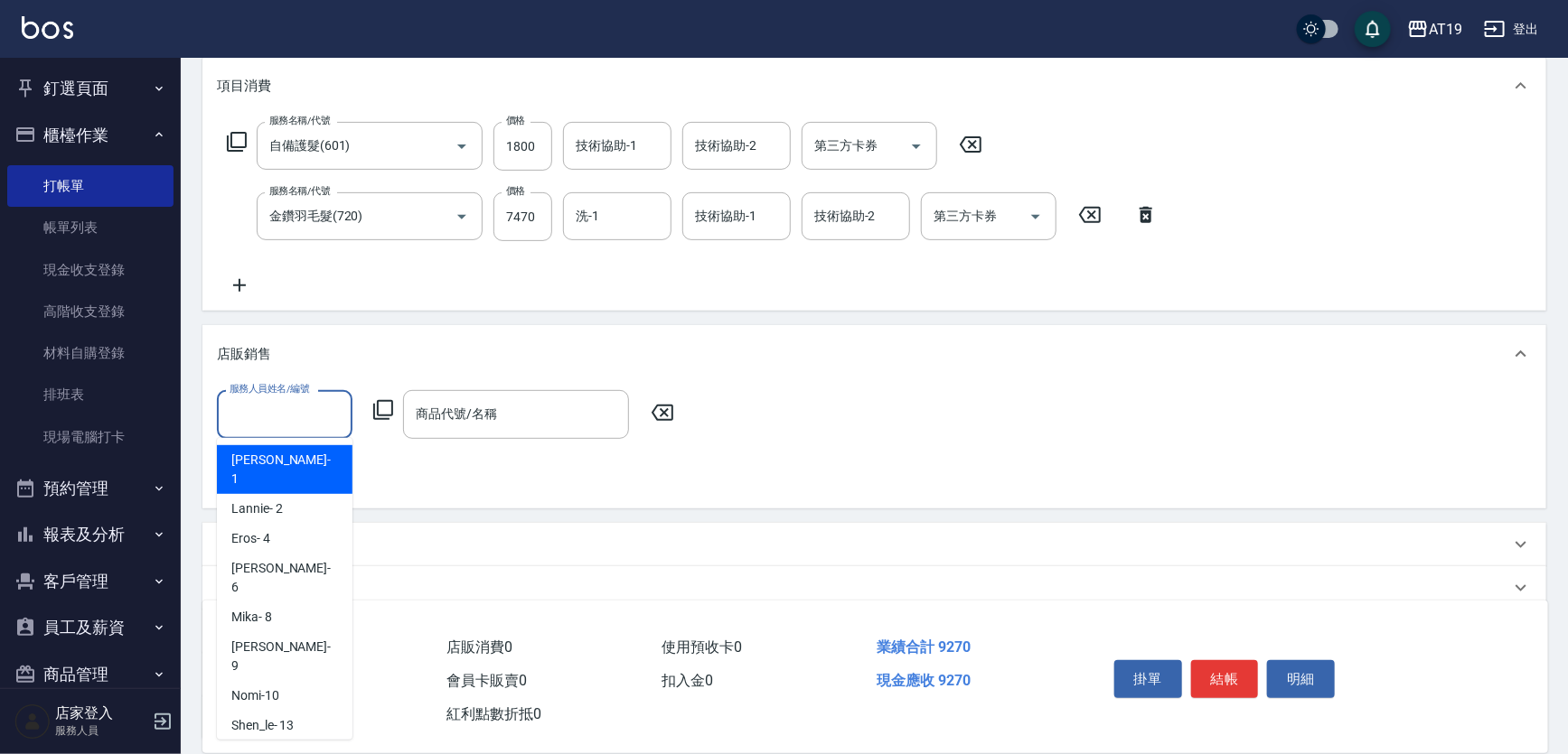
click at [280, 402] on input "服務人員姓名/編號" at bounding box center [285, 414] width 119 height 31
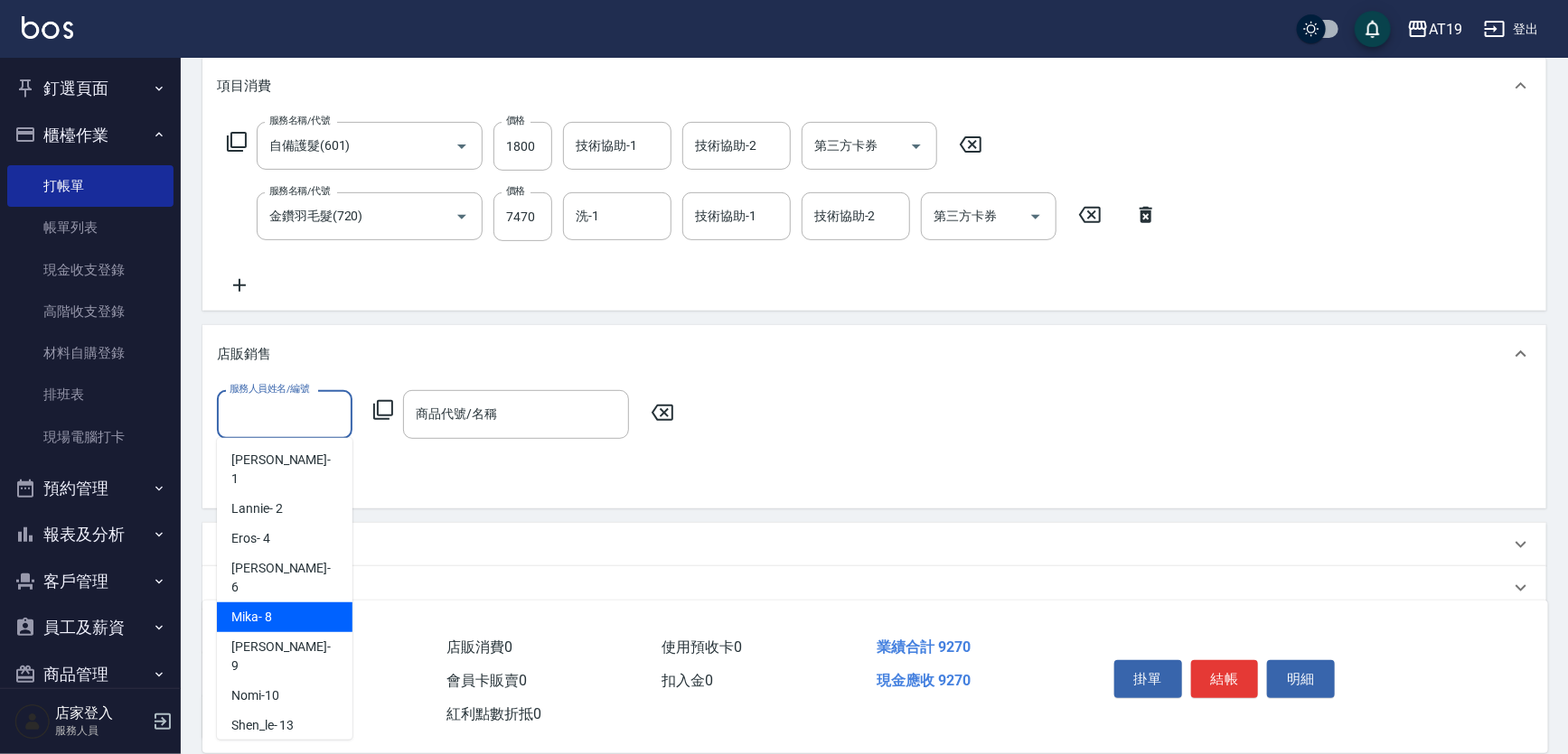
drag, startPoint x: 280, startPoint y: 586, endPoint x: 322, endPoint y: 540, distance: 62.3
click at [280, 602] on div "[PERSON_NAME] - 8" at bounding box center [284, 617] width 135 height 29
type input "[PERSON_NAME]- 8"
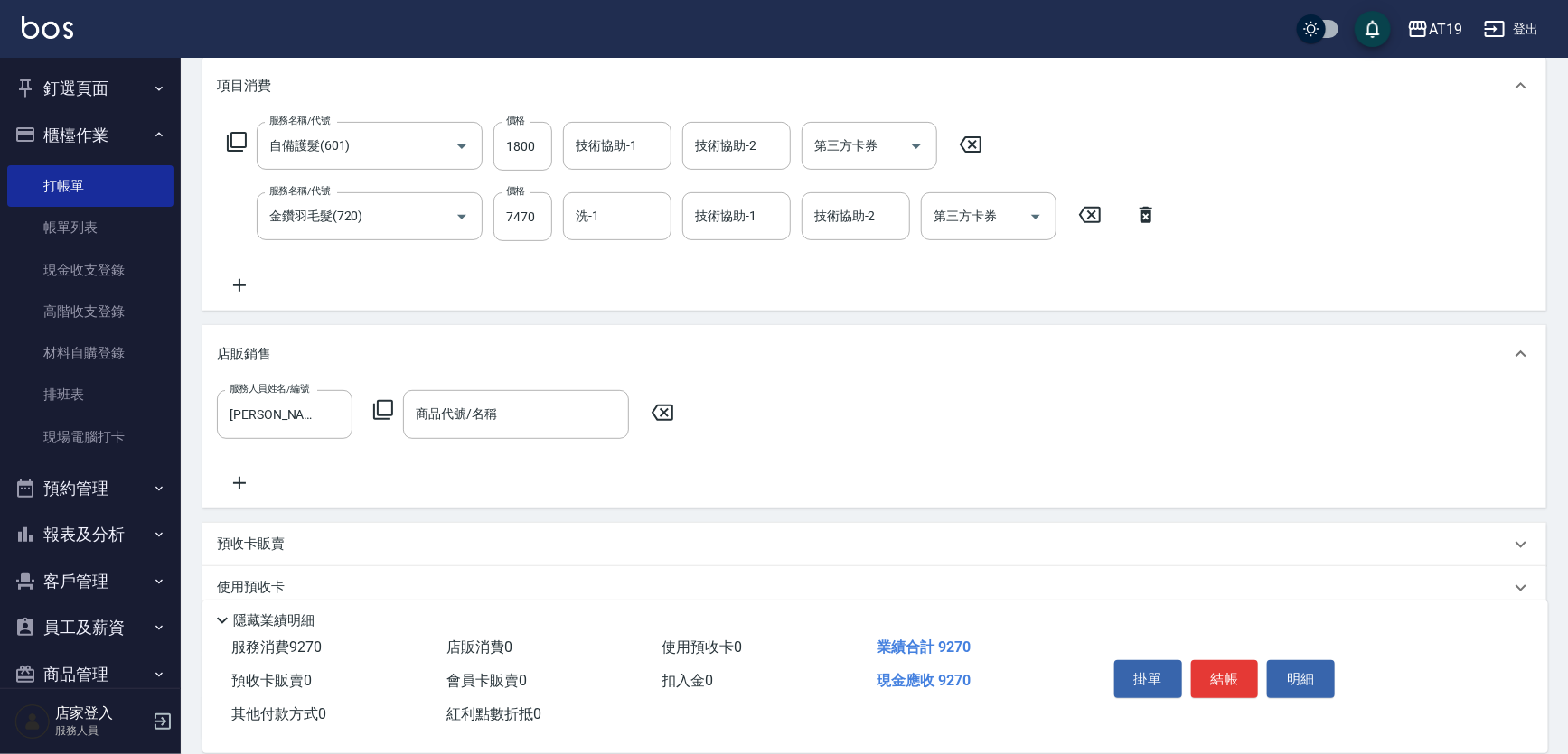
click at [391, 402] on icon at bounding box center [383, 410] width 22 height 22
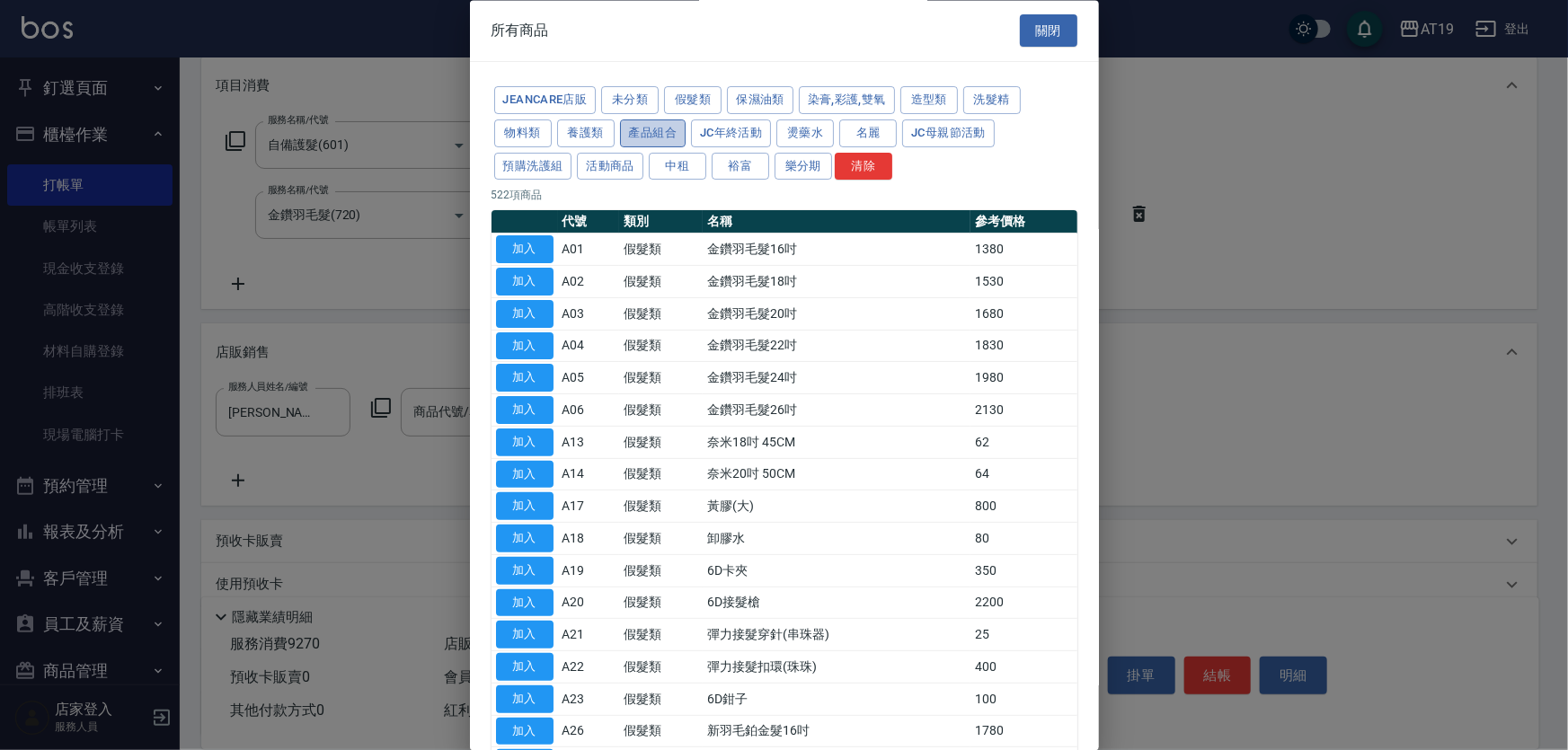
click at [665, 132] on button "產品組合" at bounding box center [653, 133] width 66 height 28
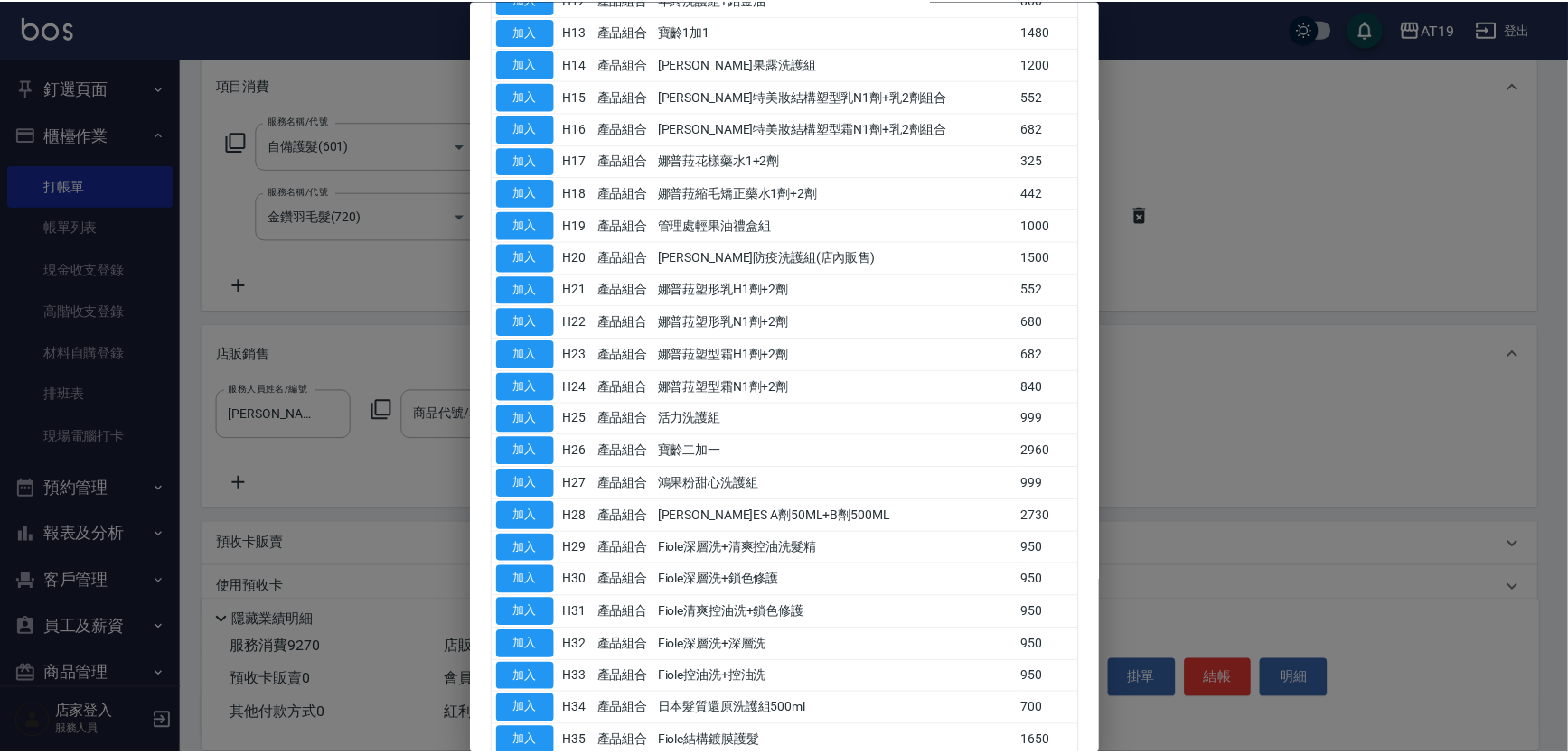
scroll to position [930, 0]
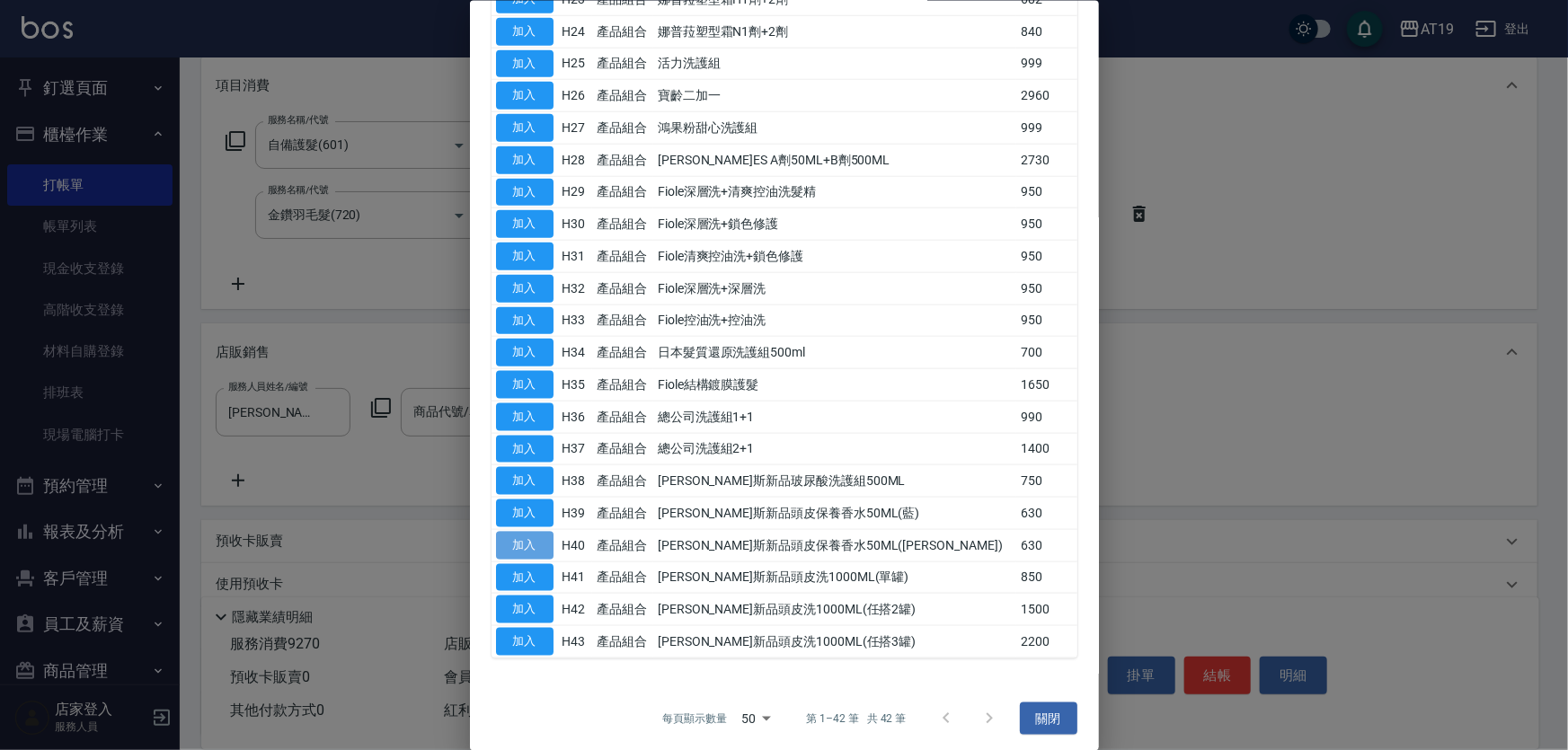
click at [525, 531] on button "加入" at bounding box center [524, 544] width 57 height 28
type input "[PERSON_NAME]斯新品頭皮保養香水50ML([PERSON_NAME])"
type input "990"
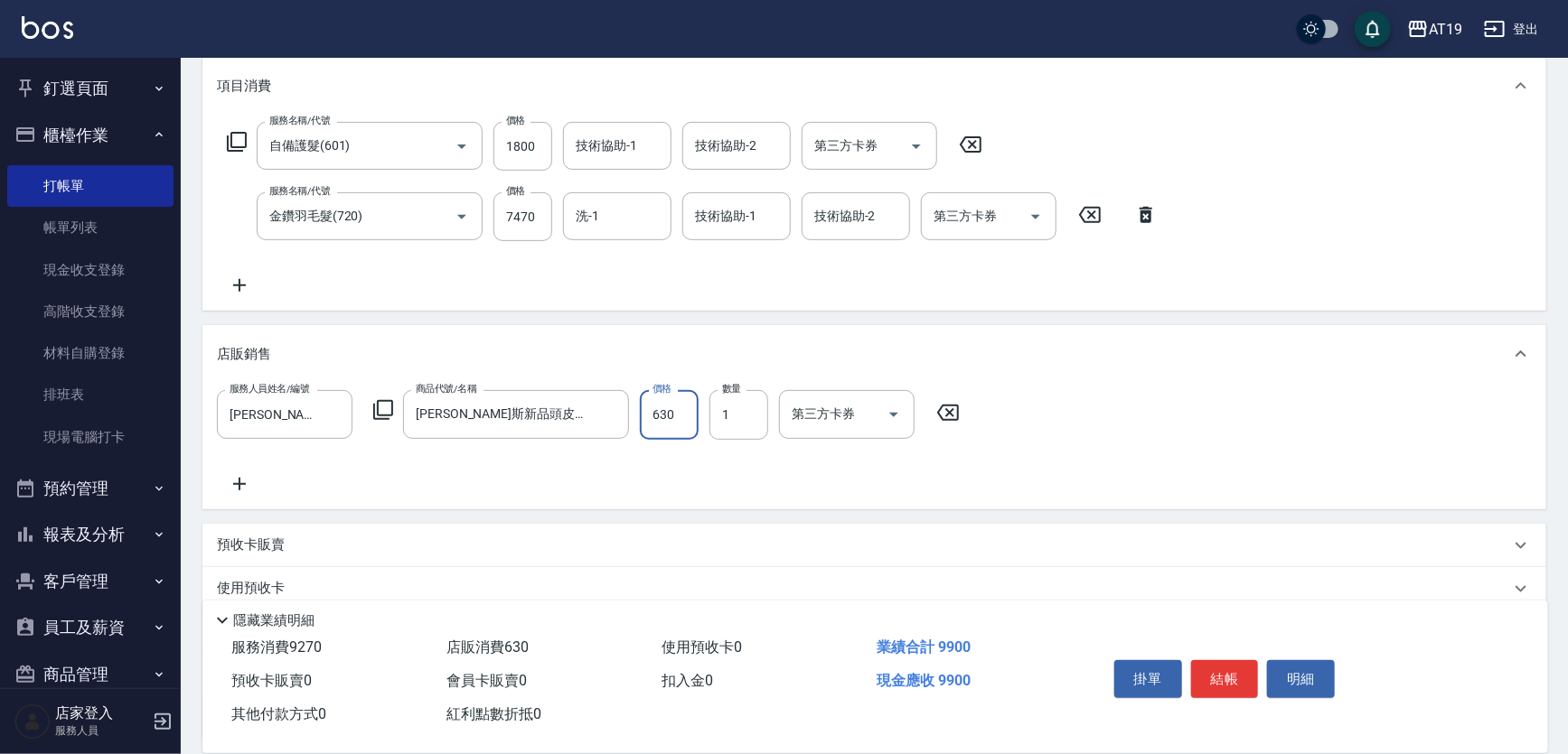
type input "5"
type input "920"
type input "50"
type input "970"
type input "500"
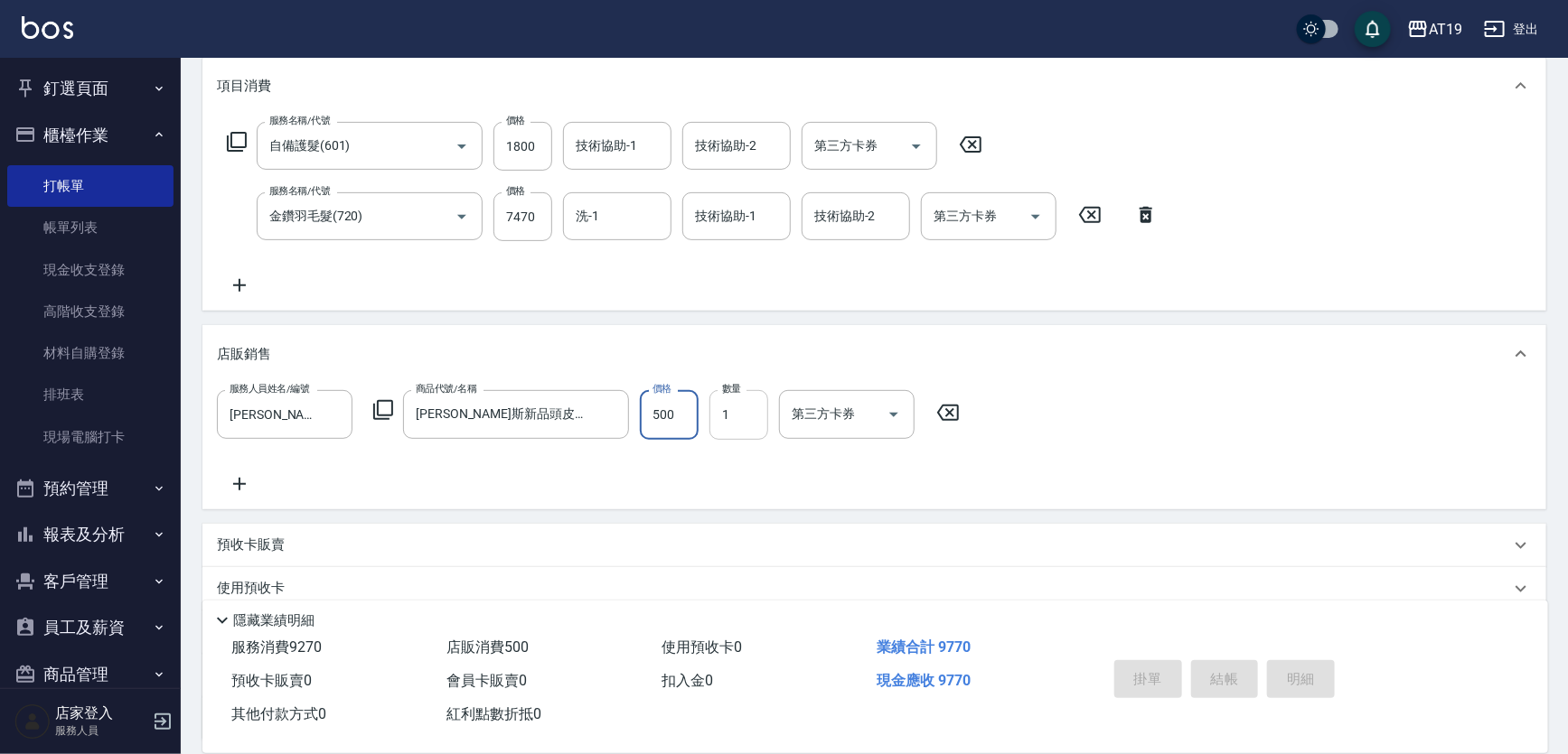
type input "[DATE] 15:07"
type input "0"
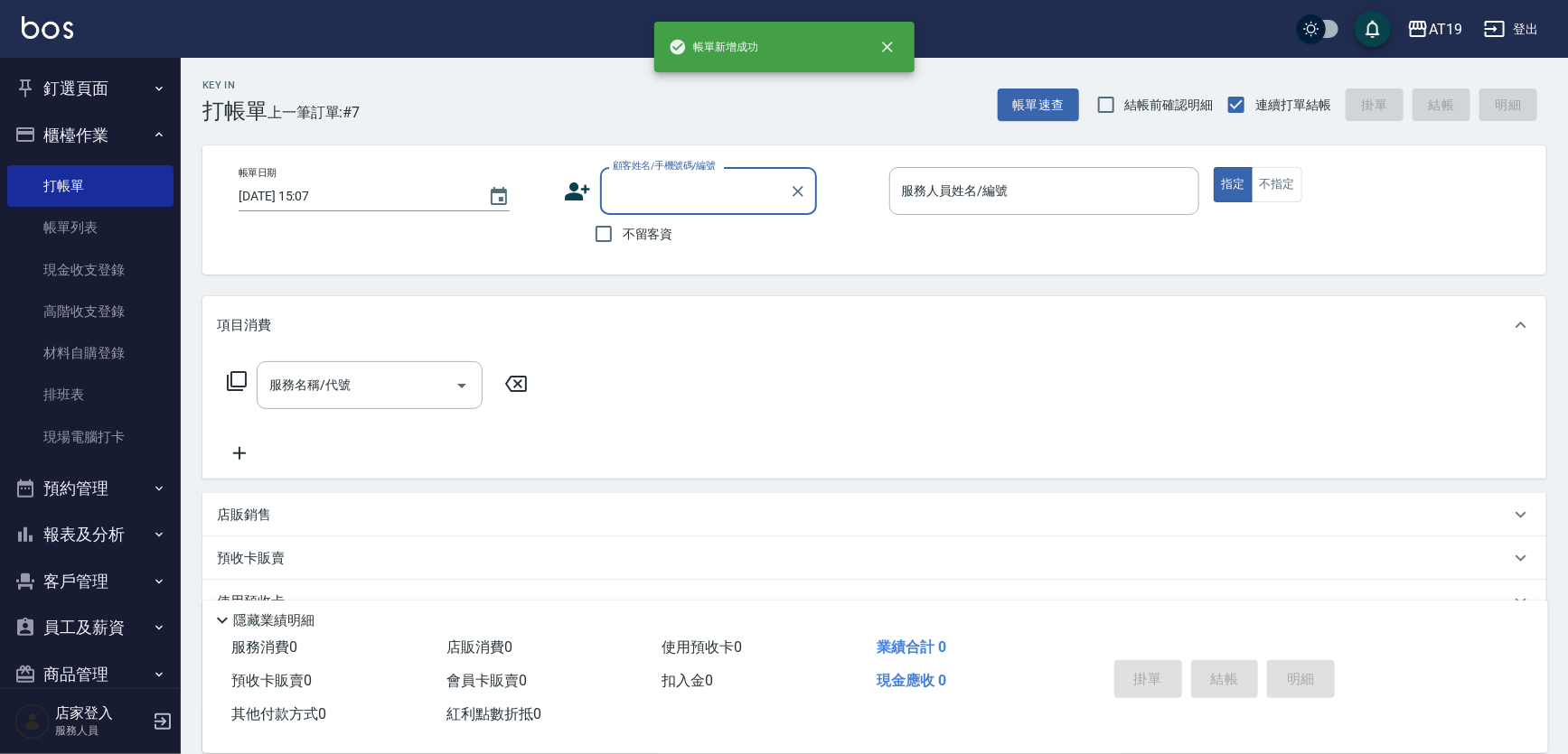
scroll to position [0, 0]
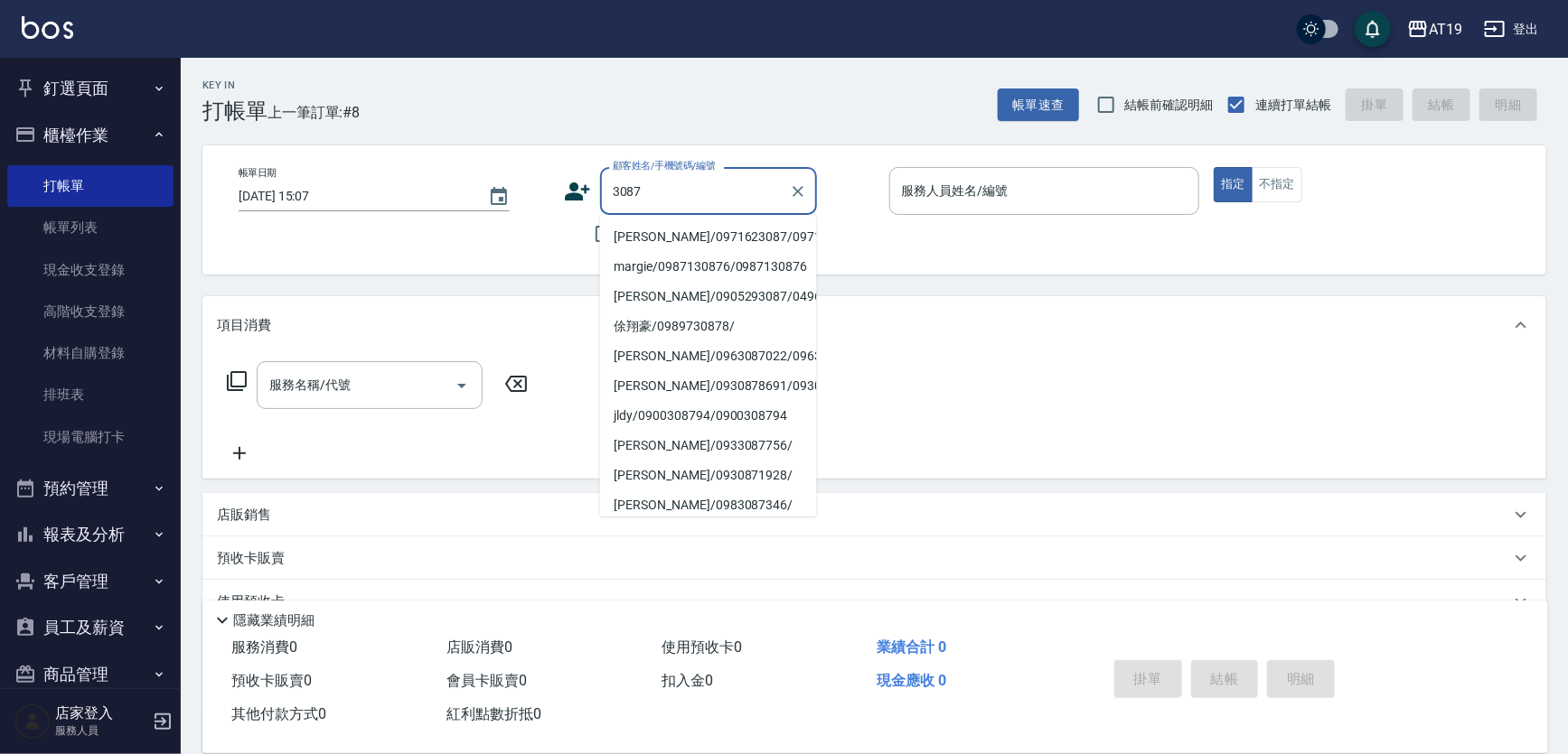
type input "[PERSON_NAME]/0971623087/0971623087"
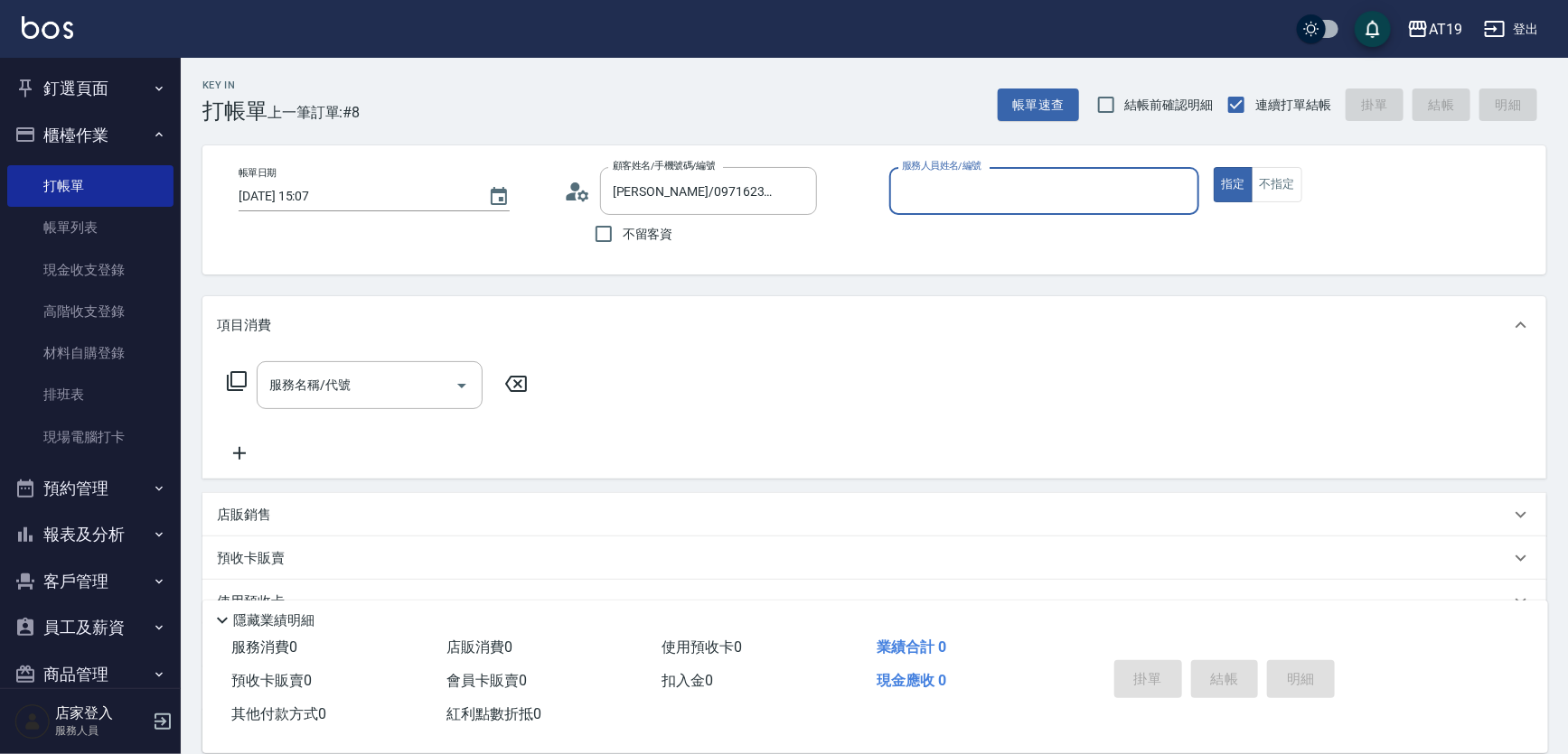
type input "Nomi-10"
click at [1213, 167] on button "指定" at bounding box center [1233, 185] width 39 height 35
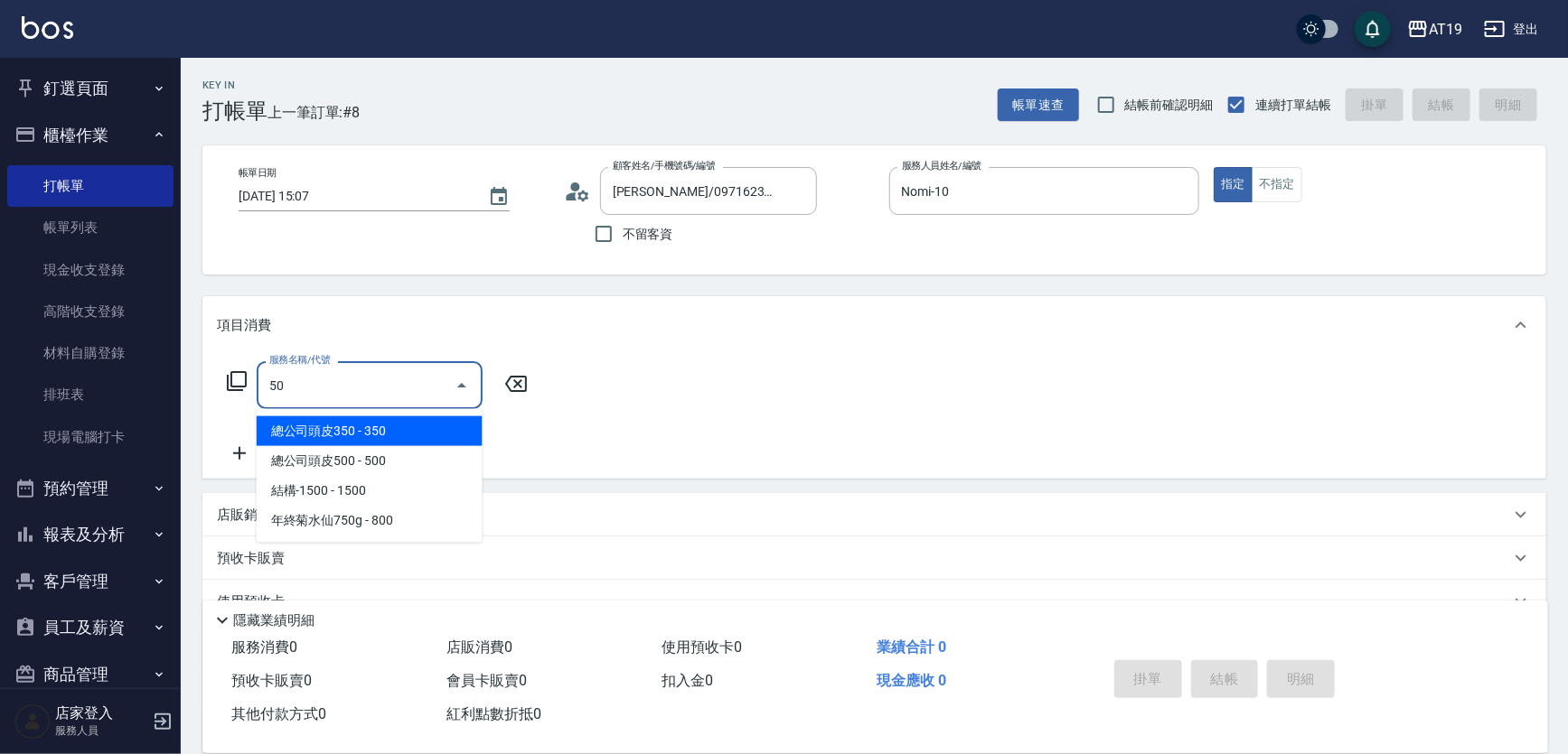
type input "501"
type input "100"
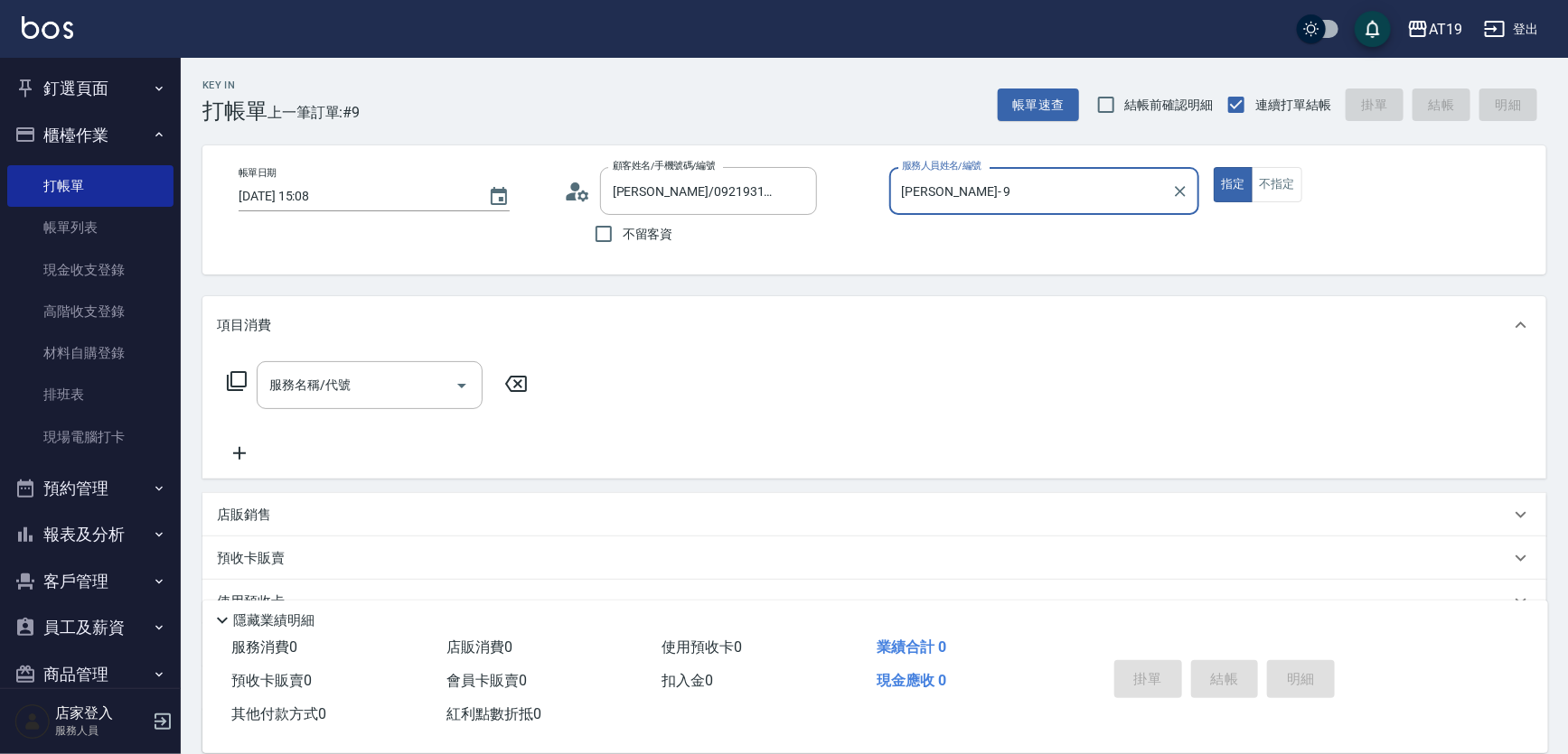
click at [1213, 167] on button "指定" at bounding box center [1233, 185] width 39 height 35
